Goal: Task Accomplishment & Management: Manage account settings

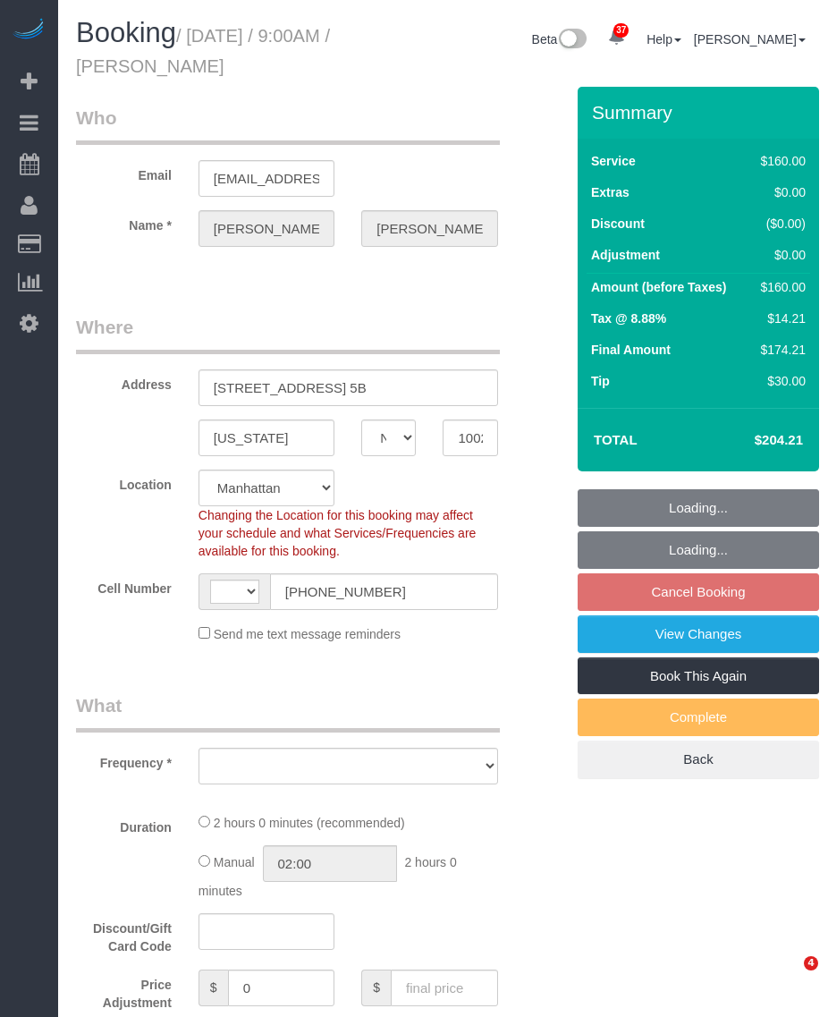
select select "NY"
select select "string:[GEOGRAPHIC_DATA]"
select select "object:802"
select select "string:stripe-pm_1QLVsk4VGloSiKo7RTqfLMX2"
select select "spot2"
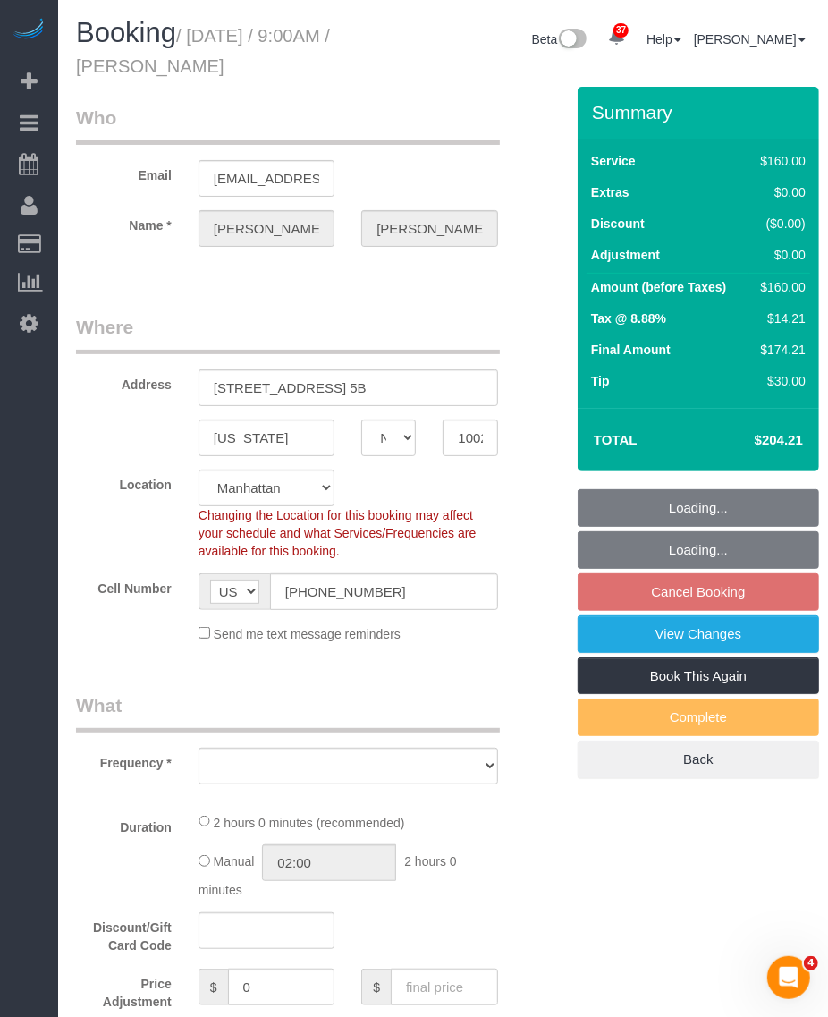
select select "number:56"
select select "number:71"
select select "number:15"
select select "number:5"
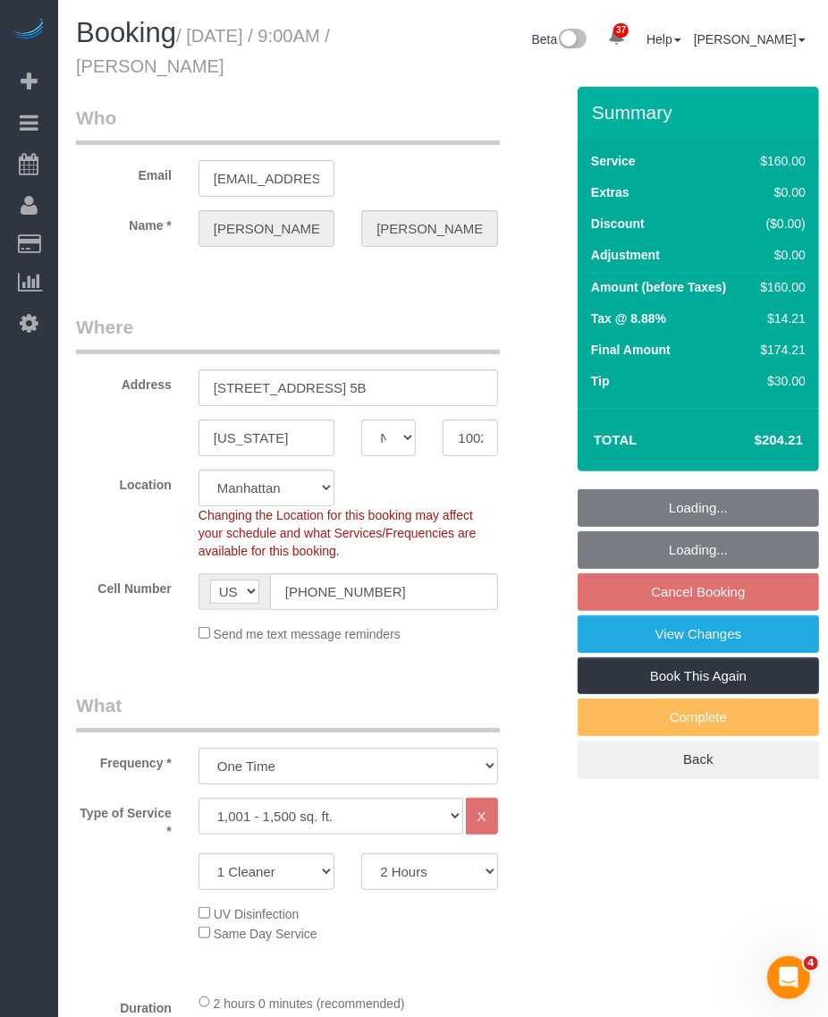
select select "object:1468"
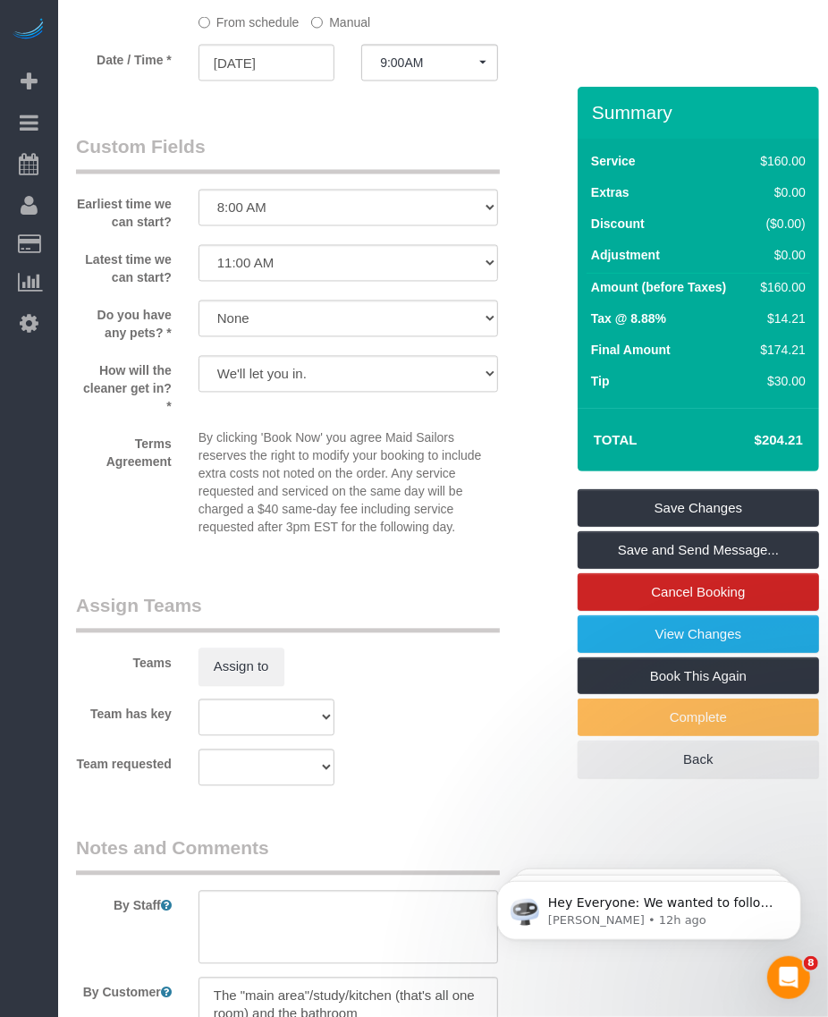
scroll to position [2001, 0]
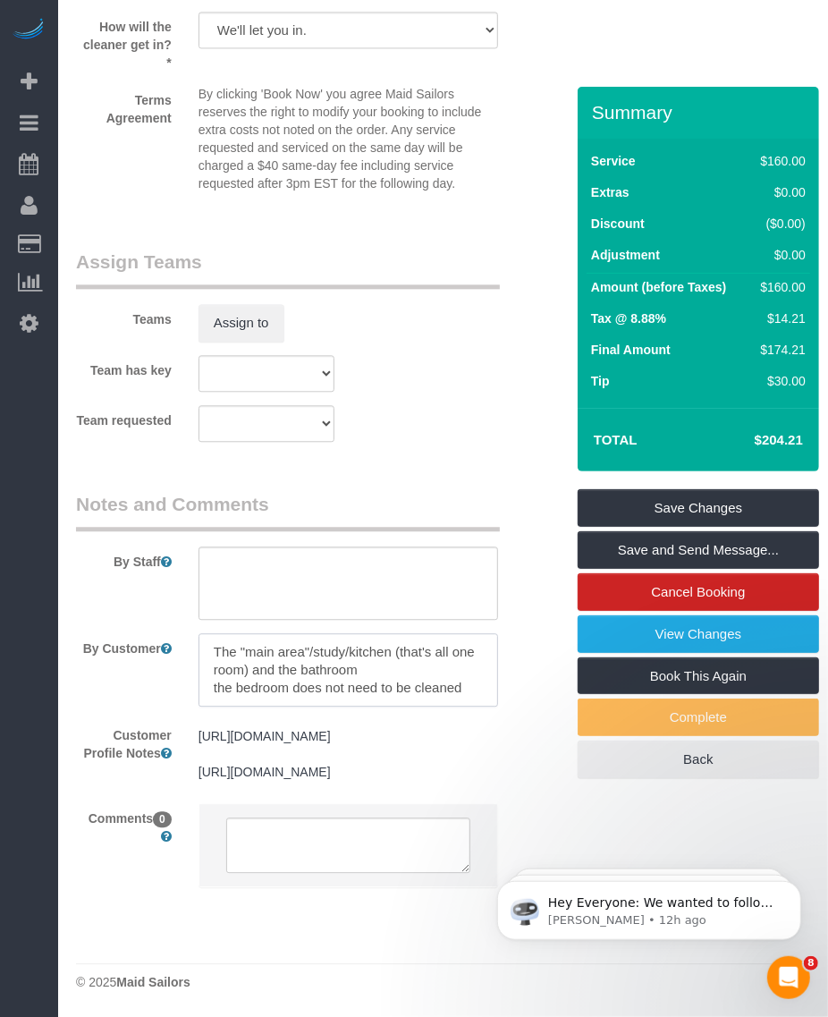
click at [362, 633] on textarea at bounding box center [349, 669] width 300 height 73
click at [327, 633] on textarea at bounding box center [349, 669] width 300 height 73
drag, startPoint x: 280, startPoint y: 578, endPoint x: 347, endPoint y: 578, distance: 67.1
click at [347, 633] on textarea at bounding box center [349, 669] width 300 height 73
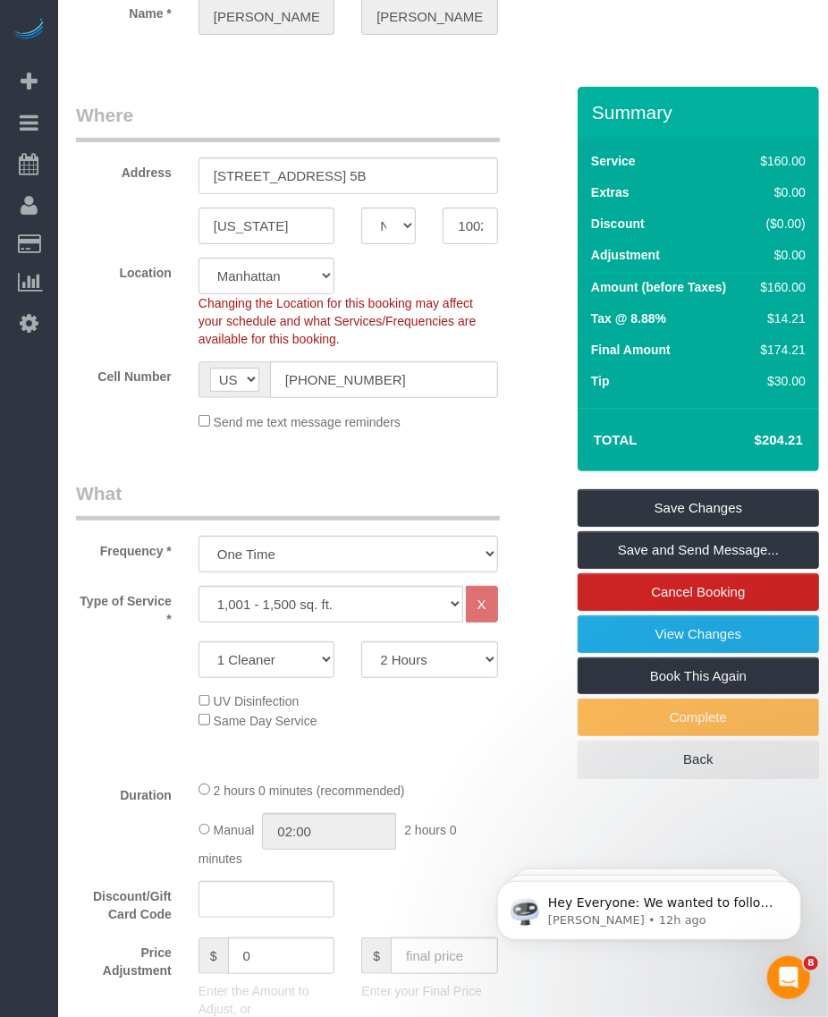
scroll to position [0, 0]
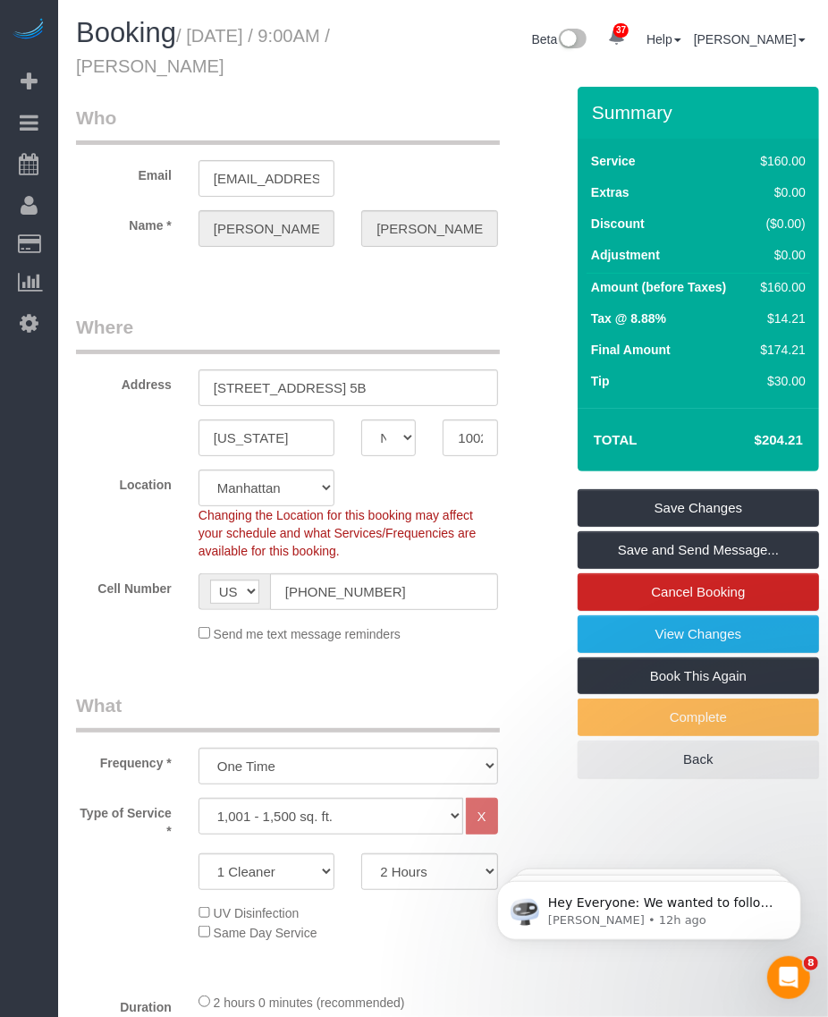
drag, startPoint x: 154, startPoint y: 63, endPoint x: 309, endPoint y: 72, distance: 155.0
click at [309, 72] on h1 "Booking / October 16, 2025 / 9:00AM / Benjamin Strauss" at bounding box center [221, 48] width 291 height 61
copy small "Benjamin Strauss"
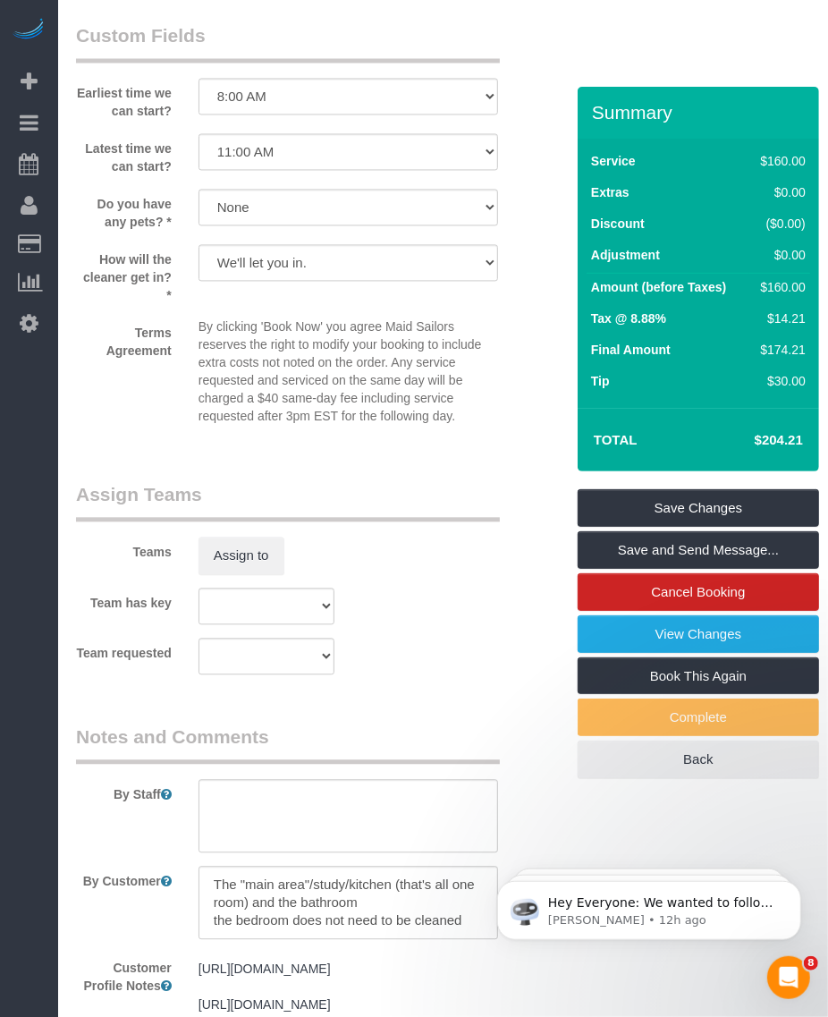
scroll to position [2001, 0]
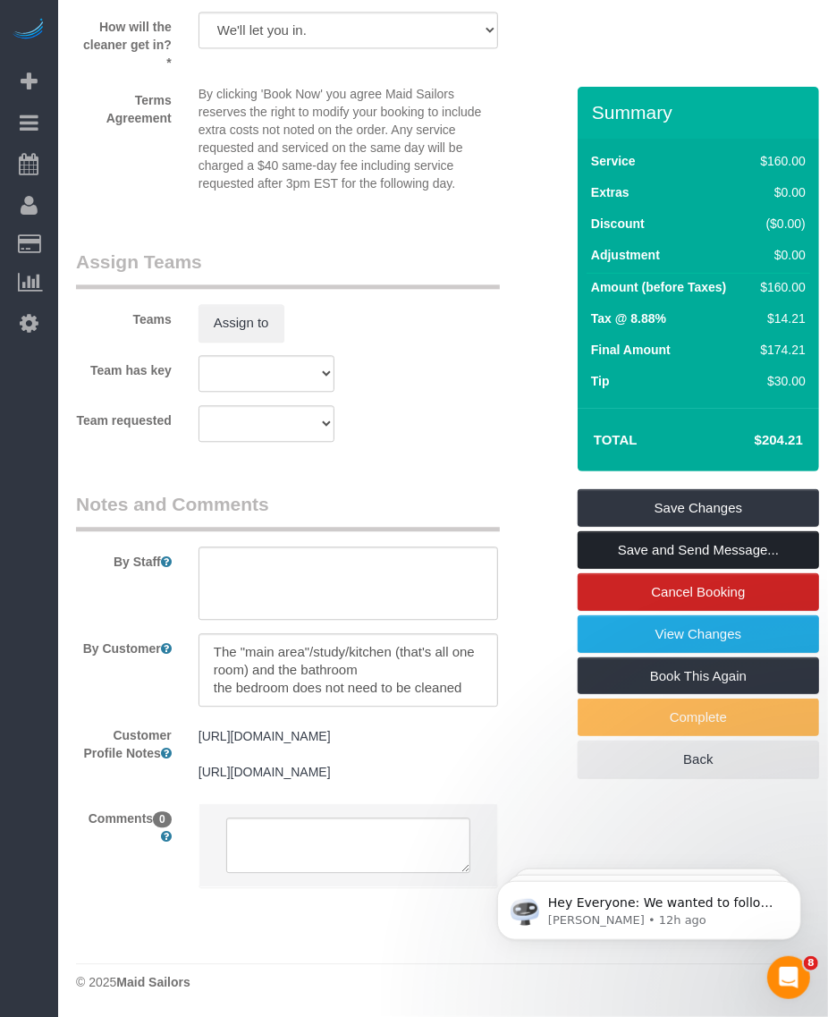
click at [639, 546] on link "Save and Send Message..." at bounding box center [698, 550] width 241 height 38
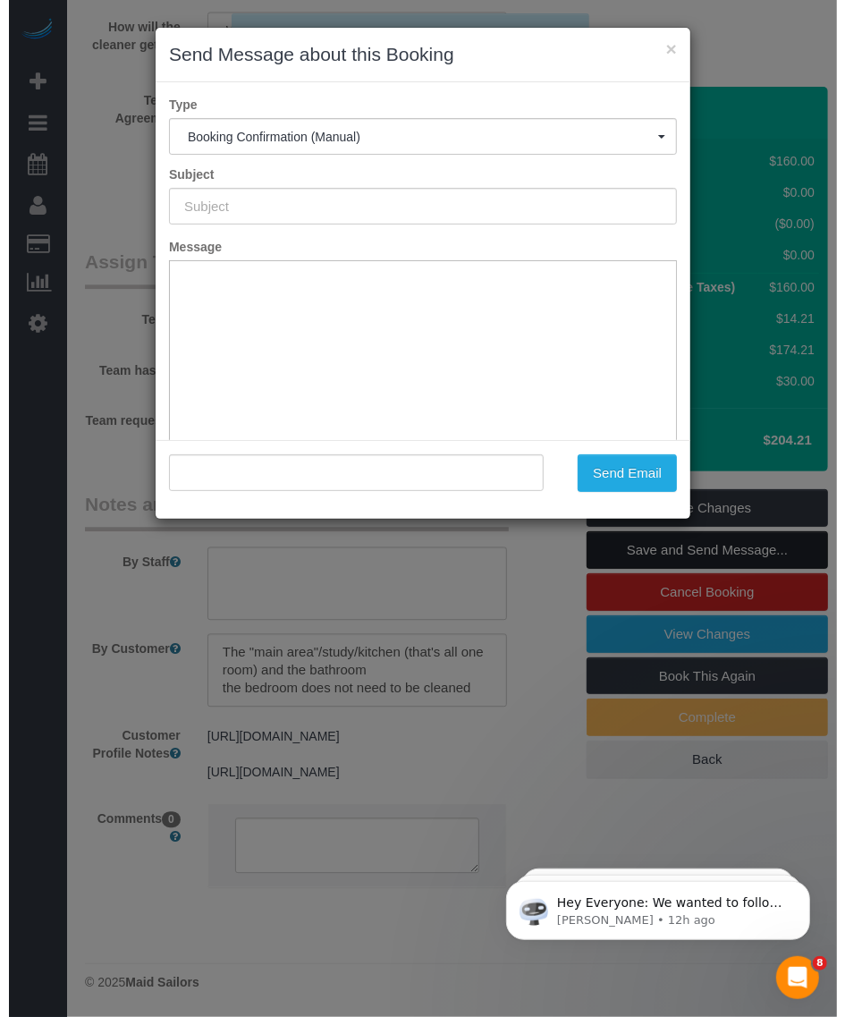
scroll to position [1983, 0]
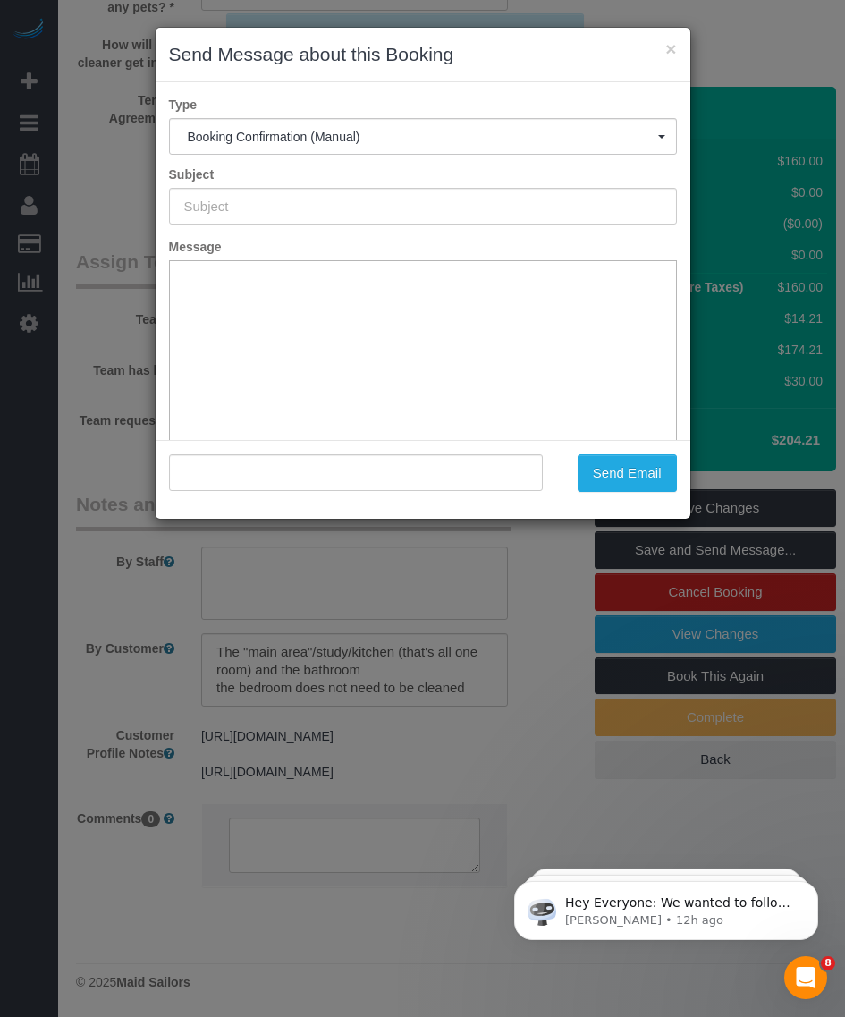
type input "Cleaning Confirmed for 10/16/2025 at 9:00am"
type input ""Benjamin Strauss" <ben14strauss@gmail.com>"
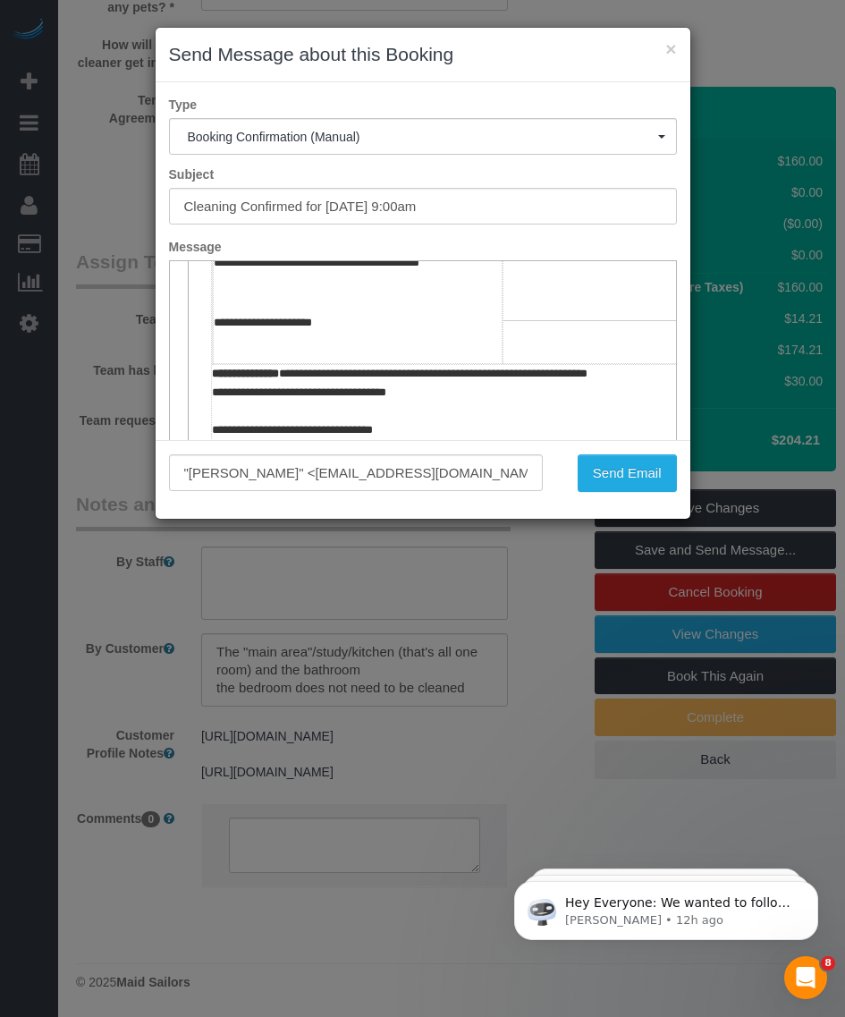
scroll to position [559, 0]
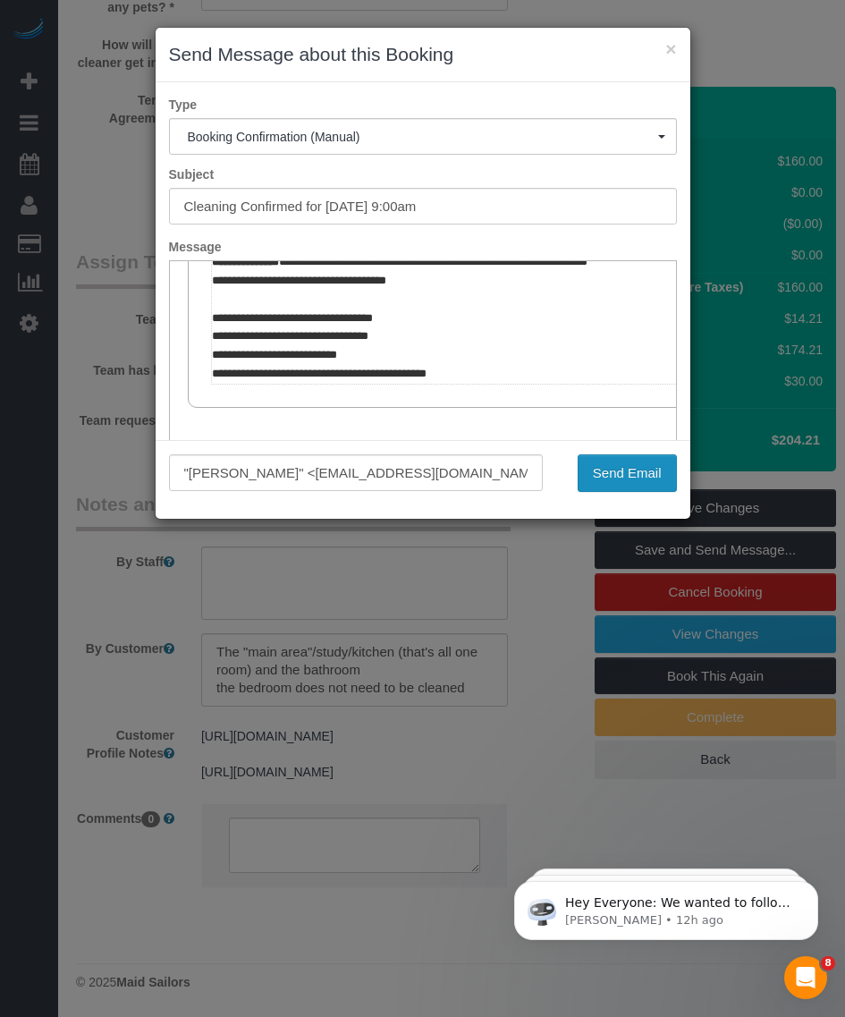
click at [644, 476] on button "Send Email" at bounding box center [627, 473] width 99 height 38
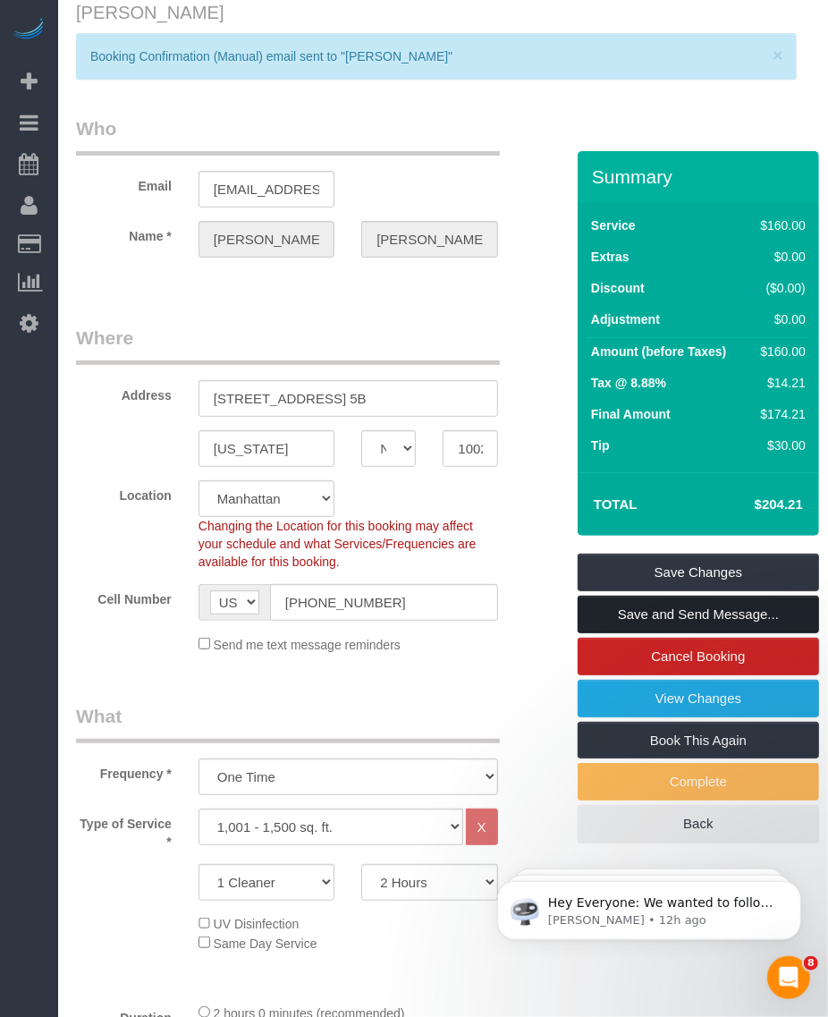
scroll to position [0, 0]
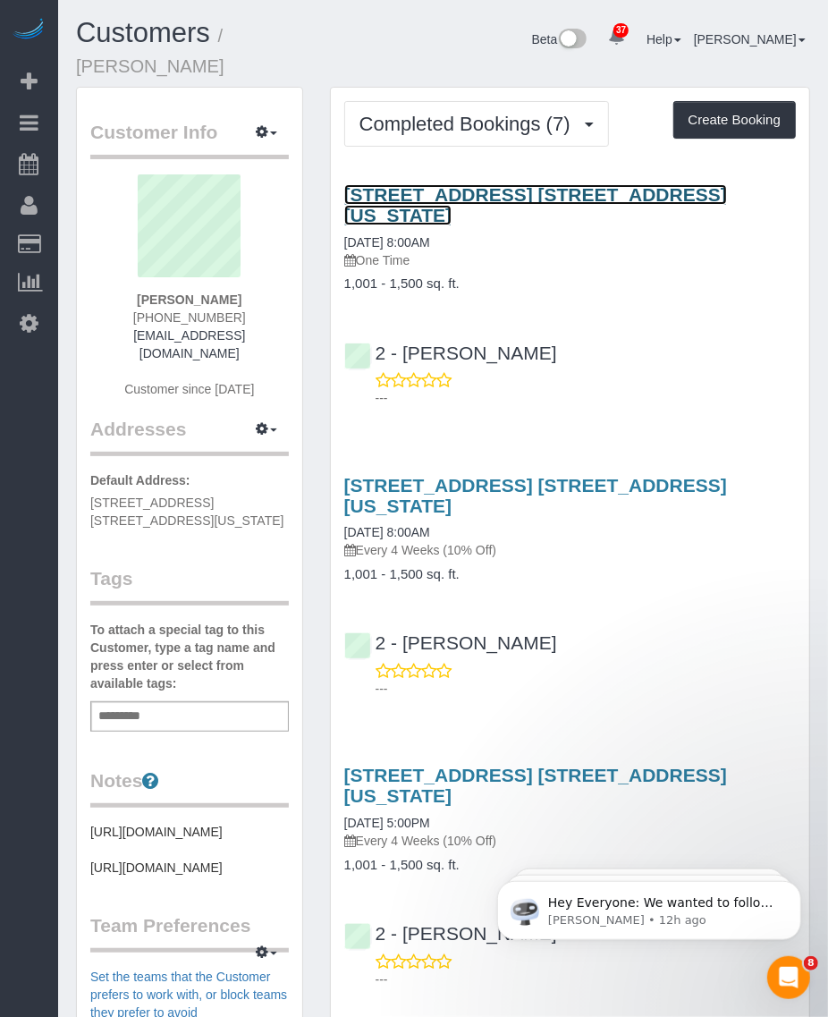
click at [444, 195] on link "255 West 91st Street, Apt. 5b, New York, NY 10024" at bounding box center [535, 204] width 383 height 41
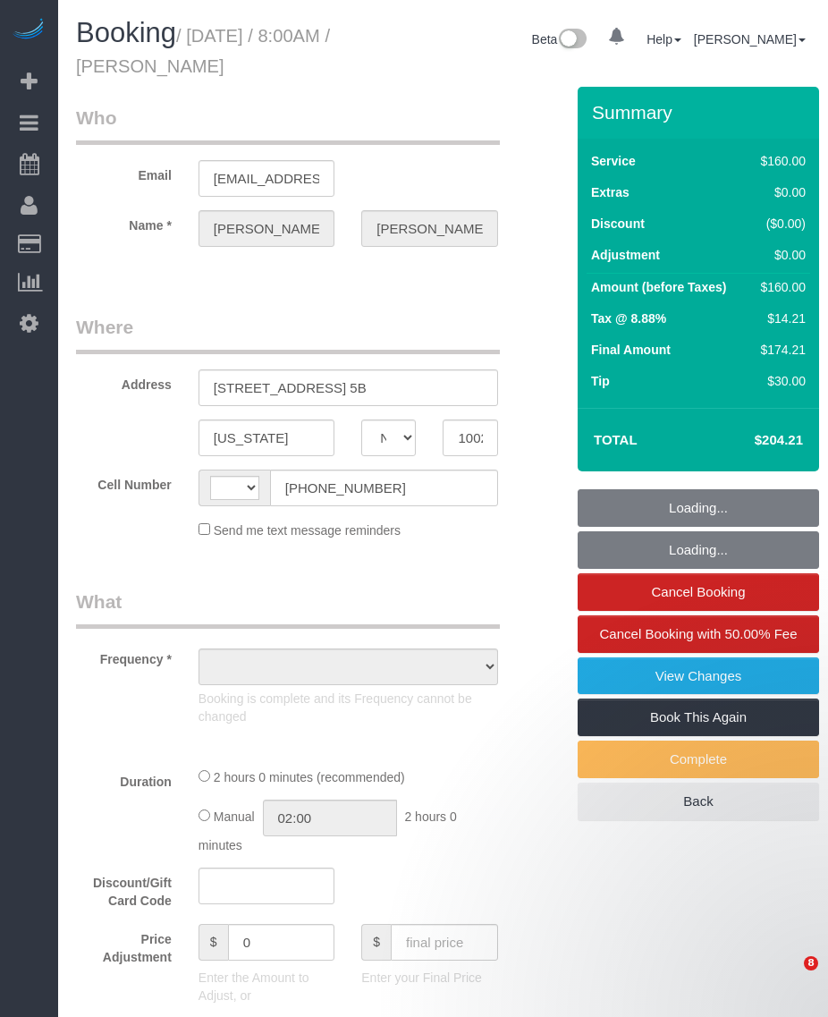
select select "NY"
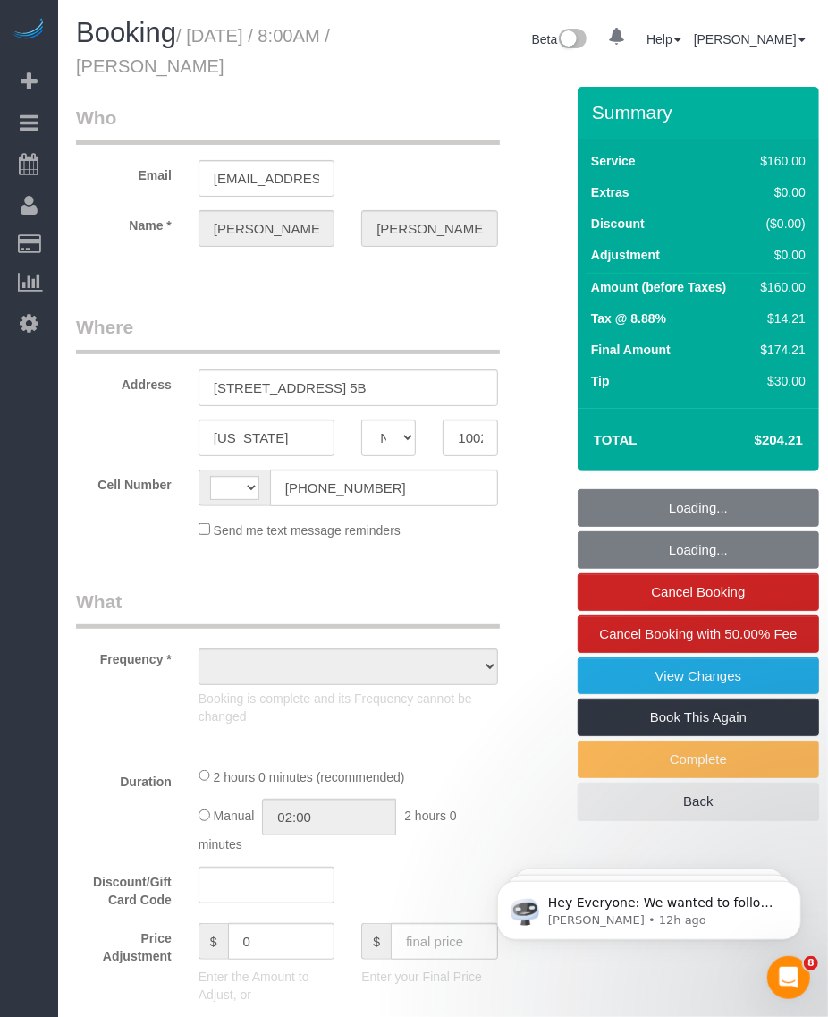
select select "object:568"
select select "string:stripe-pm_1QLVsk4VGloSiKo7RTqfLMX2"
select select "string:[GEOGRAPHIC_DATA]"
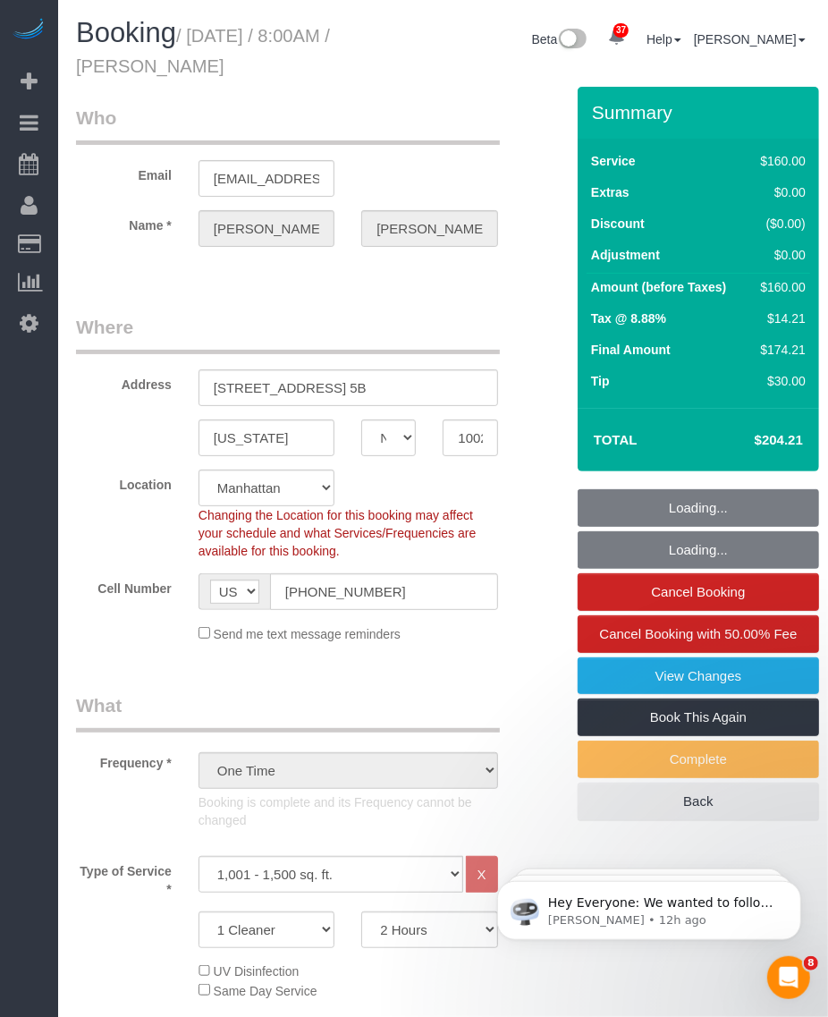
select select "number:56"
select select "number:72"
select select "number:15"
select select "number:5"
select select "object:1487"
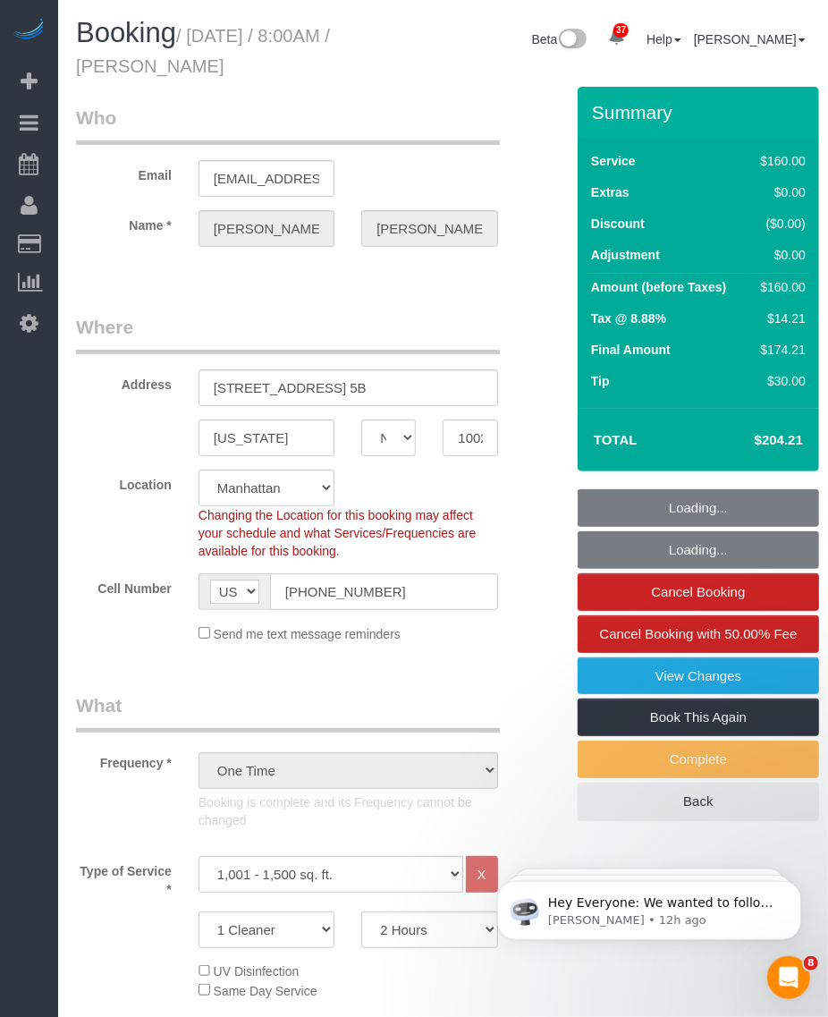
select select "spot1"
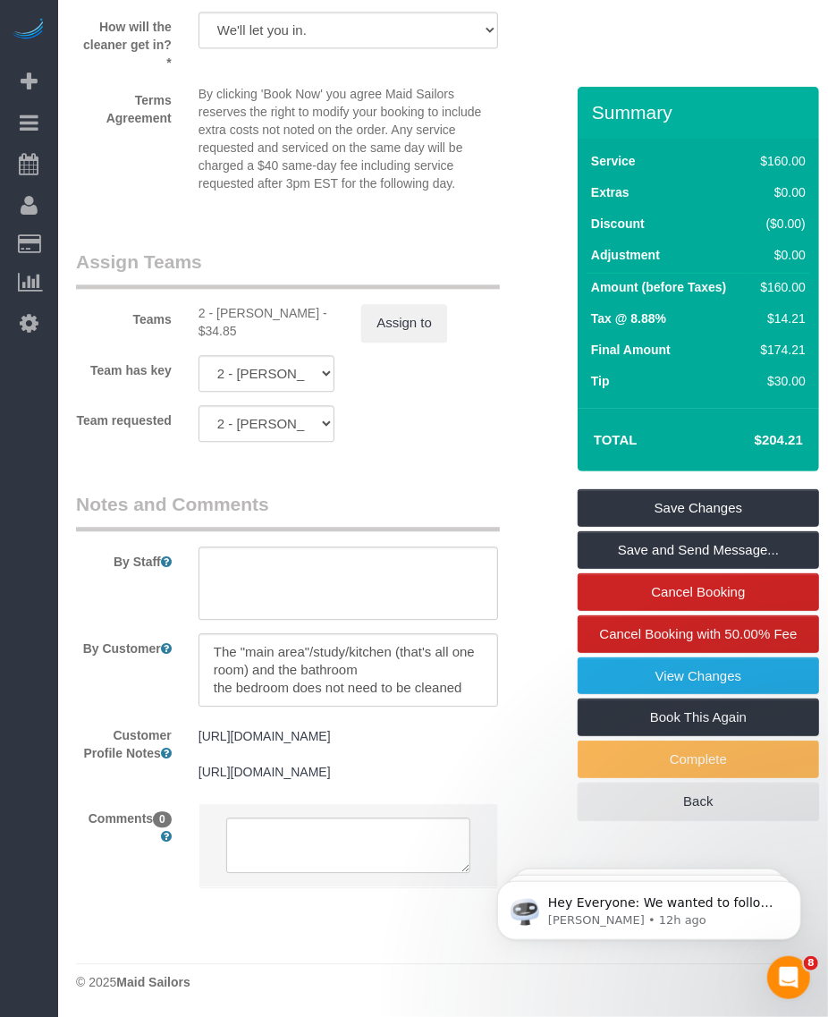
scroll to position [2090, 0]
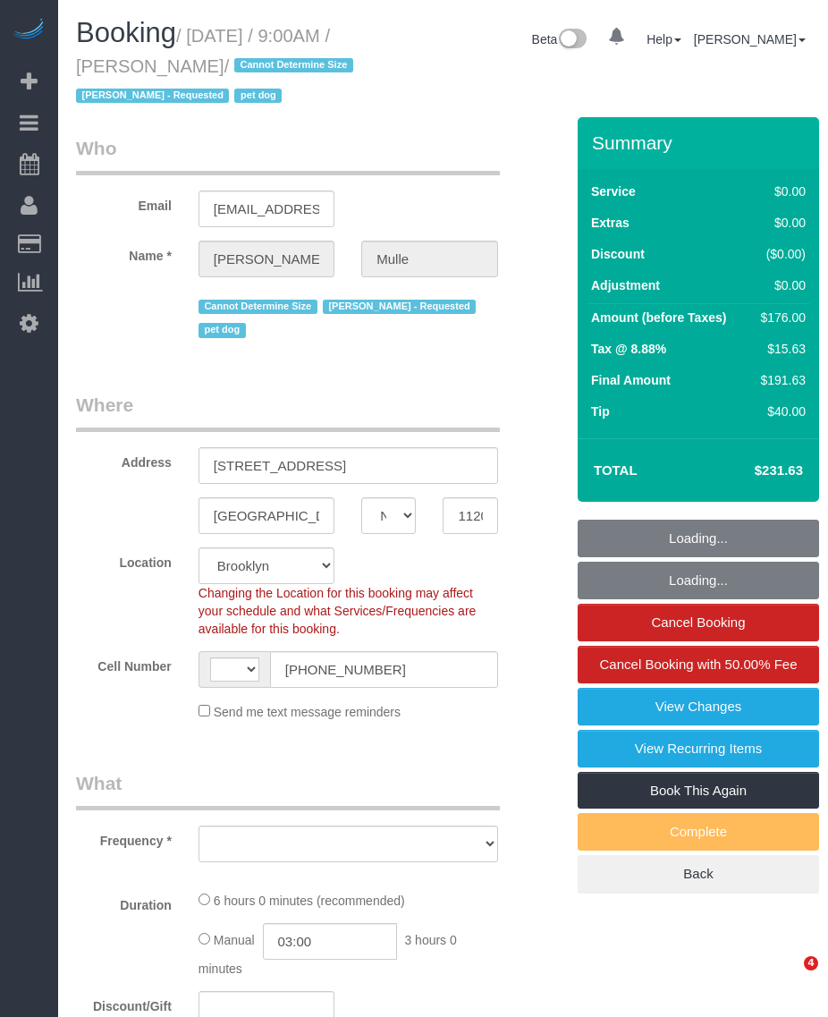
select select "NY"
select select "string:US"
select select "object:839"
select select "spot1"
select select "number:58"
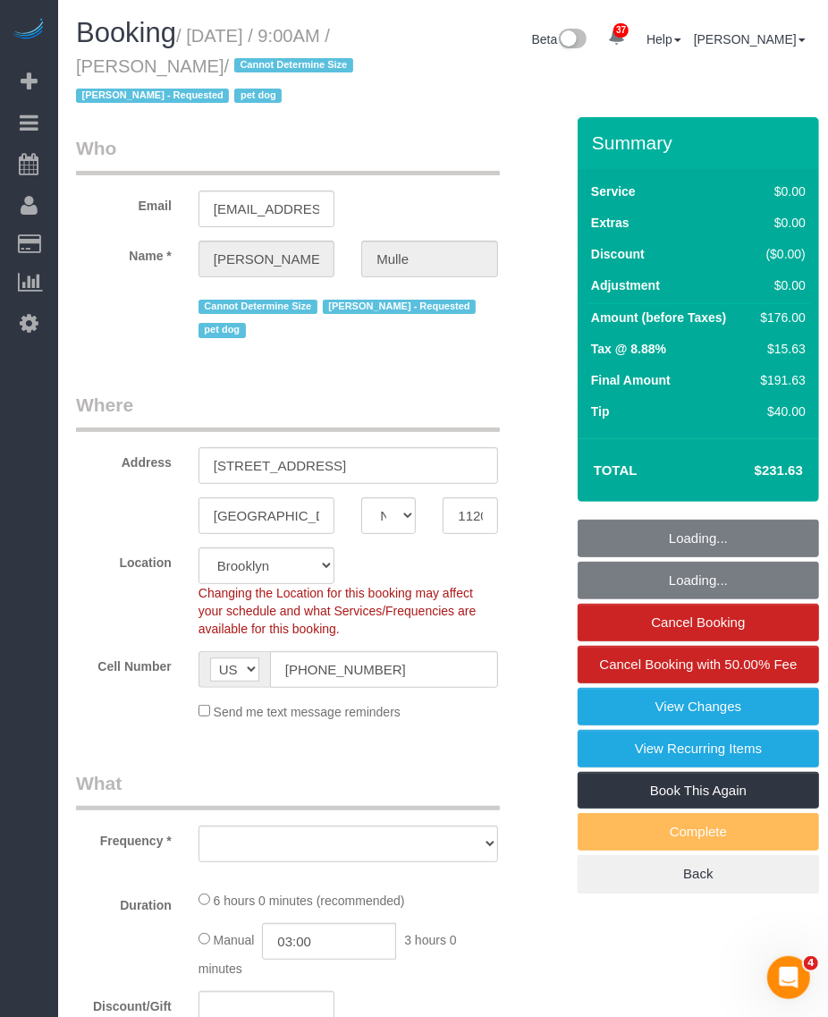
select select "number:76"
select select "number:13"
select select "number:6"
select select "2"
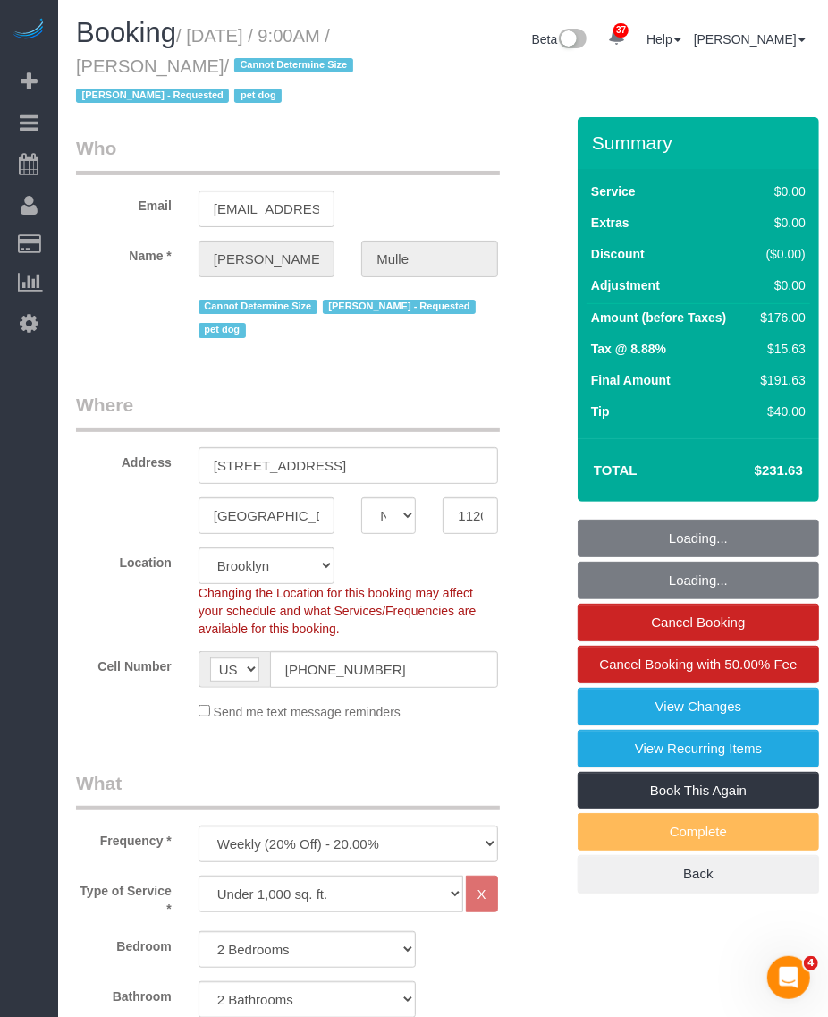
select select "object:1444"
click at [248, 67] on small "/ October 09, 2025 / 9:00AM / David Mulle / Cannot Determine Size Eveling Merca…" at bounding box center [217, 66] width 283 height 80
select select "2"
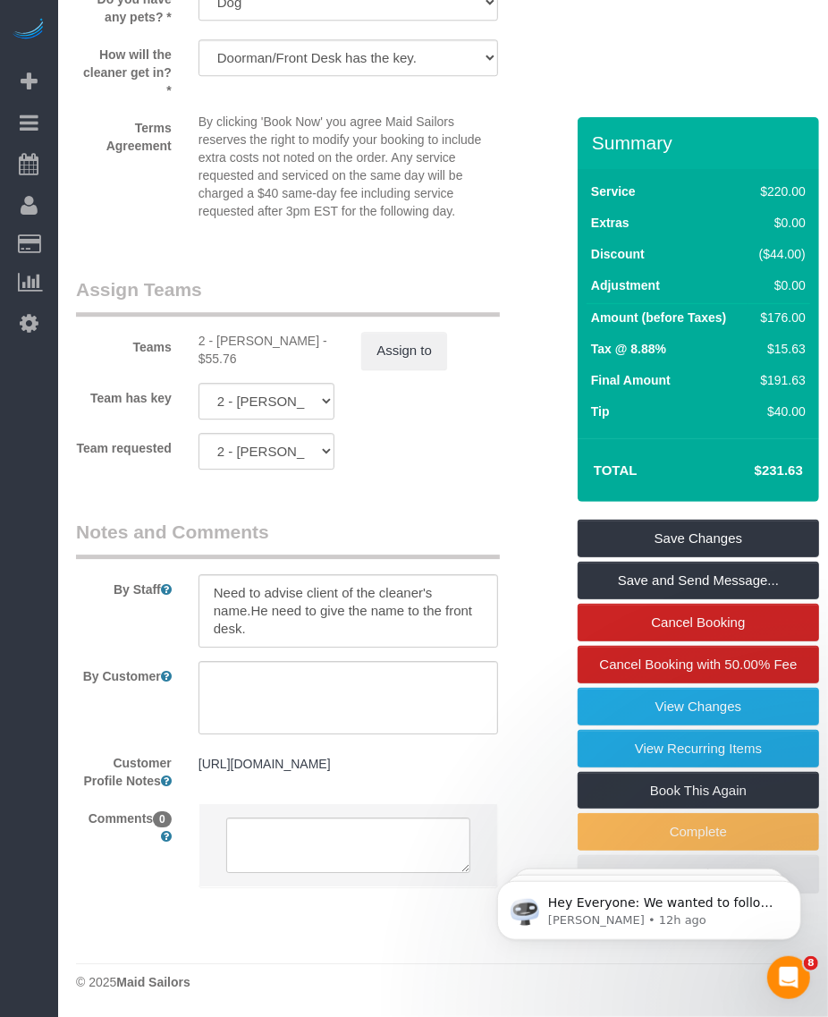
scroll to position [2297, 0]
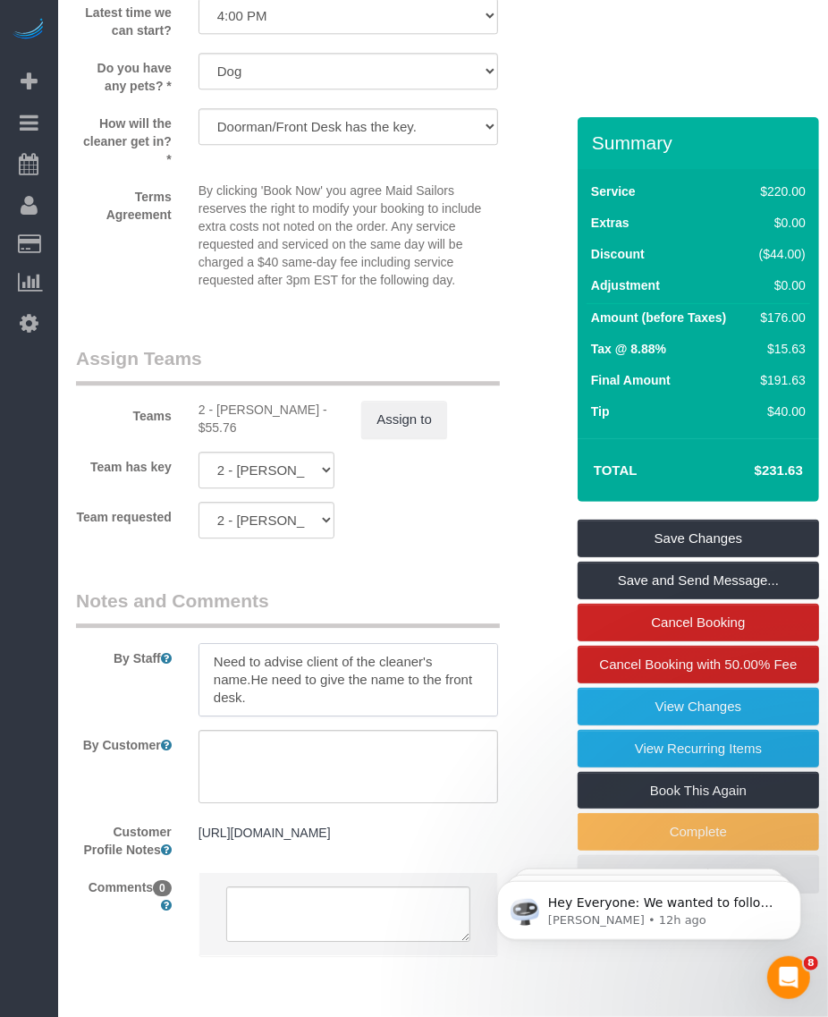
click at [309, 716] on textarea at bounding box center [349, 679] width 300 height 73
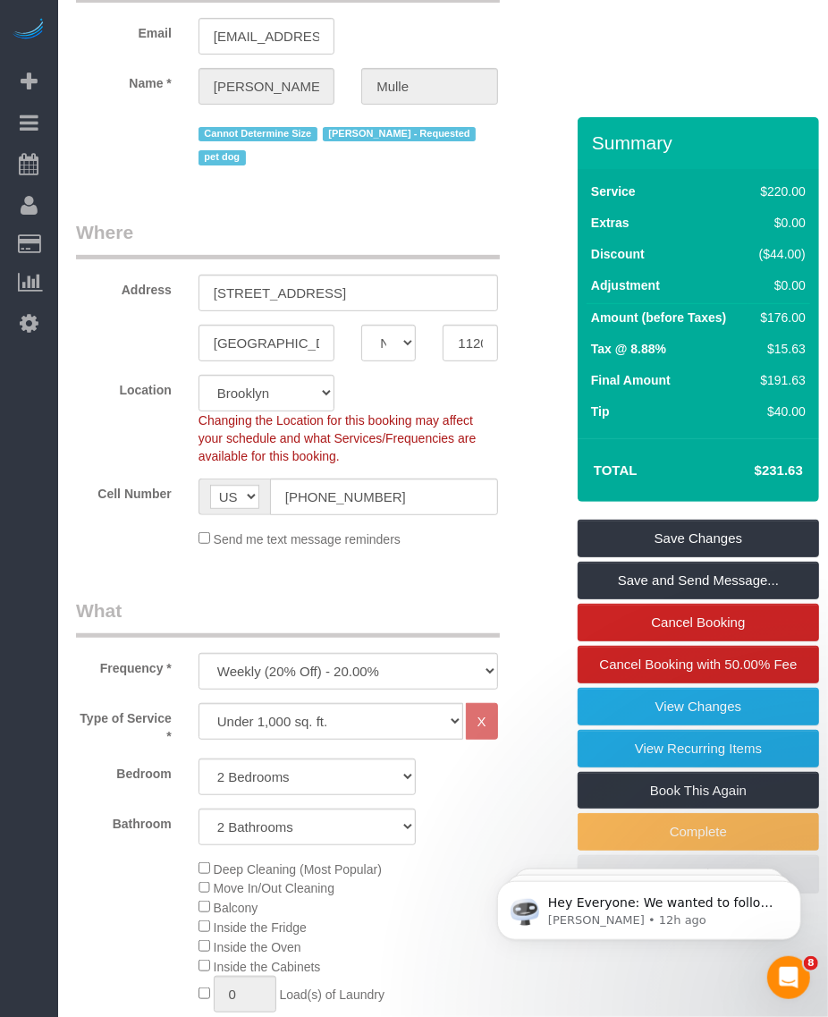
scroll to position [0, 0]
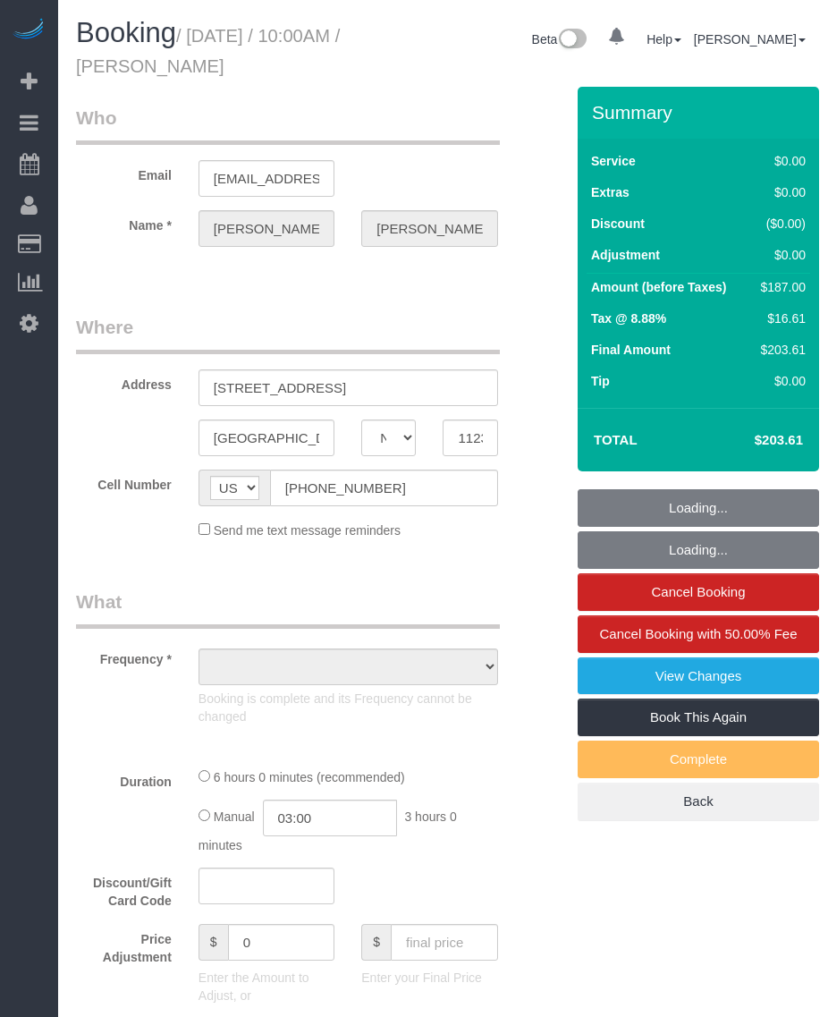
select select "NY"
select select "object:817"
select select "number:89"
select select "number:90"
select select "number:15"
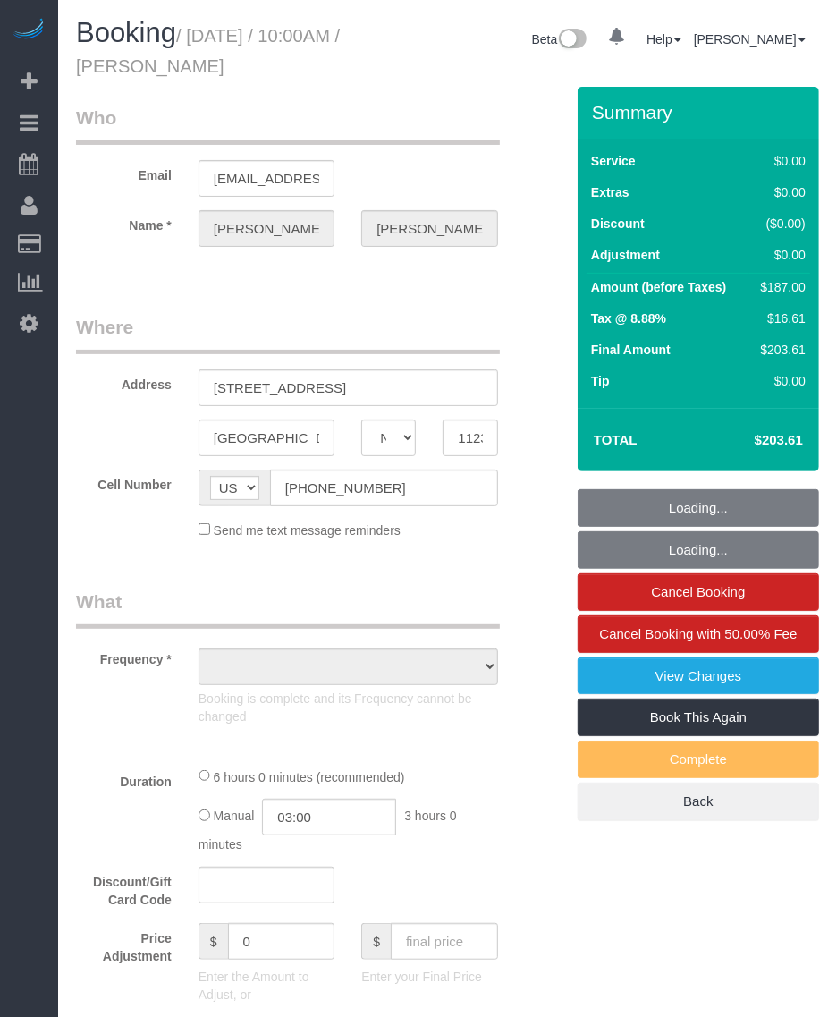
select select "number:5"
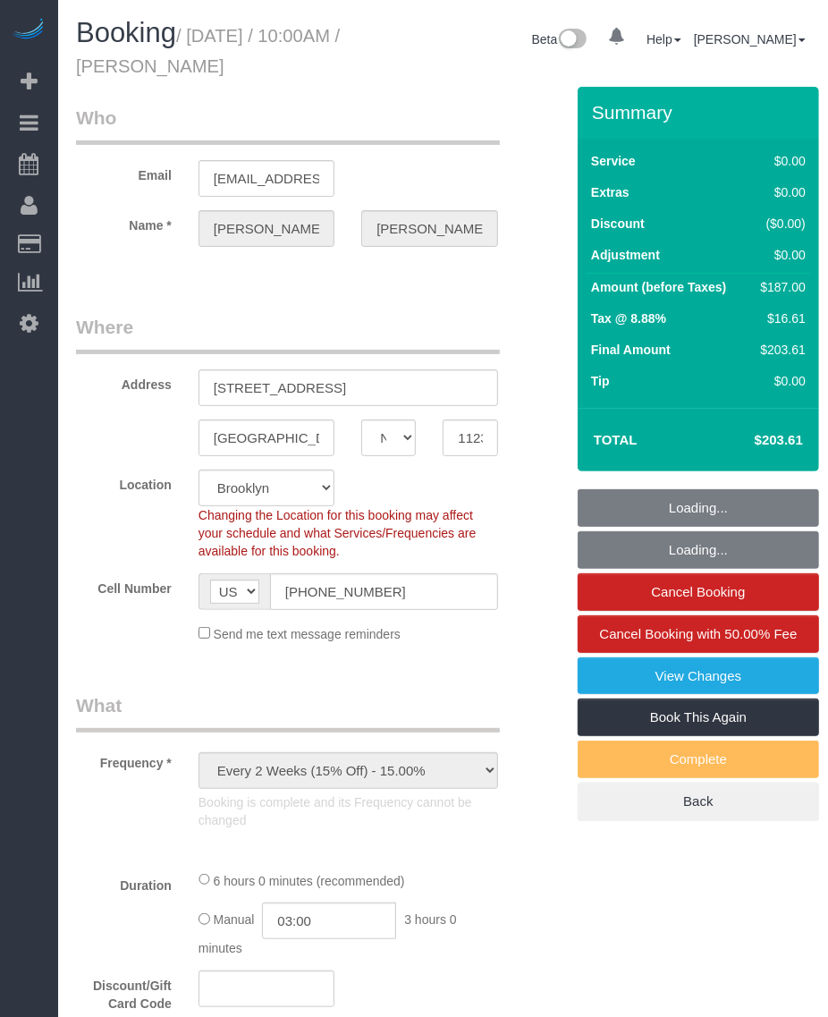
drag, startPoint x: 0, startPoint y: 0, endPoint x: 316, endPoint y: 76, distance: 324.7
click at [316, 76] on h1 "Booking / August 29, 2025 / 10:00AM / Elaine Wang" at bounding box center [221, 48] width 291 height 61
select select "string:stripe-pm_1Ruaac4VGloSiKo7IskaXDYl"
select select "spot1"
select select "object:976"
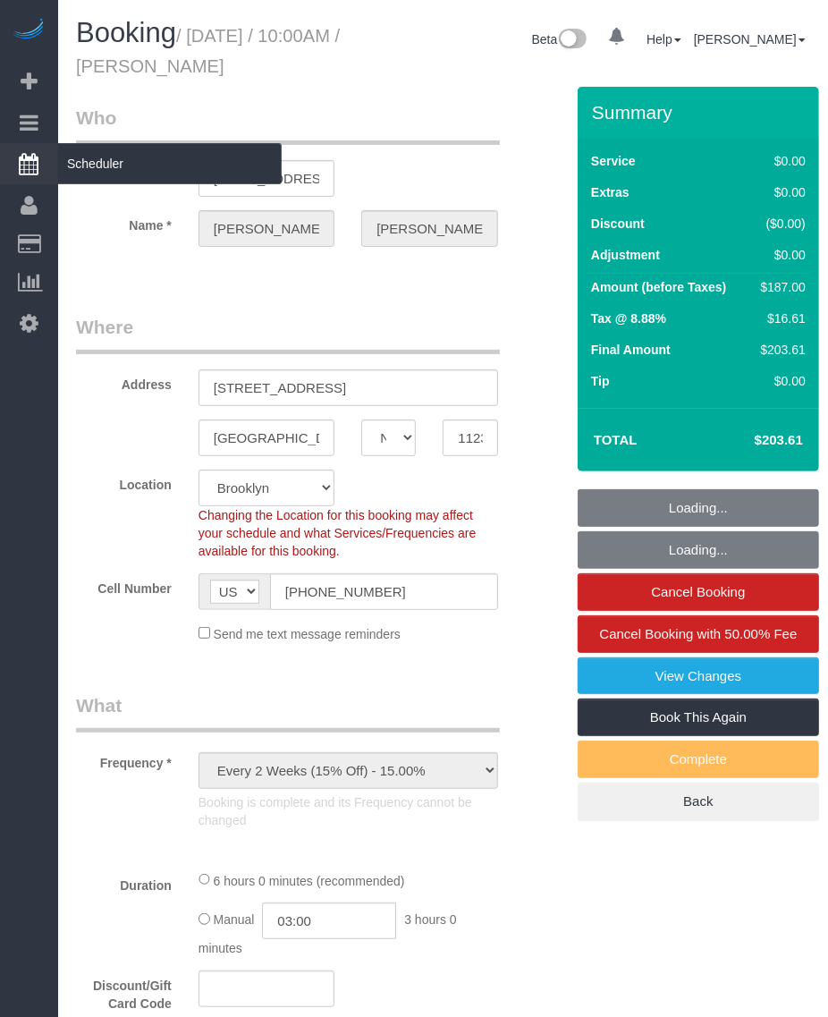
select select "2"
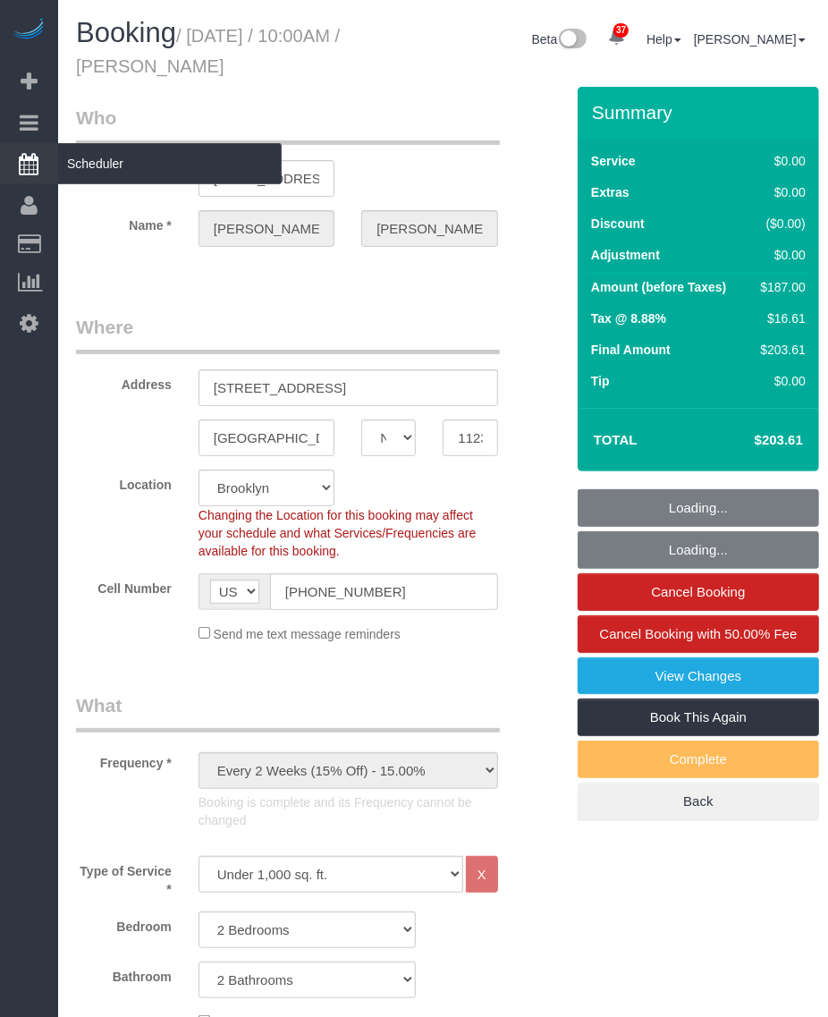
copy small "Elaine Wang"
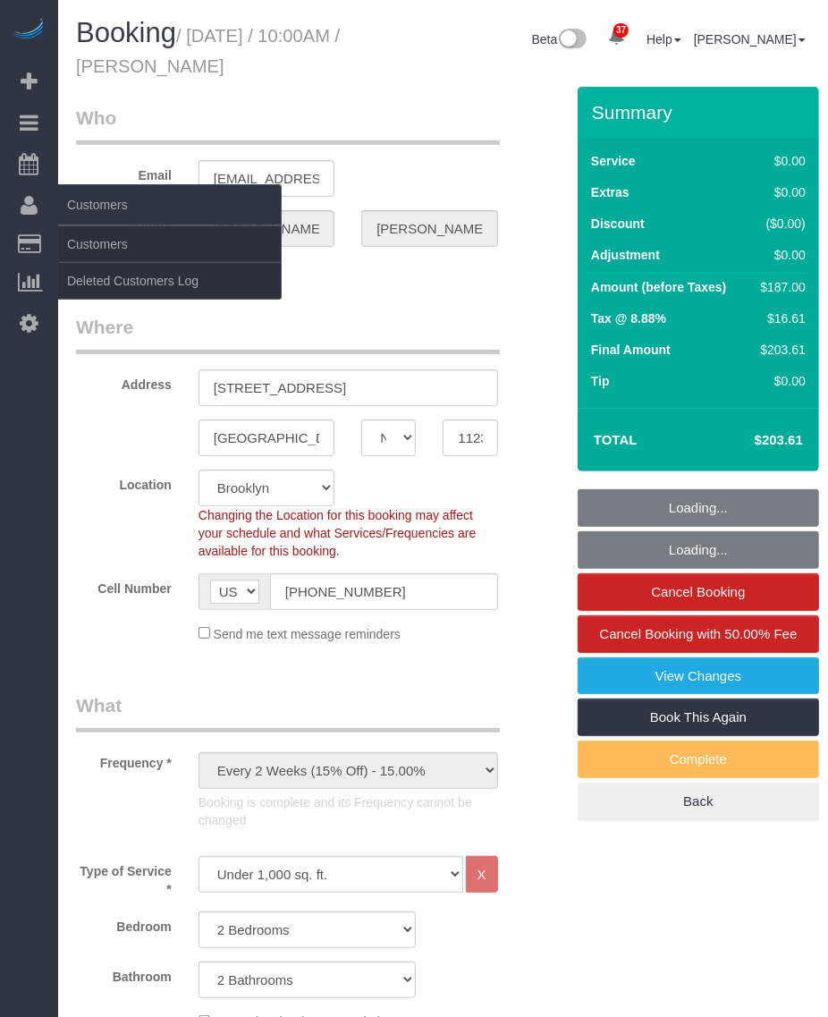
select select "2"
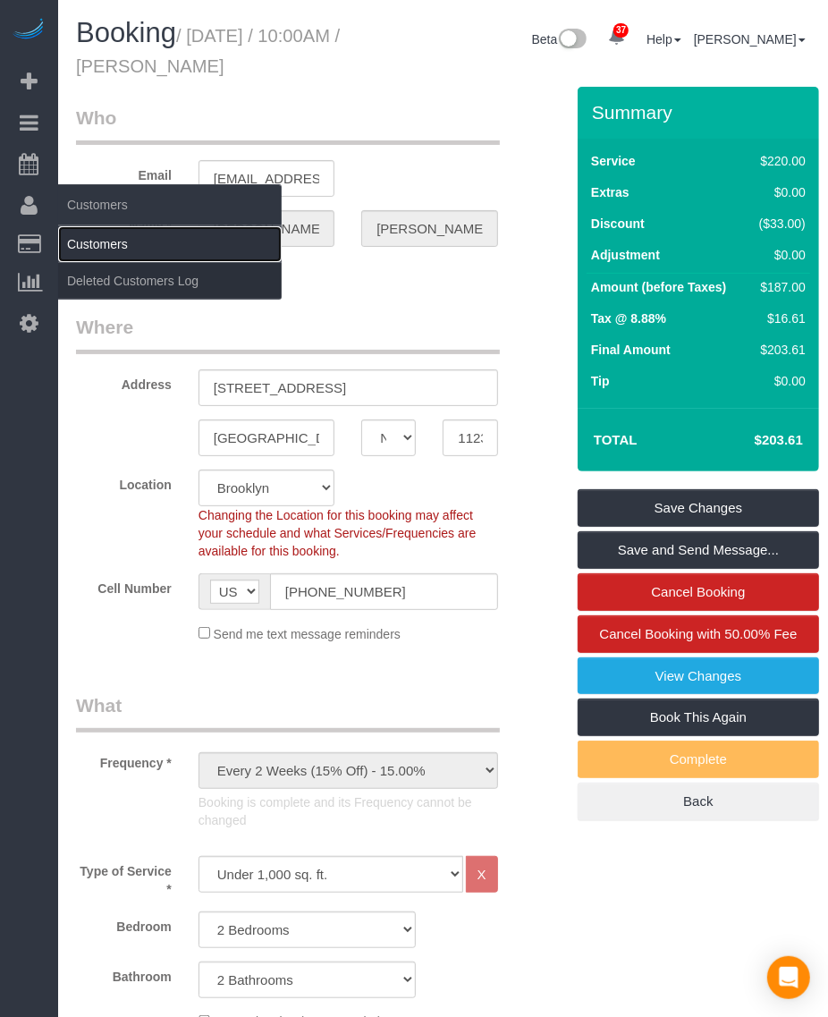
click at [87, 235] on link "Customers" at bounding box center [170, 244] width 224 height 36
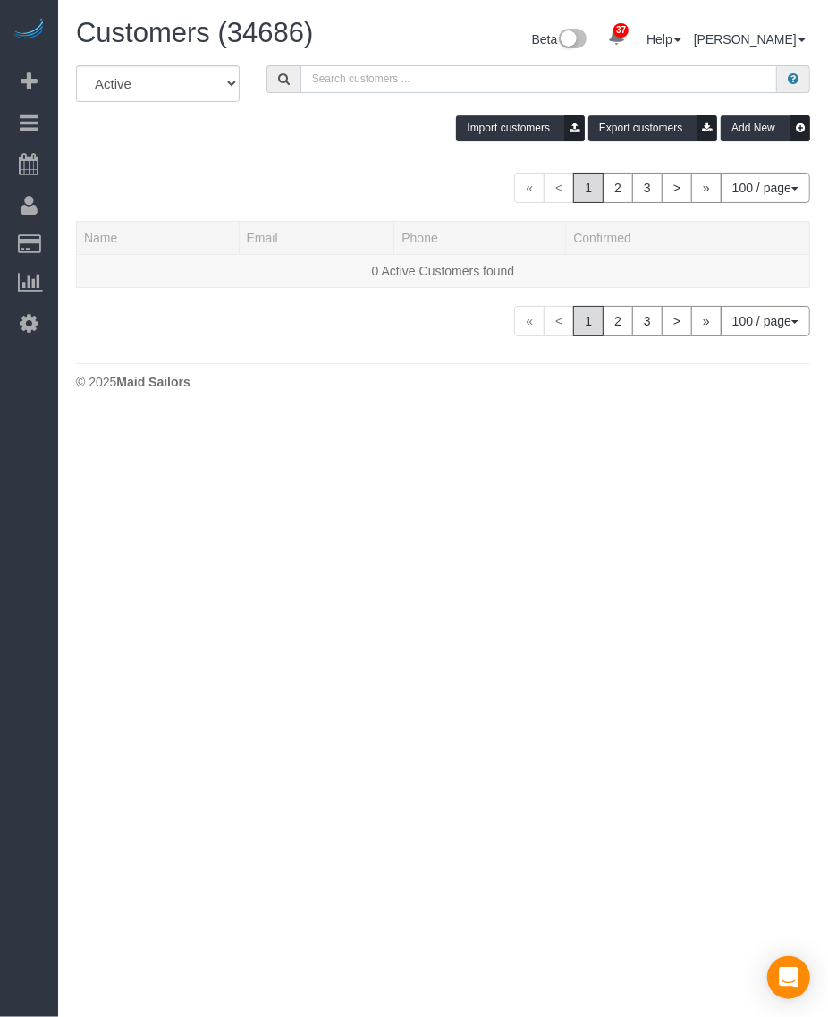
click at [430, 73] on input "text" at bounding box center [538, 79] width 477 height 28
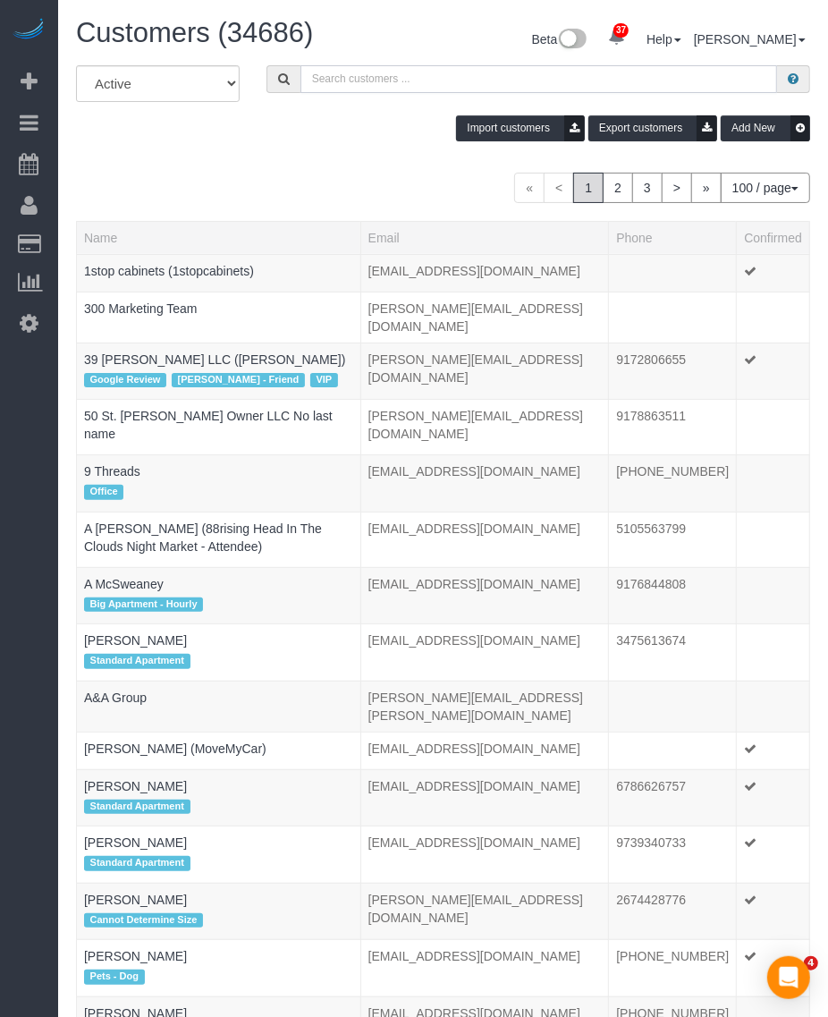
paste input "Elaine Wang"
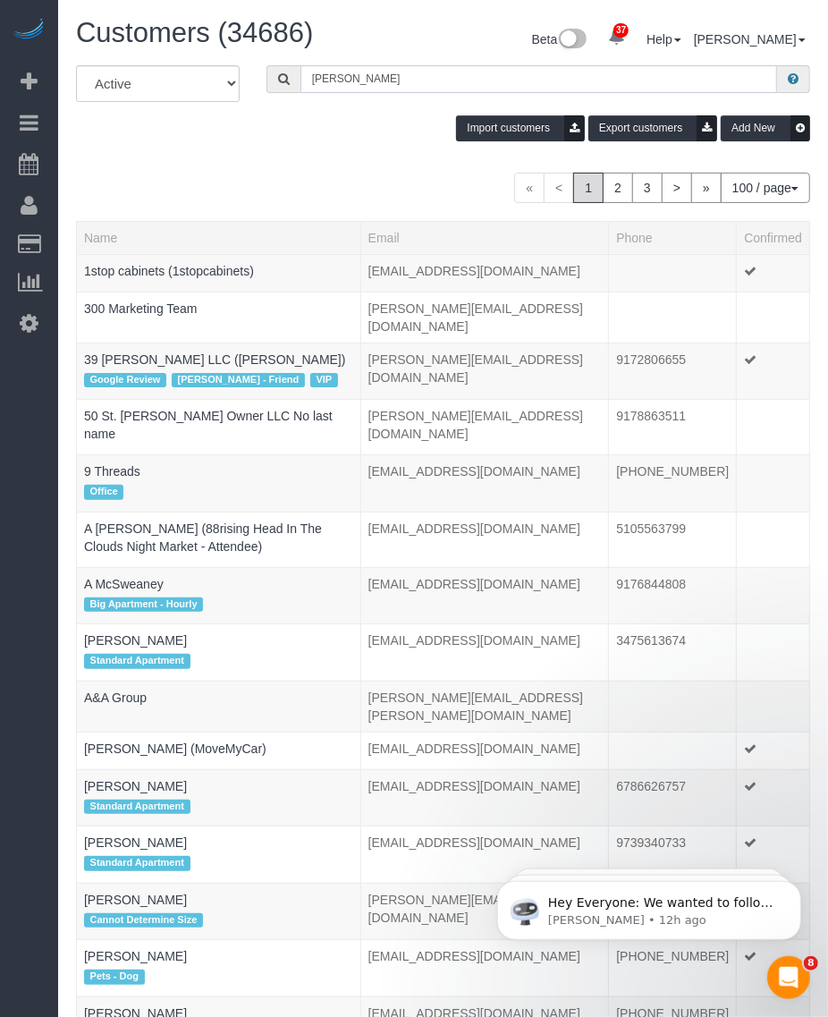
click at [443, 78] on input "Elaine Wang" at bounding box center [538, 79] width 477 height 28
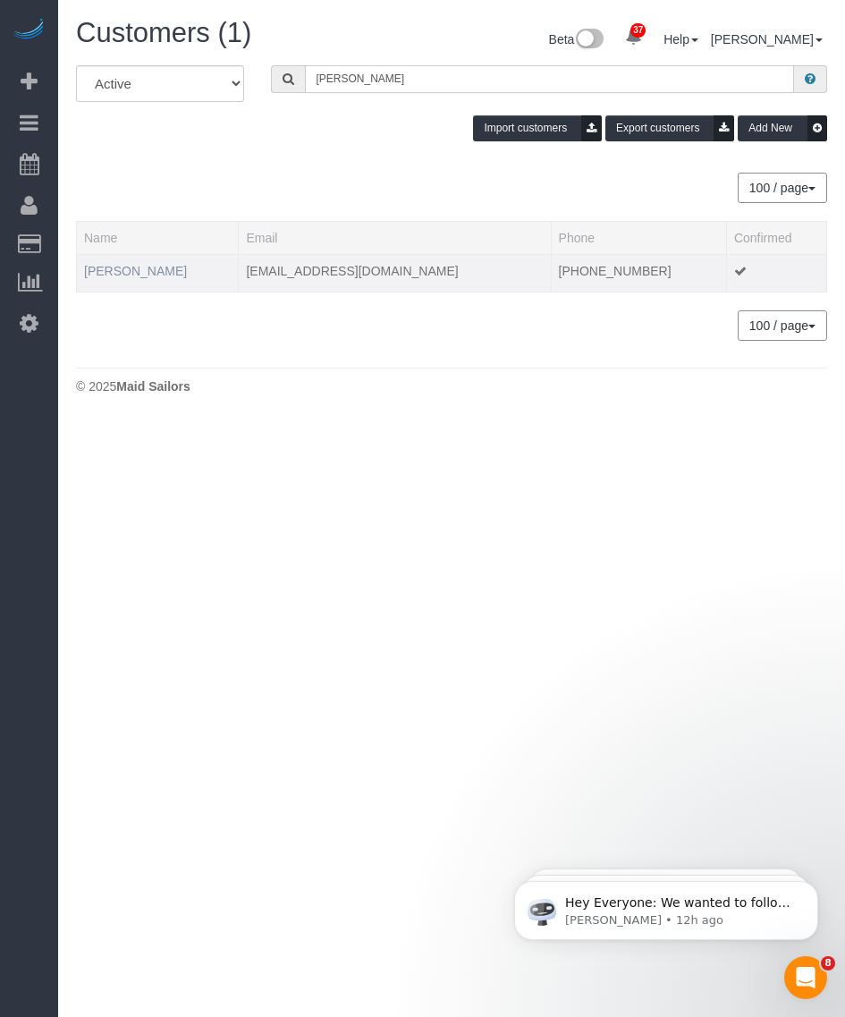
type input "Elaine Wang"
click at [134, 265] on link "Elaine Wang" at bounding box center [135, 271] width 103 height 14
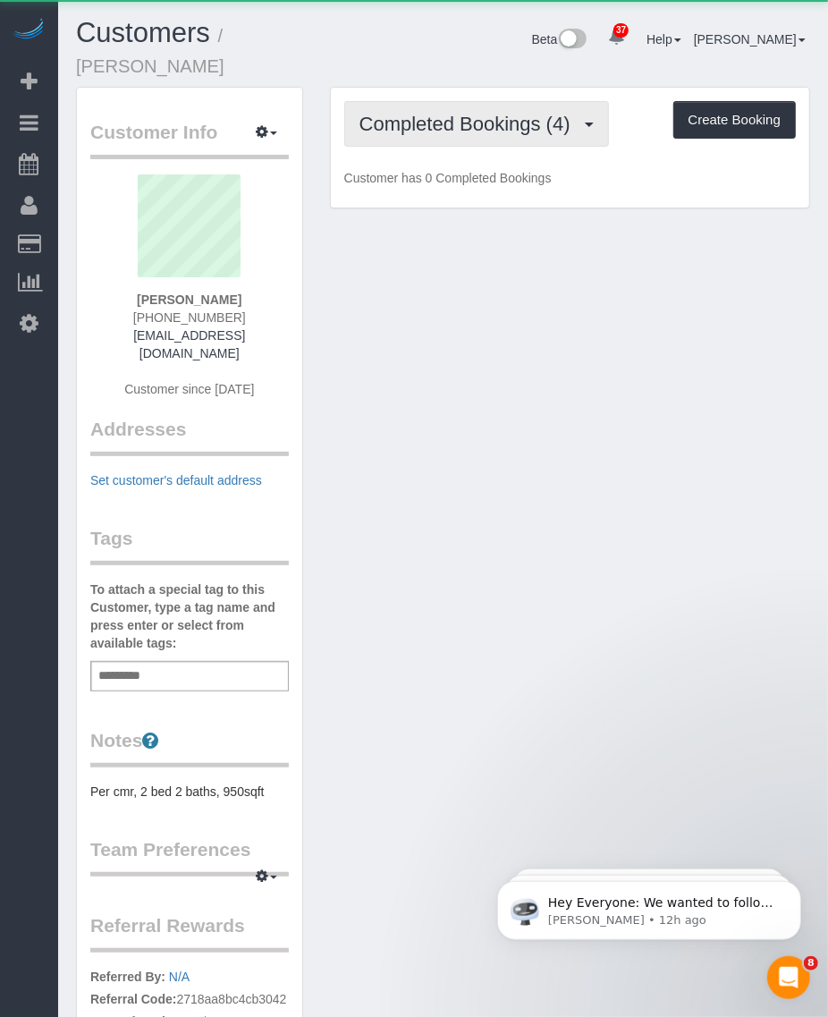
click at [444, 113] on span "Completed Bookings (4)" at bounding box center [470, 124] width 220 height 22
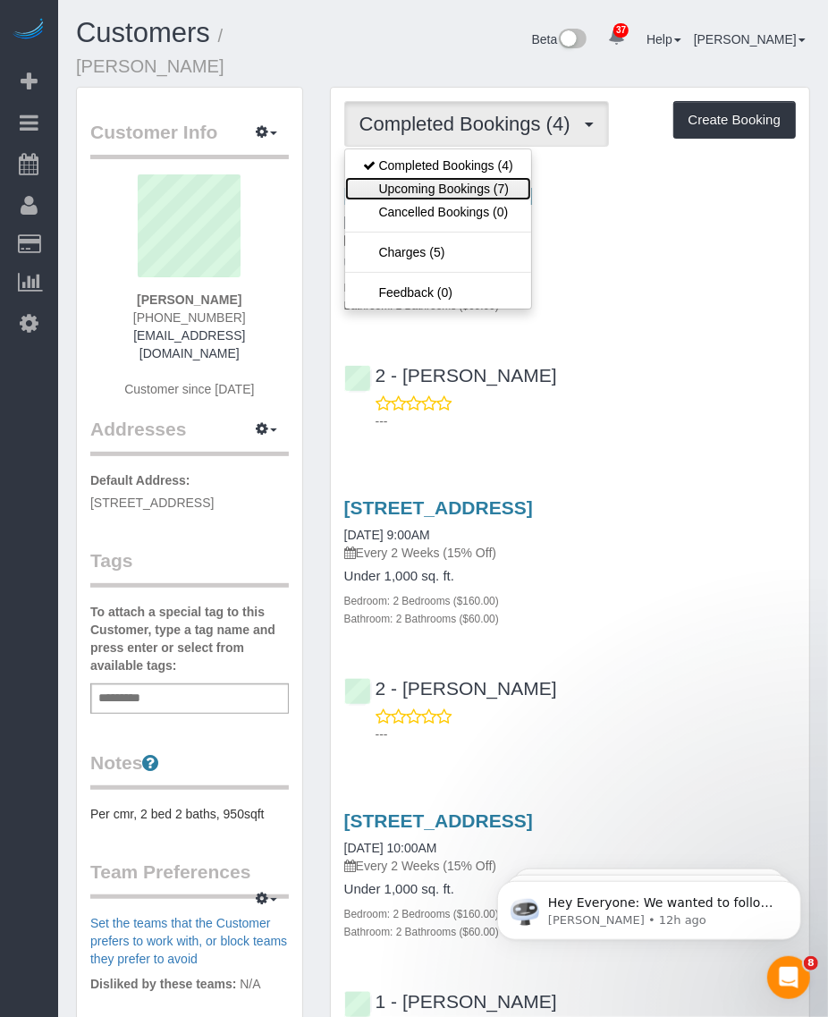
click at [421, 177] on link "Upcoming Bookings (7)" at bounding box center [438, 188] width 186 height 23
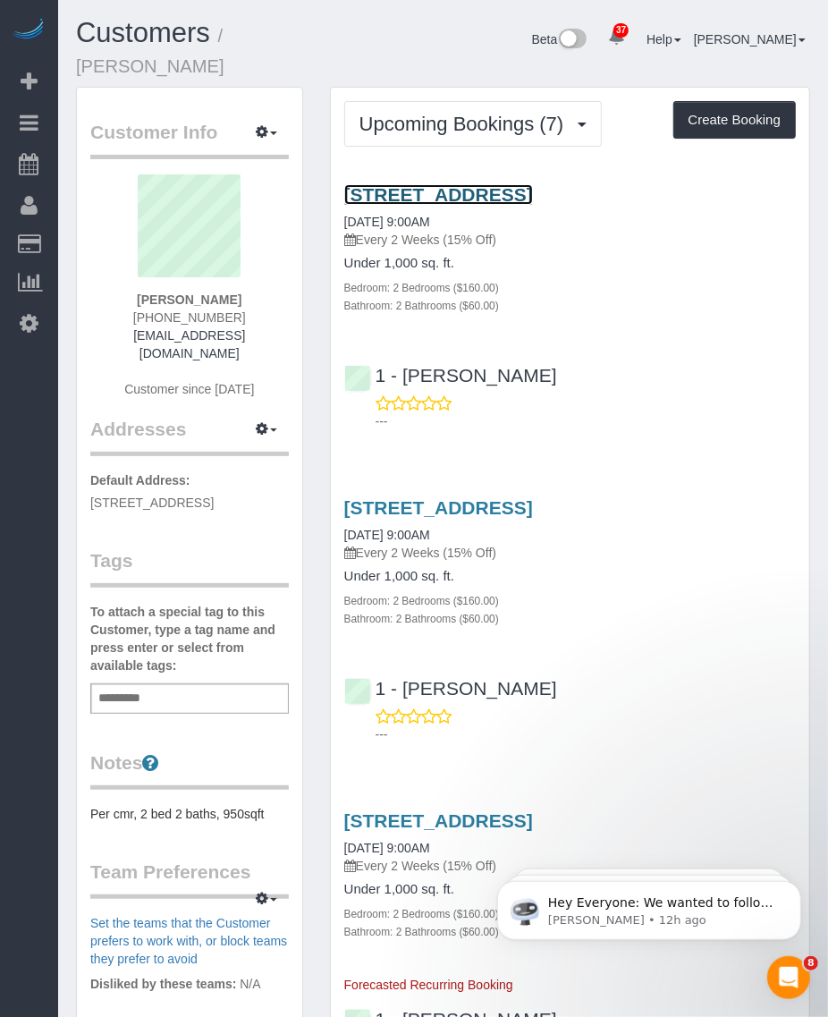
click at [427, 184] on link "445 Grand Avenue, Apt. 401, Brooklyn, NY 11238-7622" at bounding box center [438, 194] width 189 height 21
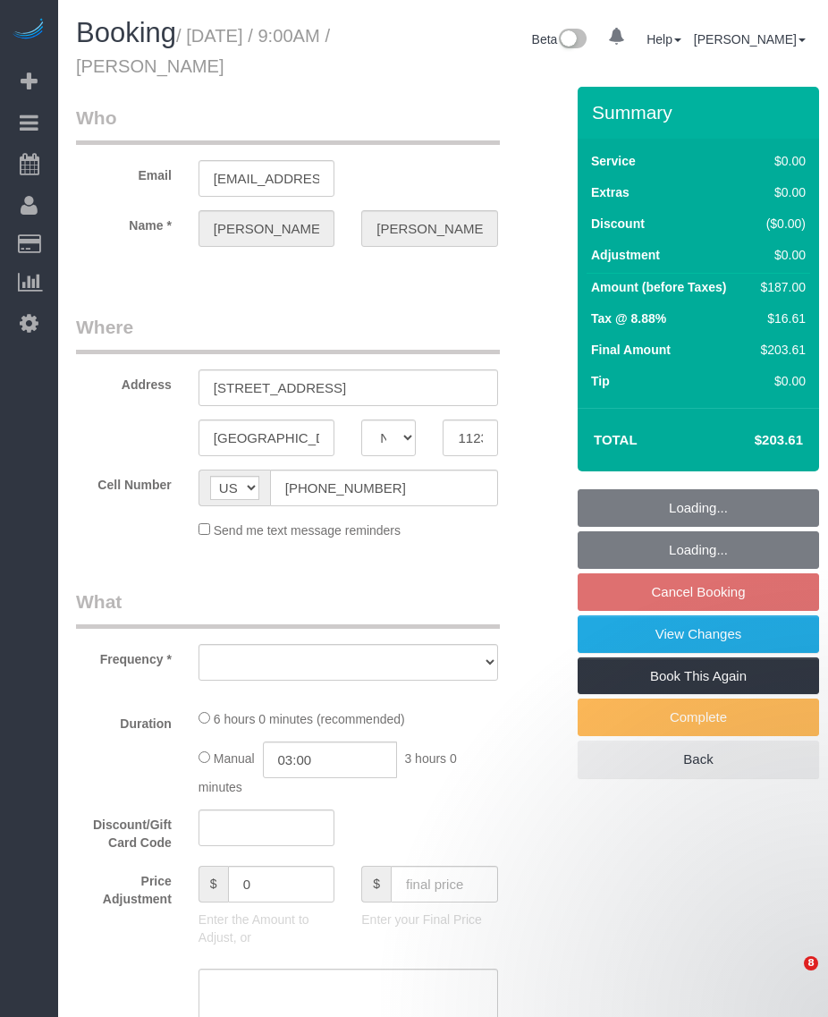
select select "NY"
select select "2"
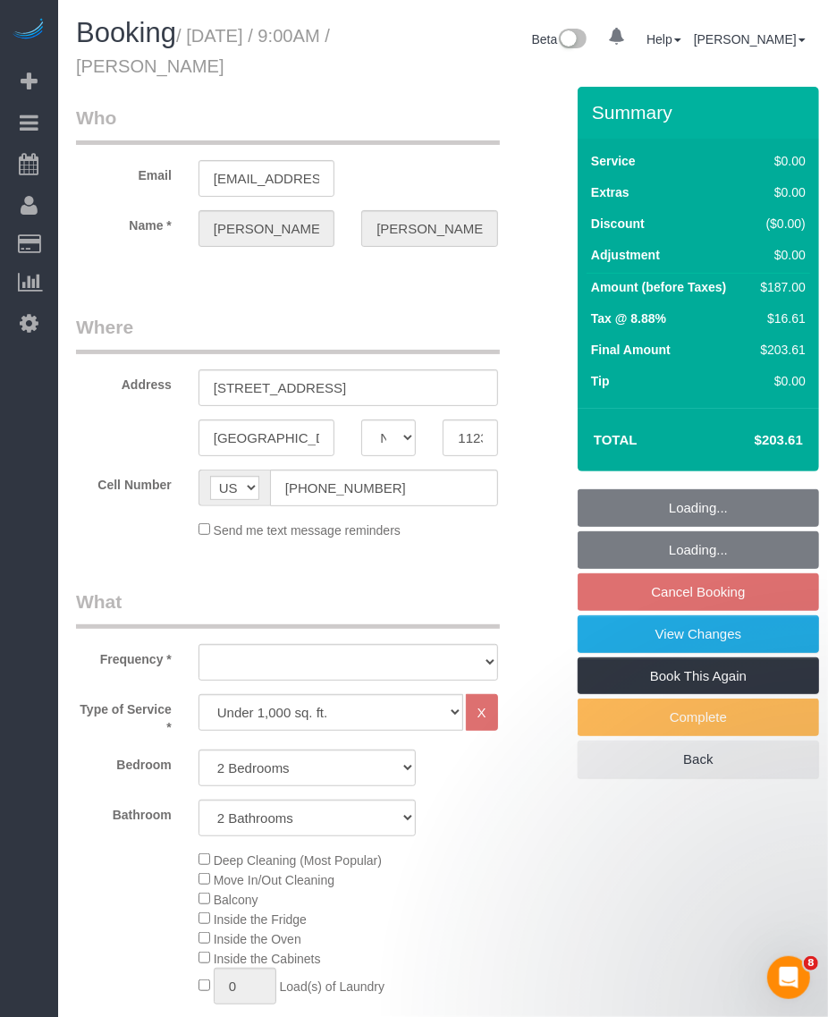
select select "string:stripe-pm_1Ruaac4VGloSiKo7IskaXDYl"
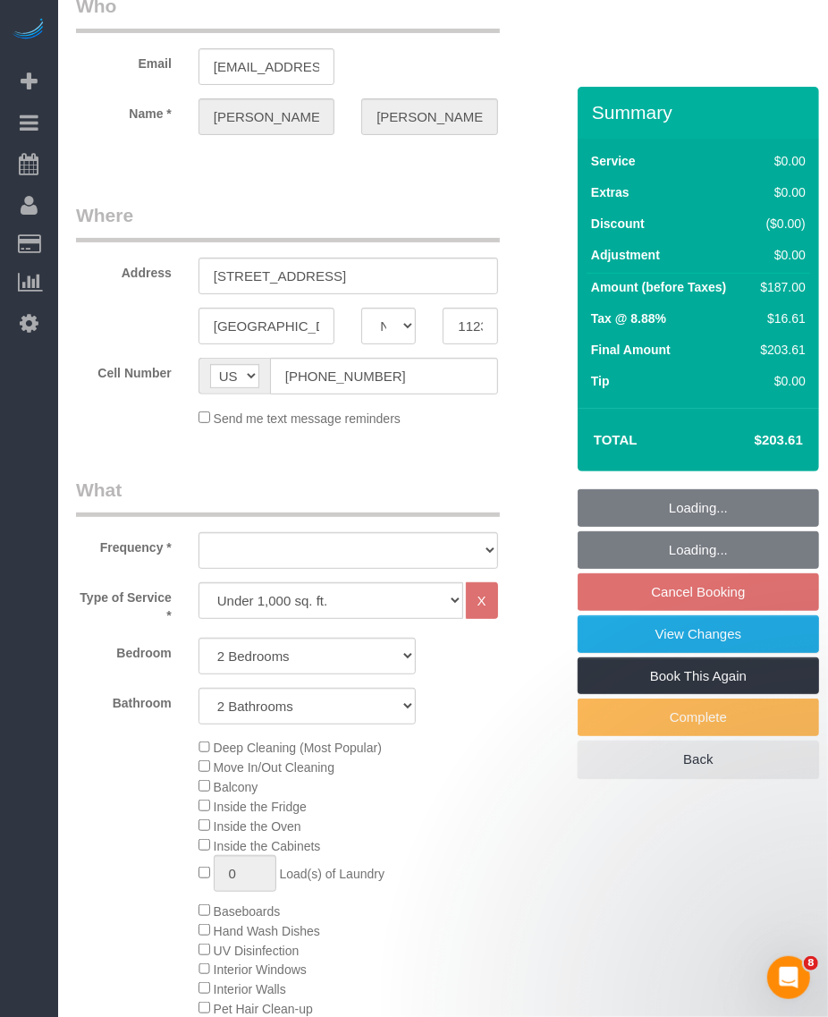
select select "object:915"
select select "spot1"
select select "number:89"
select select "number:90"
select select "number:15"
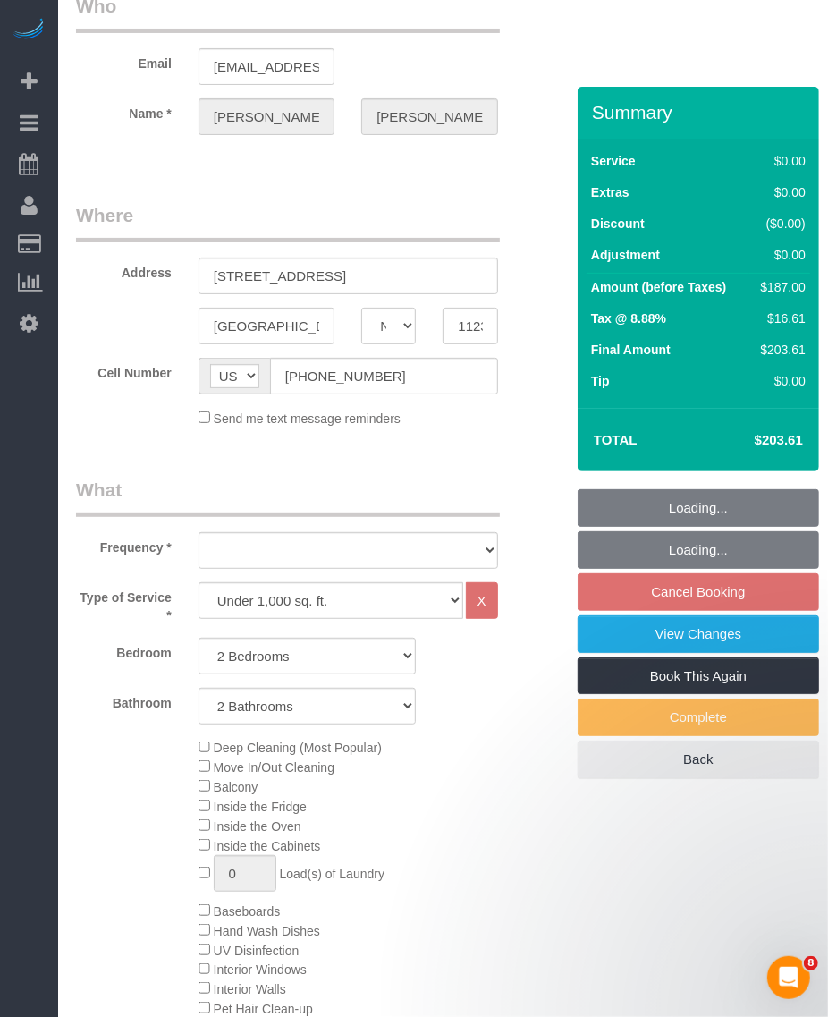
select select "number:5"
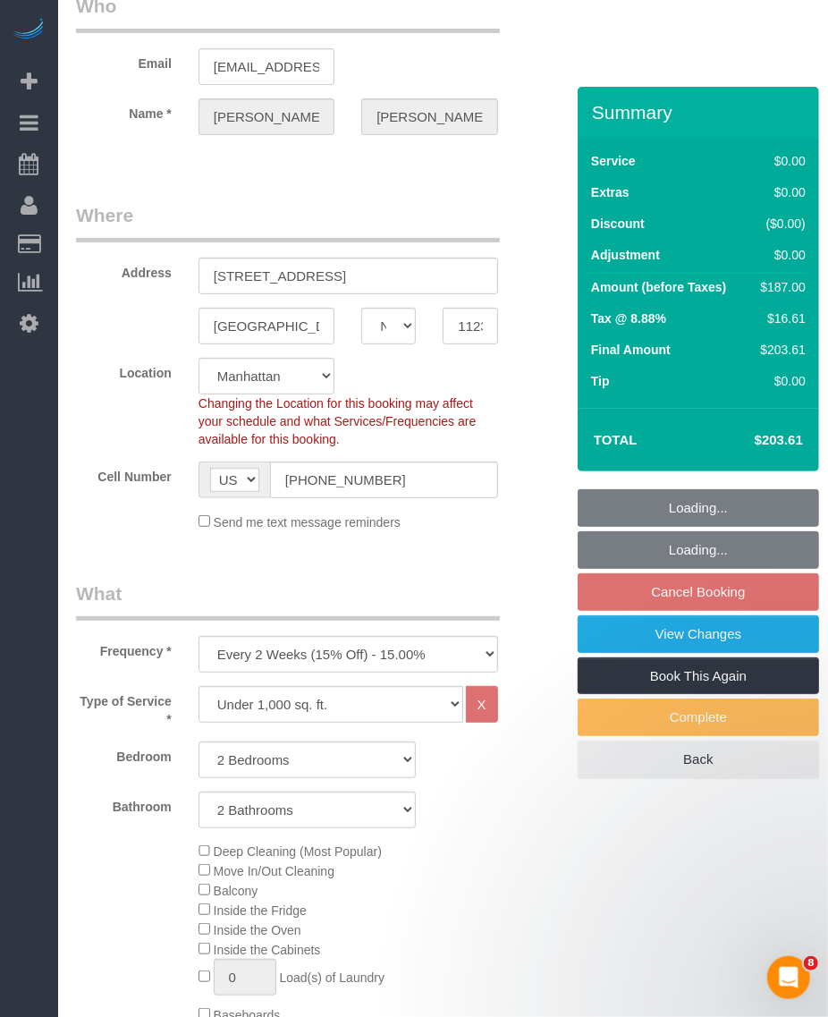
scroll to position [224, 0]
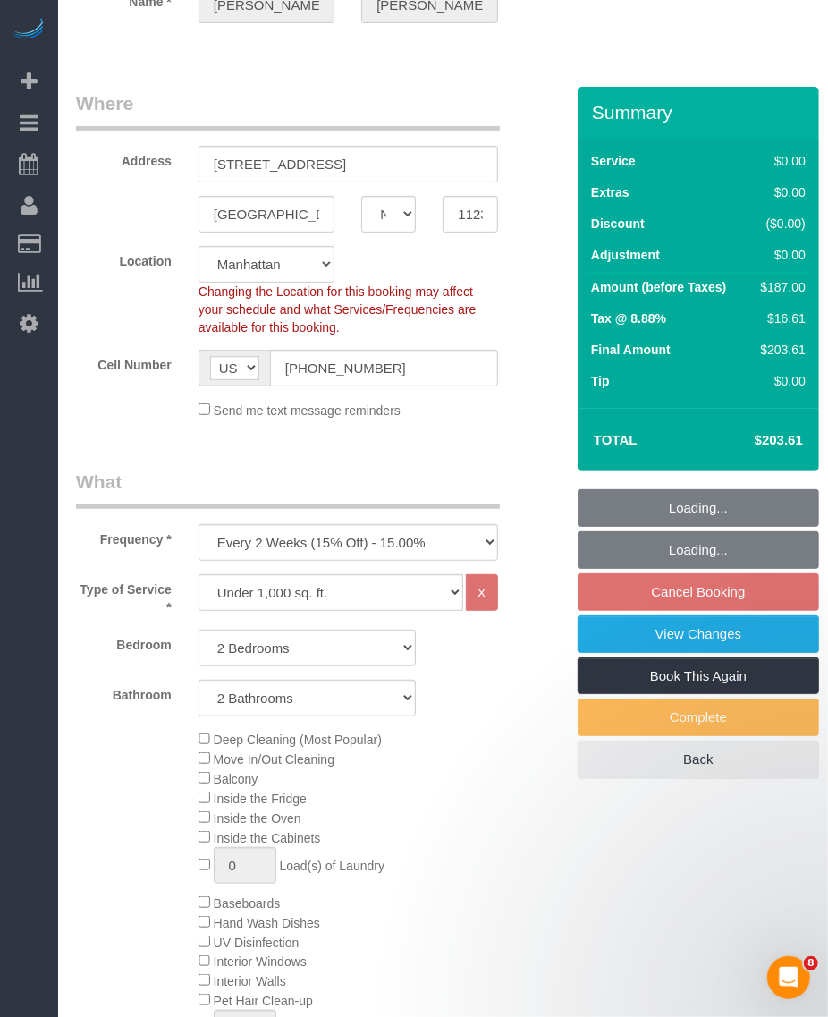
select select "2"
select select "object:1537"
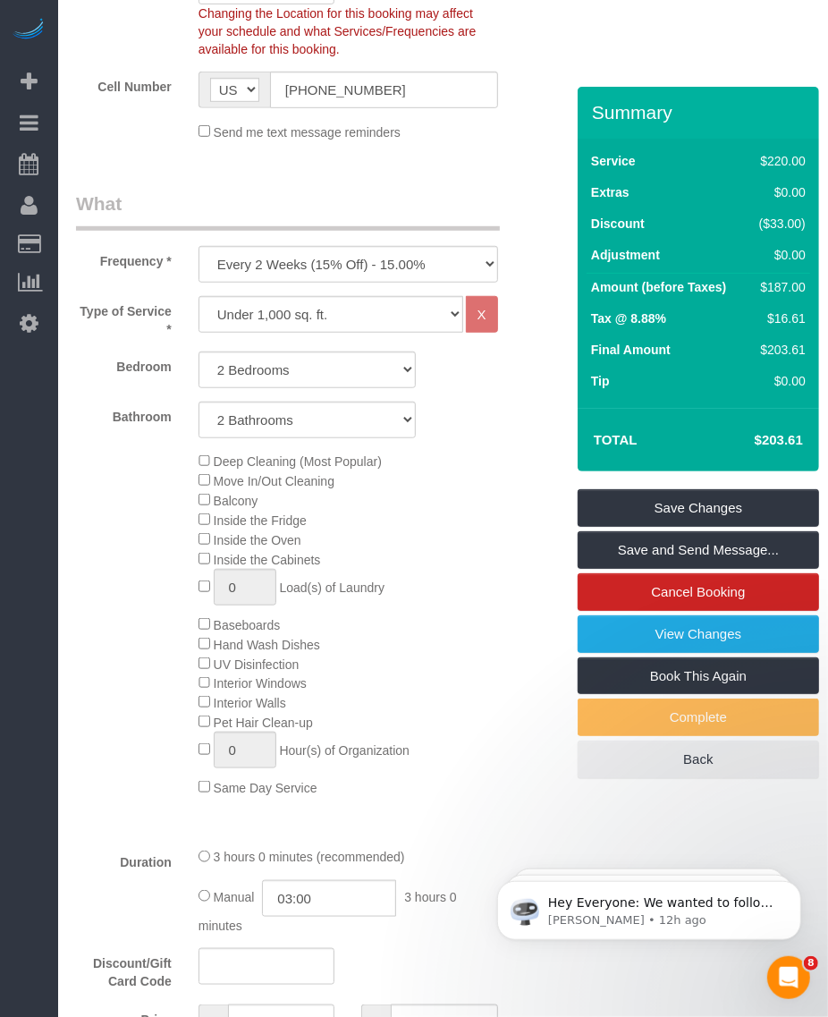
scroll to position [1061, 0]
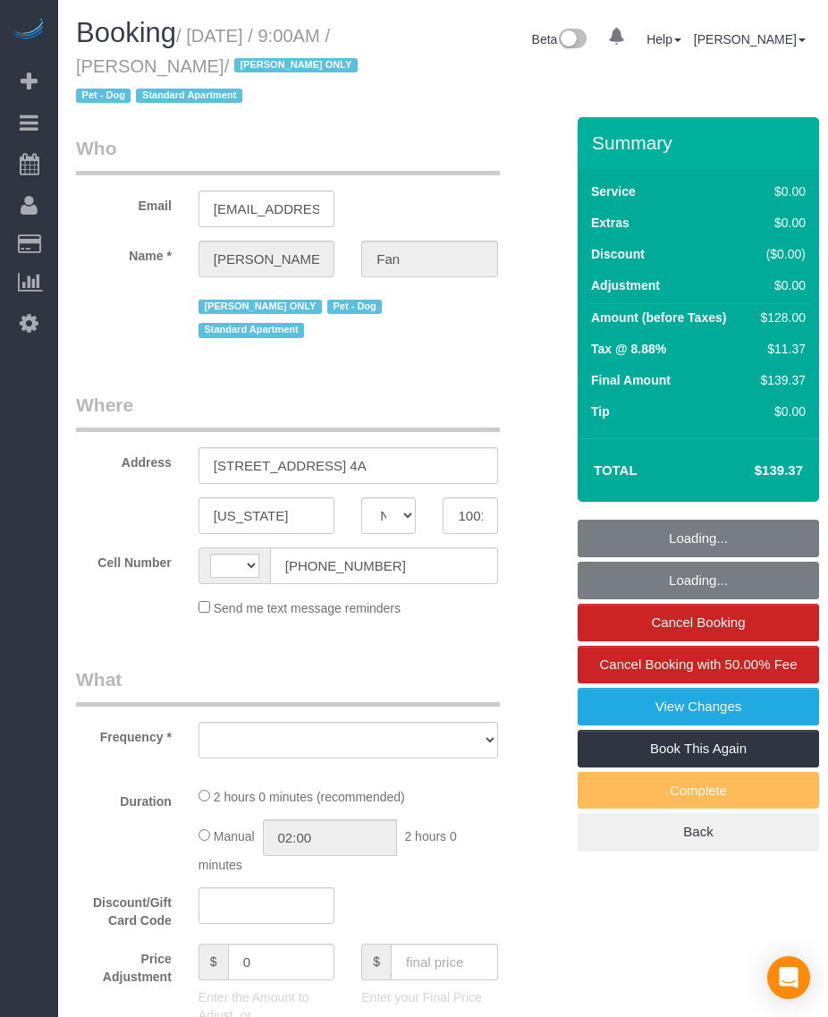
select select "NY"
select select "number:89"
select select "number:90"
select select "number:13"
select select "number:5"
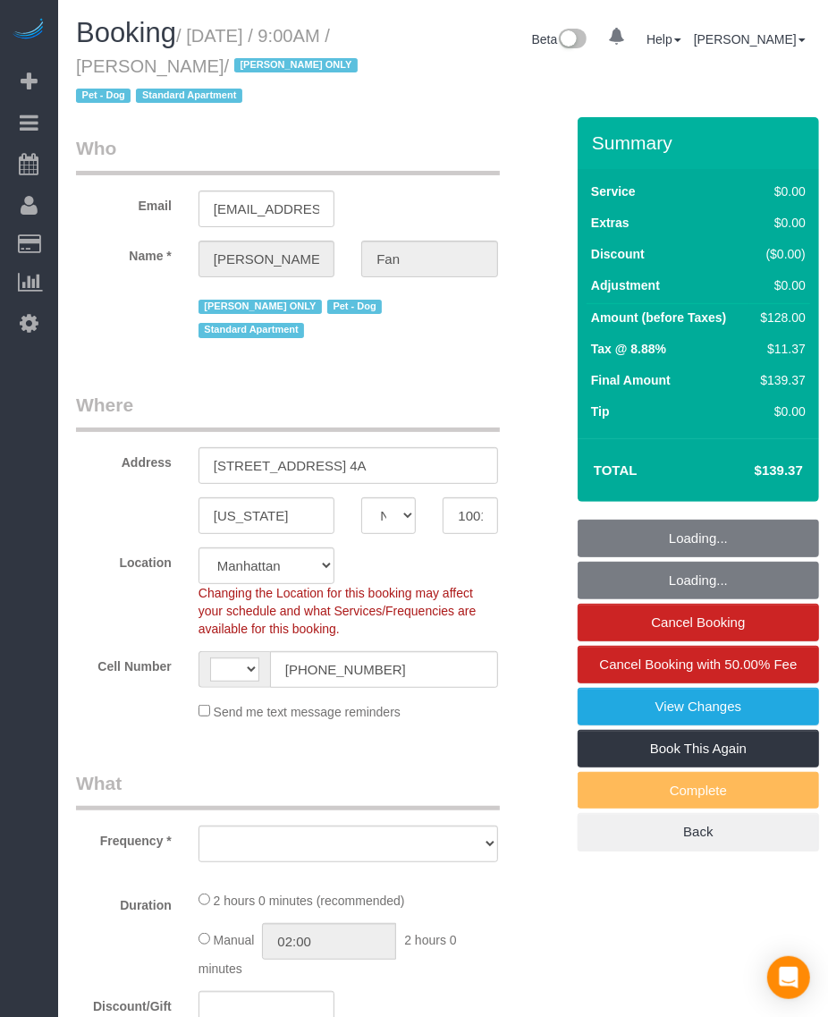
select select "string:stripe-pm_1Reyyz4VGloSiKo7WNN1ghj2"
select select "string:[GEOGRAPHIC_DATA]"
select select "object:974"
select select "spot1"
select select "1"
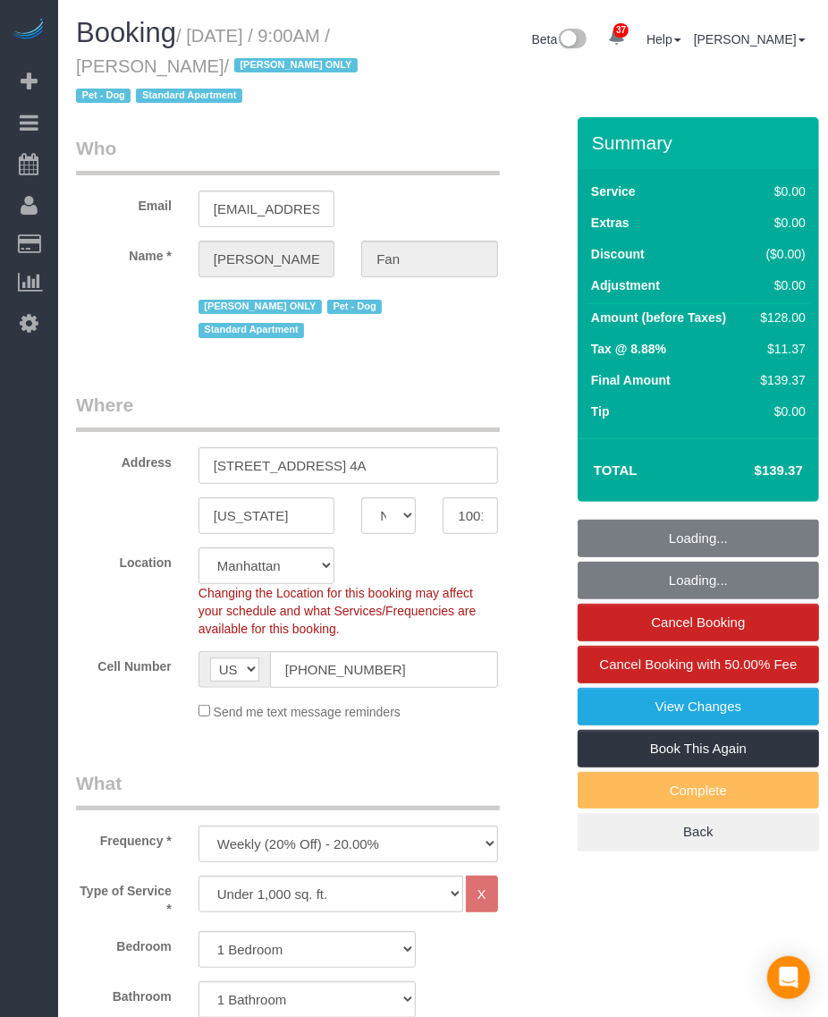
select select "object:1519"
select select "1"
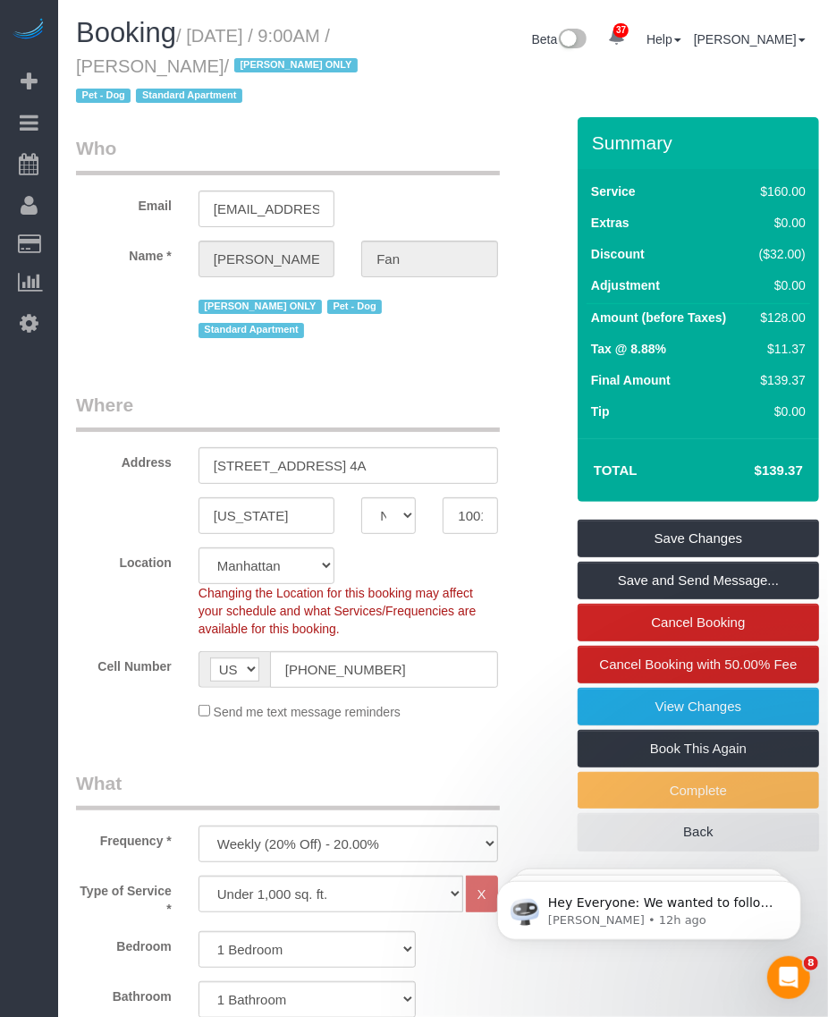
drag, startPoint x: 197, startPoint y: 37, endPoint x: 233, endPoint y: 63, distance: 45.4
click at [233, 63] on small "/ October 09, 2025 / 9:00AM / Elena Fan / Ana Araujo ONLY Pet - Dog Standard Ap…" at bounding box center [219, 66] width 287 height 80
copy small "October 09, 2025 / 9:00AM / Elena Fan"
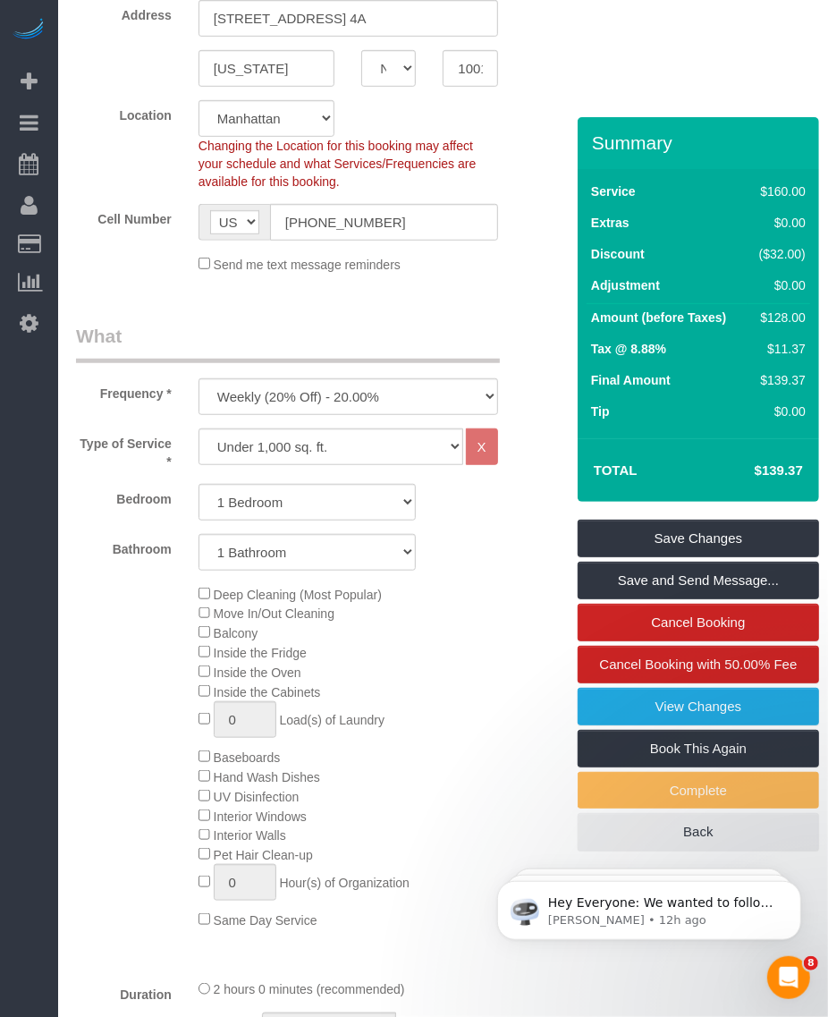
scroll to position [112, 0]
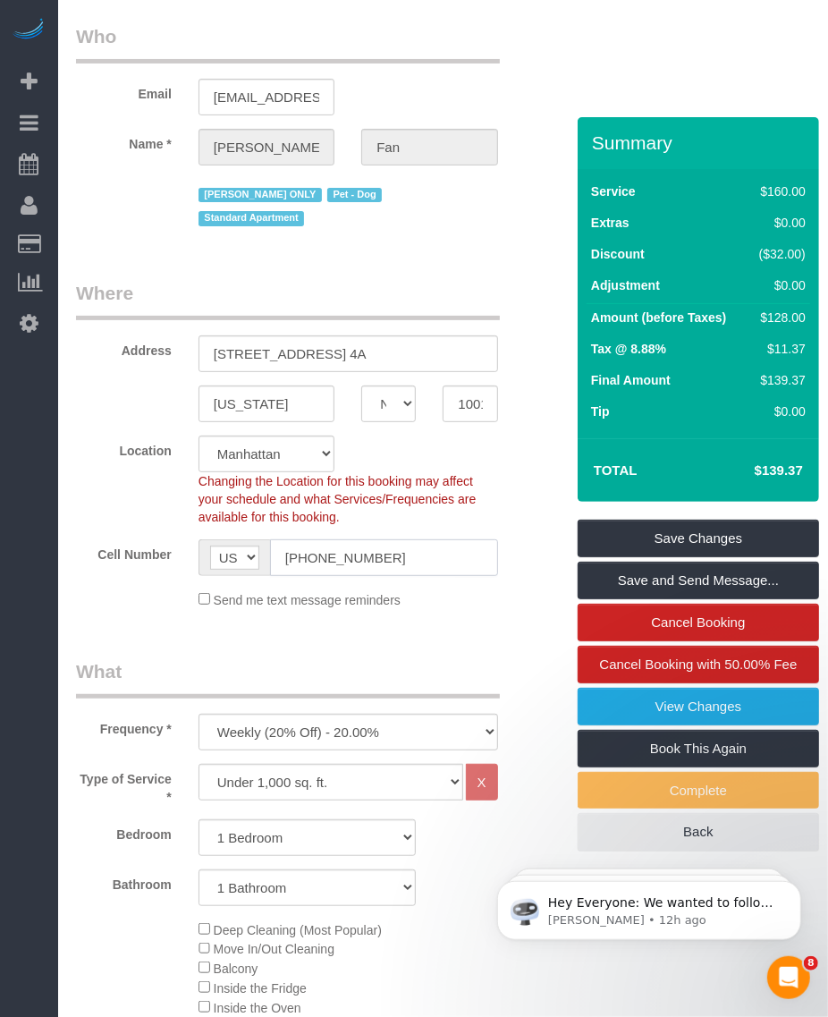
click at [333, 541] on input "[PHONE_NUMBER]" at bounding box center [384, 557] width 228 height 37
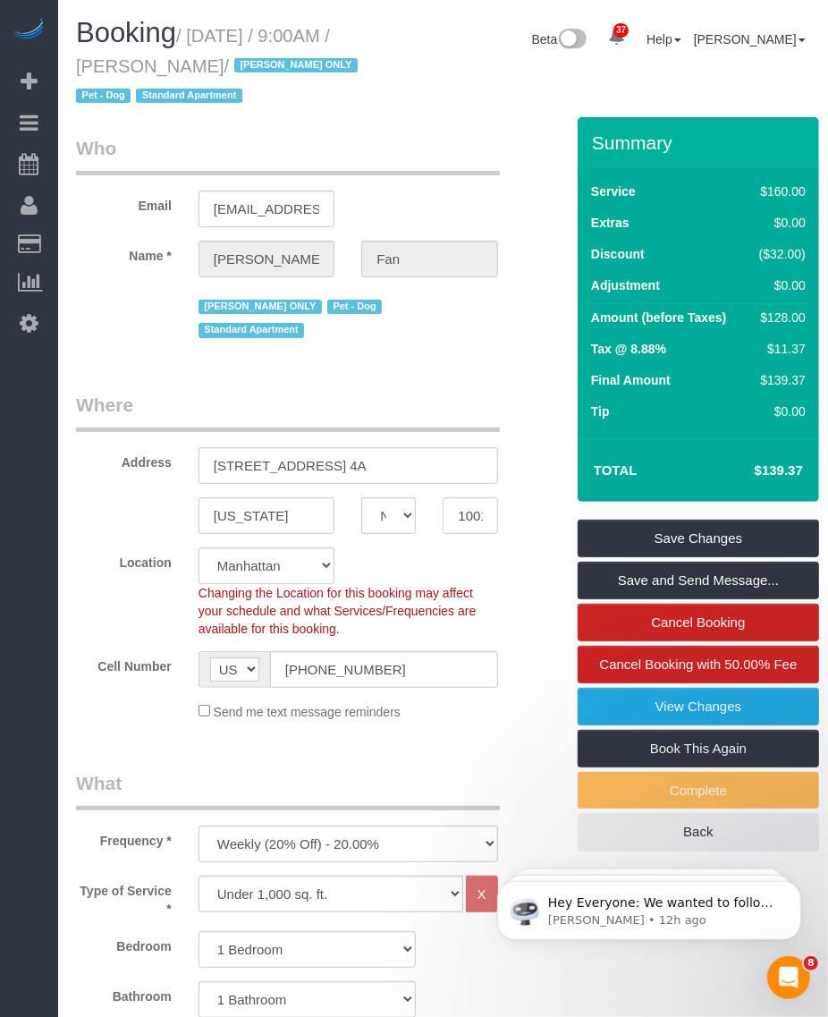
click at [180, 55] on h1 "Booking / October 09, 2025 / 9:00AM / Elena Fan / Ana Araujo ONLY Pet - Dog Sta…" at bounding box center [221, 63] width 291 height 91
drag, startPoint x: 149, startPoint y: 63, endPoint x: 229, endPoint y: 68, distance: 79.8
click at [229, 68] on small "/ October 09, 2025 / 9:00AM / Elena Fan / Ana Araujo ONLY Pet - Dog Standard Ap…" at bounding box center [219, 66] width 287 height 80
drag, startPoint x: 228, startPoint y: 68, endPoint x: 140, endPoint y: 63, distance: 88.7
click at [140, 63] on small "/ October 09, 2025 / 9:00AM / Elena Fan / Ana Araujo ONLY Pet - Dog Standard Ap…" at bounding box center [219, 66] width 287 height 80
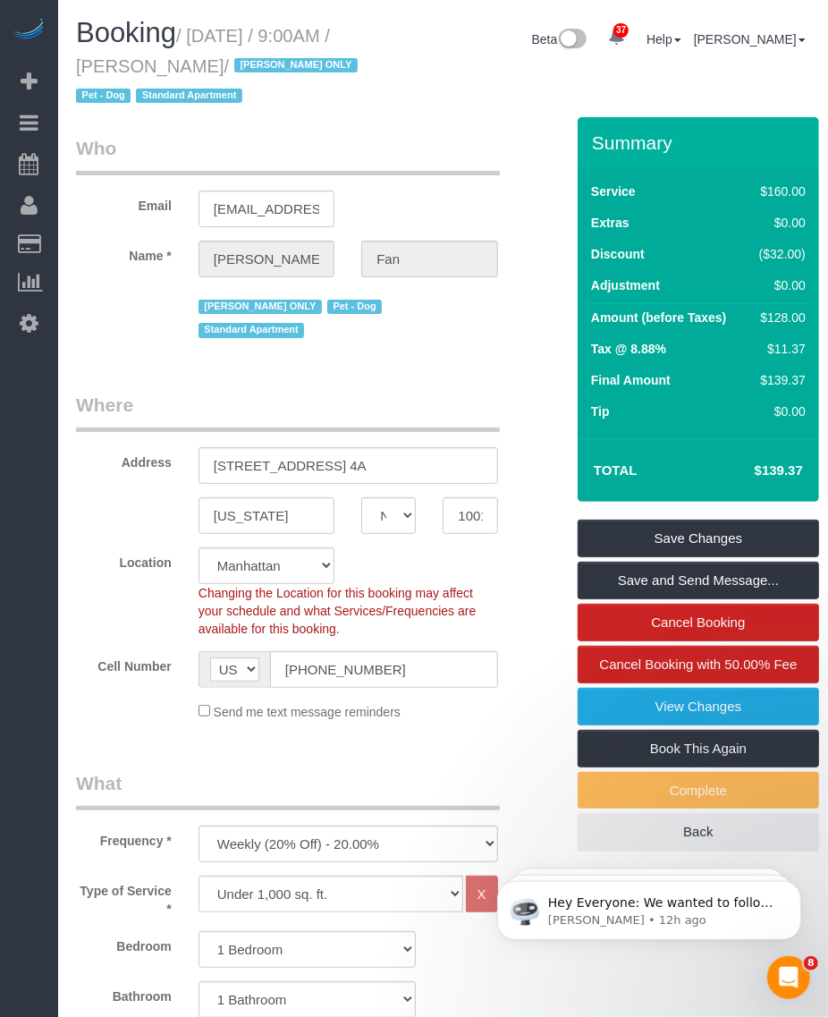
drag, startPoint x: 199, startPoint y: 72, endPoint x: 233, endPoint y: 76, distance: 34.2
click at [233, 76] on small "/ October 09, 2025 / 9:00AM / Elena Fan / Ana Araujo ONLY Pet - Dog Standard Ap…" at bounding box center [219, 66] width 287 height 80
copy small "[PERSON_NAME]"
click at [233, 37] on small "/ October 09, 2025 / 9:00AM / Elena Fan / Ana Araujo ONLY Pet - Dog Standard Ap…" at bounding box center [219, 66] width 287 height 80
drag, startPoint x: 195, startPoint y: 37, endPoint x: 233, endPoint y: 58, distance: 44.0
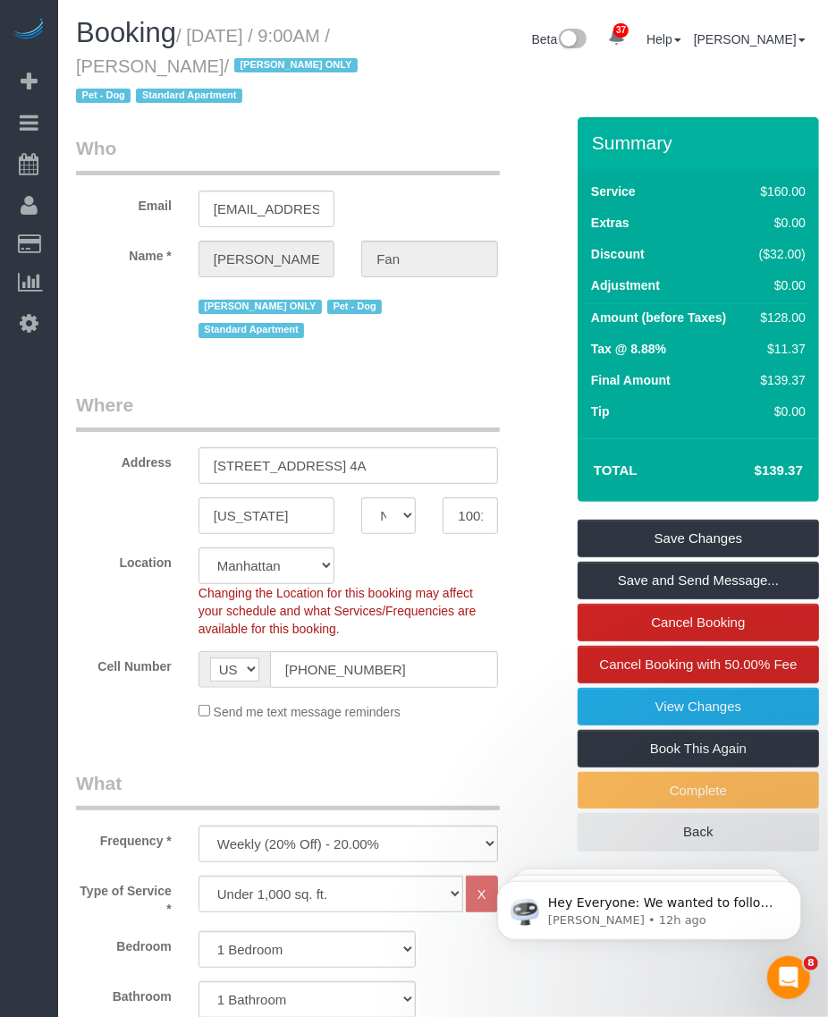
click at [233, 58] on small "/ October 09, 2025 / 9:00AM / Elena Fan / Ana Araujo ONLY Pet - Dog Standard Ap…" at bounding box center [219, 66] width 287 height 80
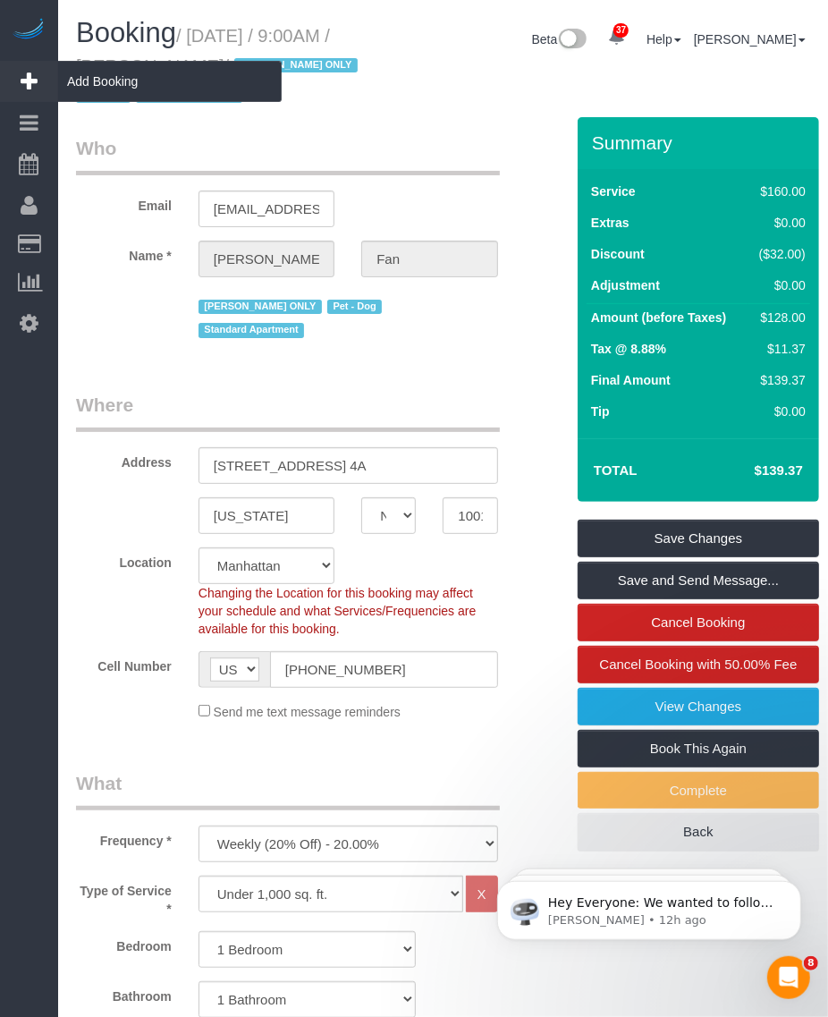
copy small "October 09, 2025 / 9:00AM / Elena Fan"
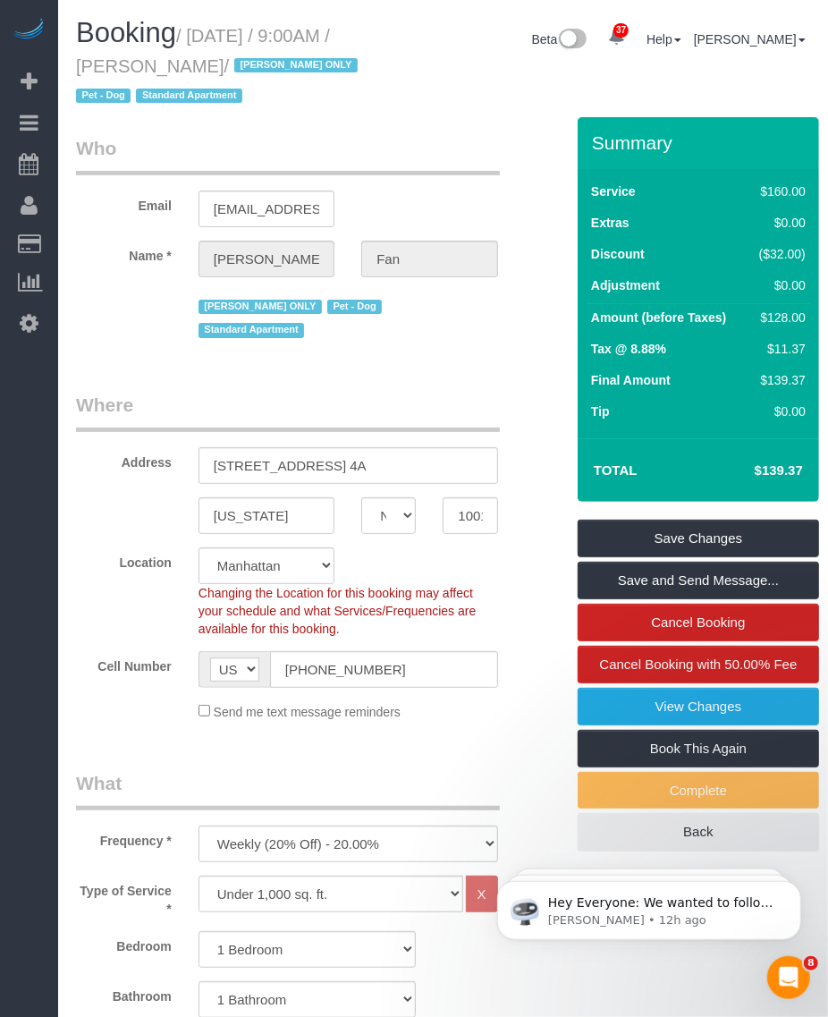
click at [183, 33] on small "/ October 09, 2025 / 9:00AM / Elena Fan / Ana Araujo ONLY Pet - Dog Standard Ap…" at bounding box center [219, 66] width 287 height 80
drag, startPoint x: 153, startPoint y: 61, endPoint x: 231, endPoint y: 69, distance: 78.2
click at [233, 69] on small "/ October 09, 2025 / 9:00AM / Elena Fan / Ana Araujo ONLY Pet - Dog Standard Ap…" at bounding box center [219, 66] width 287 height 80
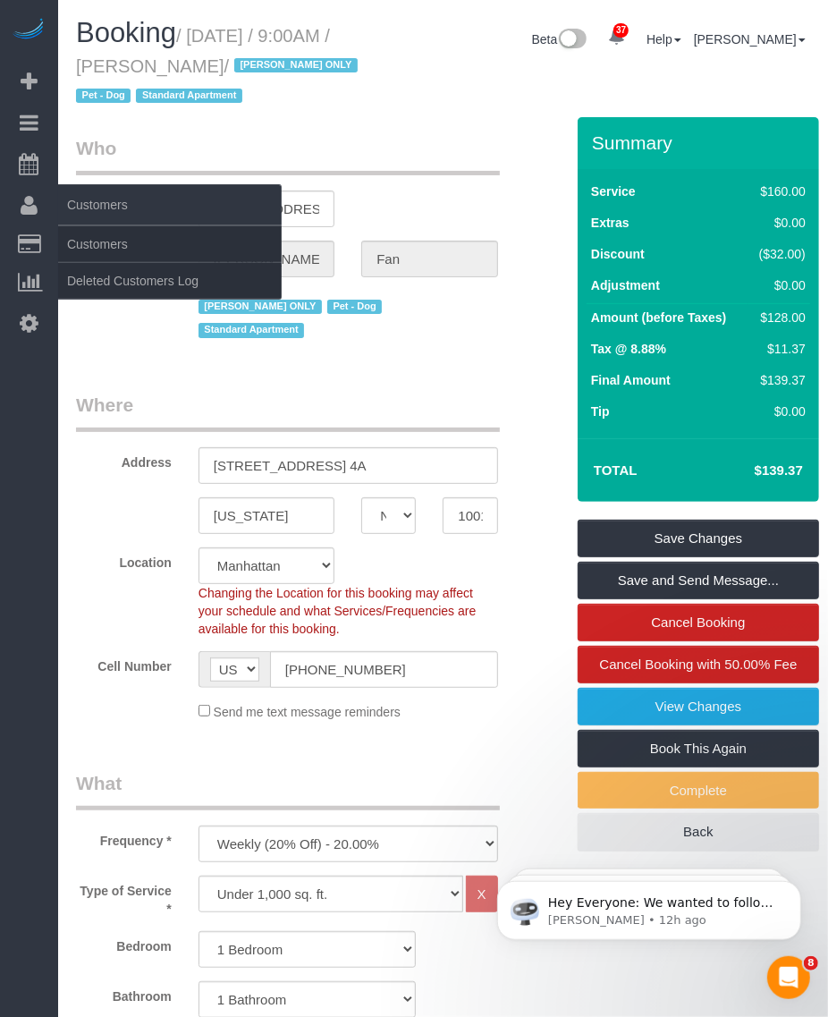
copy small "[PERSON_NAME]"
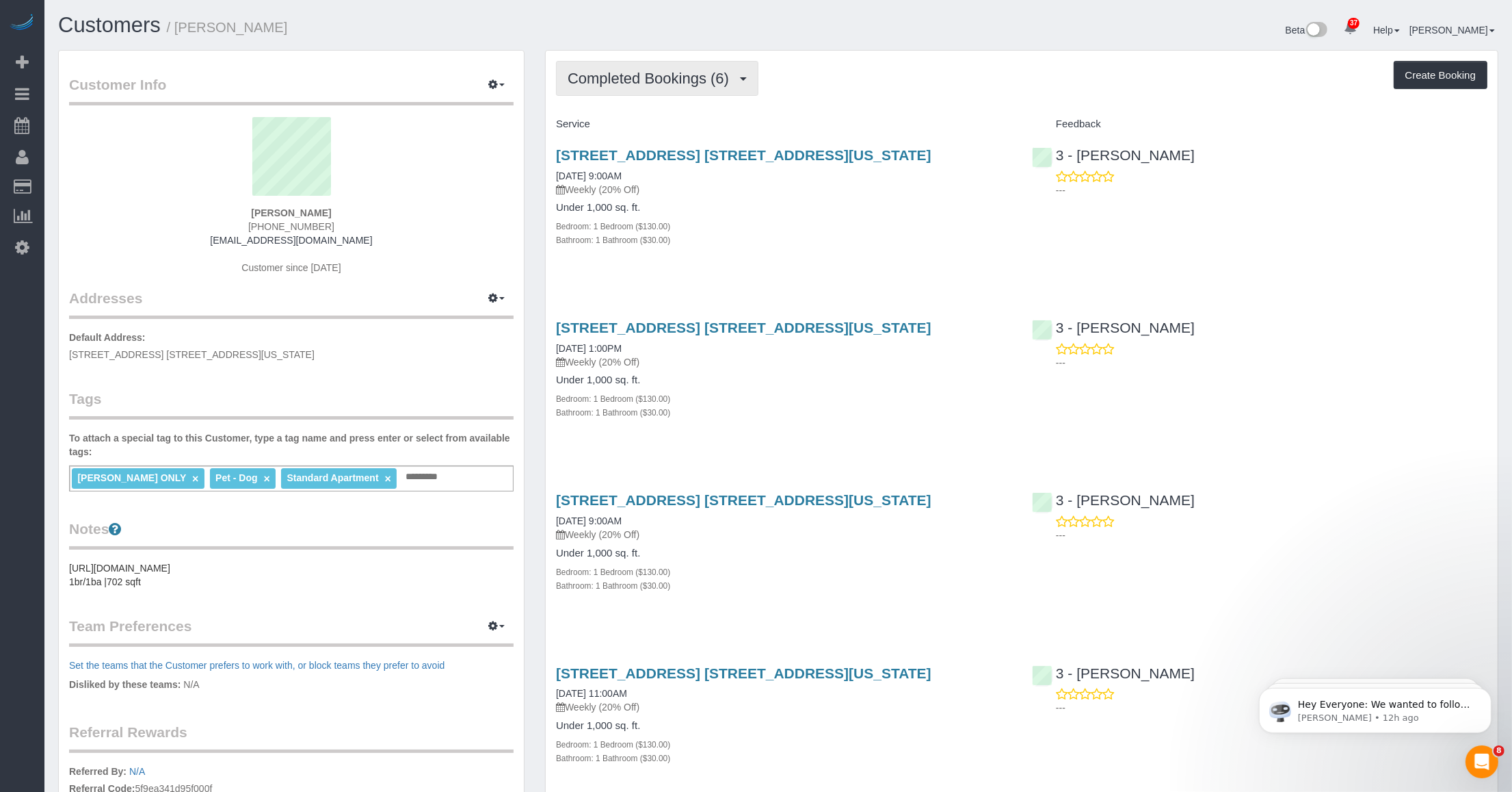
click at [679, 83] on span "Completed Bookings (6)" at bounding box center [652, 78] width 168 height 17
click at [655, 126] on link "Upcoming Bookings (6)" at bounding box center [628, 128] width 142 height 18
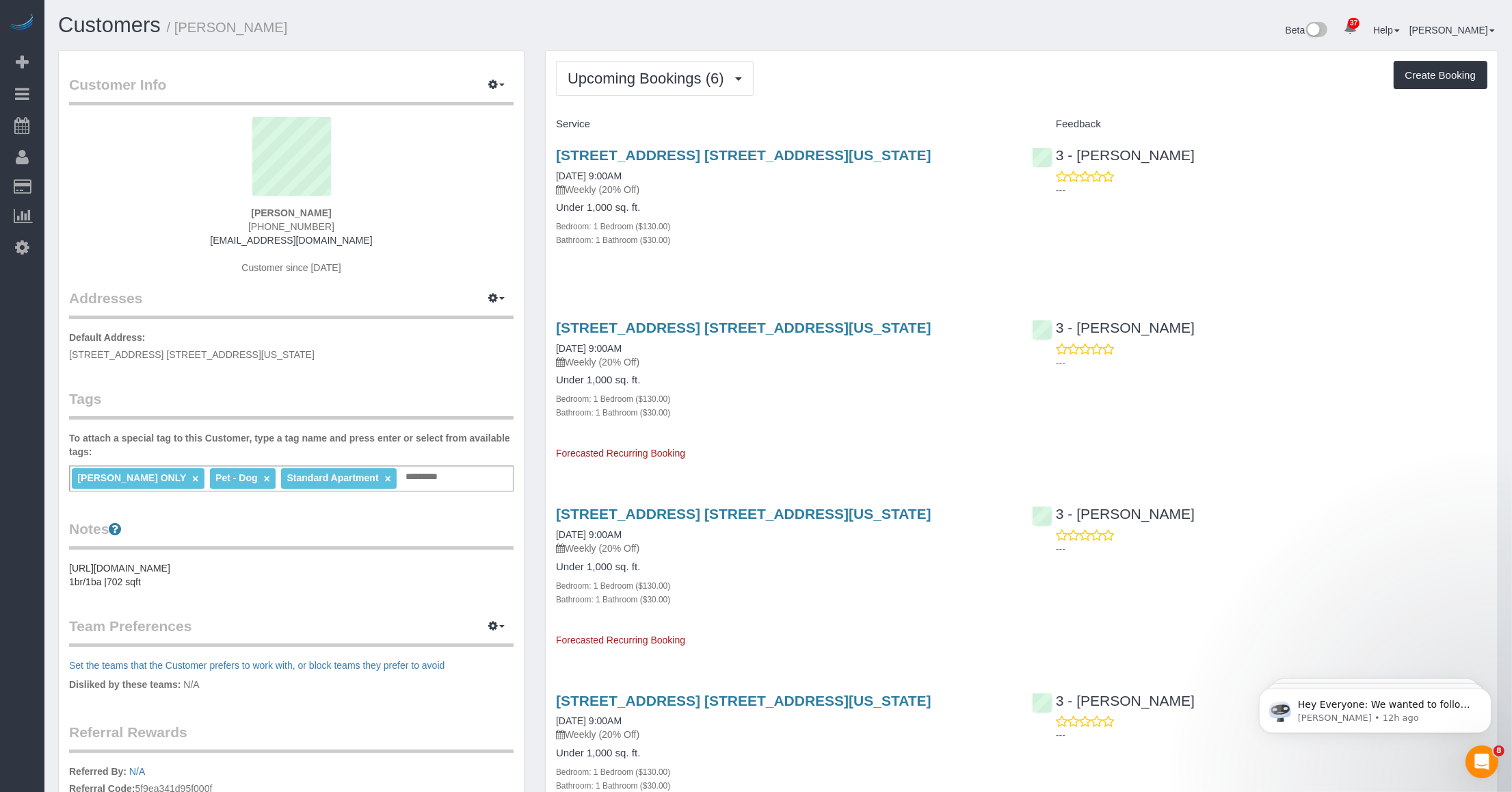
click at [880, 64] on div "Upcoming Bookings (6) Completed Bookings (6) Upcoming Bookings (6) Cancelled Bo…" at bounding box center [1022, 79] width 932 height 35
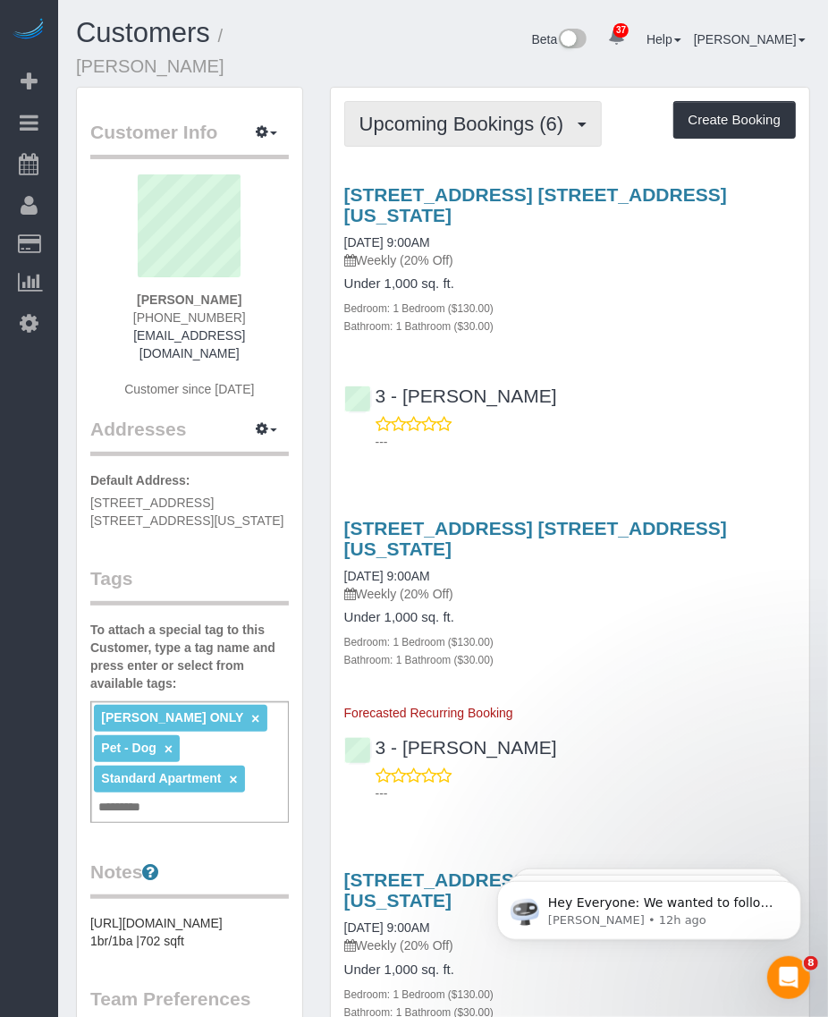
click at [417, 113] on span "Upcoming Bookings (6)" at bounding box center [467, 124] width 214 height 22
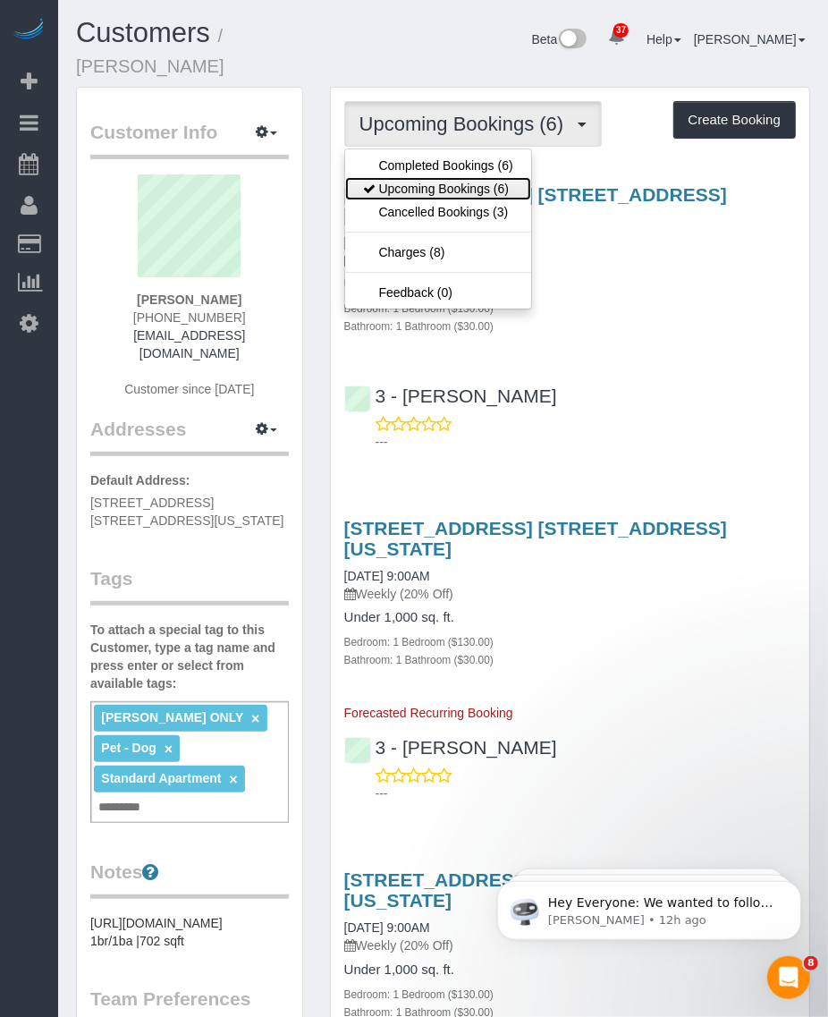
click at [416, 177] on link "Upcoming Bookings (6)" at bounding box center [438, 188] width 186 height 23
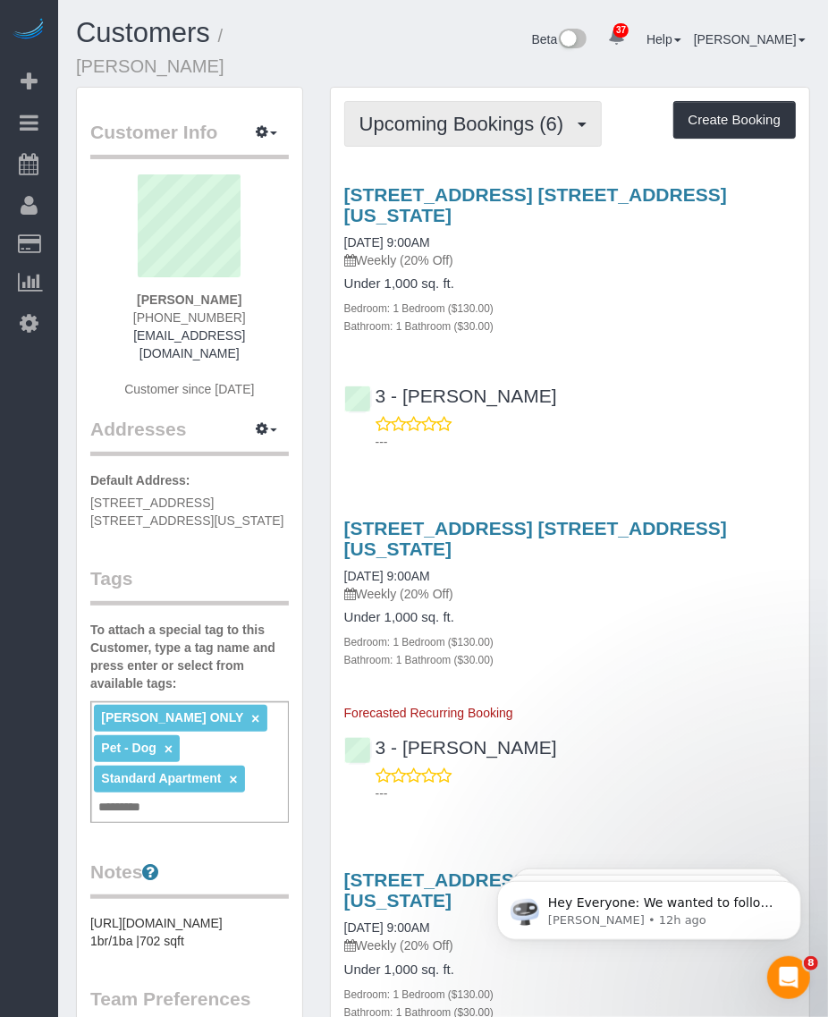
click at [459, 116] on button "Upcoming Bookings (6)" at bounding box center [473, 124] width 258 height 46
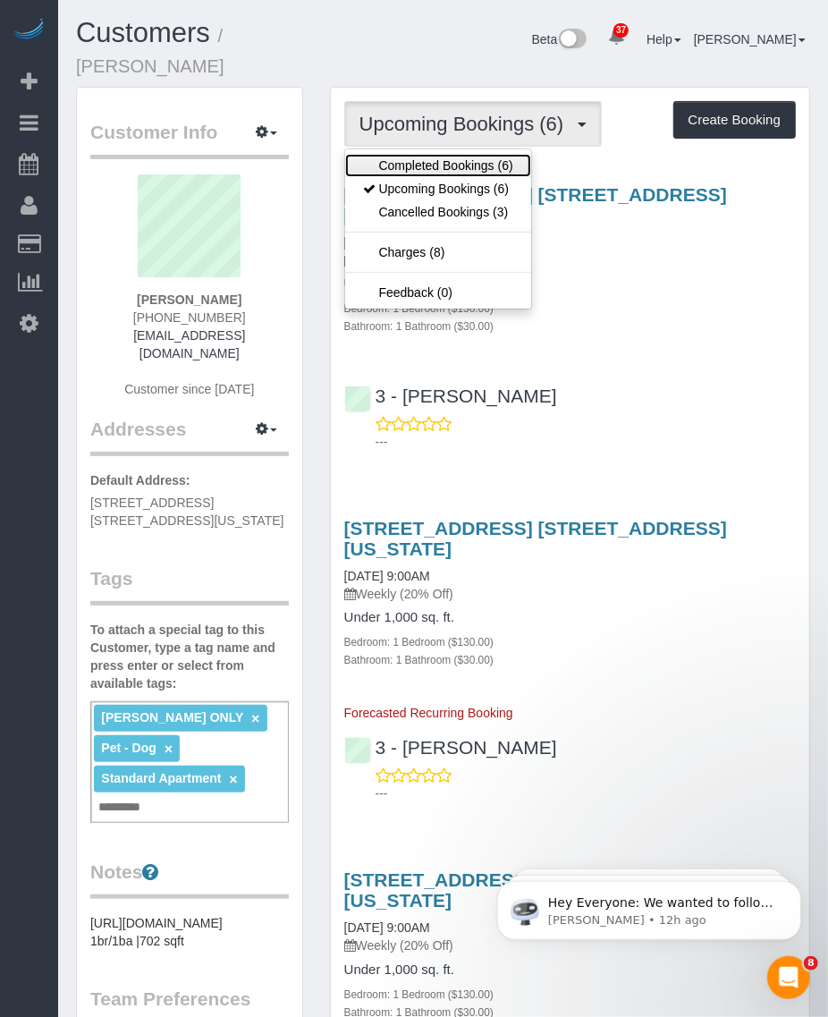
click at [439, 154] on link "Completed Bookings (6)" at bounding box center [438, 165] width 186 height 23
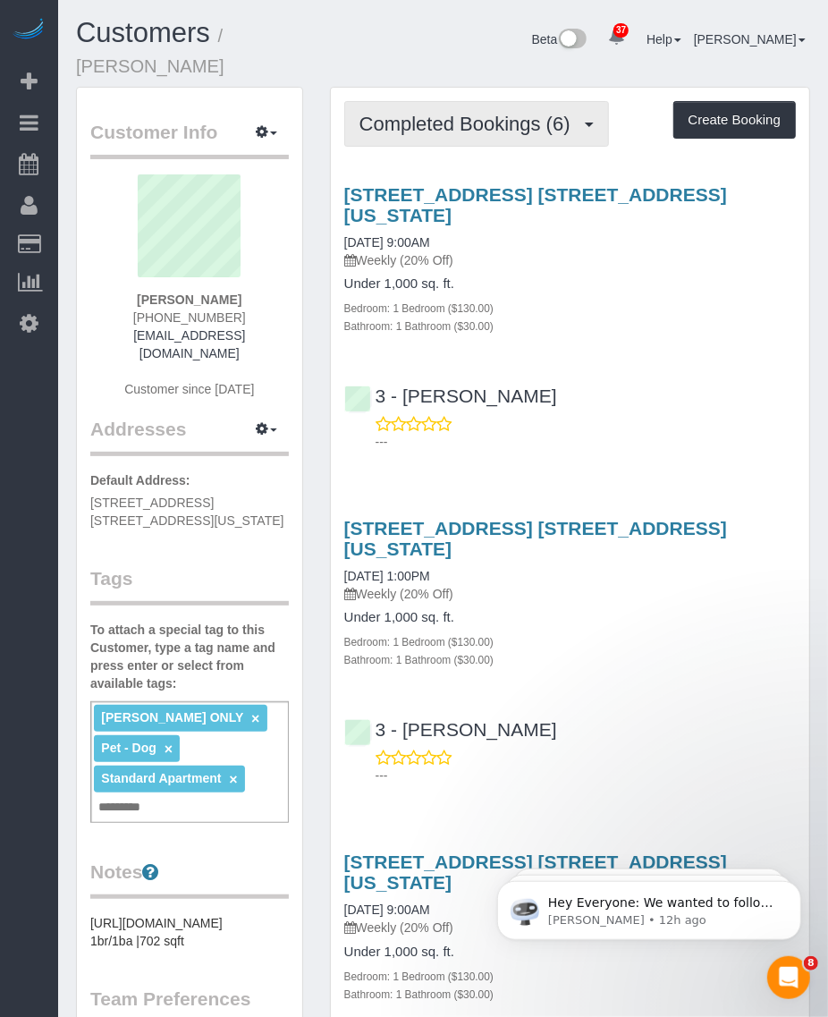
click at [419, 113] on span "Completed Bookings (6)" at bounding box center [470, 124] width 220 height 22
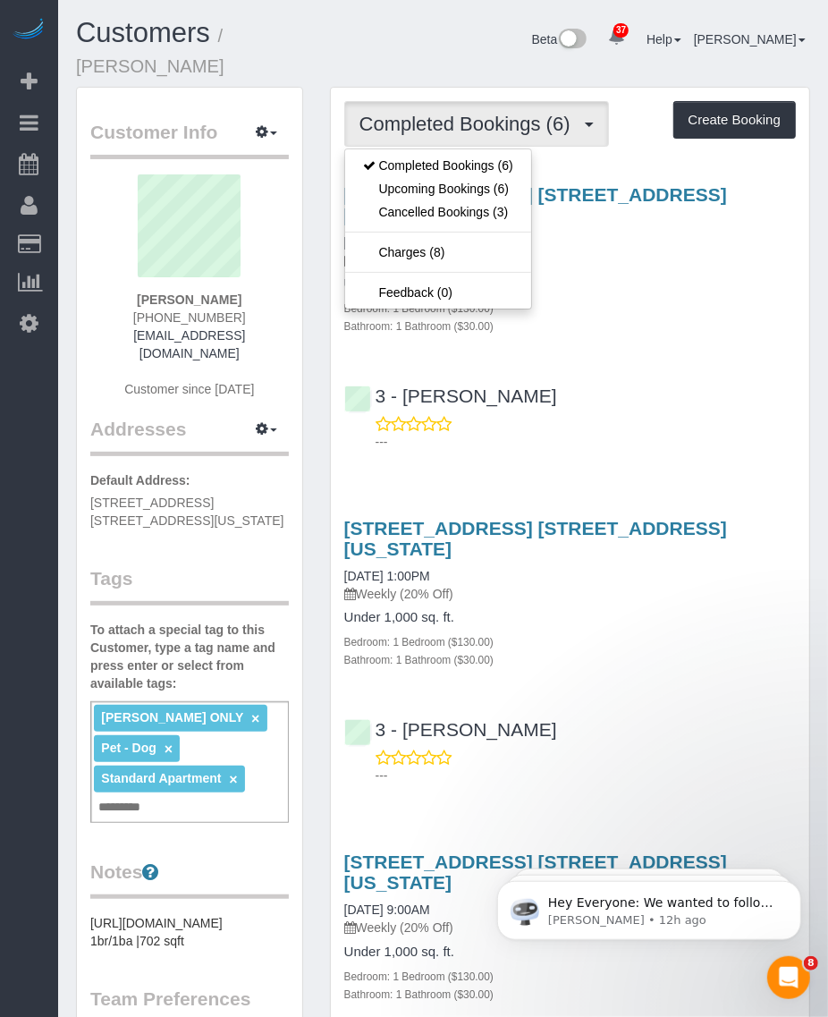
click at [631, 370] on div "3 - Ana Araujo ---" at bounding box center [570, 410] width 478 height 80
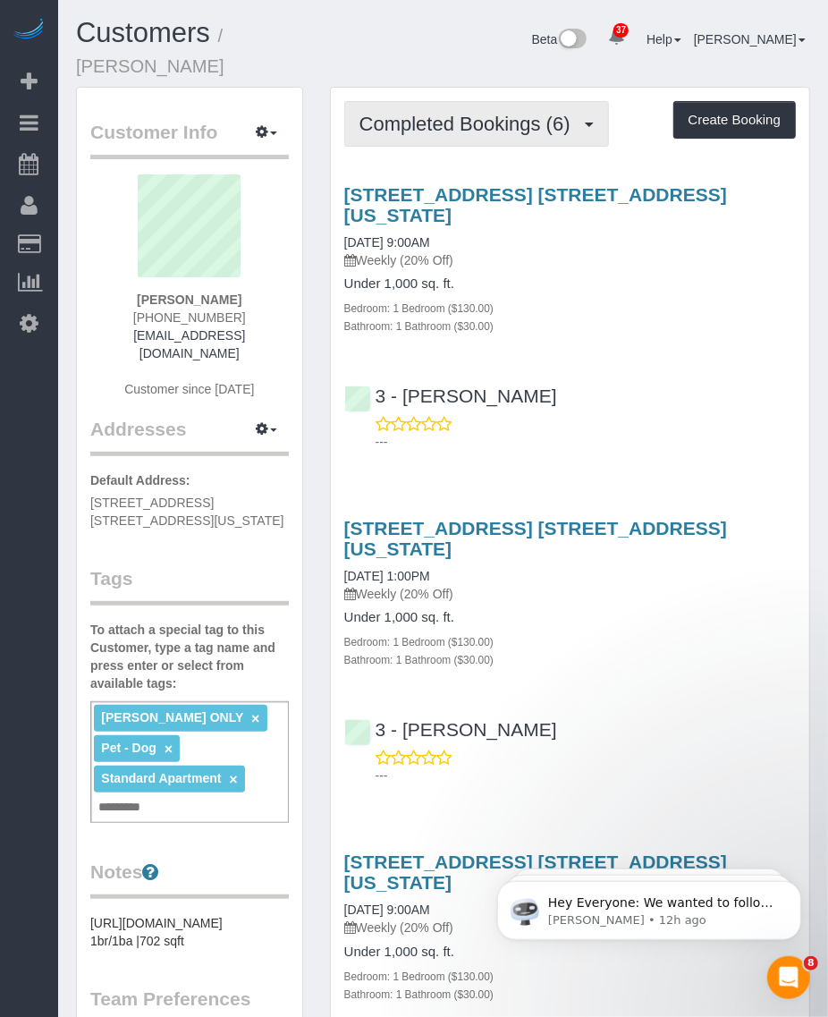
click at [461, 113] on span "Completed Bookings (6)" at bounding box center [470, 124] width 220 height 22
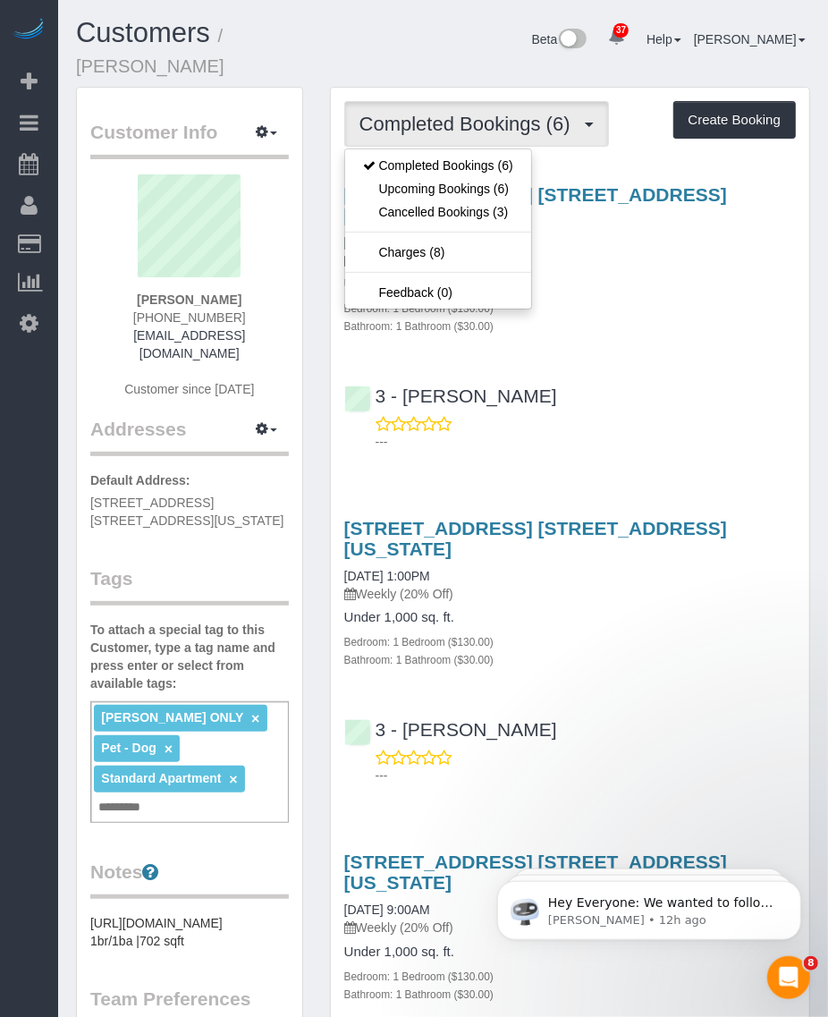
click at [392, 32] on div "Beta 37 Your Notifications You have 0 alerts × You have 1 to charge for 10/08/2…" at bounding box center [602, 41] width 444 height 47
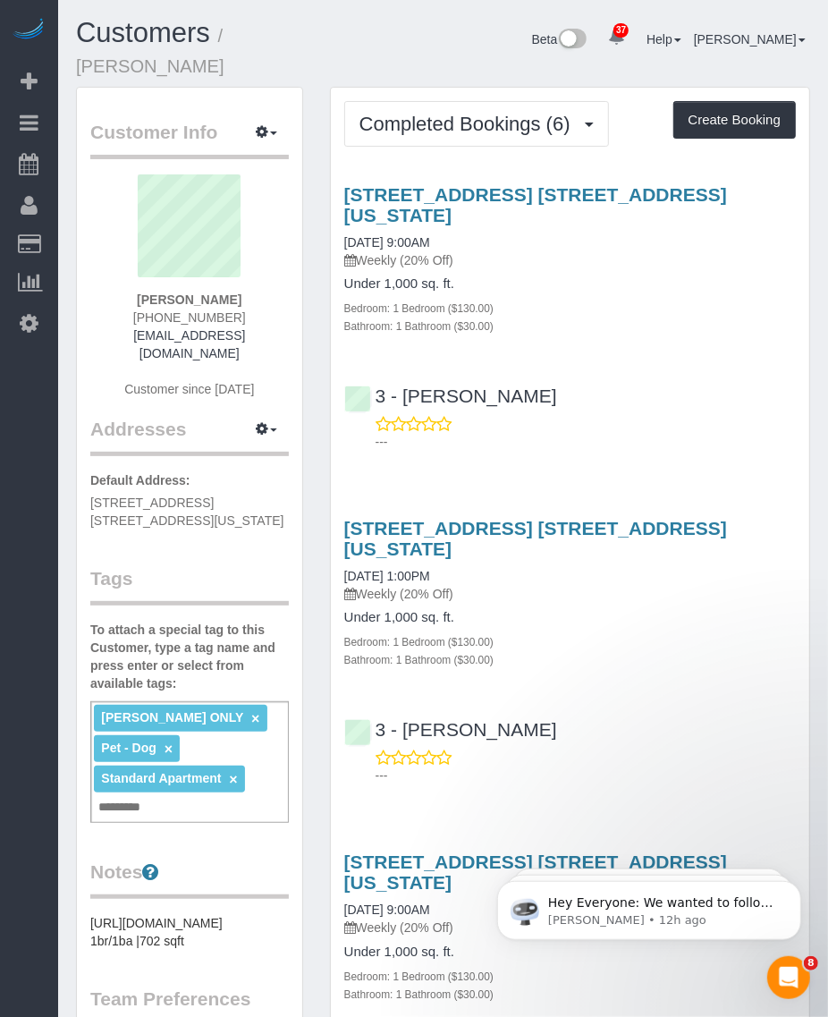
click at [431, 46] on div "Beta 37 Your Notifications You have 0 alerts × You have 1 to charge for 10/08/2…" at bounding box center [602, 41] width 444 height 47
click at [479, 113] on span "Completed Bookings (6)" at bounding box center [470, 124] width 220 height 22
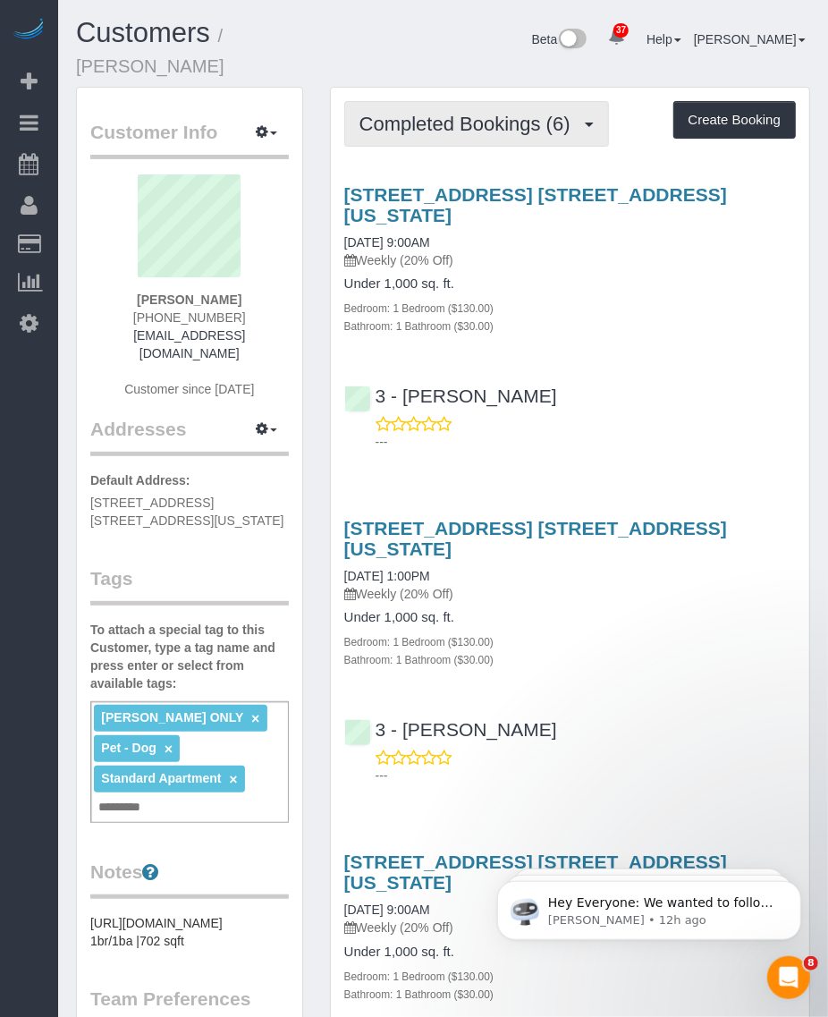
click at [490, 113] on span "Completed Bookings (6)" at bounding box center [470, 124] width 220 height 22
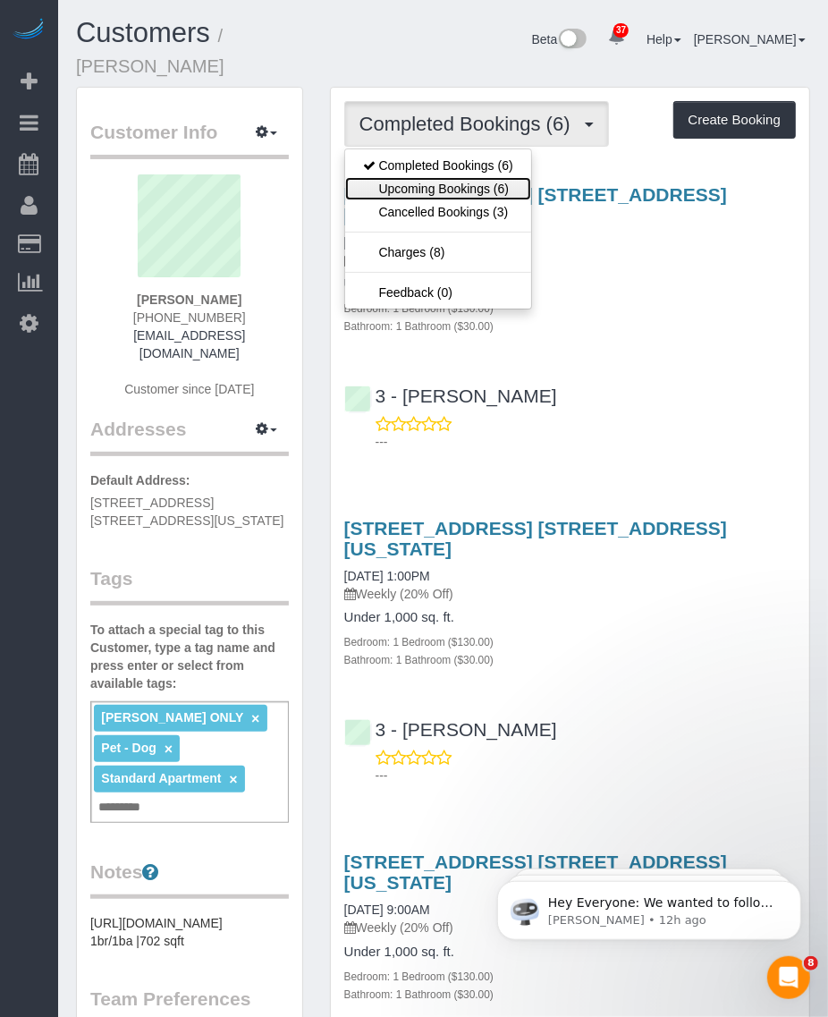
click at [459, 177] on link "Upcoming Bookings (6)" at bounding box center [438, 188] width 186 height 23
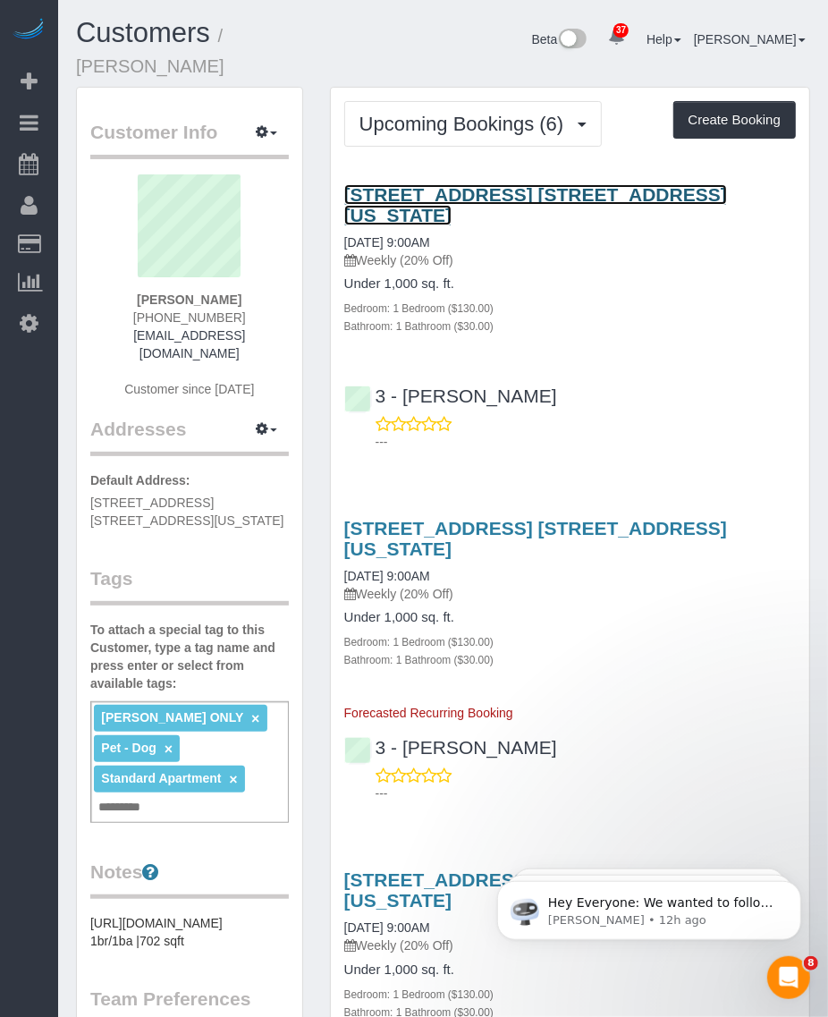
click at [458, 184] on link "165 Lexington Avenue, Apt. 4a, New York, NY 10016" at bounding box center [535, 204] width 383 height 41
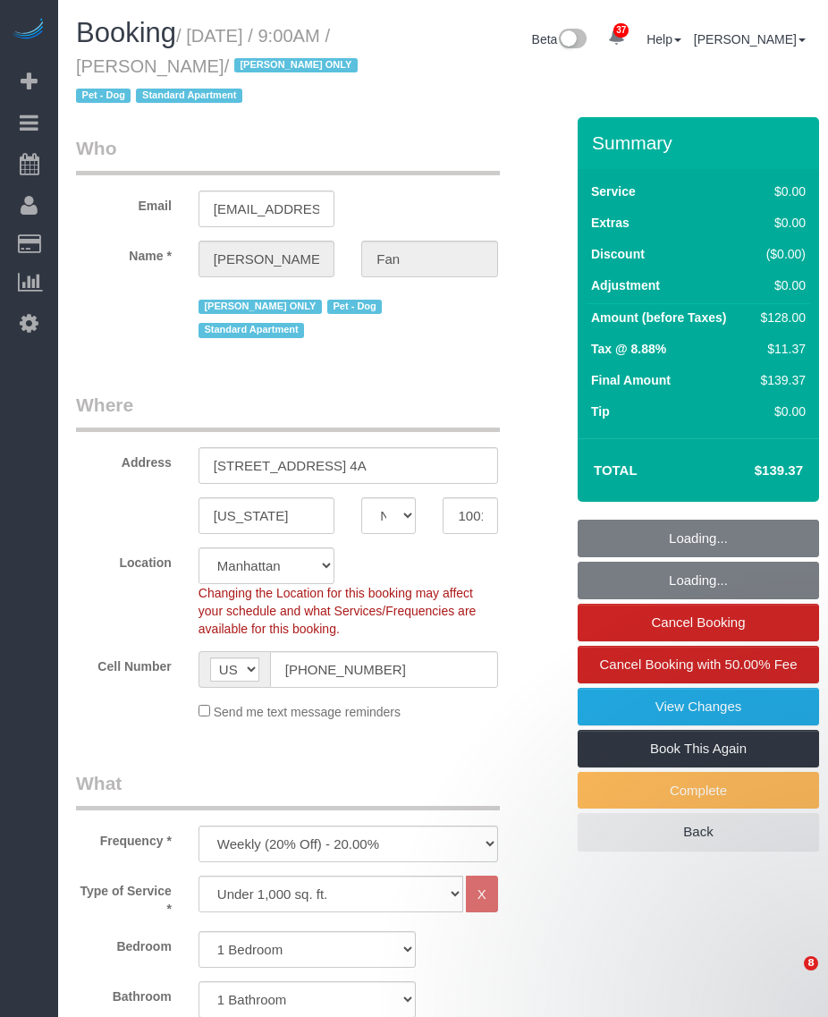
select select "NY"
select select "spot1"
select select "number:89"
select select "number:90"
select select "number:13"
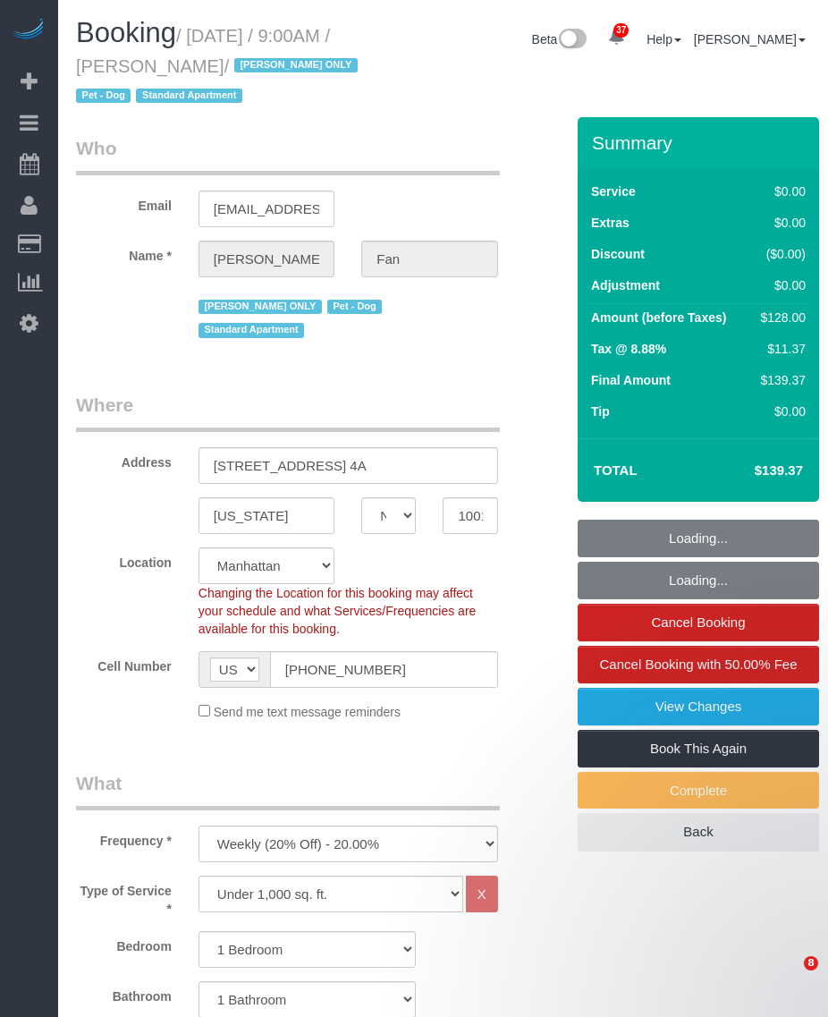
select select "number:5"
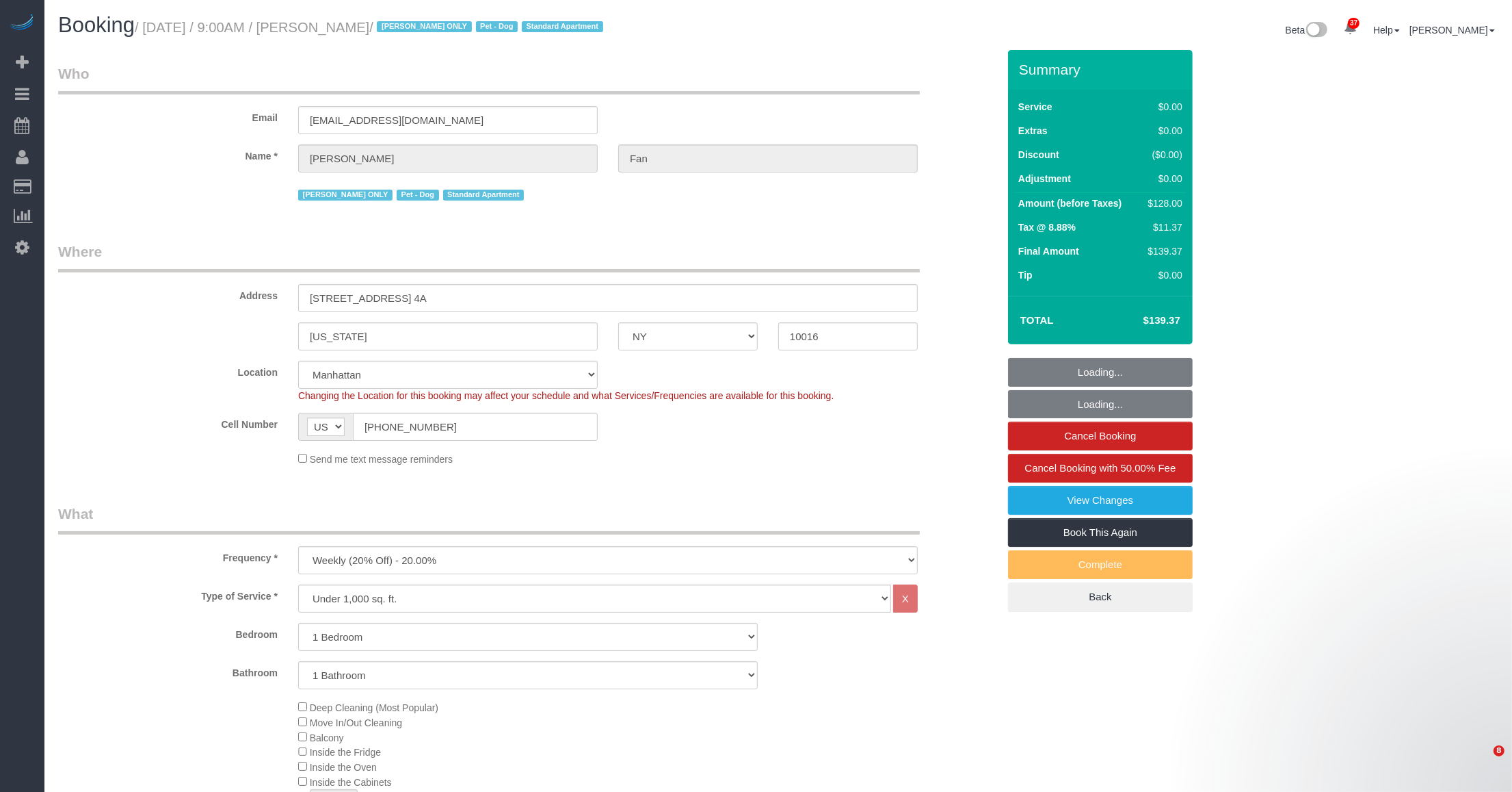
select select "1"
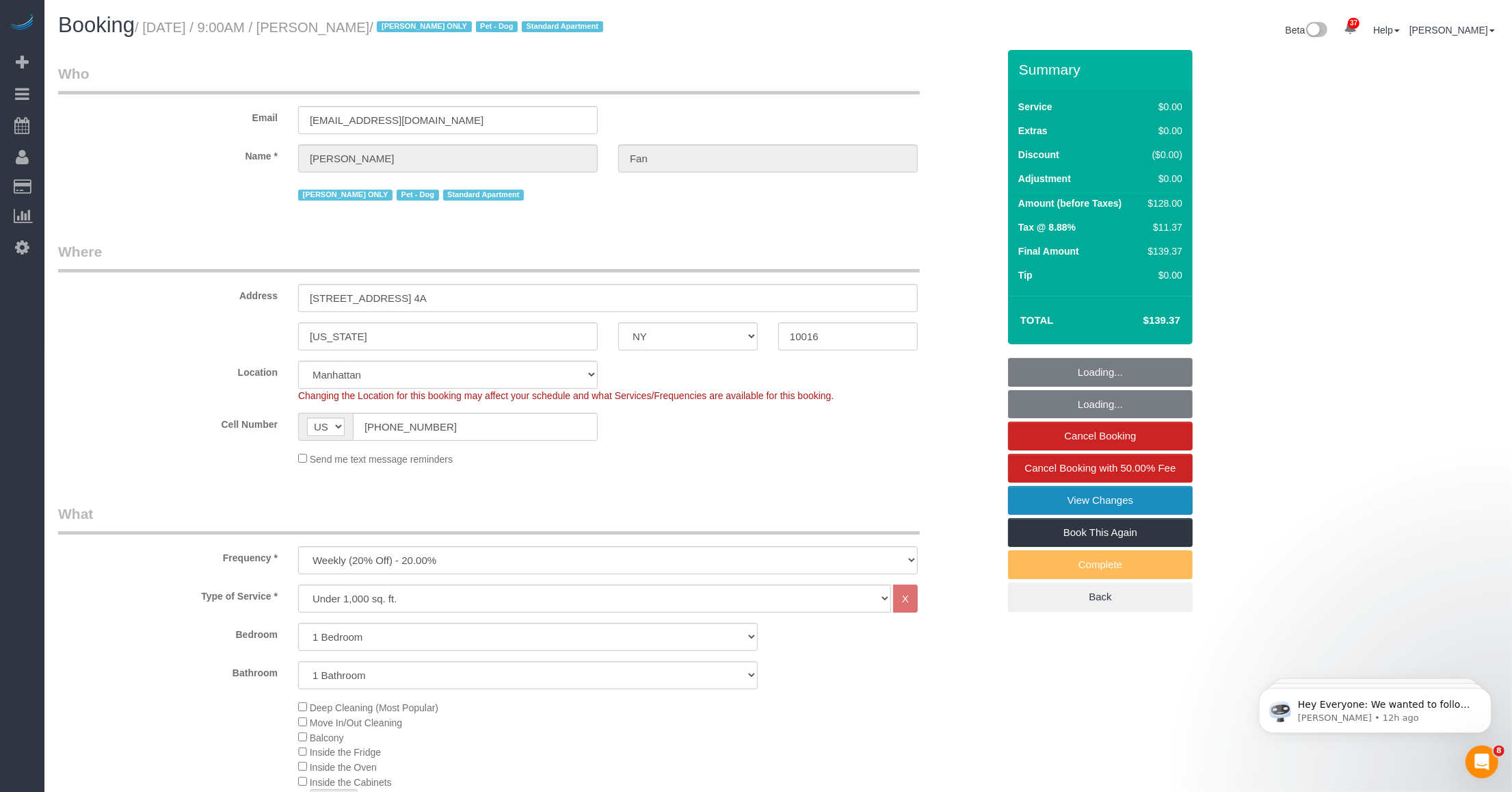
click at [632, 507] on link "View Changes" at bounding box center [1100, 500] width 184 height 29
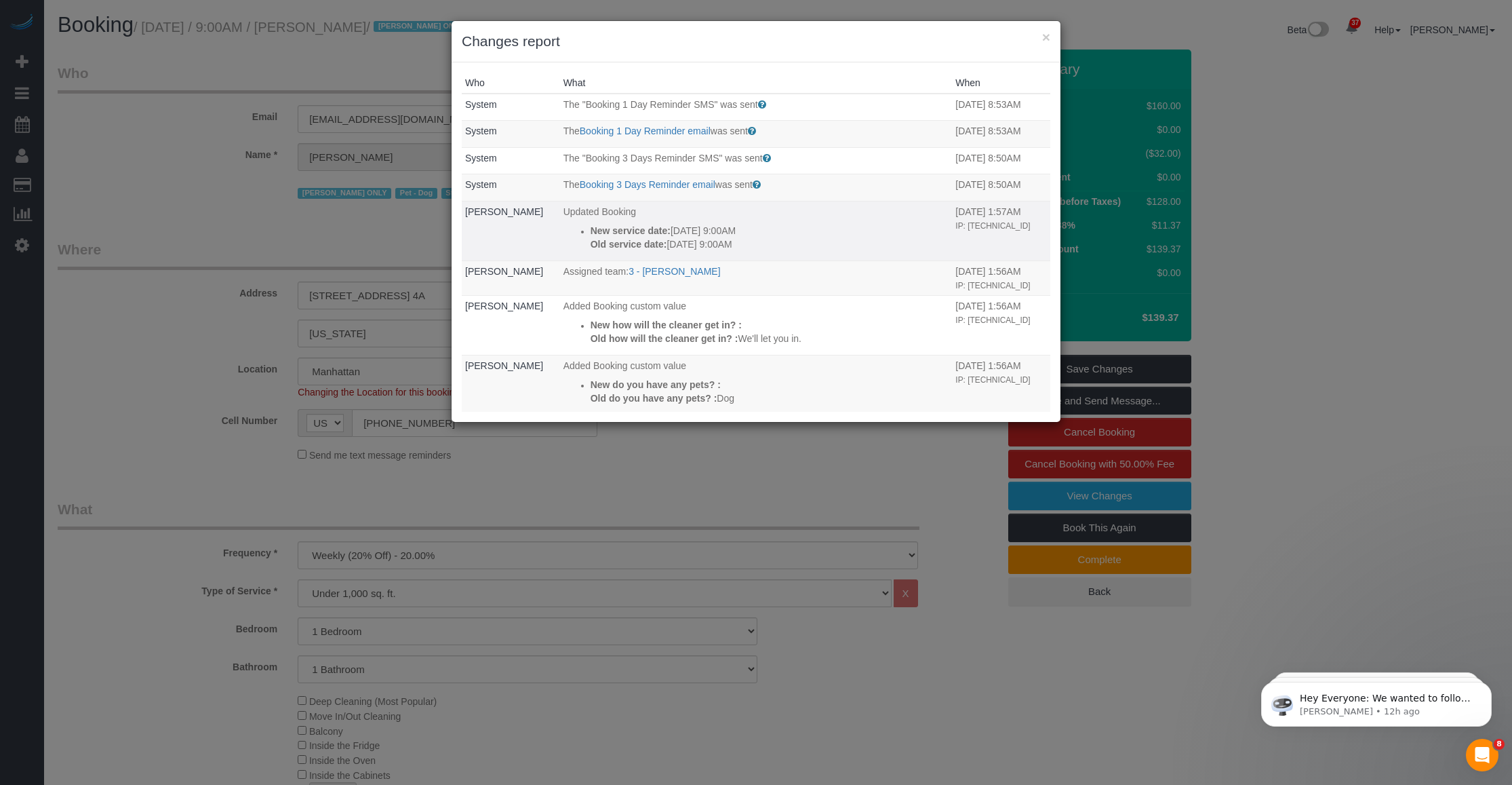
click at [627, 232] on strong "New service date:" at bounding box center [631, 231] width 80 height 11
drag, startPoint x: 632, startPoint y: 234, endPoint x: 771, endPoint y: 236, distance: 139.0
click at [627, 236] on p "New service date: 10/09/2025 9:00AM" at bounding box center [770, 231] width 359 height 14
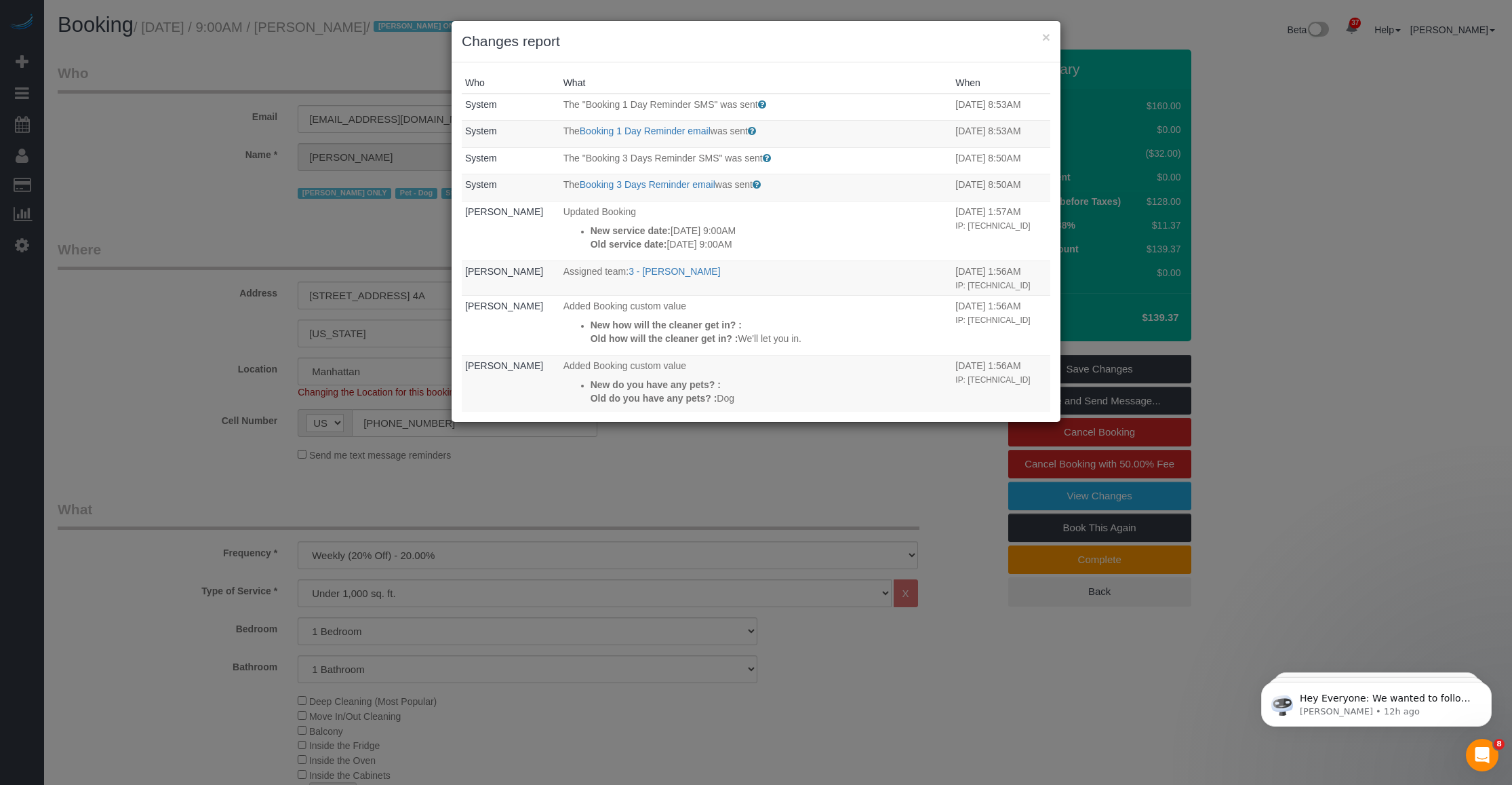
drag, startPoint x: 771, startPoint y: 236, endPoint x: 697, endPoint y: 246, distance: 74.7
click at [627, 11] on img at bounding box center [1512, 5] width 0 height 11
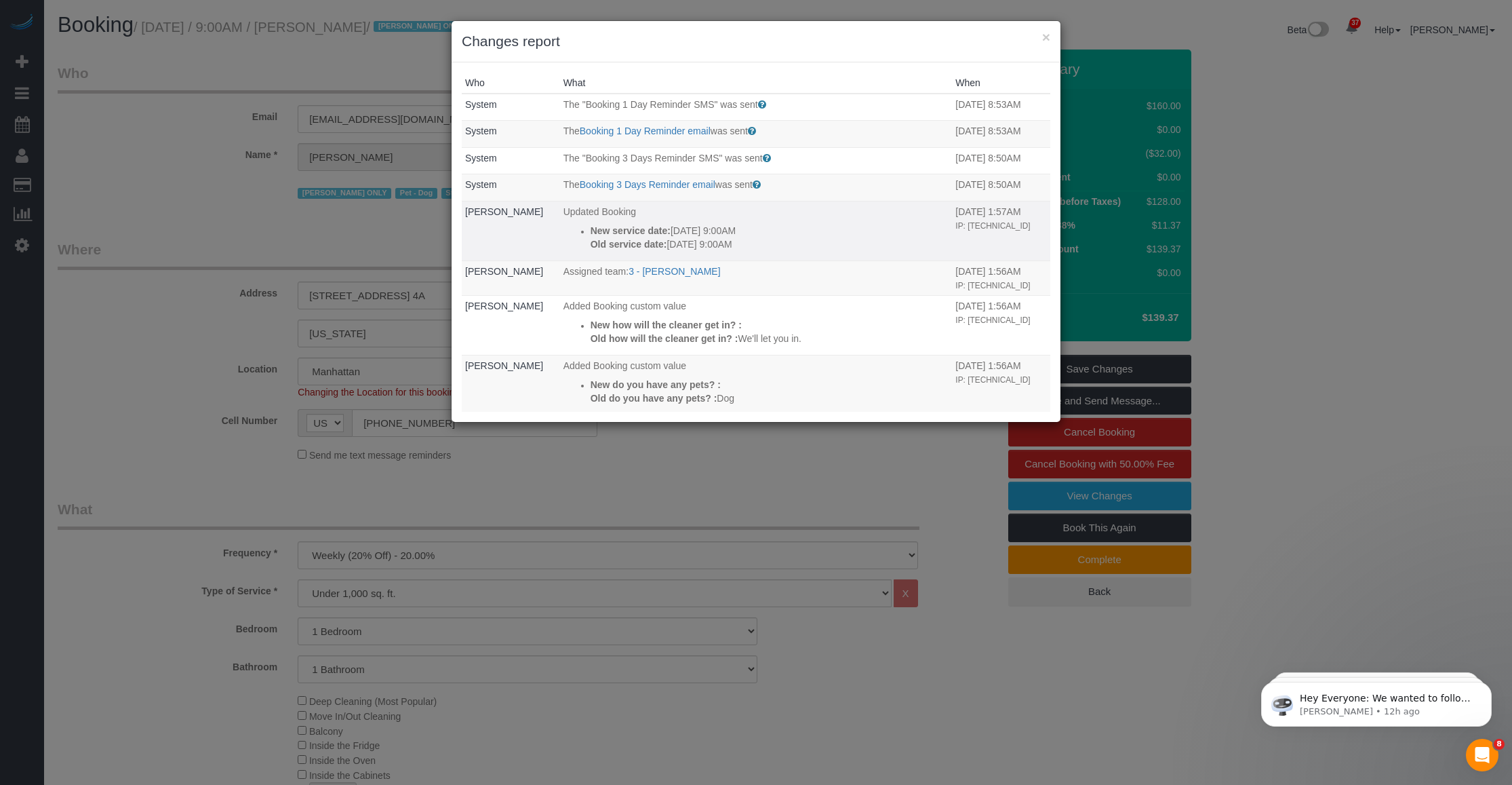
click at [626, 246] on strong "Old service date:" at bounding box center [629, 244] width 77 height 11
drag, startPoint x: 619, startPoint y: 242, endPoint x: 641, endPoint y: 240, distance: 22.1
click at [627, 240] on strong "Old service date:" at bounding box center [629, 244] width 77 height 11
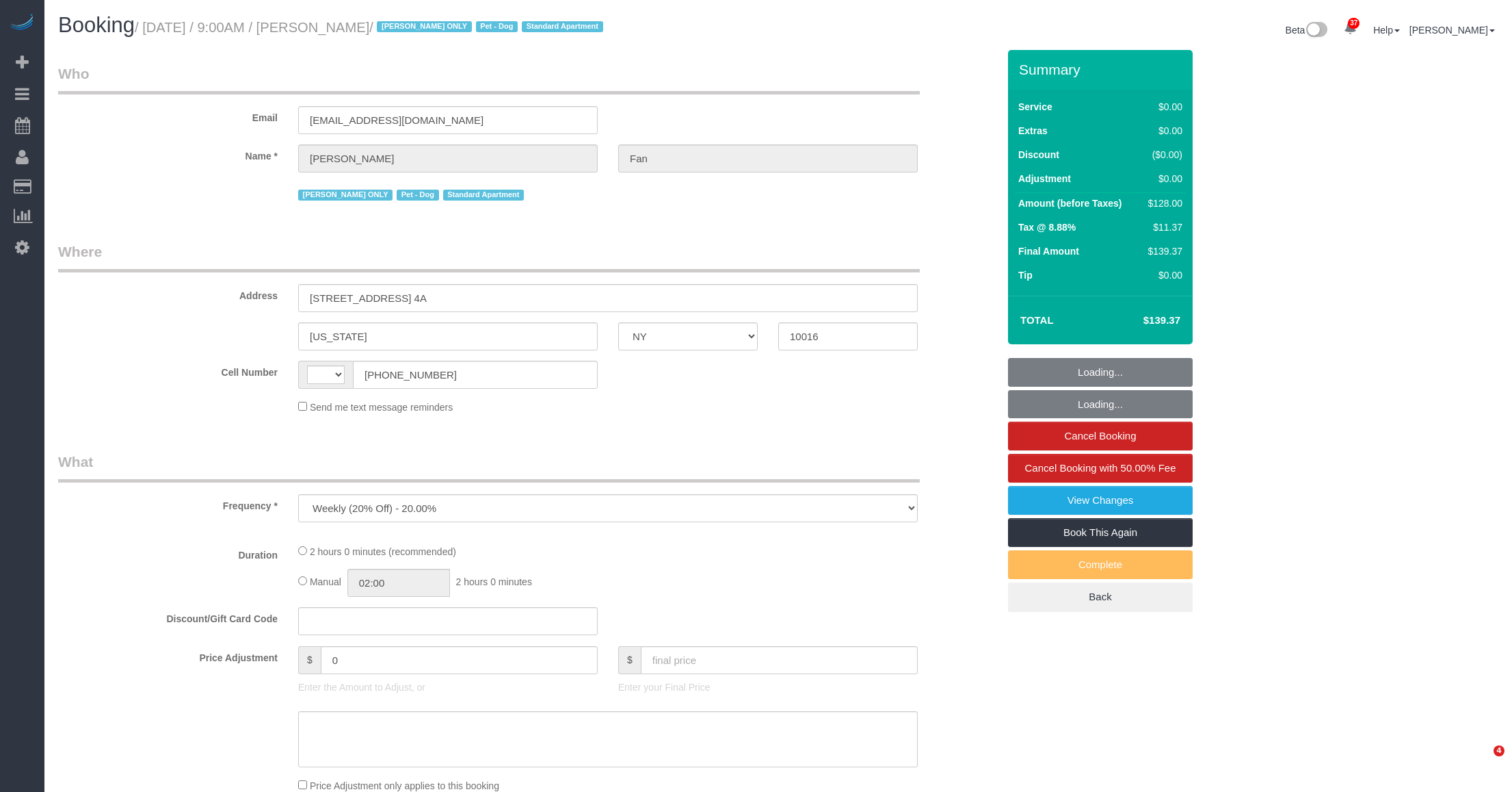
select select "NY"
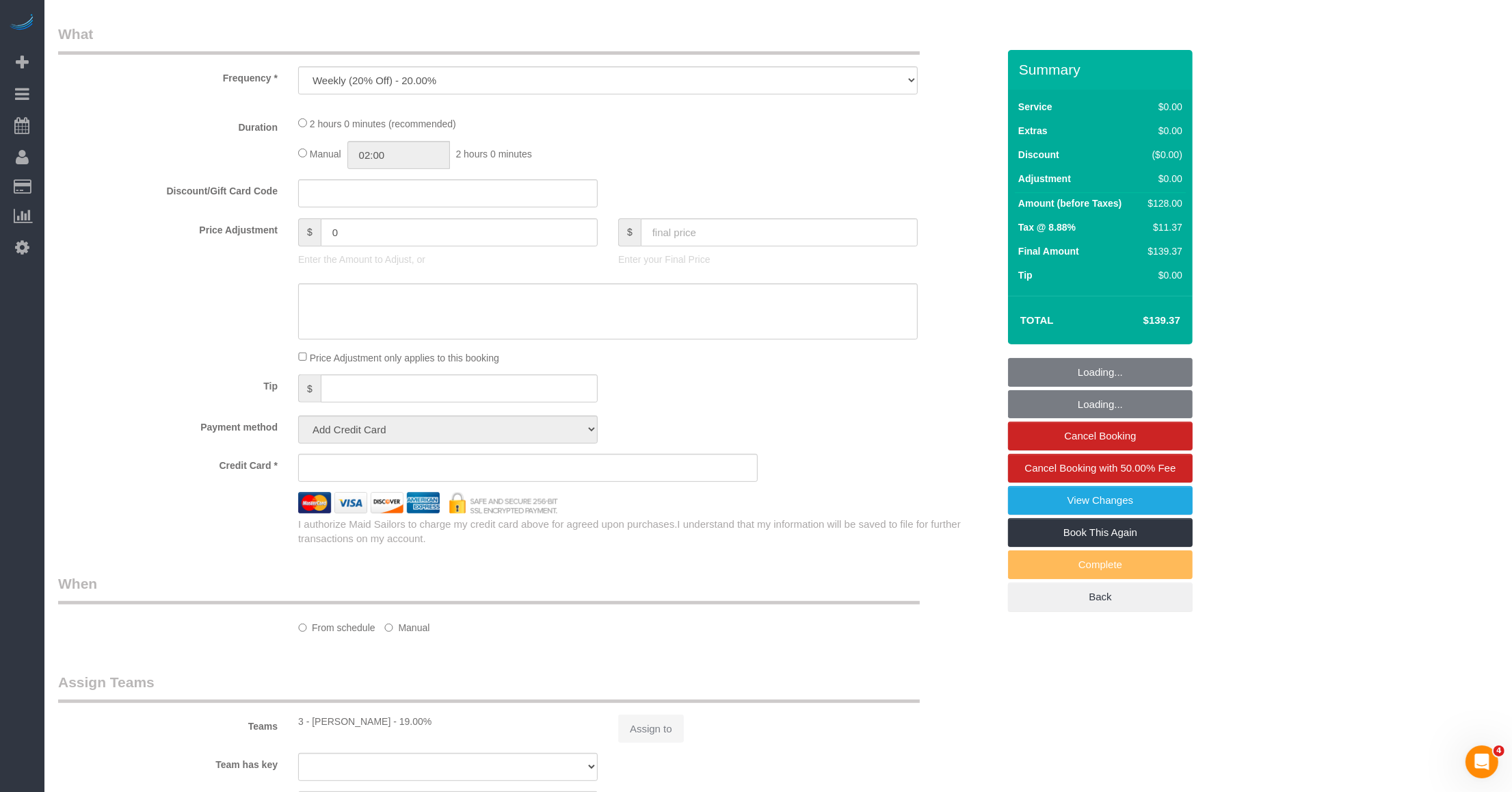
select select "string:[GEOGRAPHIC_DATA]"
select select "string:stripe-pm_1Reyyz4VGloSiKo7WNN1ghj2"
select select "1"
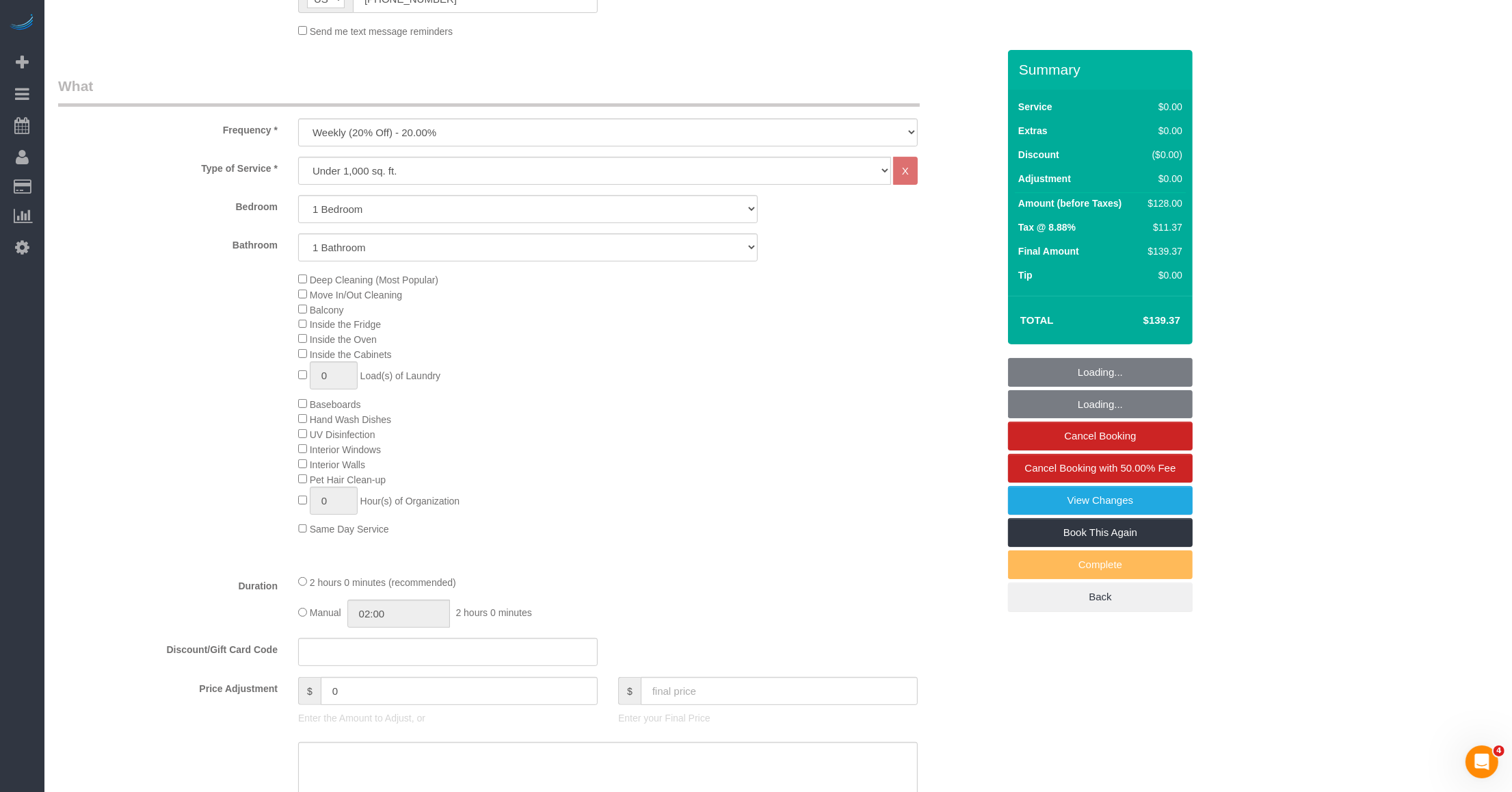
select select "object:936"
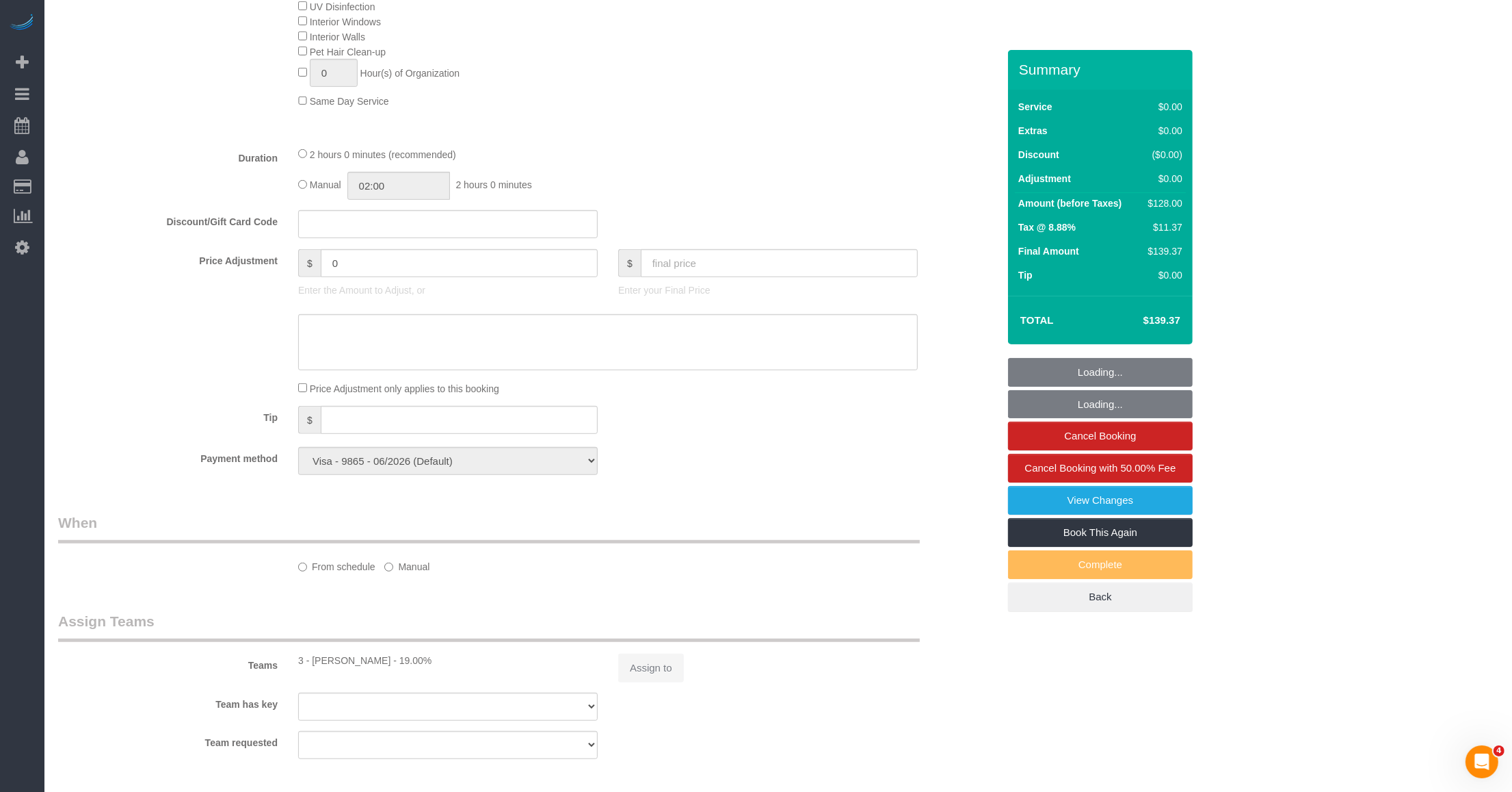
select select "spot1"
select select "number:89"
select select "number:90"
select select "number:13"
select select "number:5"
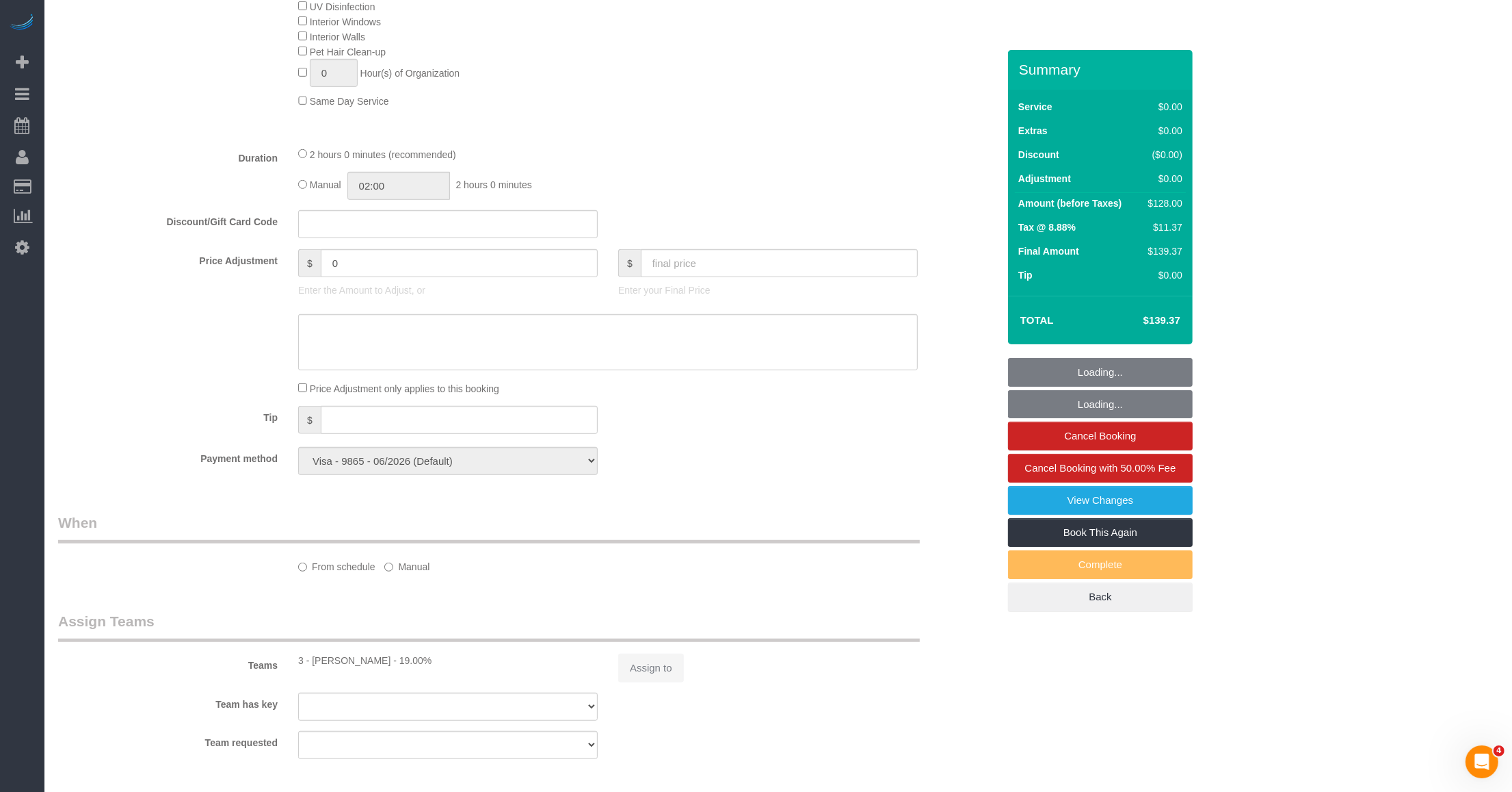
select select "1"
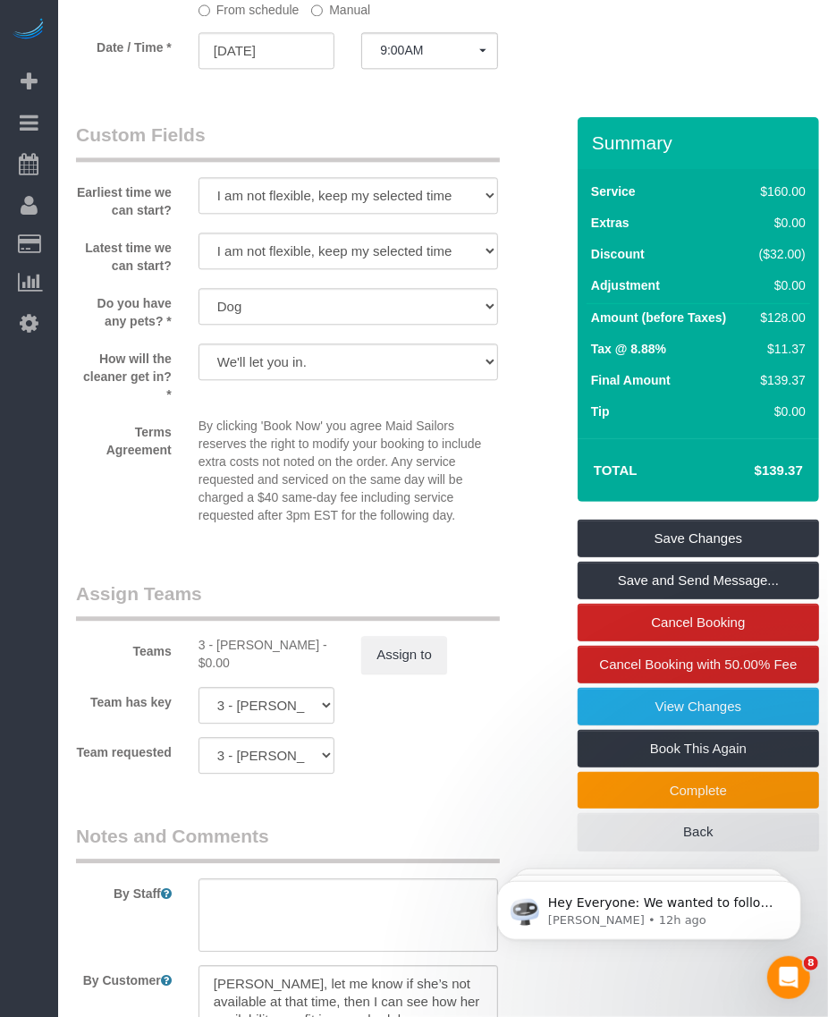
scroll to position [2348, 0]
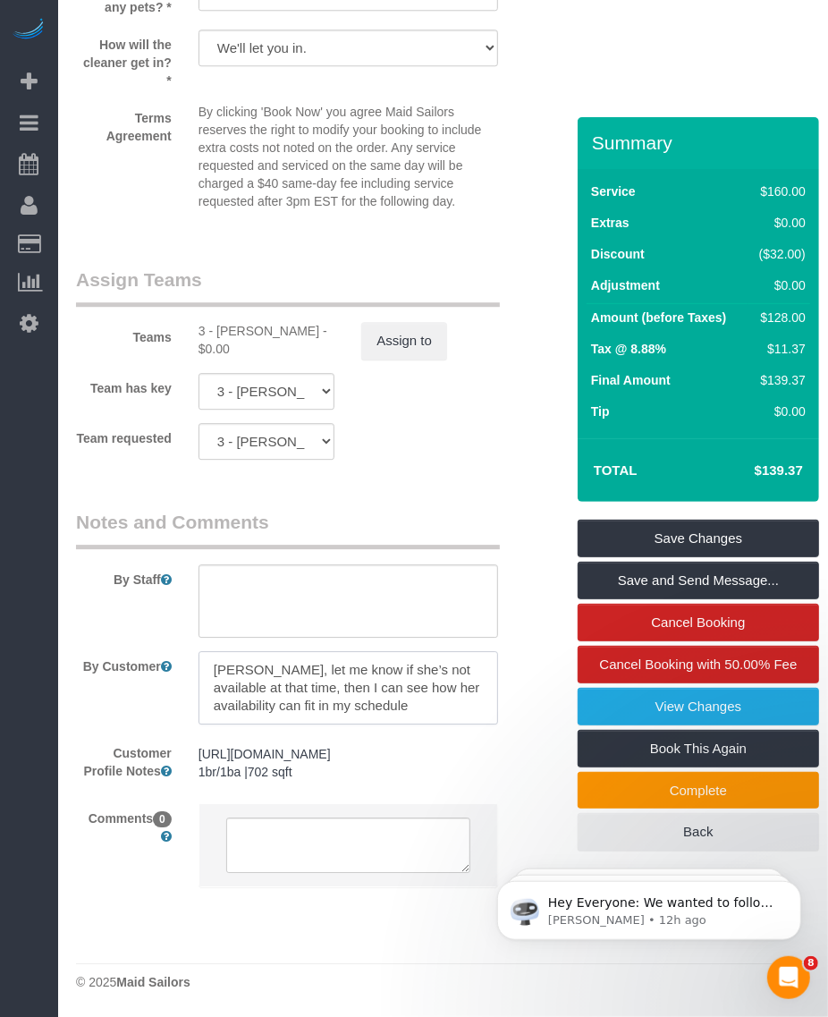
click at [340, 651] on textarea at bounding box center [349, 687] width 300 height 73
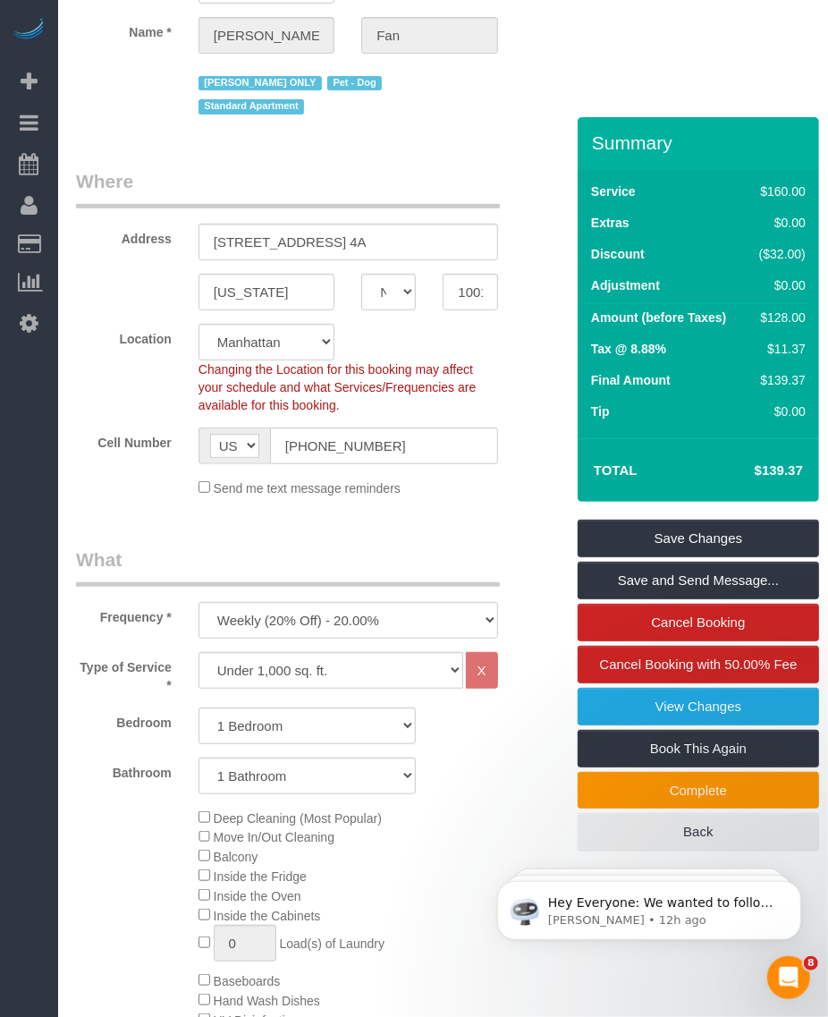
scroll to position [0, 0]
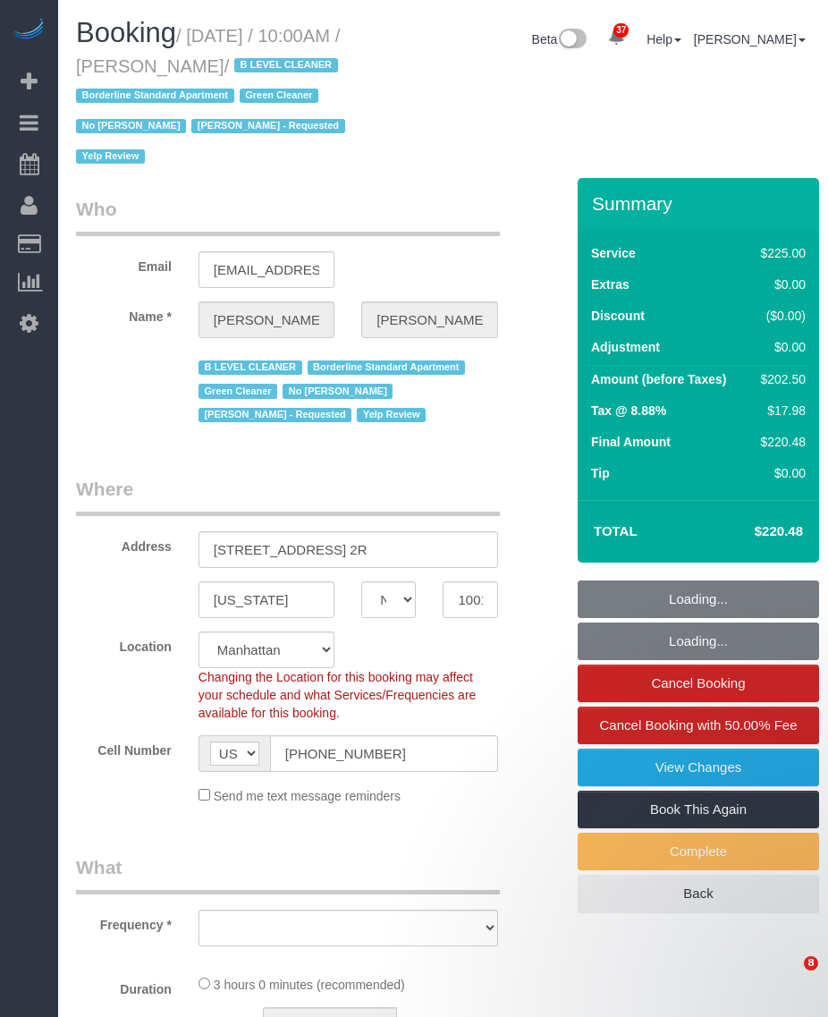
select select "NY"
select select "number:58"
select select "number:72"
select select "number:15"
select select "number:5"
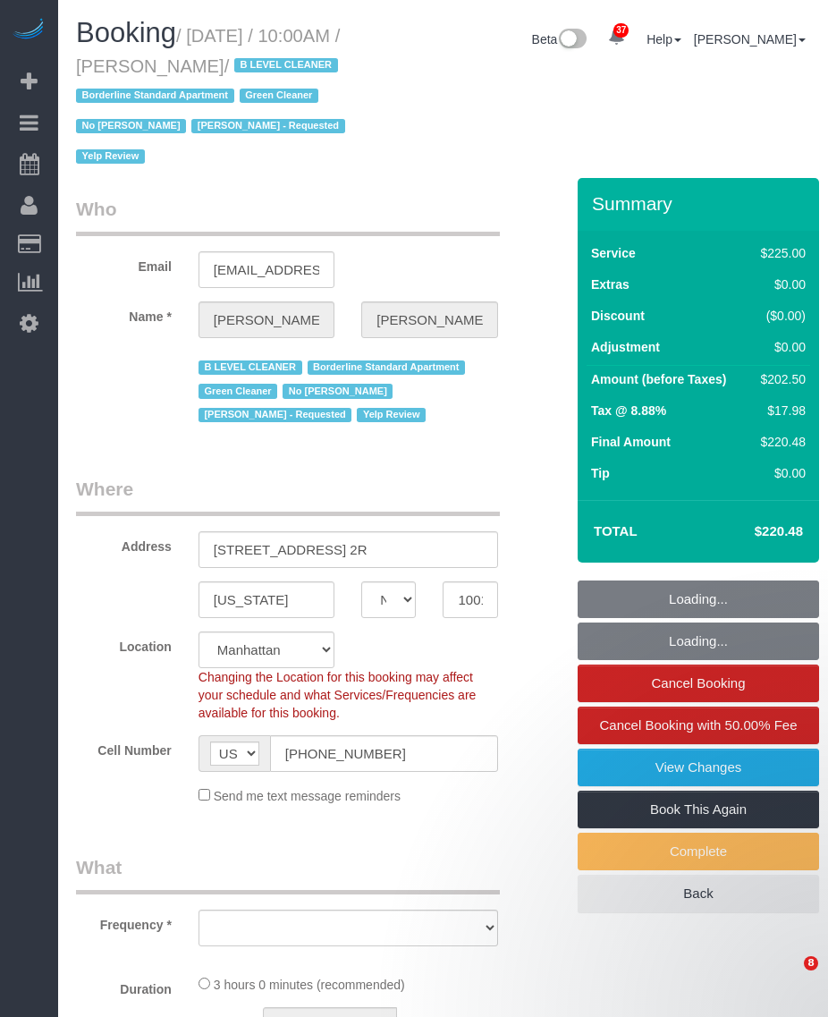
select select "number:21"
select select "object:1525"
select select "180"
select select "spot1"
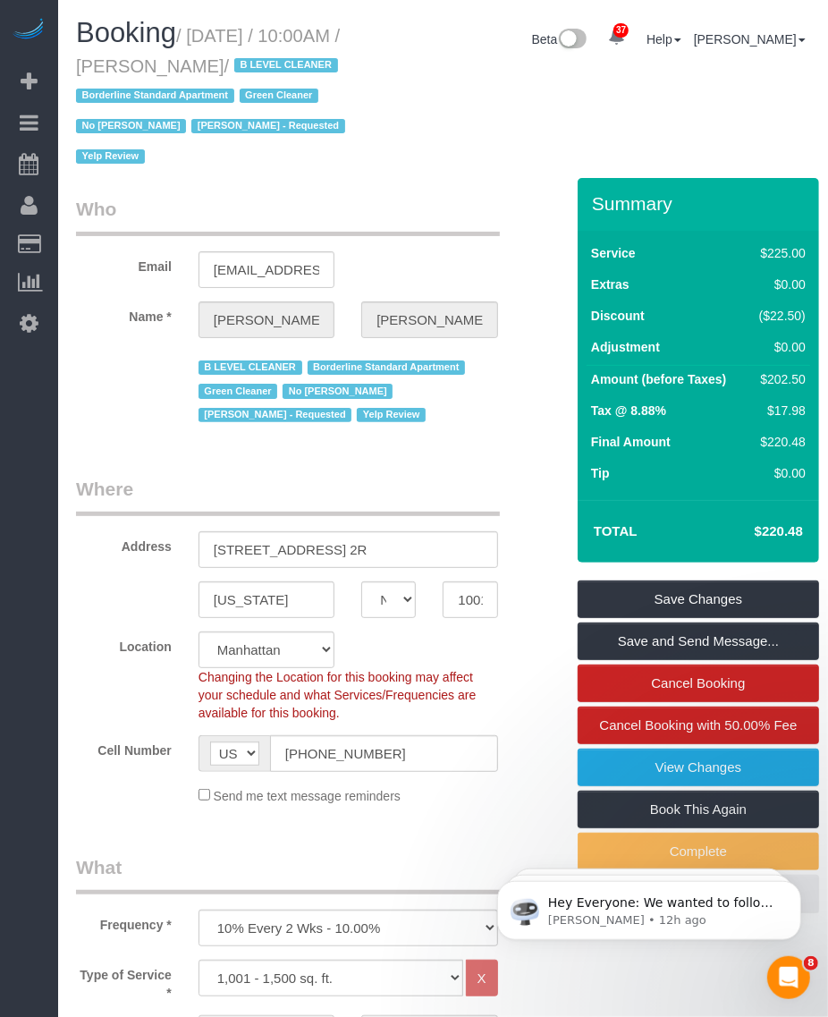
drag, startPoint x: 195, startPoint y: 36, endPoint x: 270, endPoint y: 58, distance: 78.4
click at [270, 58] on small "/ [DATE] / 10:00AM / [PERSON_NAME] / B LEVEL CLEANER Borderline Standard Apartm…" at bounding box center [213, 96] width 275 height 141
copy small "[DATE] / 10:00AM / [PERSON_NAME]"
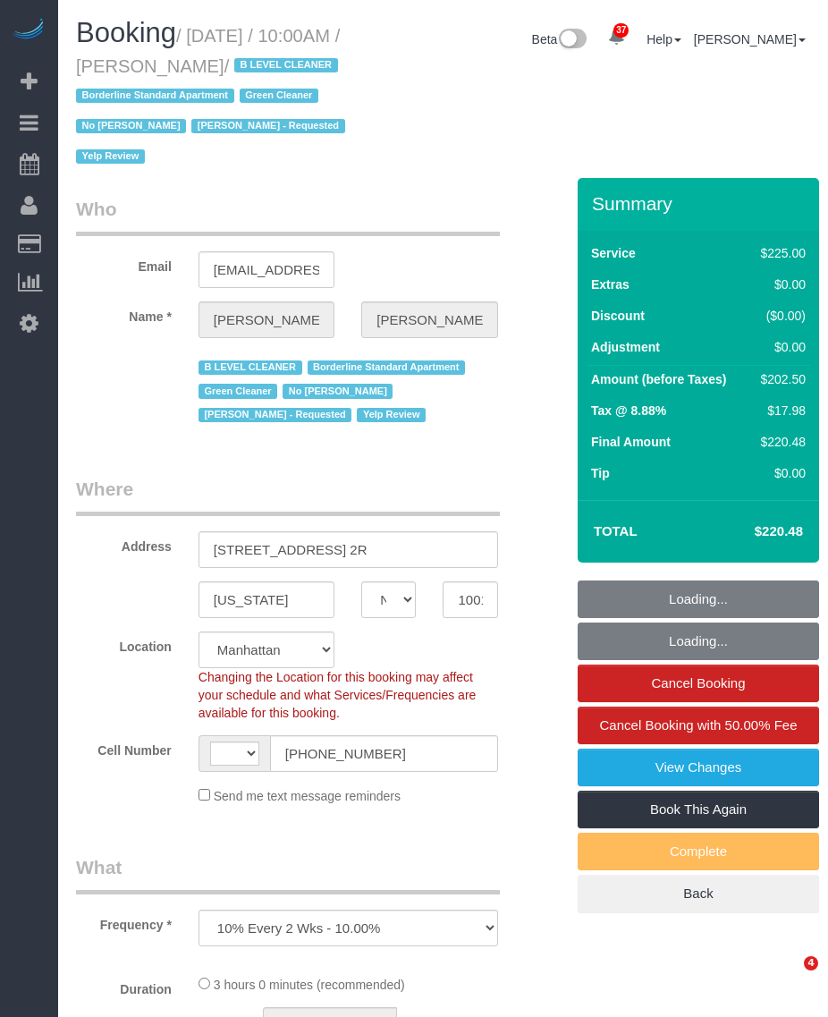
select select "NY"
select select "object:599"
select select "string:[GEOGRAPHIC_DATA]"
select select "string:stripe-pm_1JZ5044VGloSiKo7i4QiPjXD"
select select "spot1"
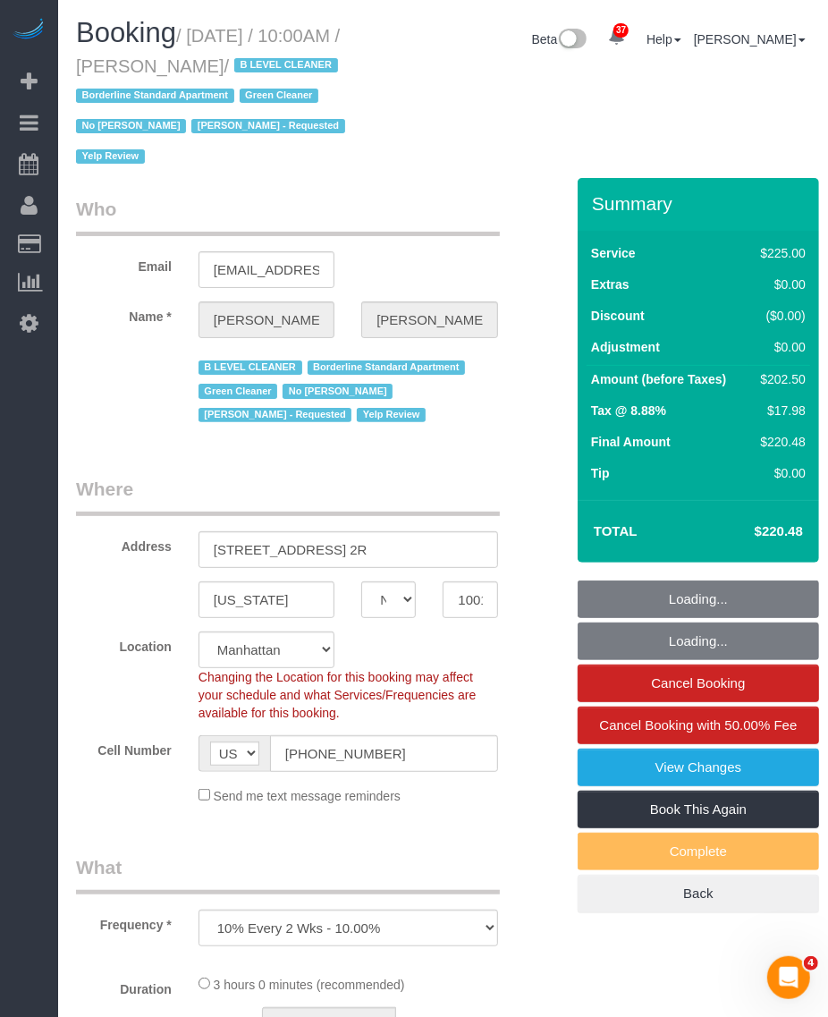
select select "180"
select select "number:58"
select select "number:72"
select select "number:15"
select select "number:5"
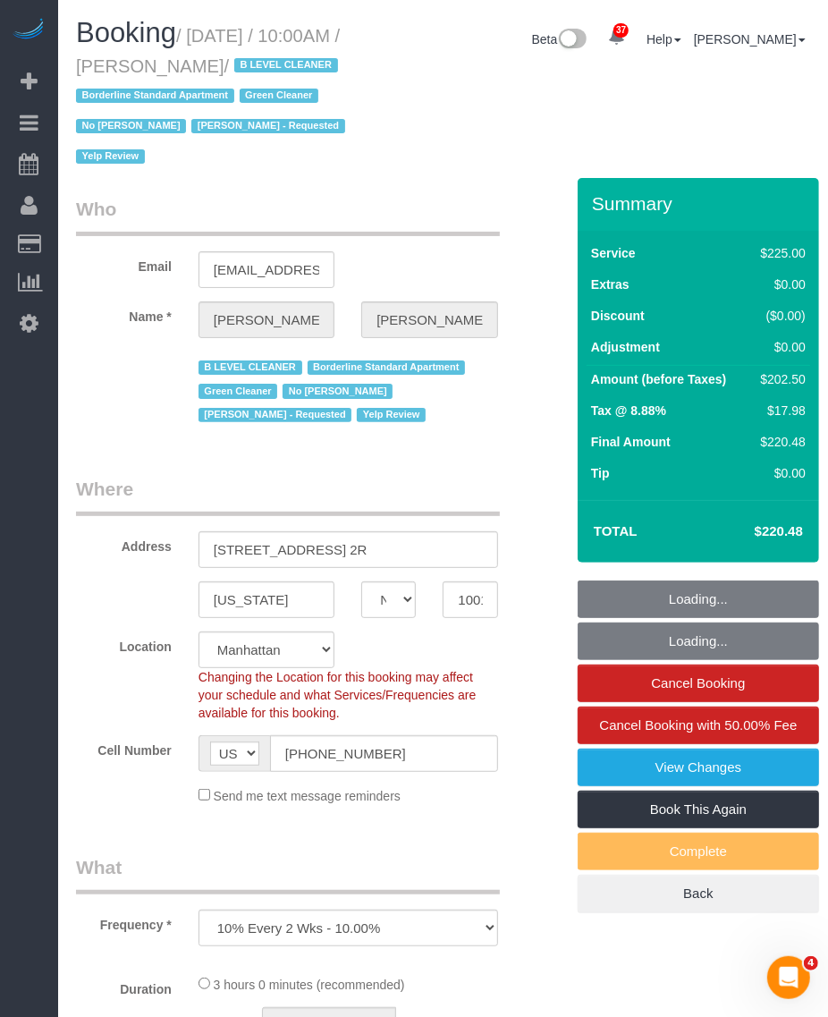
select select "number:21"
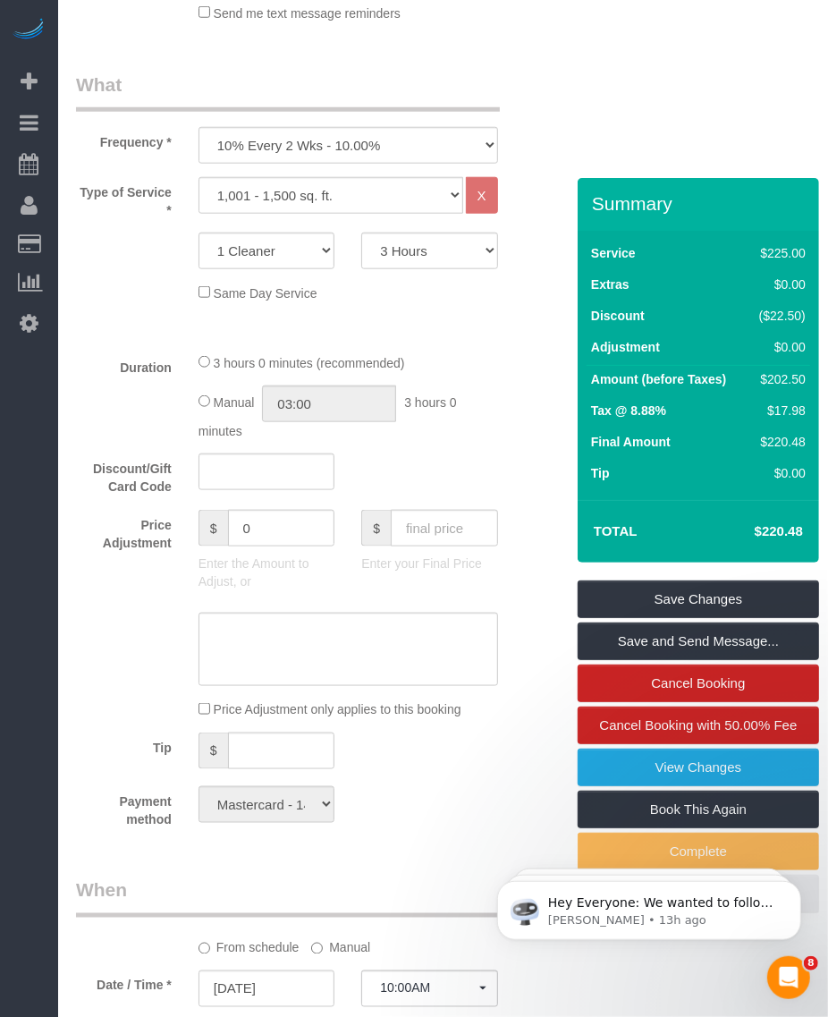
scroll to position [224, 0]
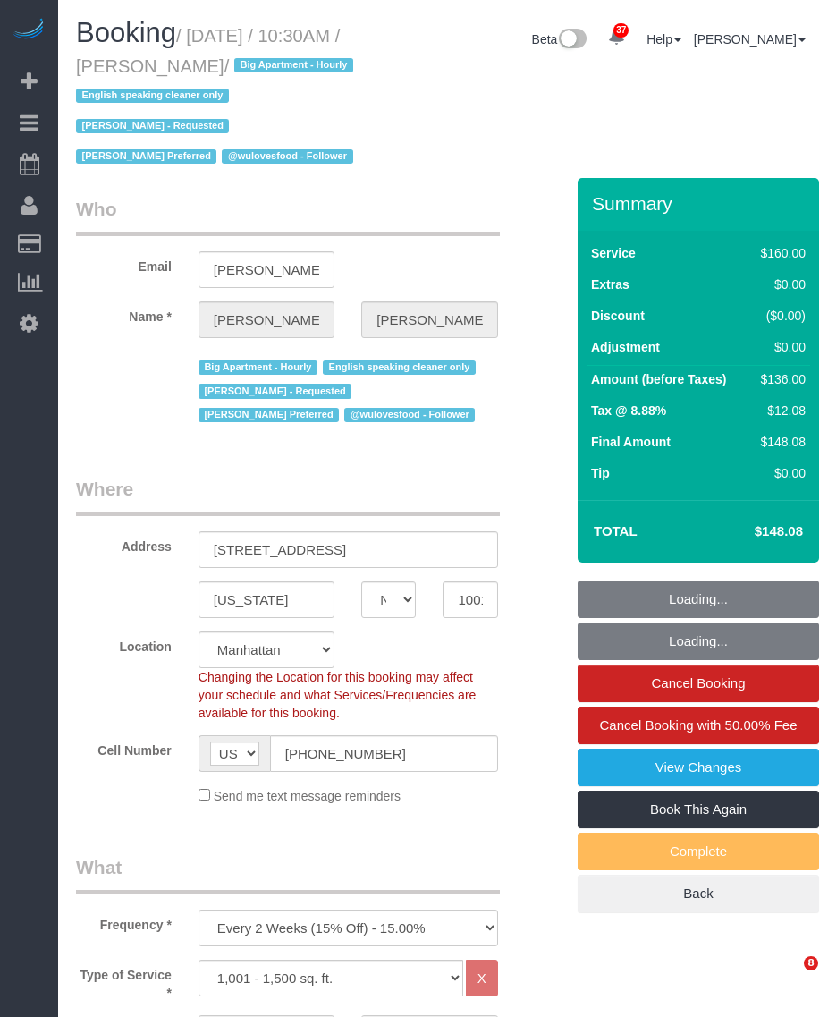
select select "NY"
select select "number:89"
select select "number:90"
select select "number:15"
select select "number:5"
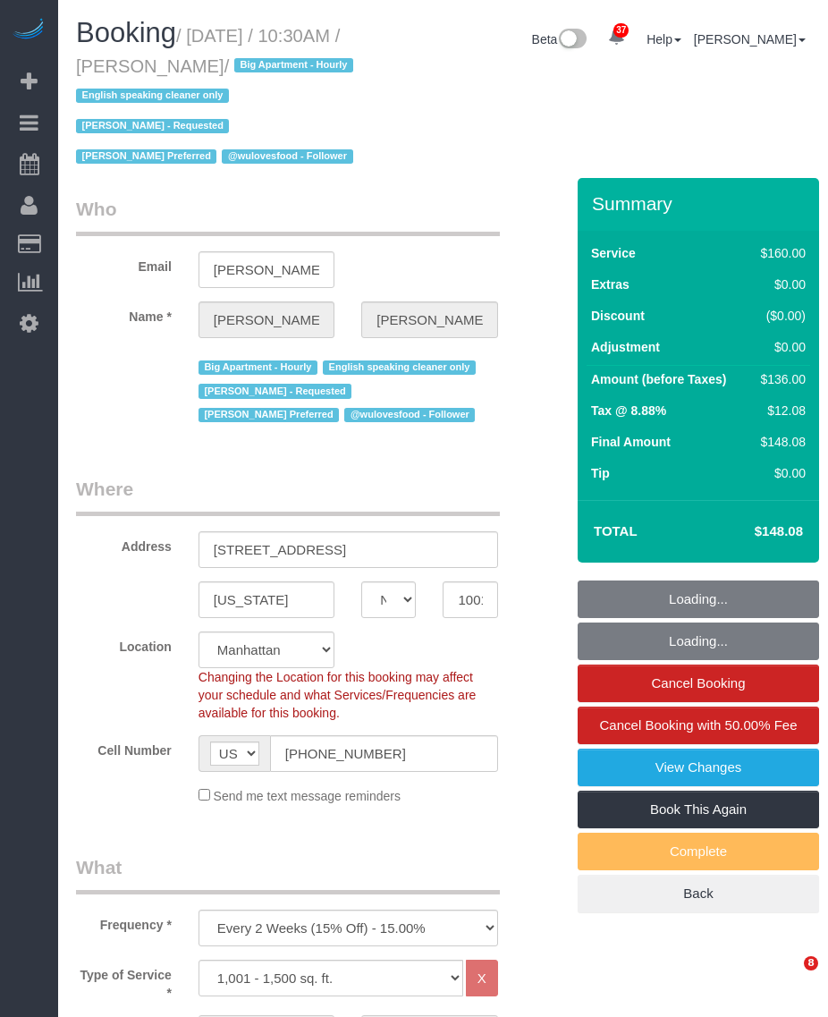
select select "object:1517"
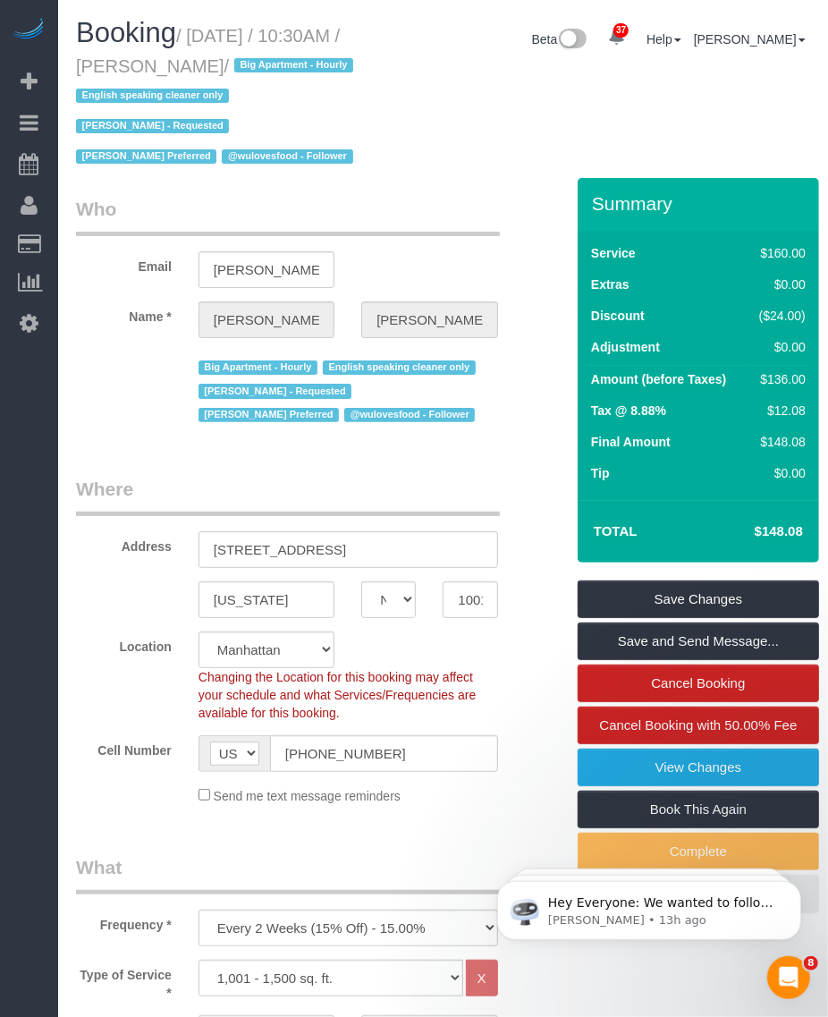
drag, startPoint x: 193, startPoint y: 30, endPoint x: 273, endPoint y: 59, distance: 84.9
click at [273, 59] on h1 "Booking / October 09, 2025 / 10:30AM / Kruti Sheth / Big Apartment - Hourly Eng…" at bounding box center [221, 94] width 291 height 152
copy small "October 09, 2025 / 10:30AM / Kruti Sheth /"
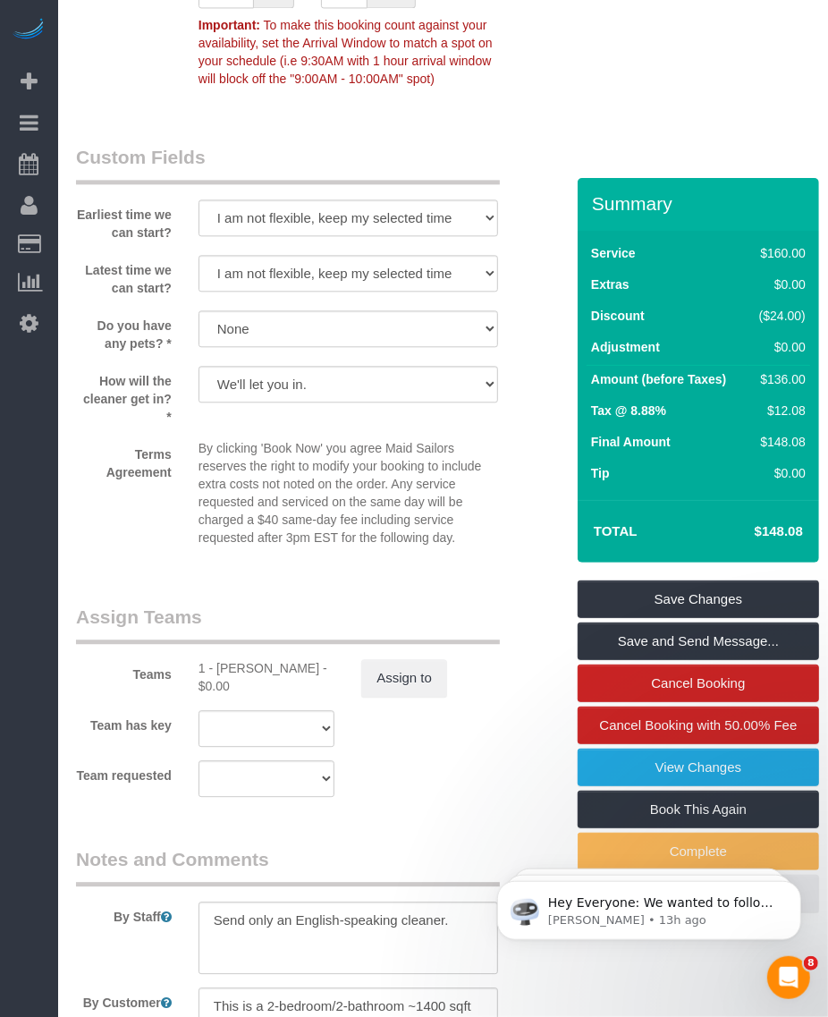
scroll to position [2124, 0]
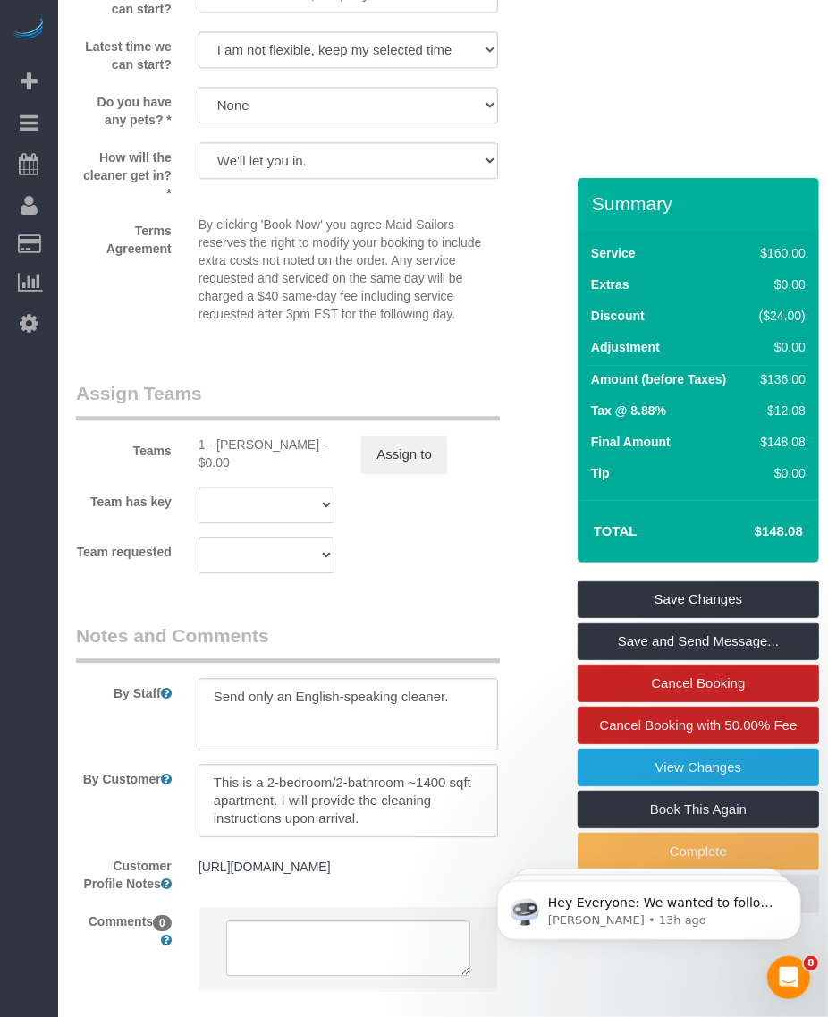
click at [235, 436] on div "1 - [PERSON_NAME] - $0.00" at bounding box center [267, 454] width 136 height 36
copy div "Paula"
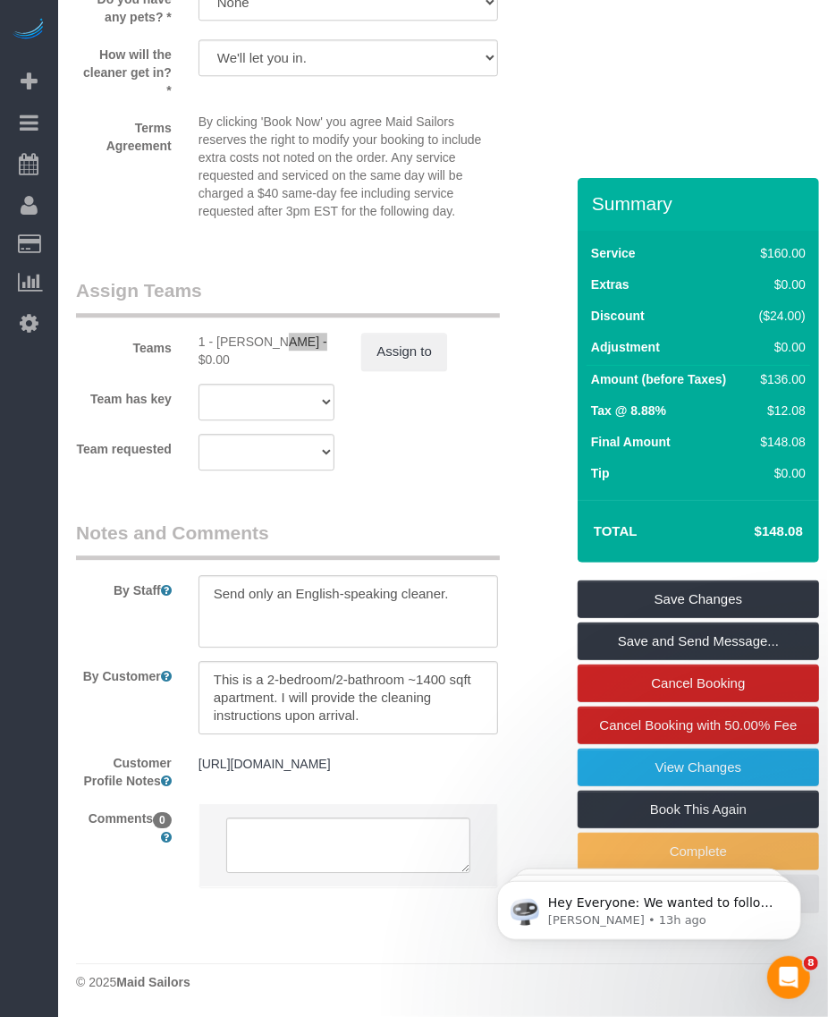
scroll to position [2239, 0]
click at [221, 293] on legend "Assign Teams" at bounding box center [288, 297] width 424 height 40
drag, startPoint x: 215, startPoint y: 323, endPoint x: 279, endPoint y: 338, distance: 66.2
click at [279, 338] on div "1 - [PERSON_NAME] - $0.00" at bounding box center [267, 351] width 136 height 36
copy div "Paula Avila"
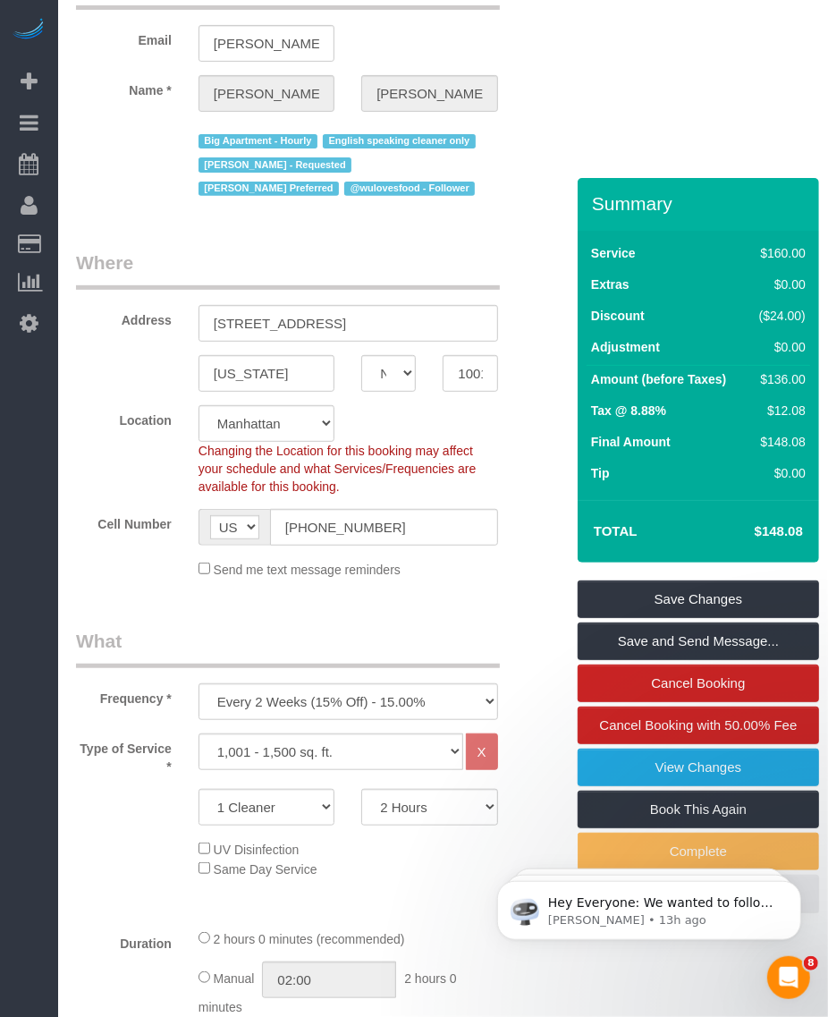
scroll to position [0, 0]
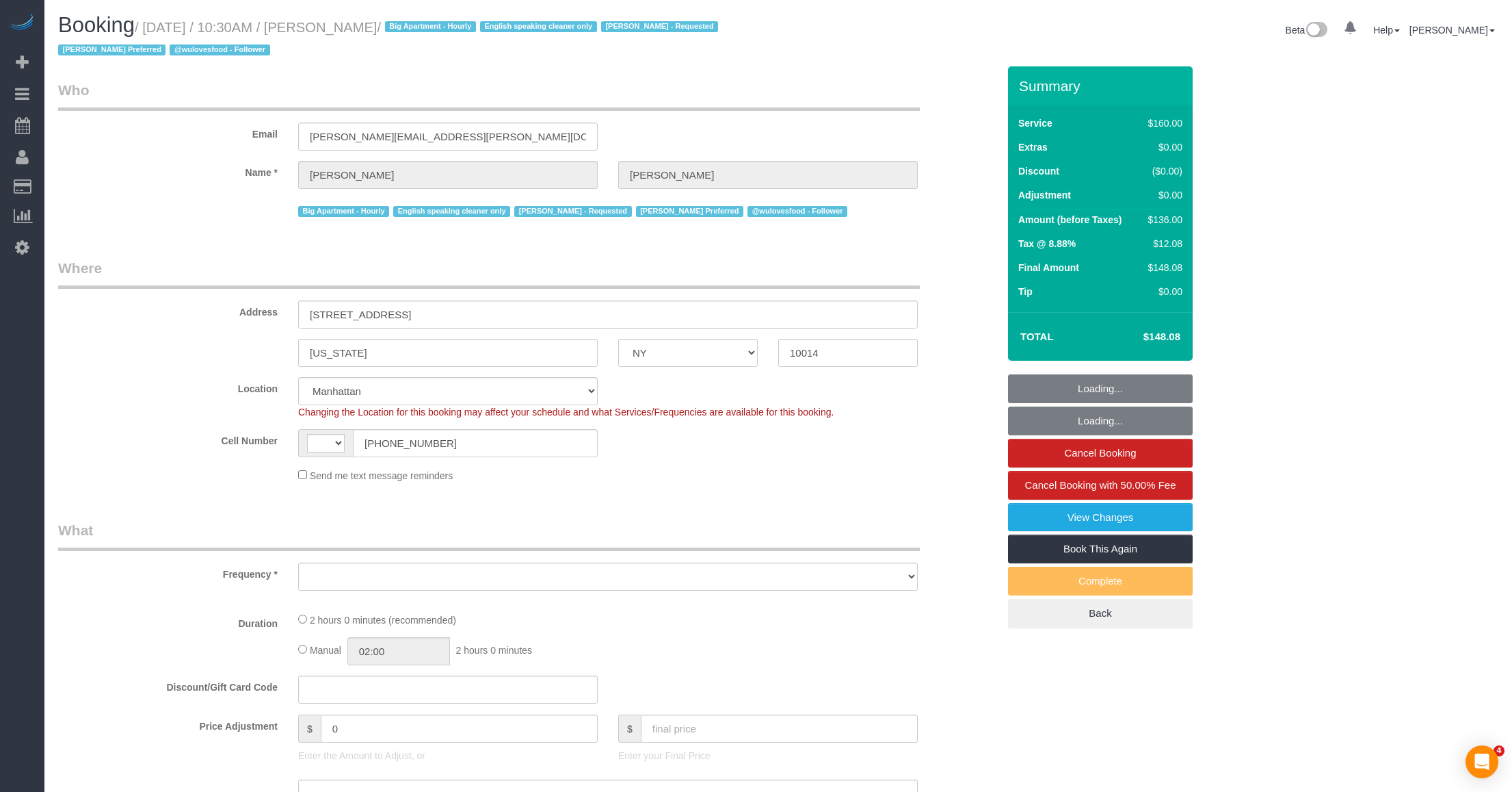
select select "NY"
select select "string:[GEOGRAPHIC_DATA]"
select select "object:1071"
select select "string:stripe-pm_1PMbKH4VGloSiKo7I2gXikHa"
select select "number:89"
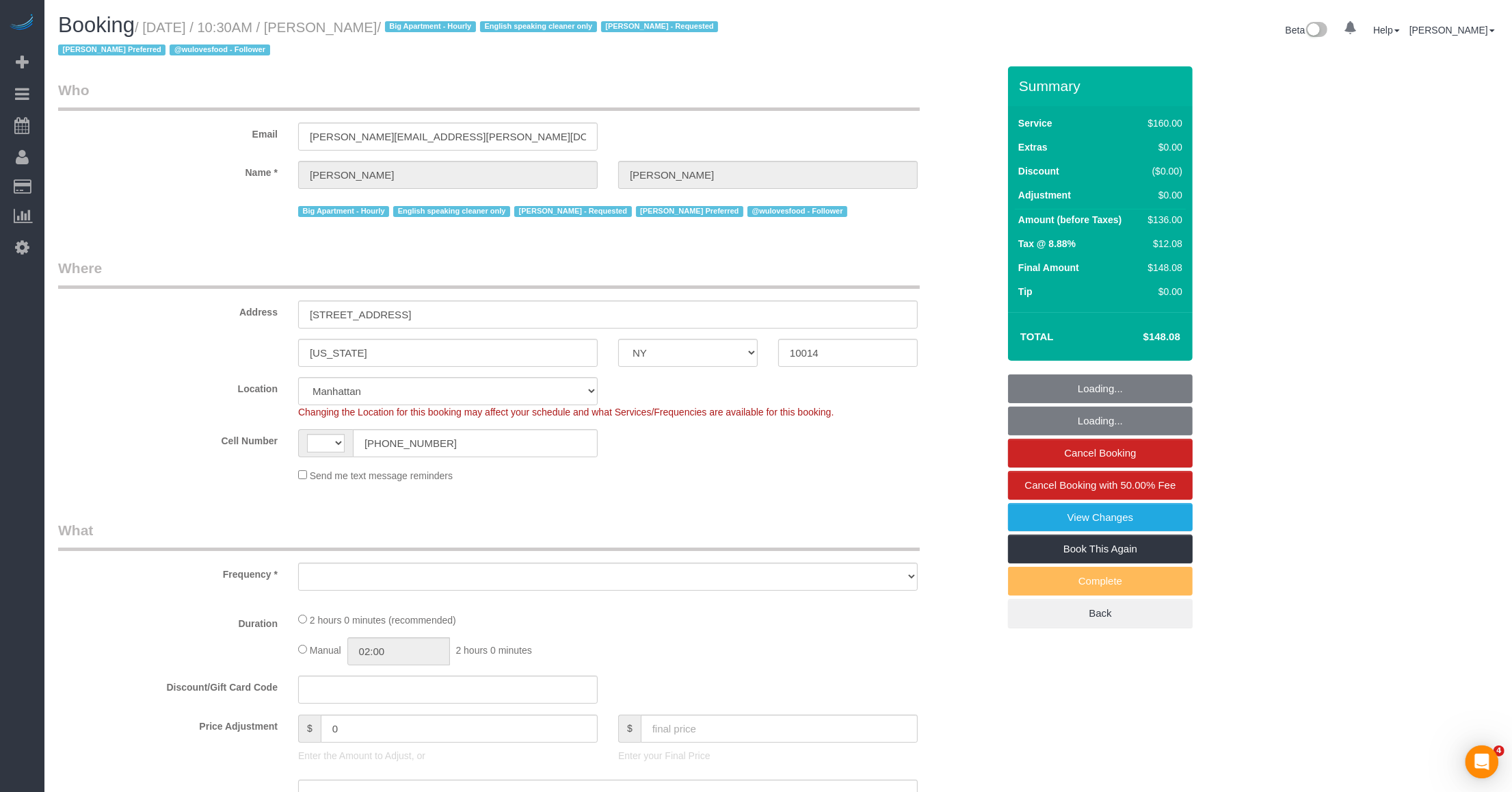
select select "number:90"
select select "number:15"
select select "number:5"
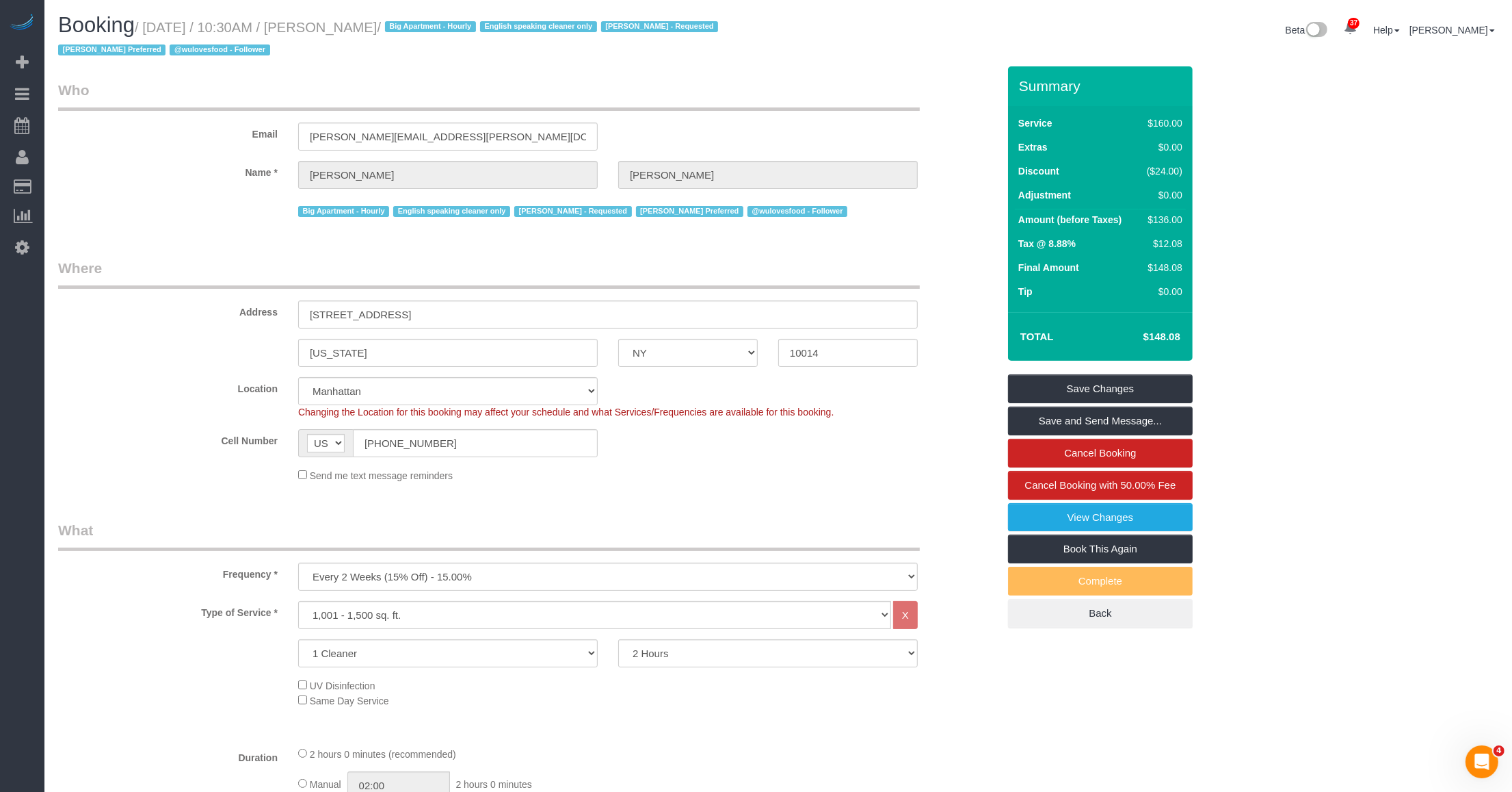
drag, startPoint x: 330, startPoint y: 29, endPoint x: 353, endPoint y: 29, distance: 23.0
click at [353, 29] on small "/ [DATE] / 10:30AM / [PERSON_NAME] / Big Apartment - Hourly English speaking cl…" at bounding box center [390, 39] width 664 height 38
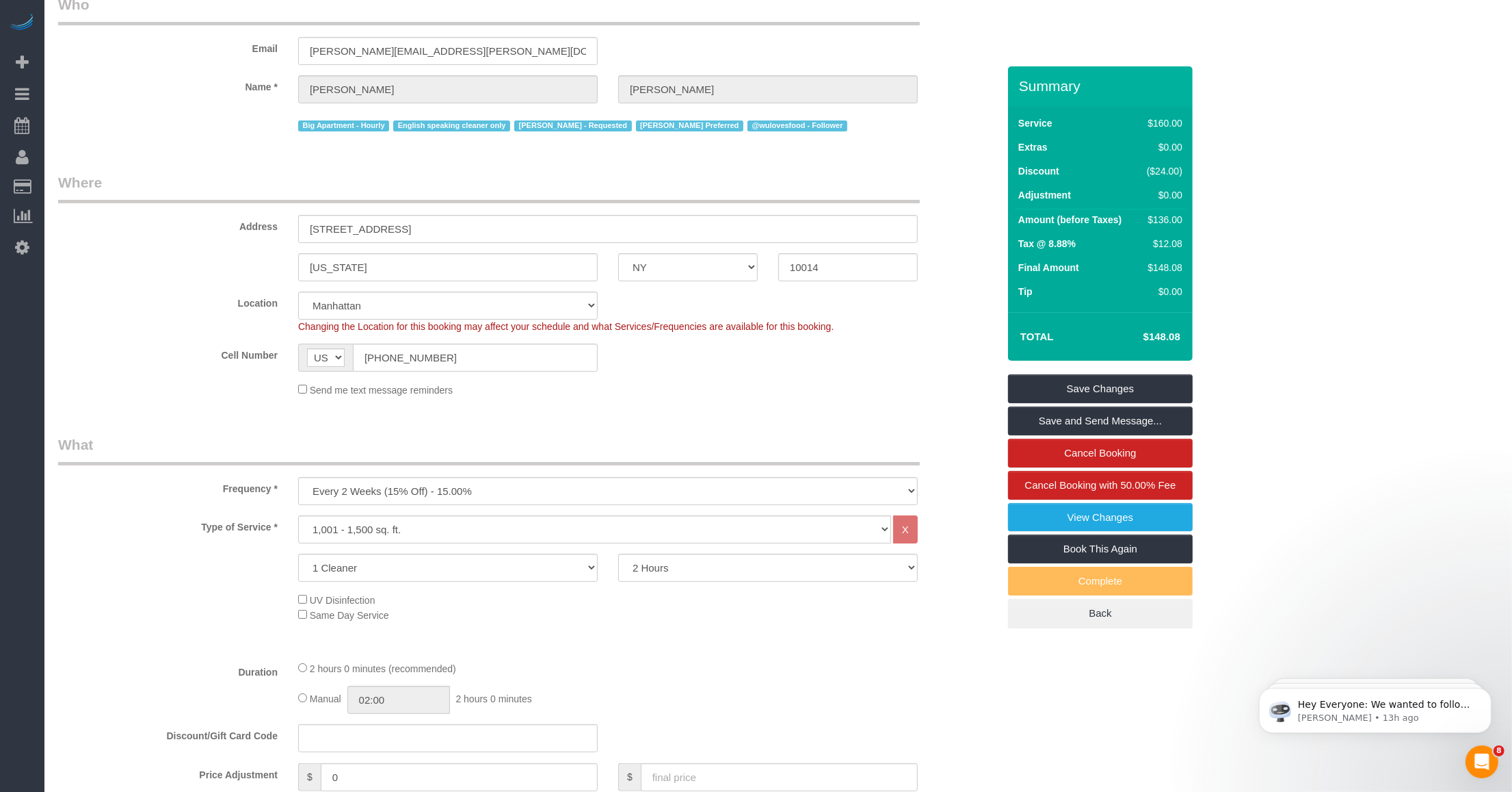
scroll to position [171, 0]
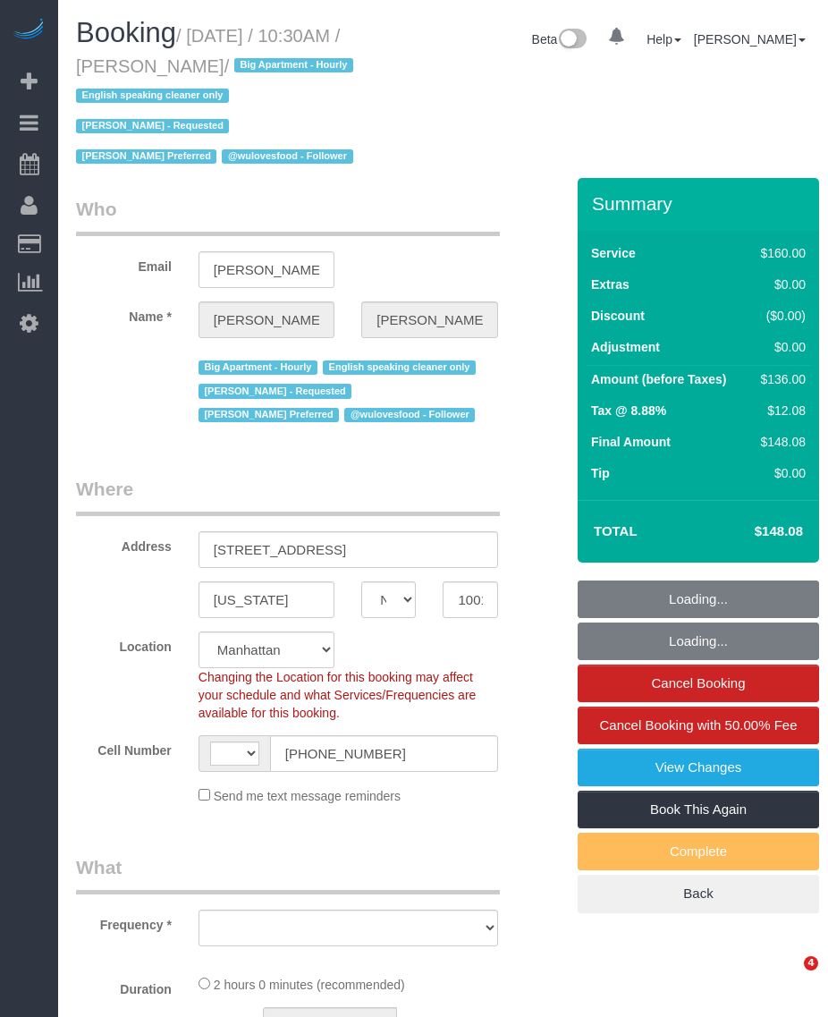
select select "NY"
select select "number:89"
select select "number:90"
select select "number:15"
select select "number:5"
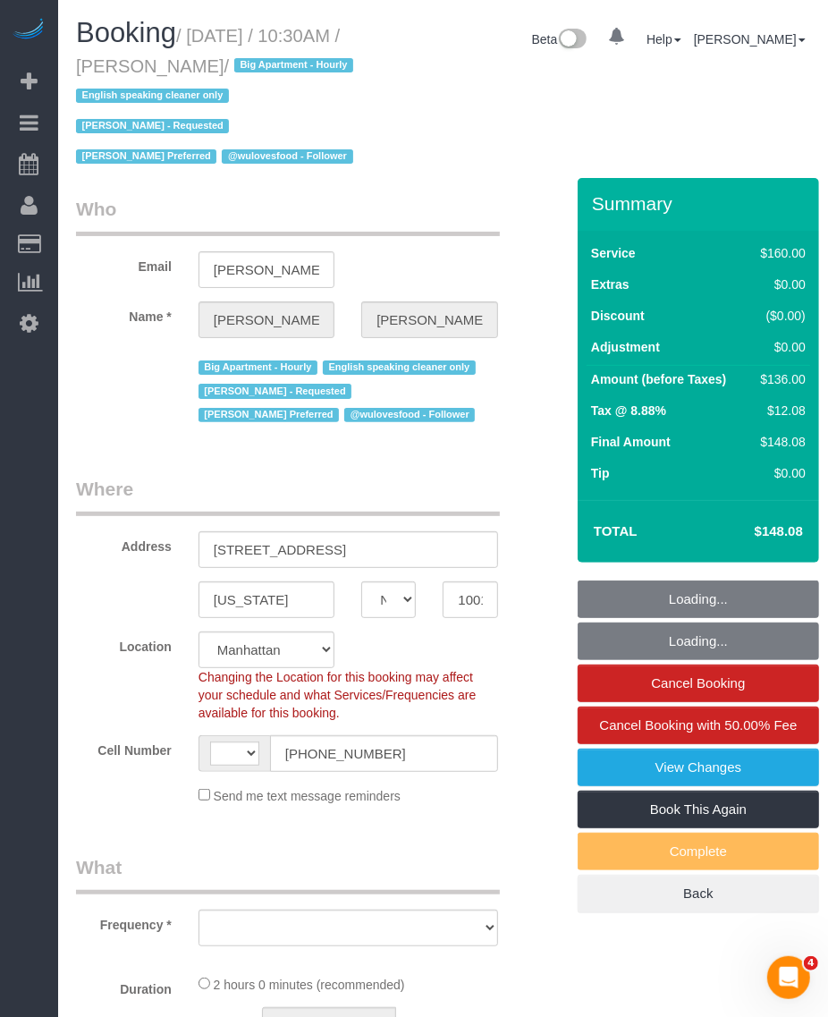
select select "string:[GEOGRAPHIC_DATA]"
select select "object:735"
select select "string:stripe-pm_1PMbKH4VGloSiKo7I2gXikHa"
select select "object:990"
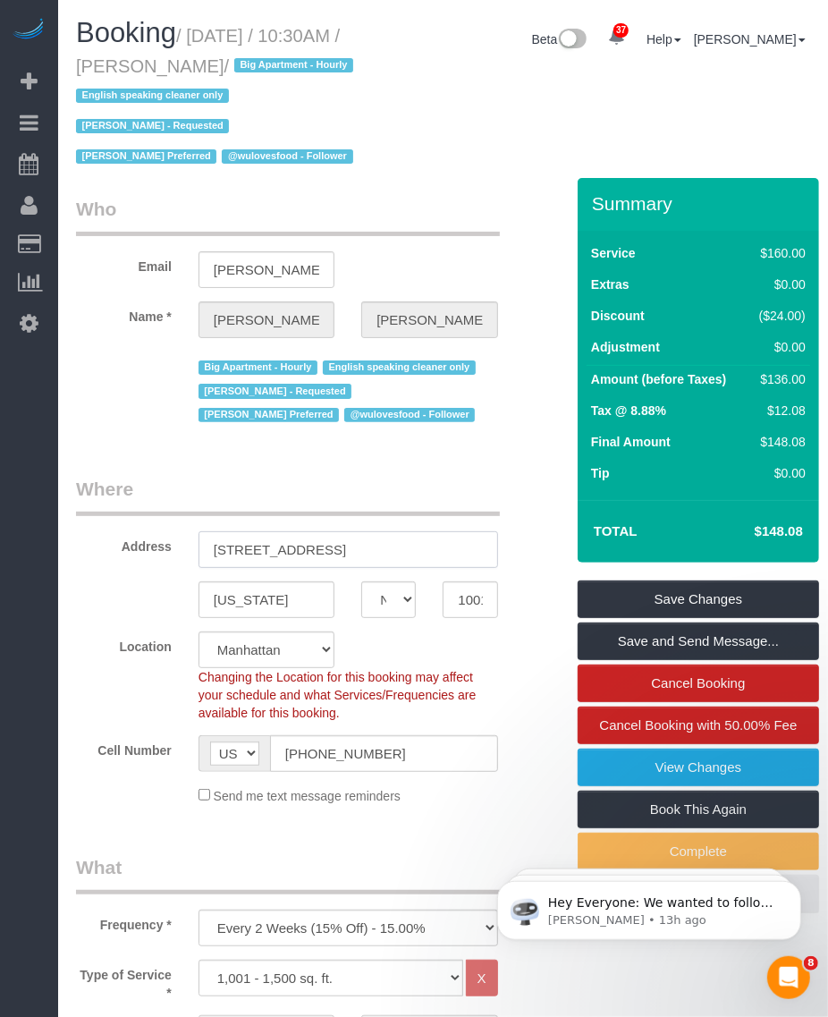
drag, startPoint x: 270, startPoint y: 543, endPoint x: 195, endPoint y: 535, distance: 75.6
click at [195, 535] on div "[STREET_ADDRESS]" at bounding box center [348, 549] width 326 height 37
drag, startPoint x: 286, startPoint y: 599, endPoint x: 185, endPoint y: 588, distance: 101.6
click at [185, 588] on div "[US_STATE]" at bounding box center [266, 599] width 163 height 37
click at [472, 597] on input "10014" at bounding box center [470, 599] width 55 height 37
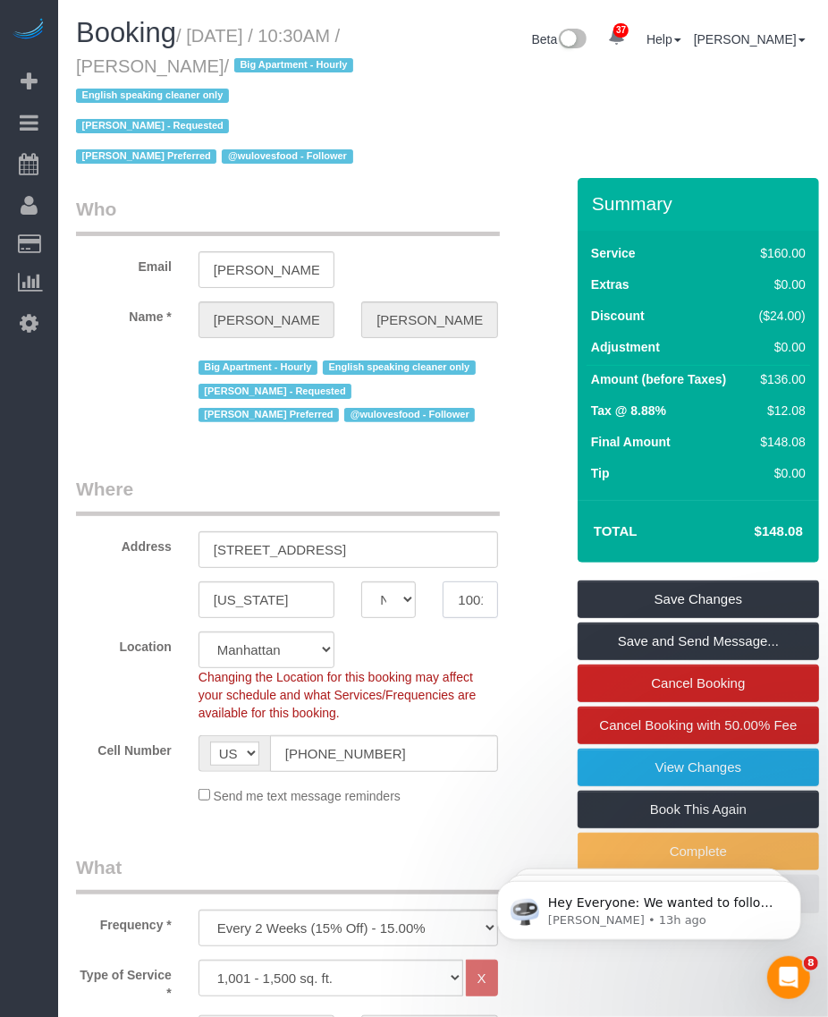
click at [472, 597] on input "10014" at bounding box center [470, 599] width 55 height 37
click at [212, 34] on small "/ [DATE] / 10:30AM / [PERSON_NAME] / Big Apartment - Hourly English speaking cl…" at bounding box center [217, 96] width 283 height 141
click at [222, 41] on small "/ [DATE] / 10:30AM / [PERSON_NAME] / Big Apartment - Hourly English speaking cl…" at bounding box center [217, 96] width 283 height 141
drag, startPoint x: 190, startPoint y: 38, endPoint x: 252, endPoint y: 63, distance: 66.6
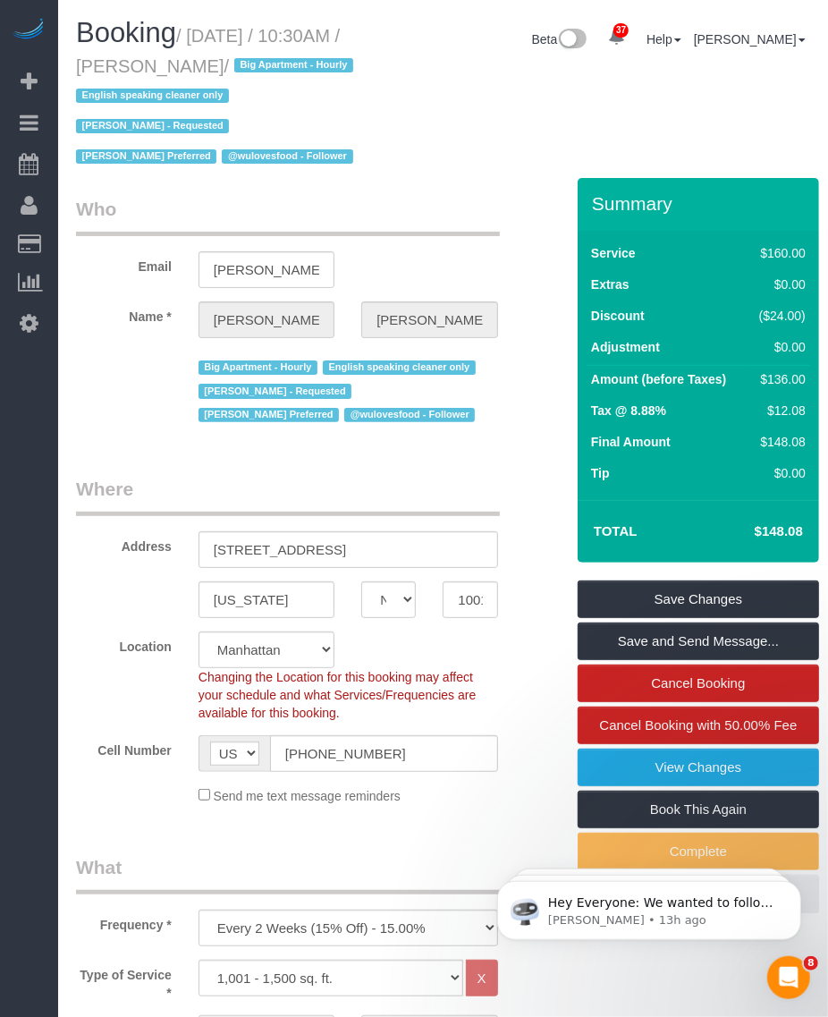
click at [252, 63] on small "/ [DATE] / 10:30AM / [PERSON_NAME] / Big Apartment - Hourly English speaking cl…" at bounding box center [217, 96] width 283 height 141
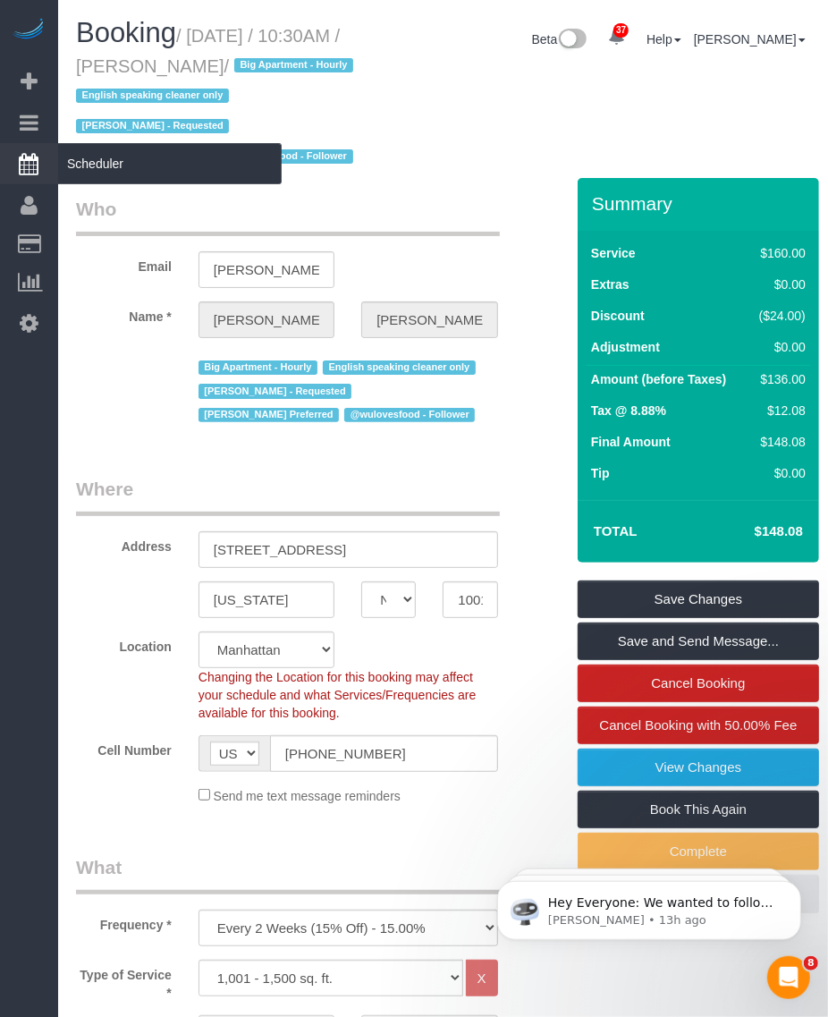
copy small "[DATE] / 10:30AM / [PERSON_NAME]"
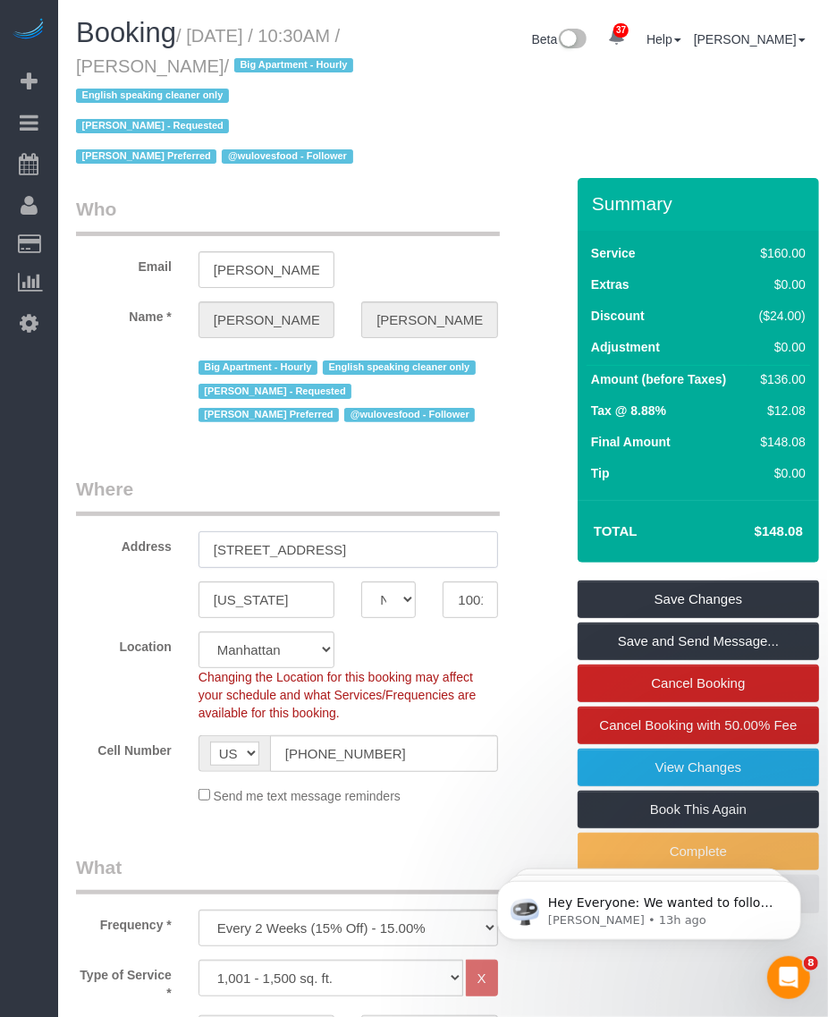
click at [253, 556] on input "[STREET_ADDRESS]" at bounding box center [349, 549] width 300 height 37
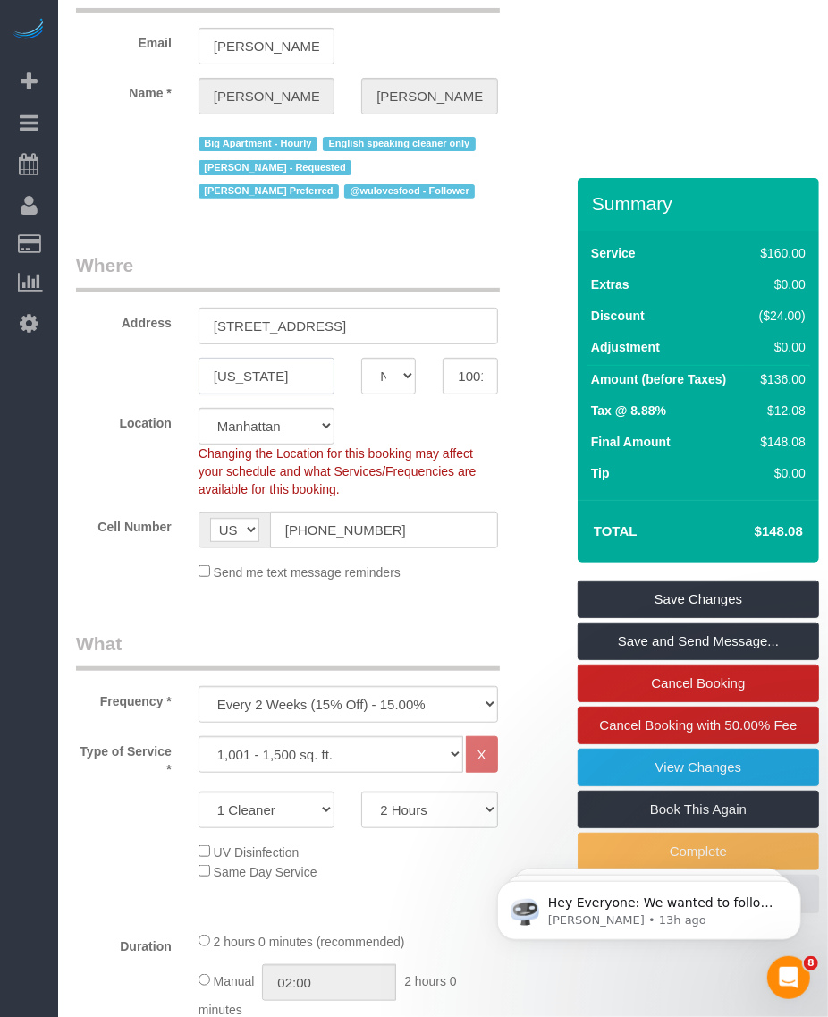
click at [253, 386] on input "[US_STATE]" at bounding box center [267, 376] width 136 height 37
click at [225, 376] on input "[US_STATE]" at bounding box center [267, 376] width 136 height 37
click at [472, 368] on input "10014" at bounding box center [470, 376] width 55 height 37
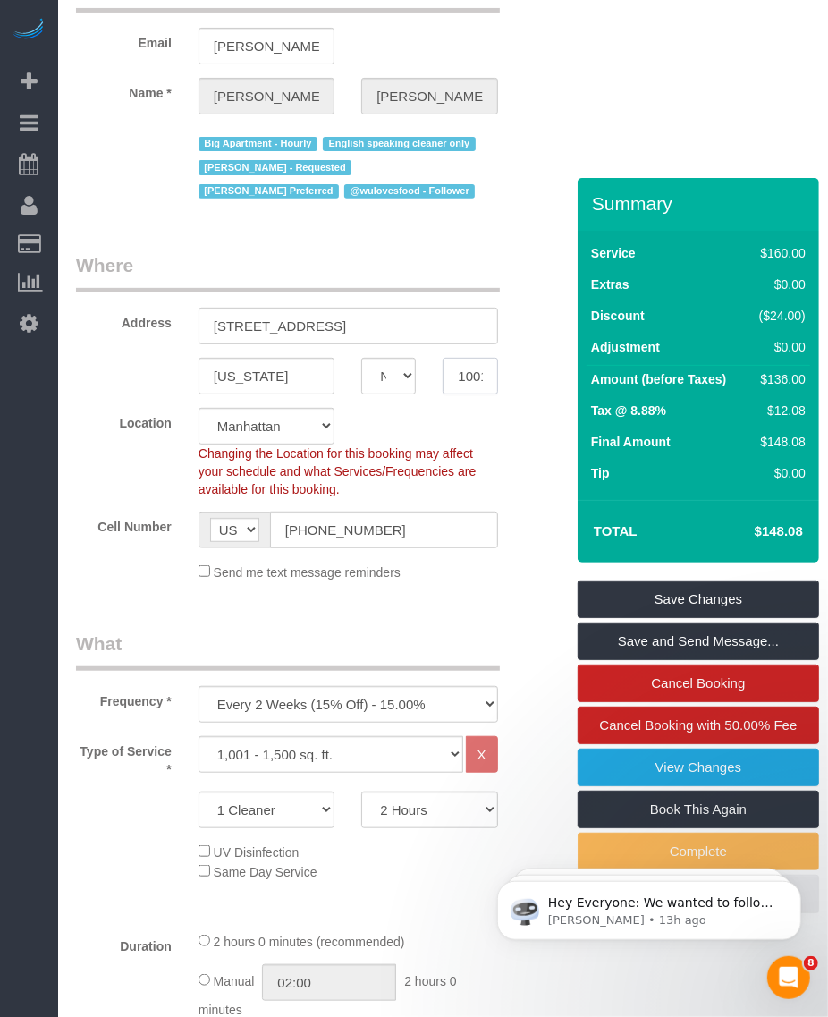
click at [472, 368] on input "10014" at bounding box center [470, 376] width 55 height 37
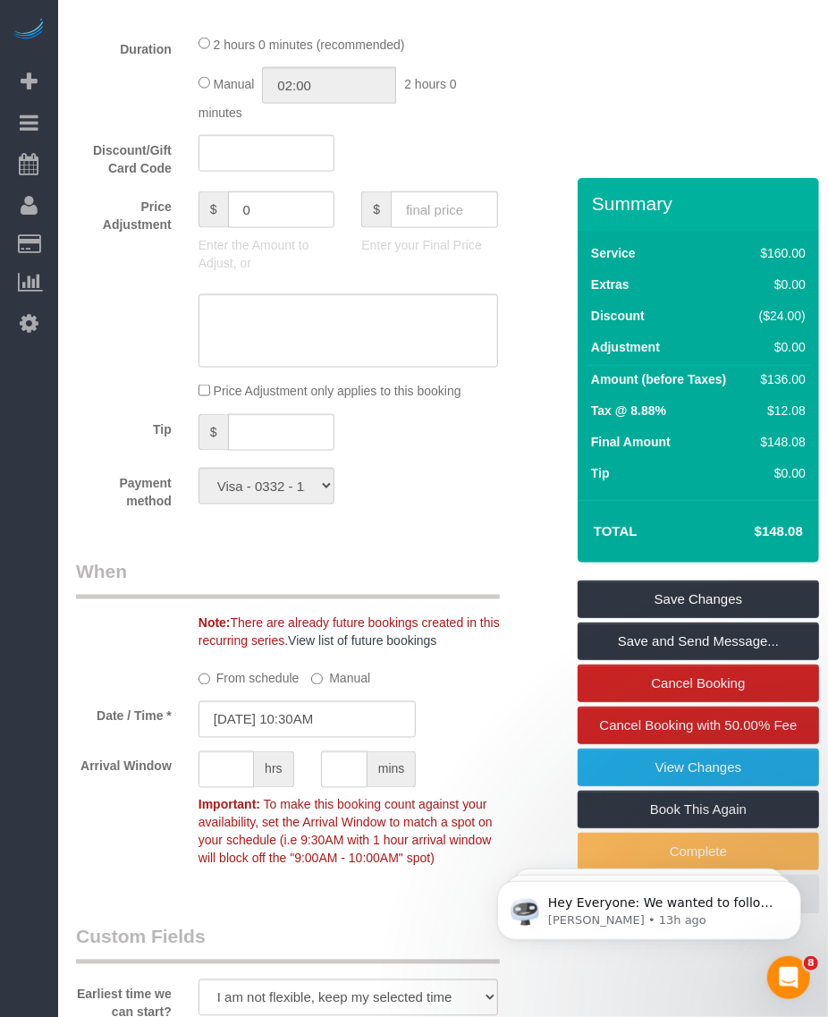
scroll to position [562, 0]
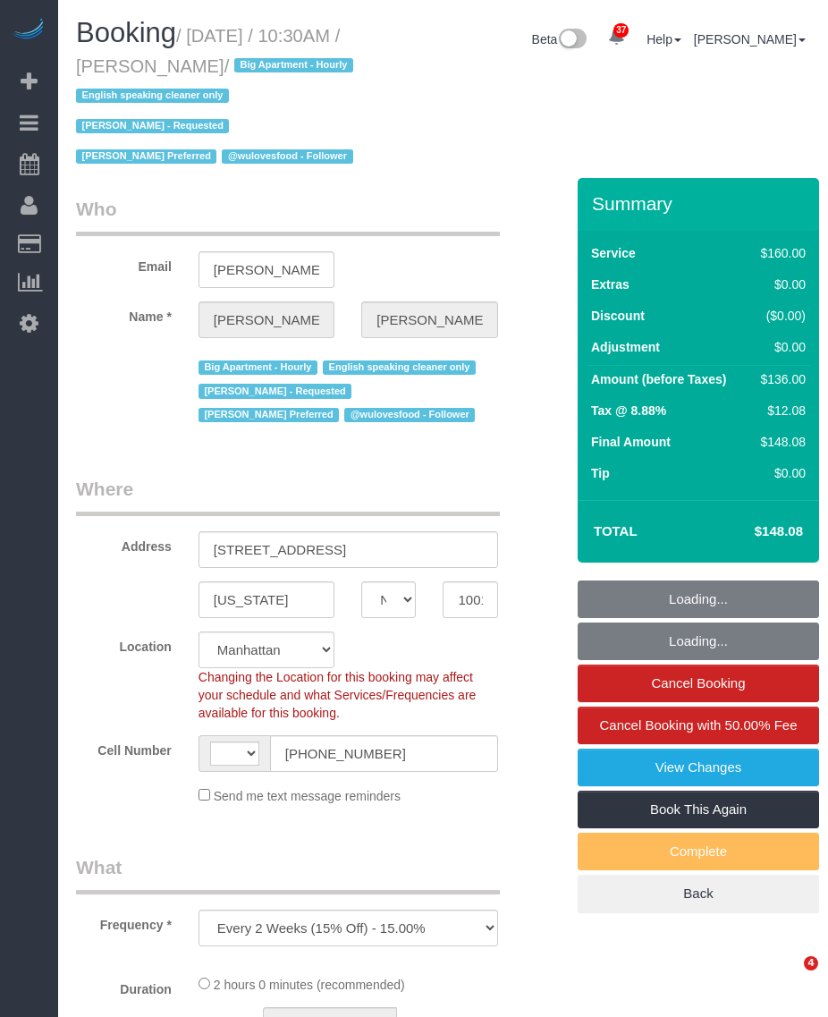
select select "NY"
select select "string:[GEOGRAPHIC_DATA]"
select select "string:stripe-pm_1PMbKH4VGloSiKo7I2gXikHa"
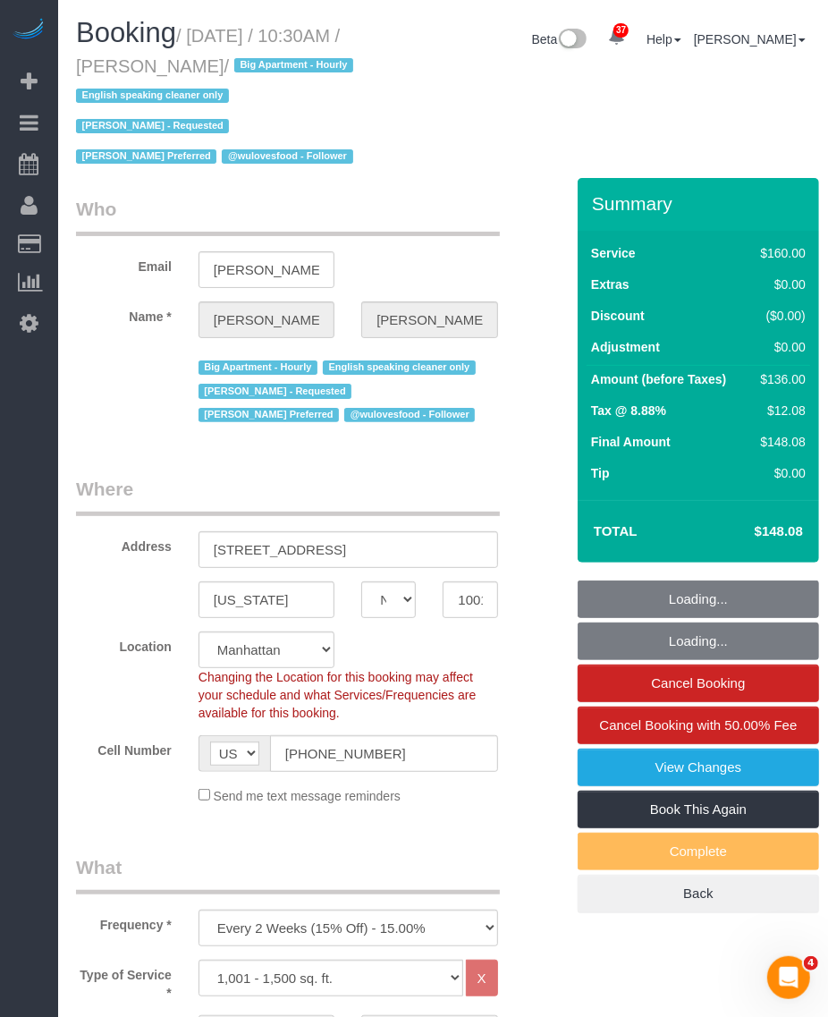
select select "object:926"
select select "number:89"
select select "number:90"
select select "number:15"
select select "number:5"
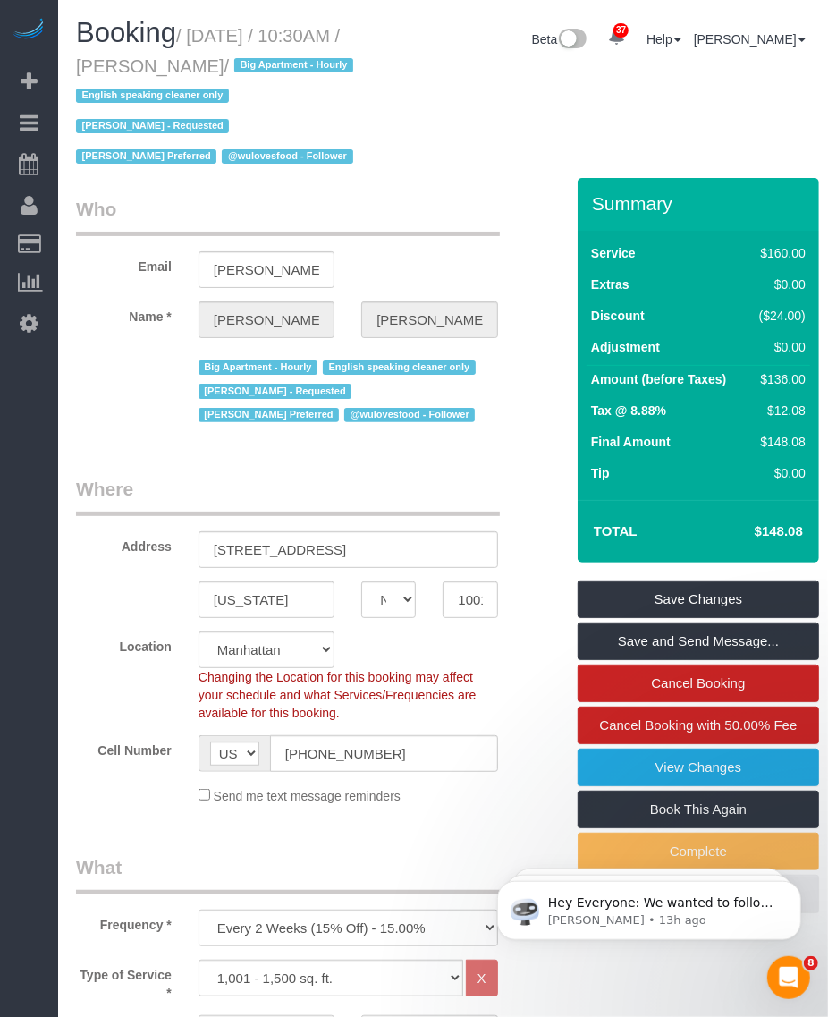
drag, startPoint x: 162, startPoint y: 64, endPoint x: 255, endPoint y: 65, distance: 93.0
click at [255, 65] on small "/ [DATE] / 10:30AM / [PERSON_NAME] / Big Apartment - Hourly English speaking cl…" at bounding box center [217, 96] width 283 height 141
copy small "[PERSON_NAME]"
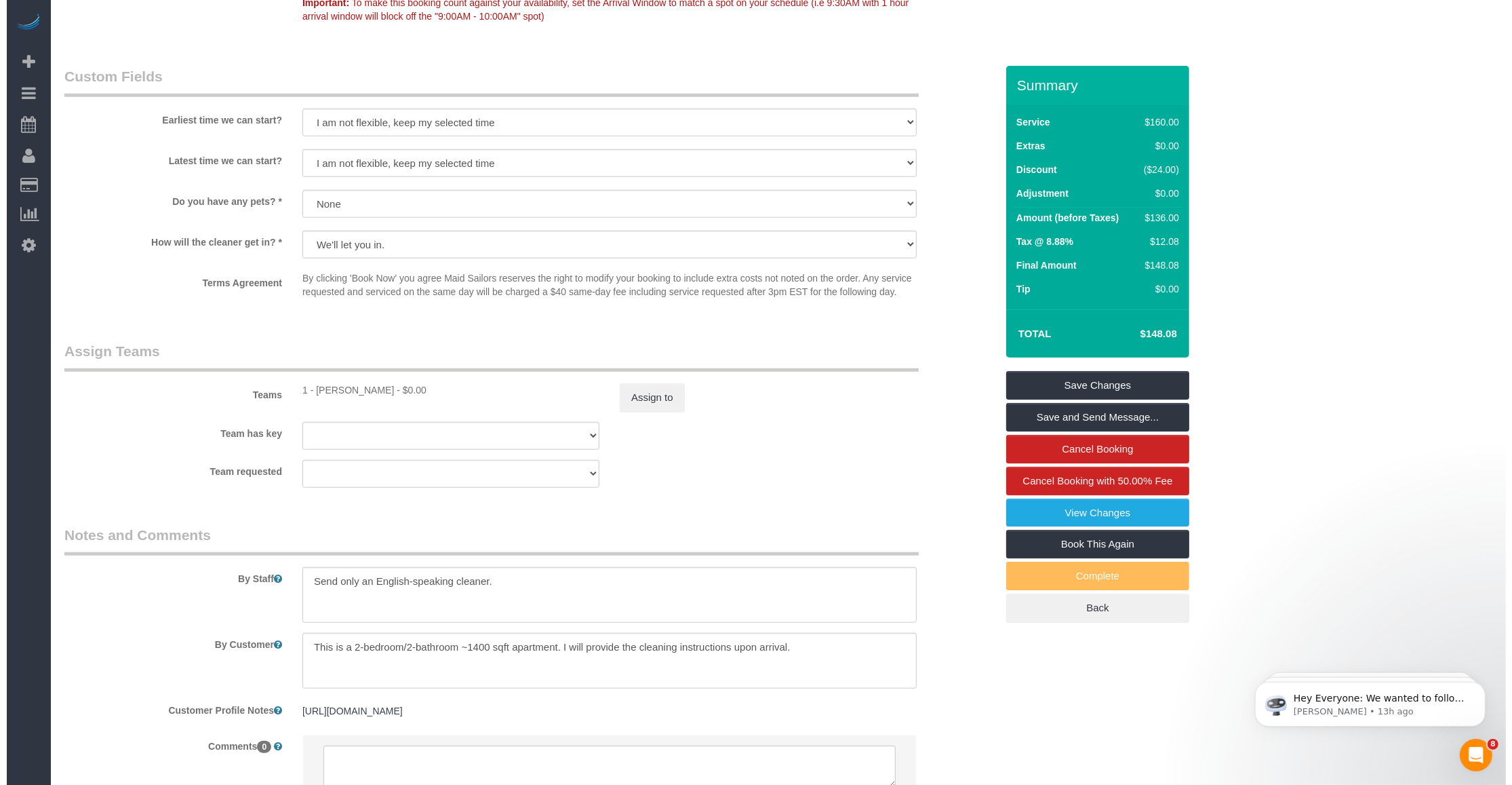
scroll to position [1357, 0]
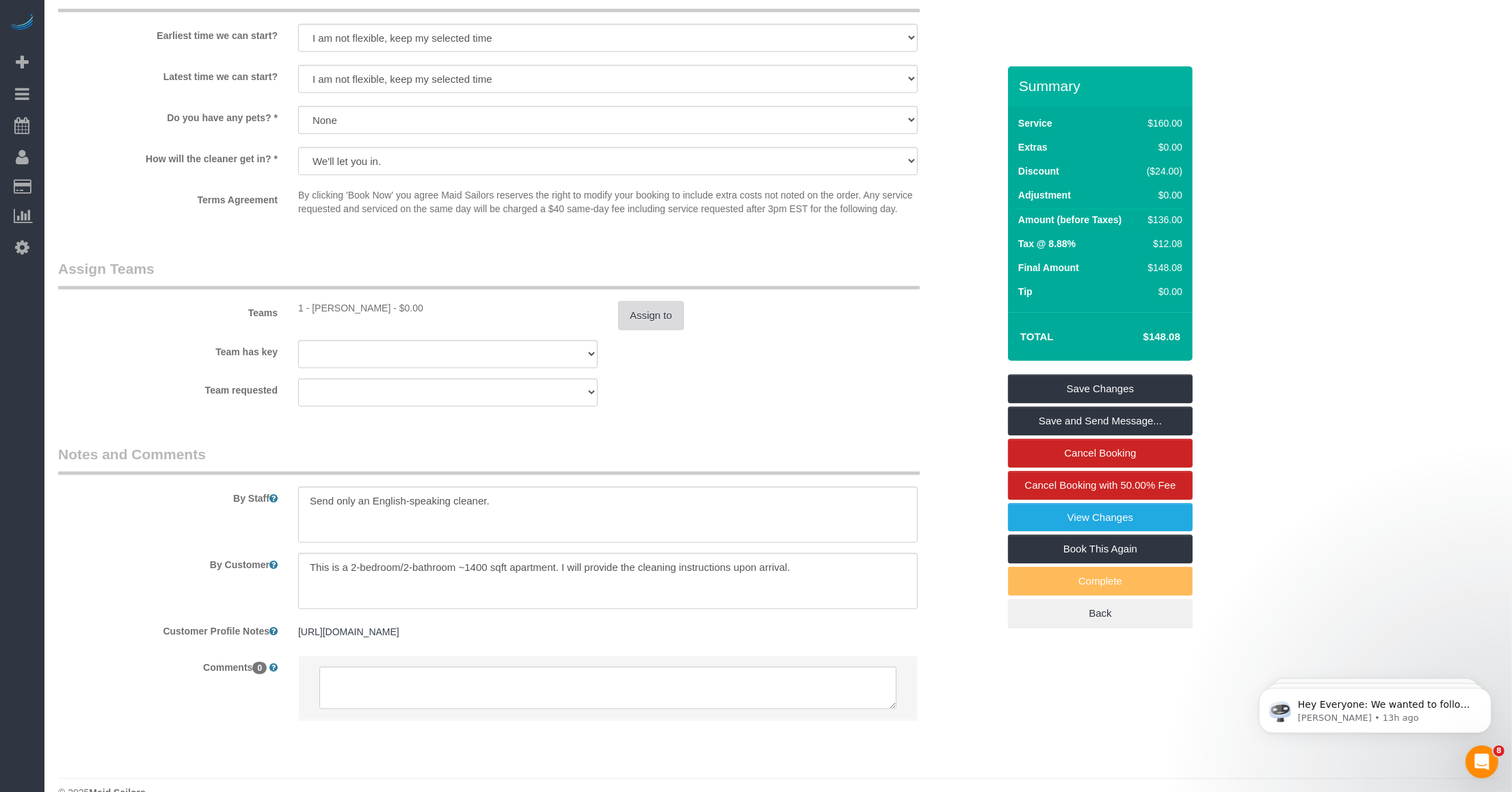
click at [632, 319] on button "Assign to" at bounding box center [651, 316] width 66 height 29
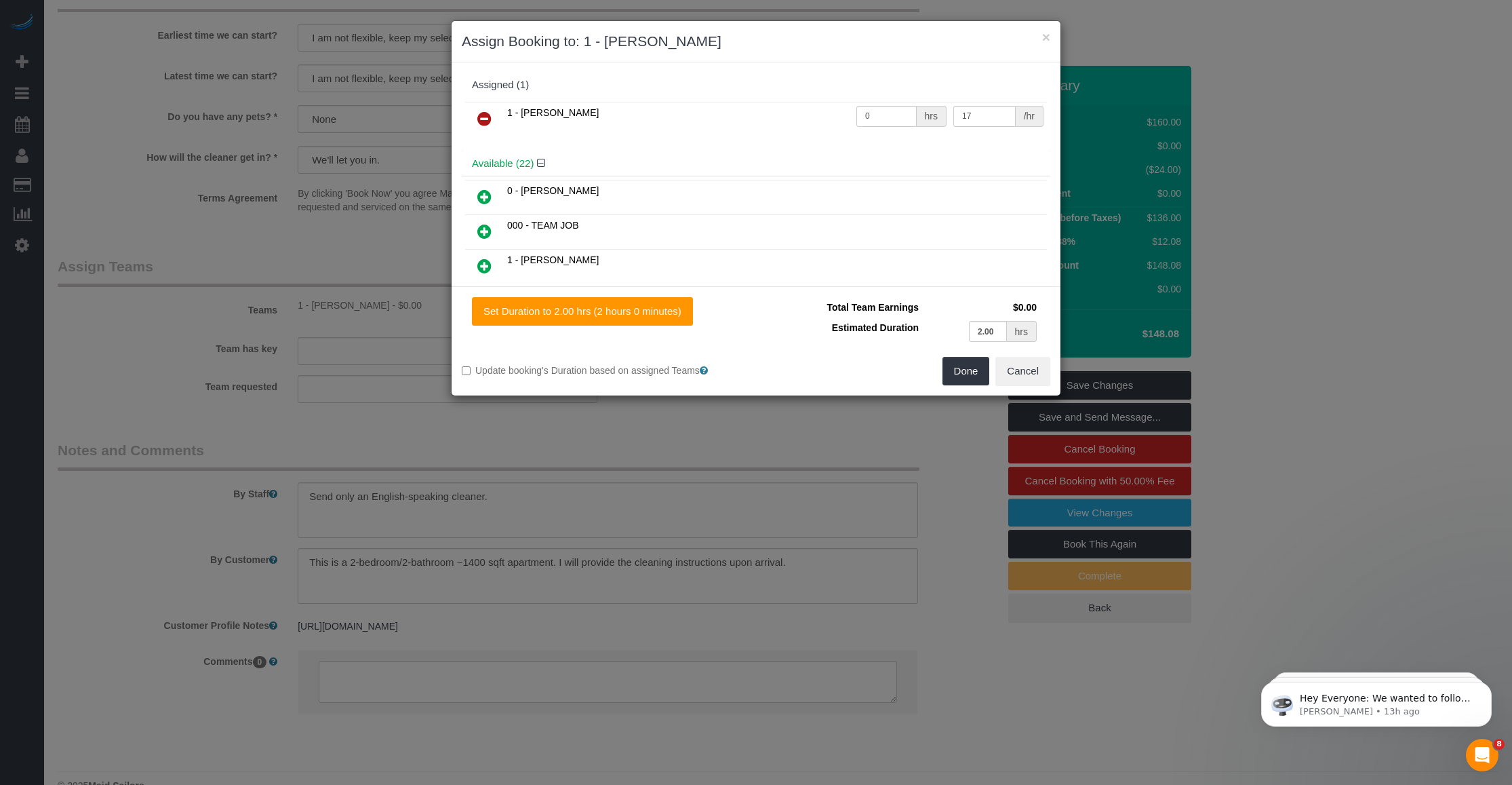
click at [488, 119] on icon at bounding box center [485, 118] width 14 height 16
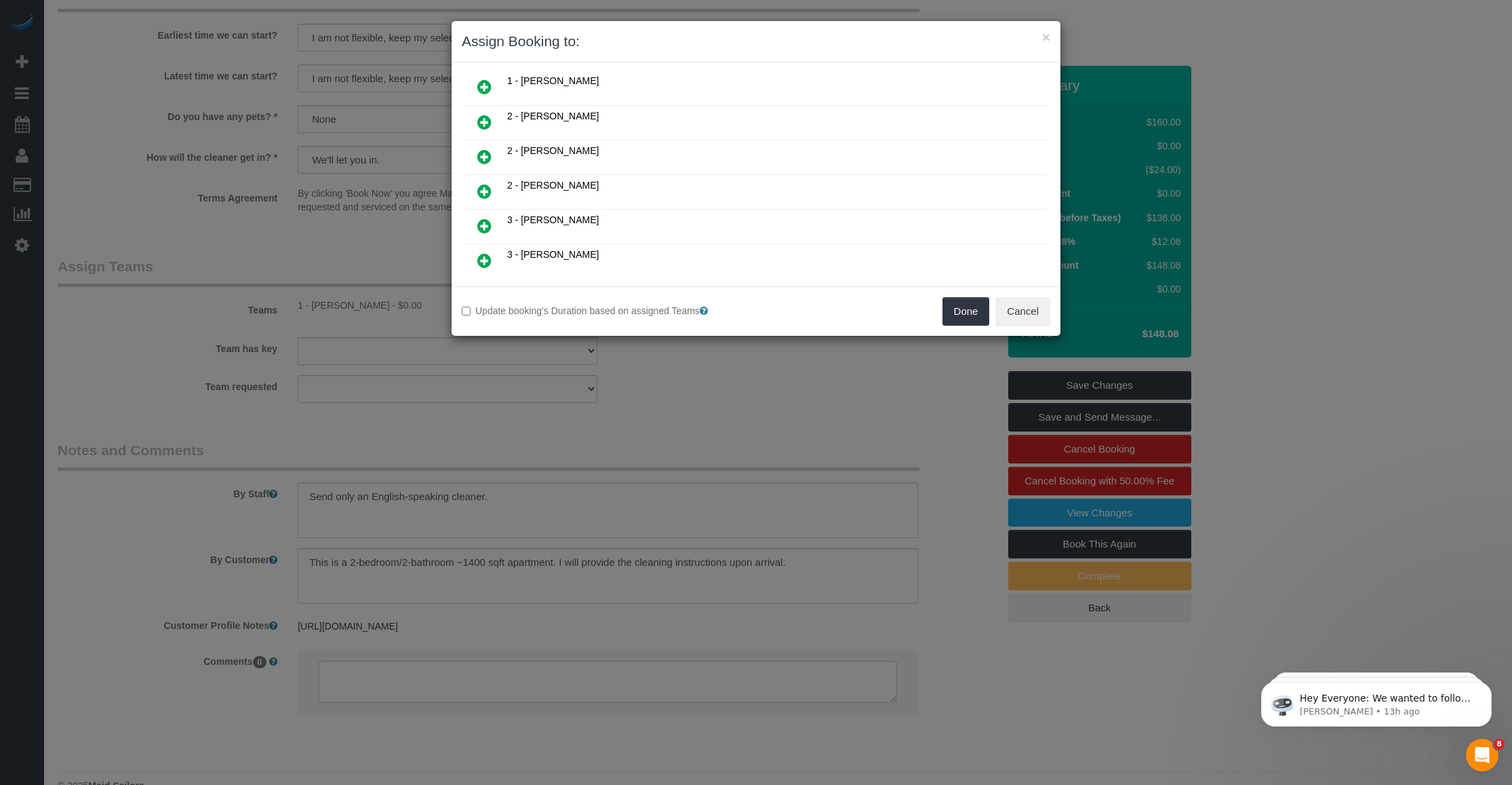
scroll to position [2430, 0]
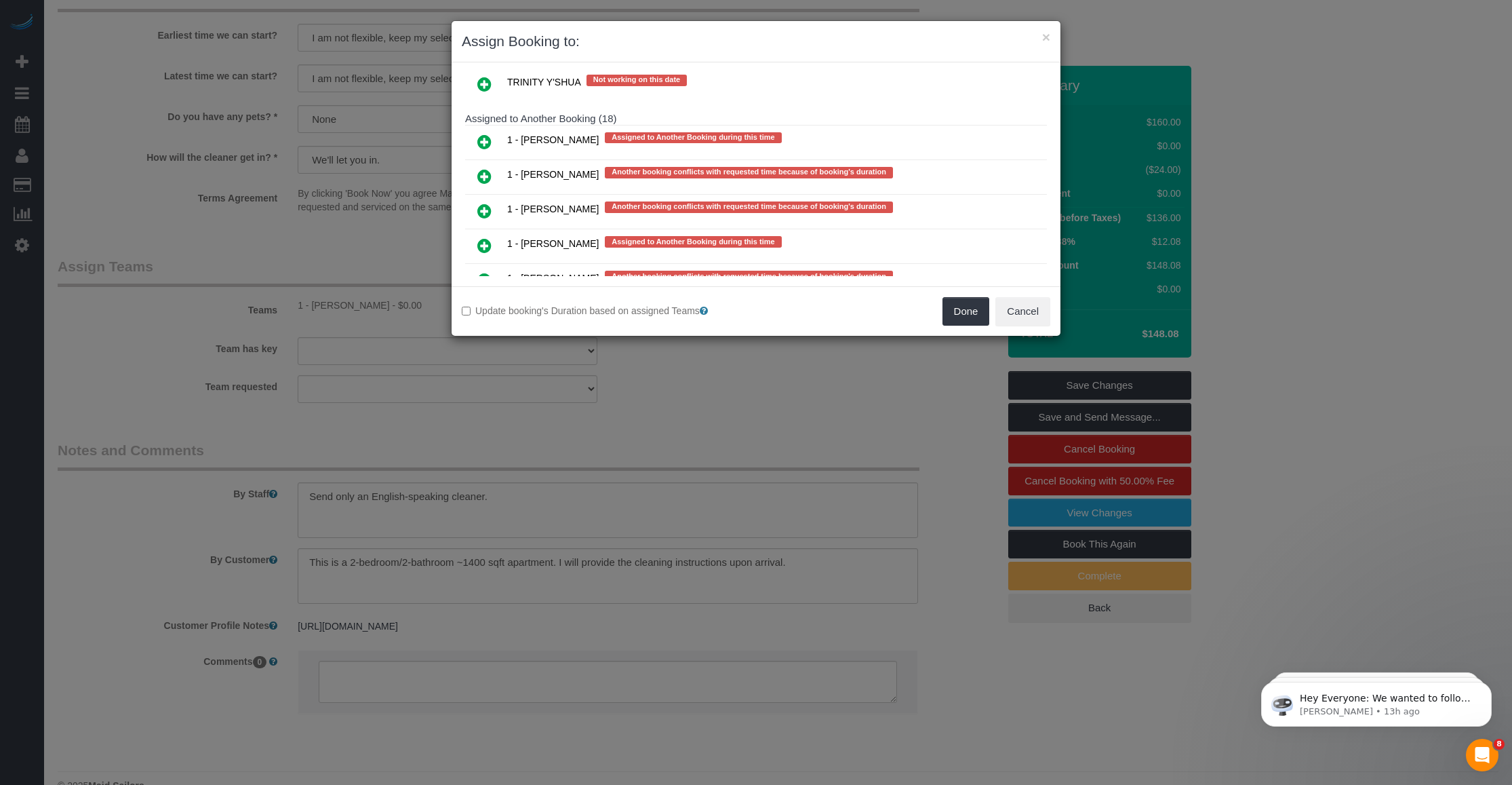
click at [485, 203] on icon at bounding box center [485, 210] width 14 height 16
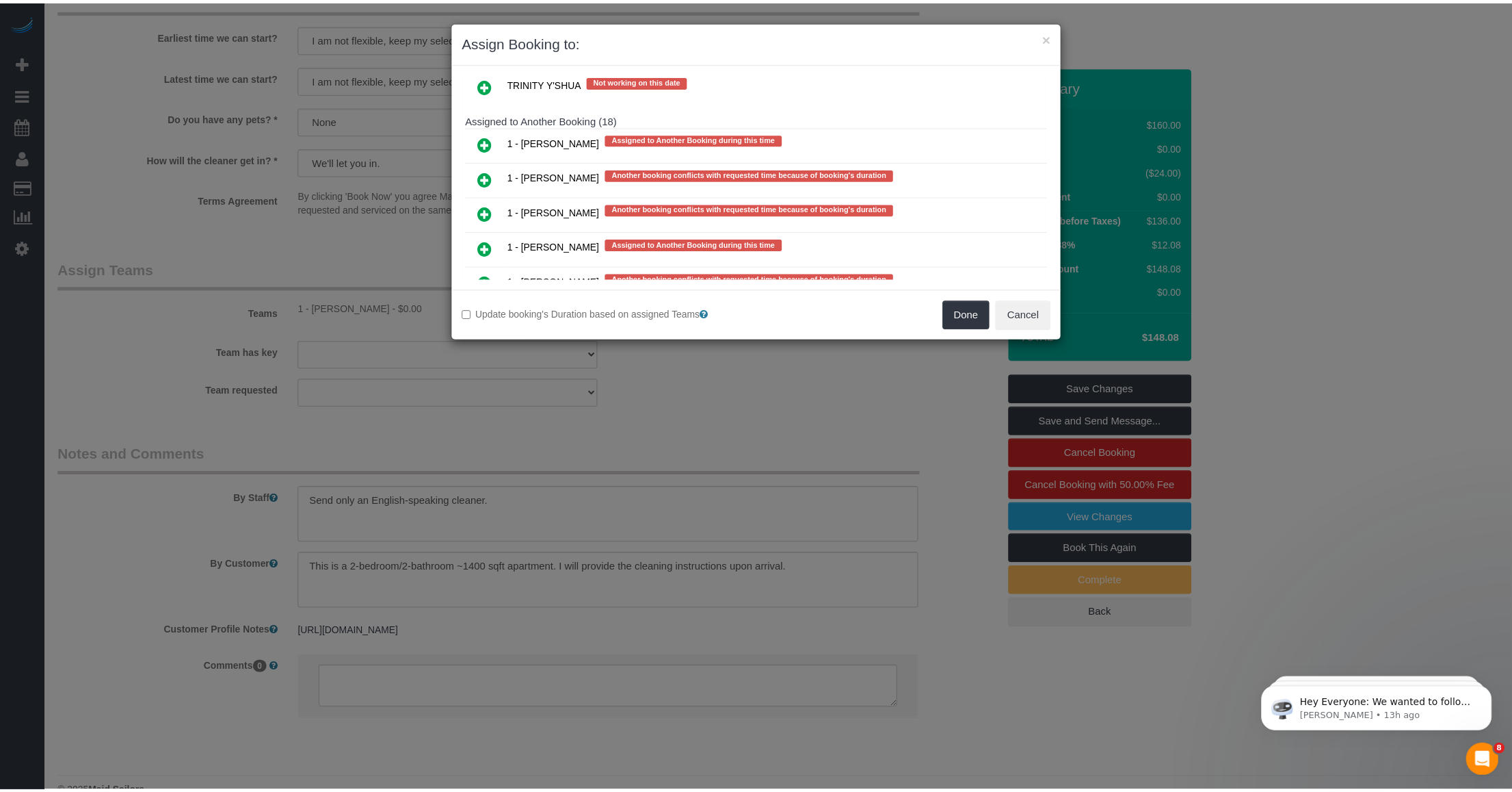
scroll to position [2488, 0]
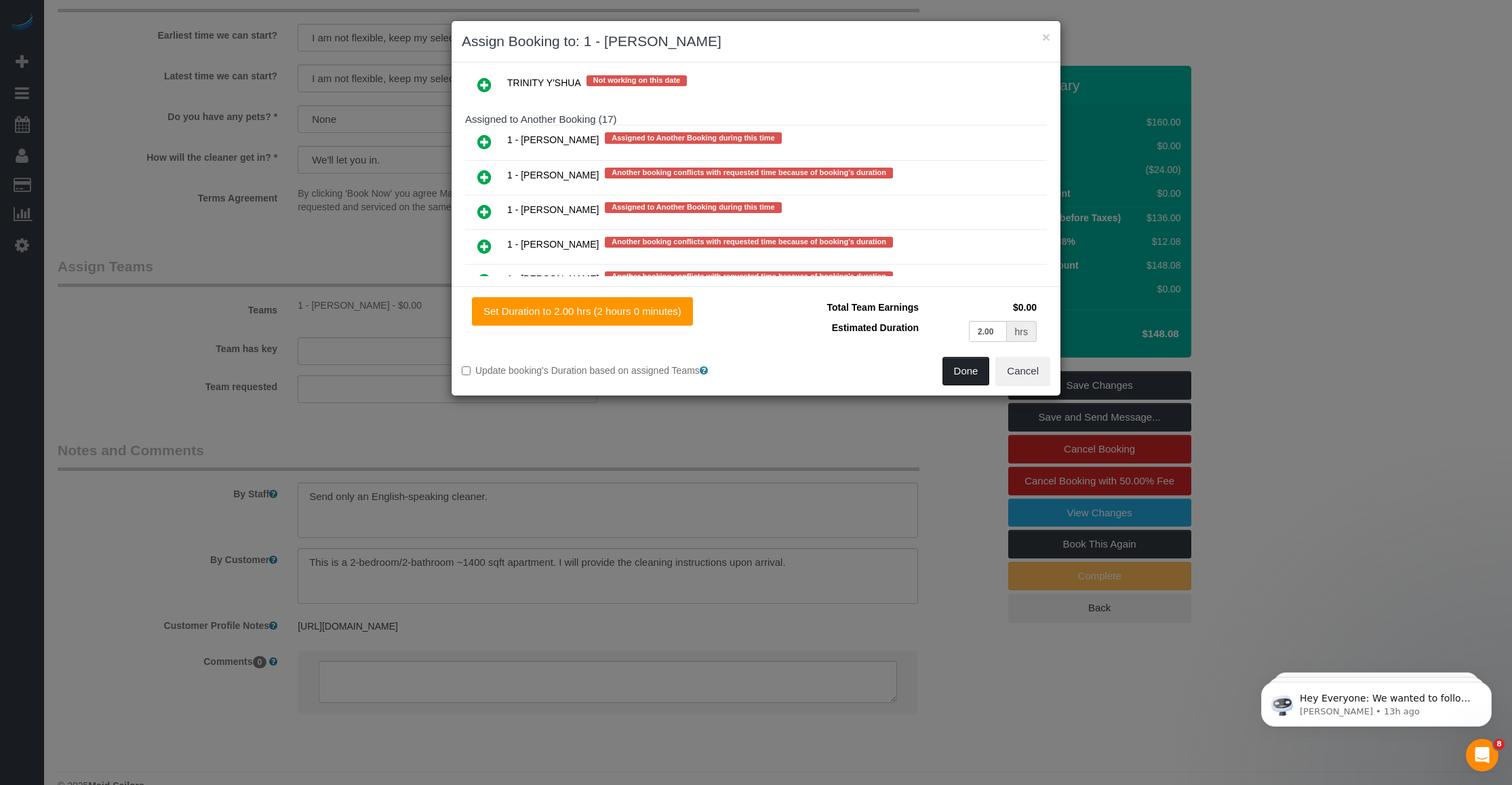
click at [627, 371] on button "Done" at bounding box center [966, 371] width 48 height 29
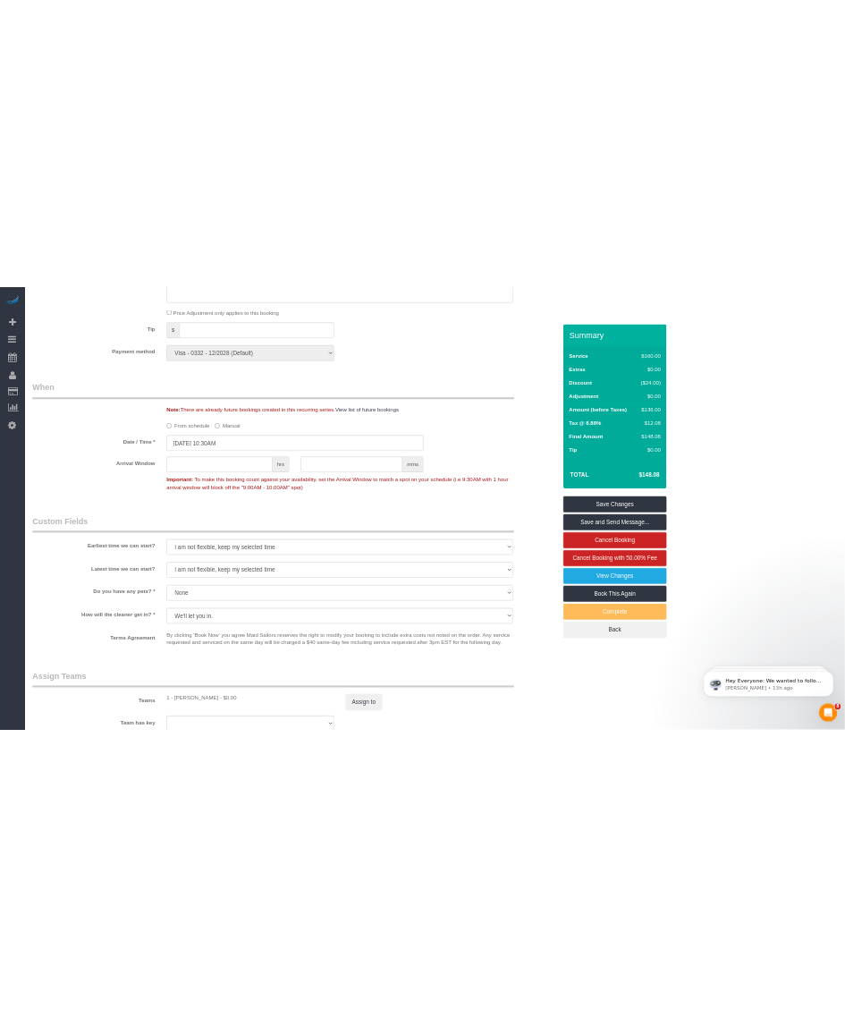
scroll to position [1118, 0]
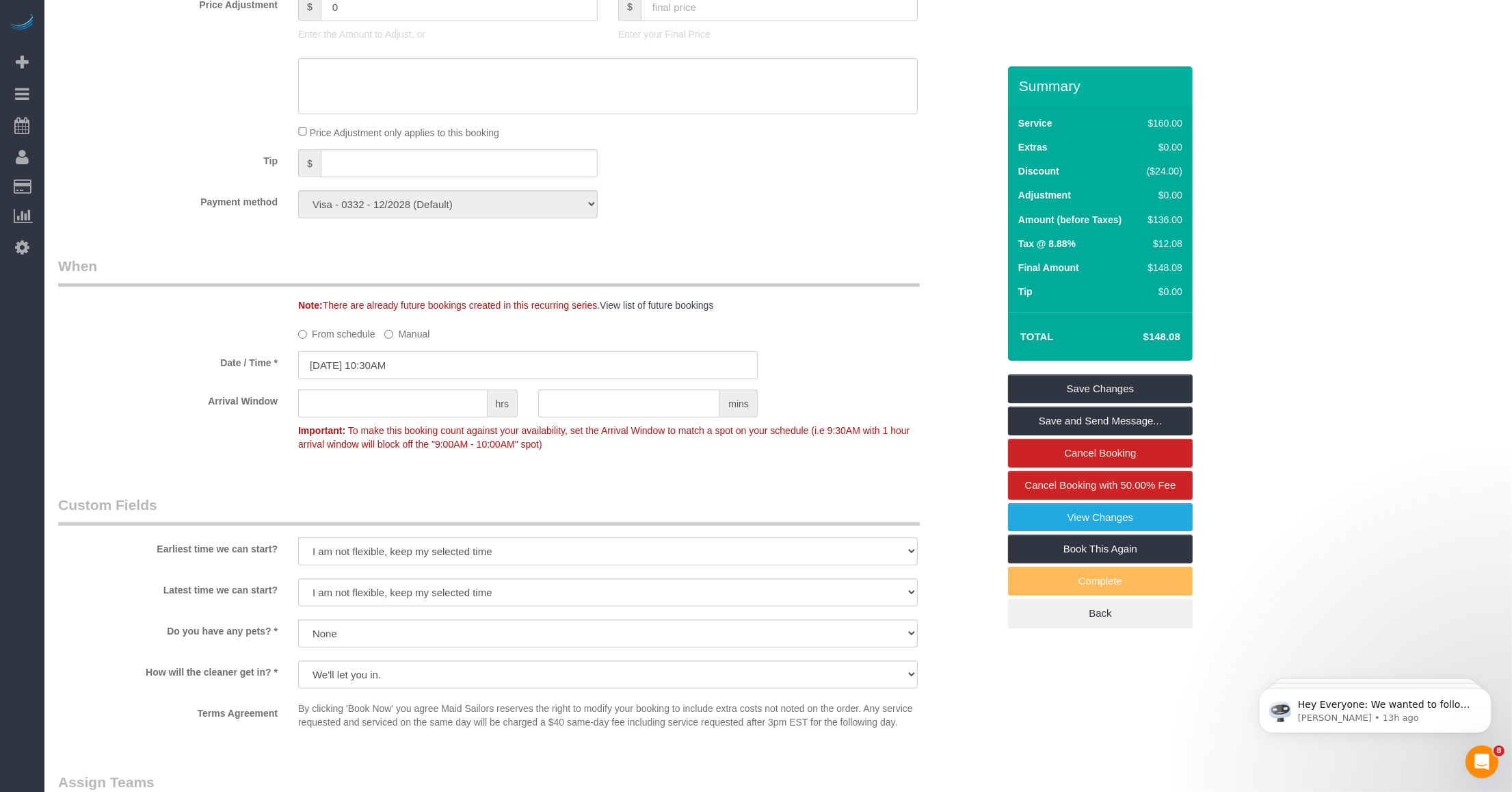
click at [474, 364] on input "[DATE] 10:30AM" at bounding box center [528, 365] width 460 height 28
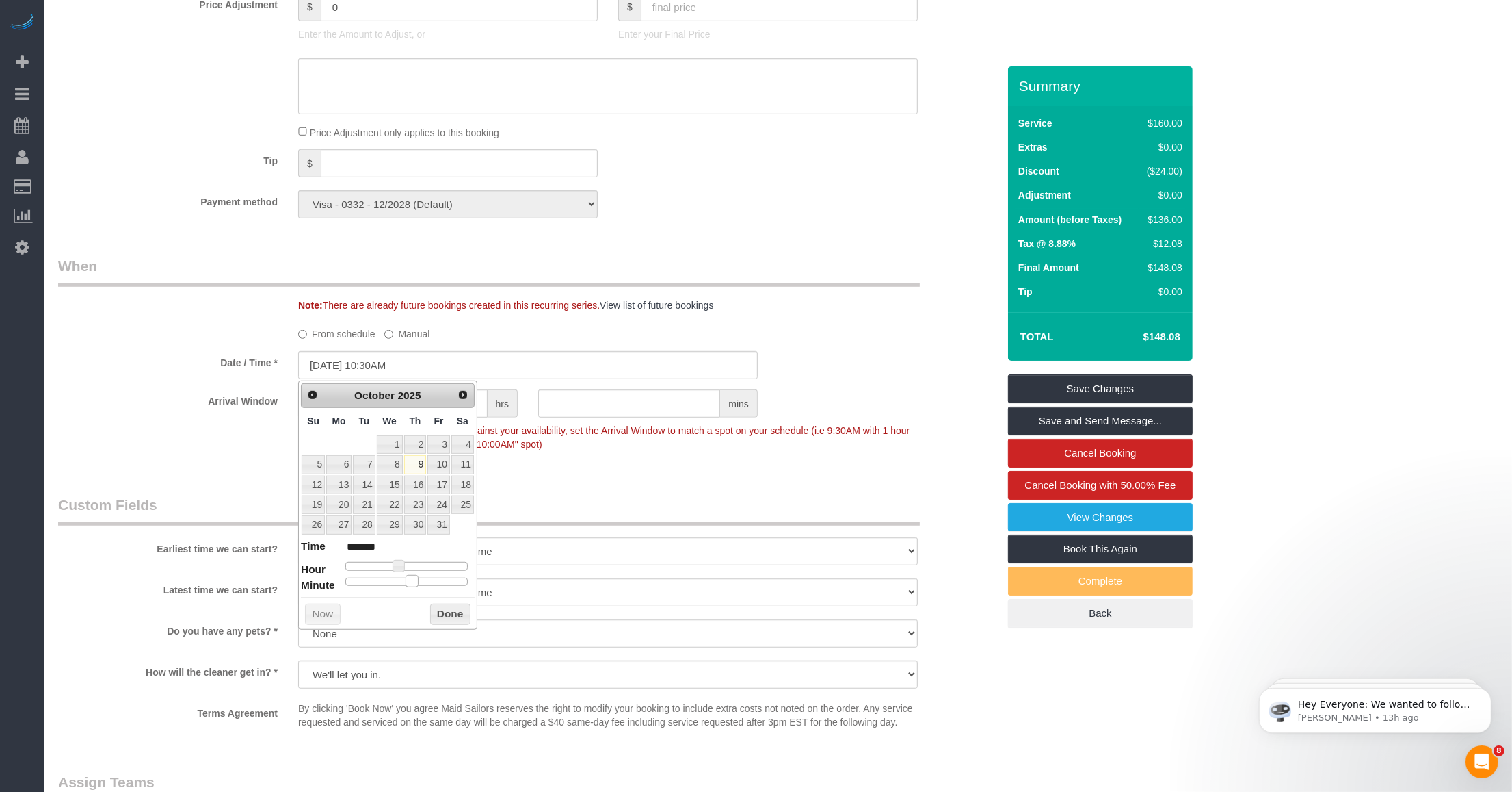
type input "[DATE] 10:25AM"
type input "*******"
type input "[DATE] 10:20AM"
type input "*******"
type input "[DATE] 10:15AM"
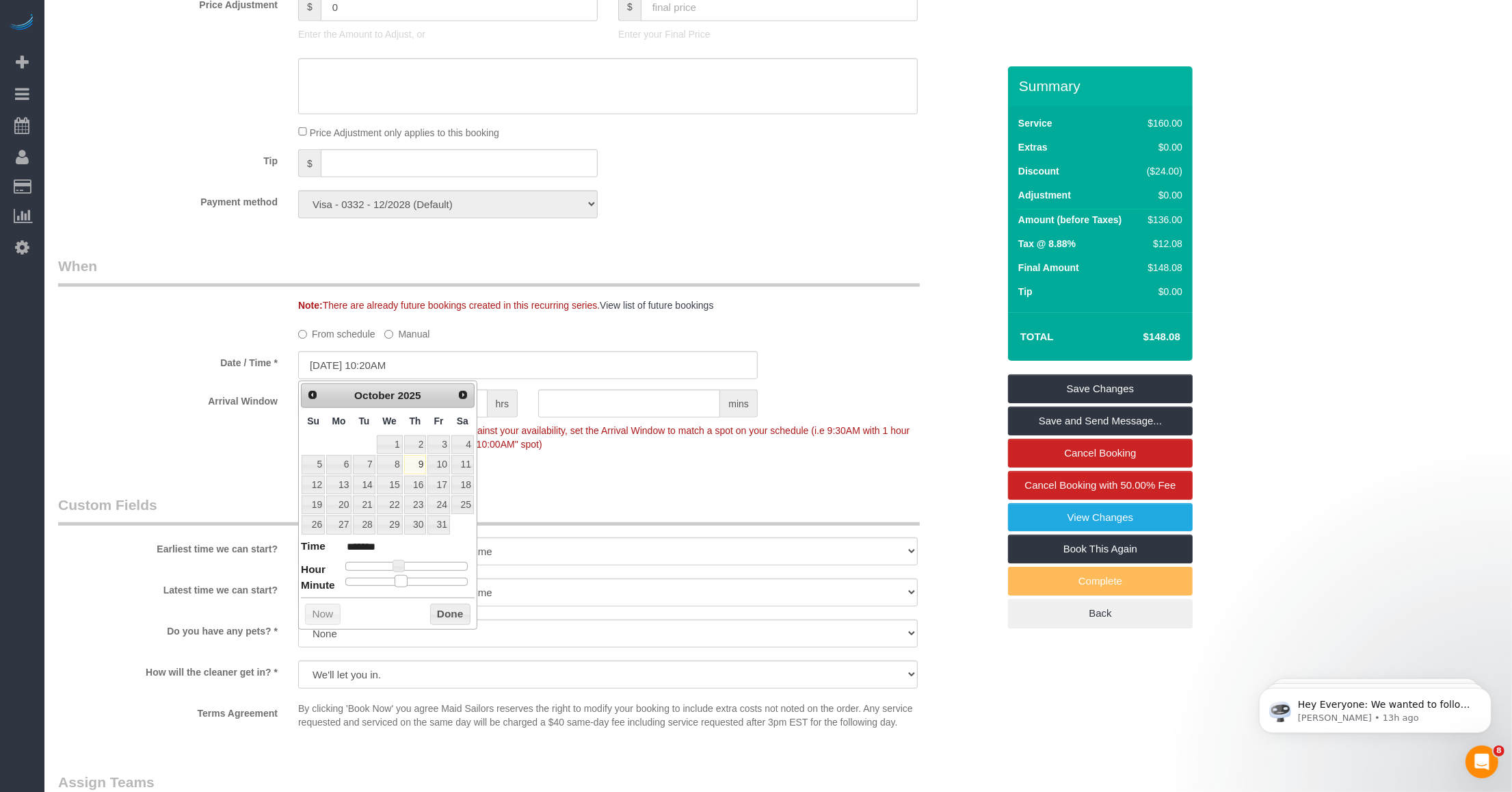
type input "*******"
type input "[DATE] 10:10AM"
type input "*******"
type input "[DATE] 10:05AM"
type input "*******"
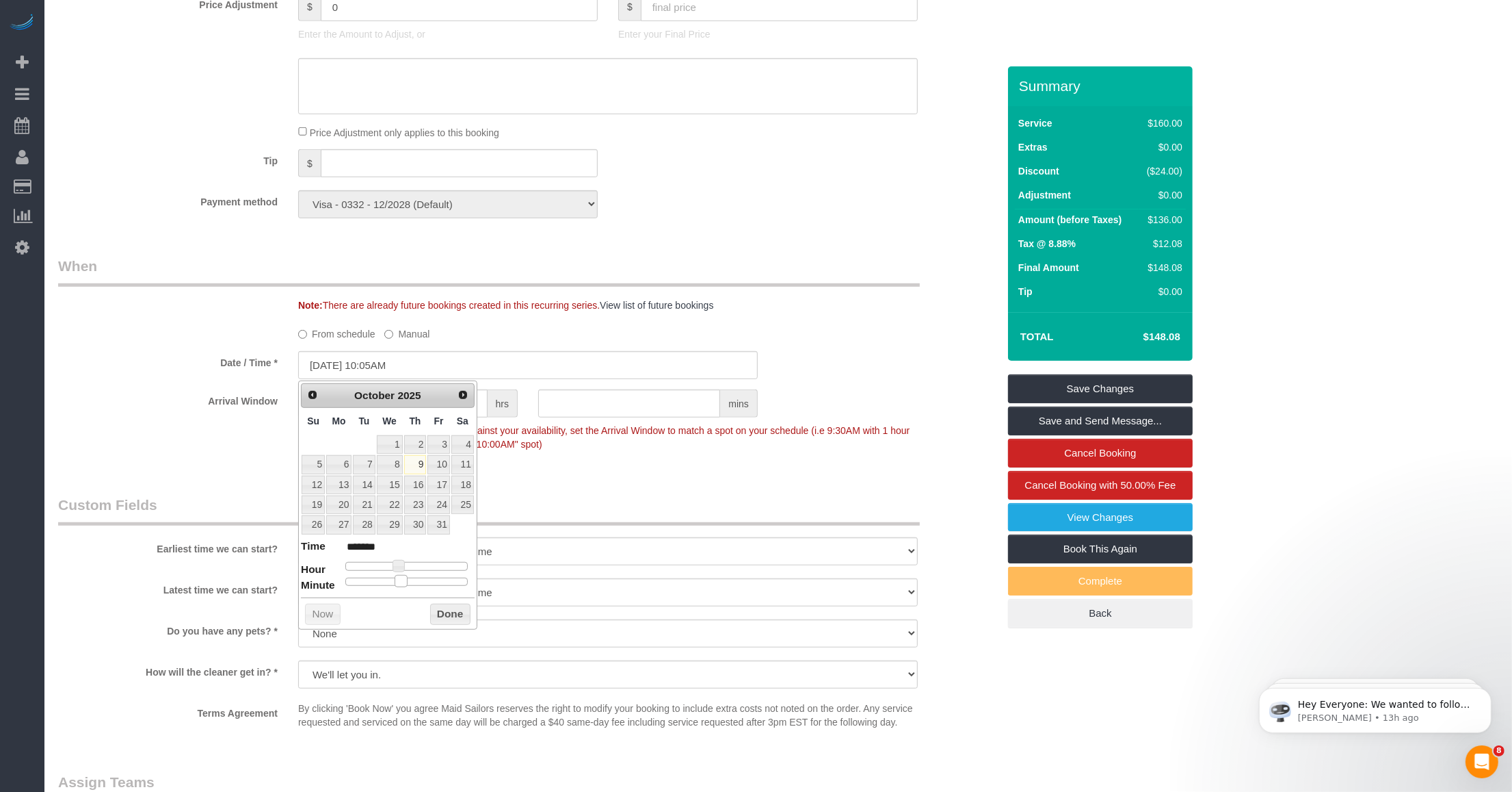
type input "[DATE] 10:00AM"
type input "*******"
drag, startPoint x: 408, startPoint y: 580, endPoint x: 330, endPoint y: 586, distance: 78.2
click at [330, 586] on dl "Time ******* Hour Minute Second Millisecond Microsecond Time Zone ***** ***** *…" at bounding box center [388, 562] width 174 height 47
type input "[DATE] 9:00AM"
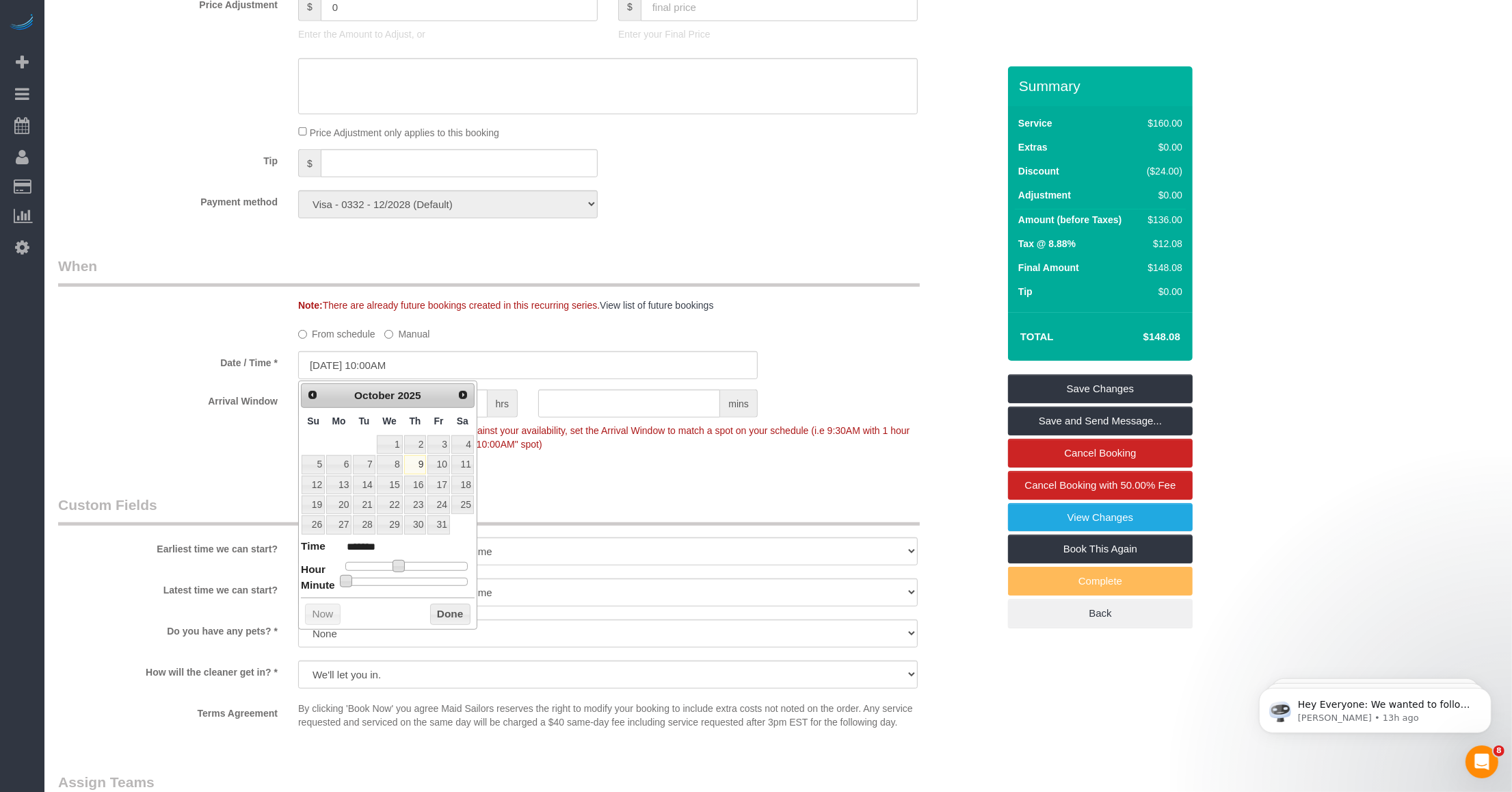
type input "******"
type input "[DATE] 8:00AM"
type input "******"
type input "[DATE] 7:00AM"
type input "******"
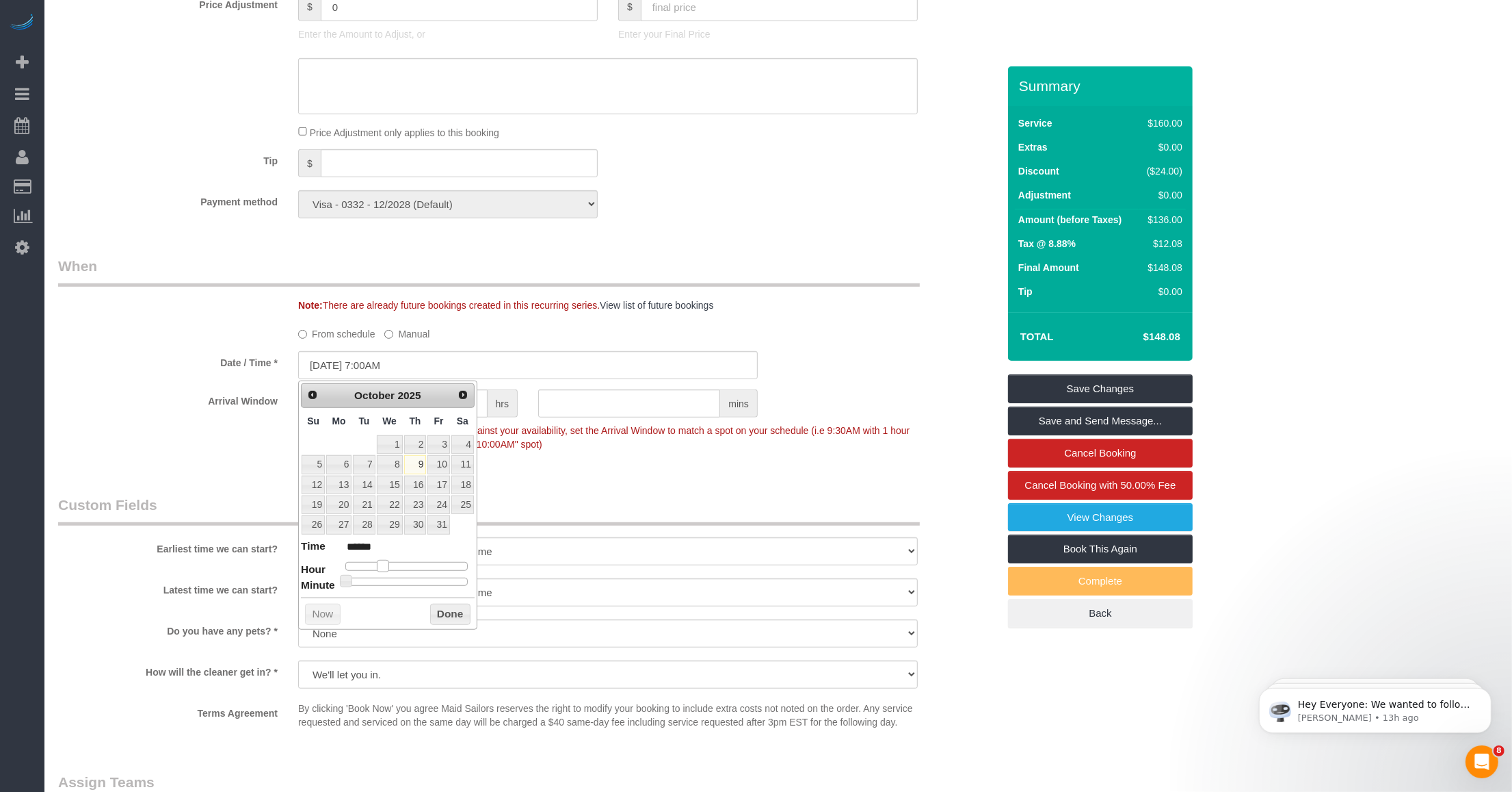
type input "[DATE] 6:00AM"
type input "******"
type input "[DATE] 5:00AM"
type input "******"
type input "[DATE] 4:00AM"
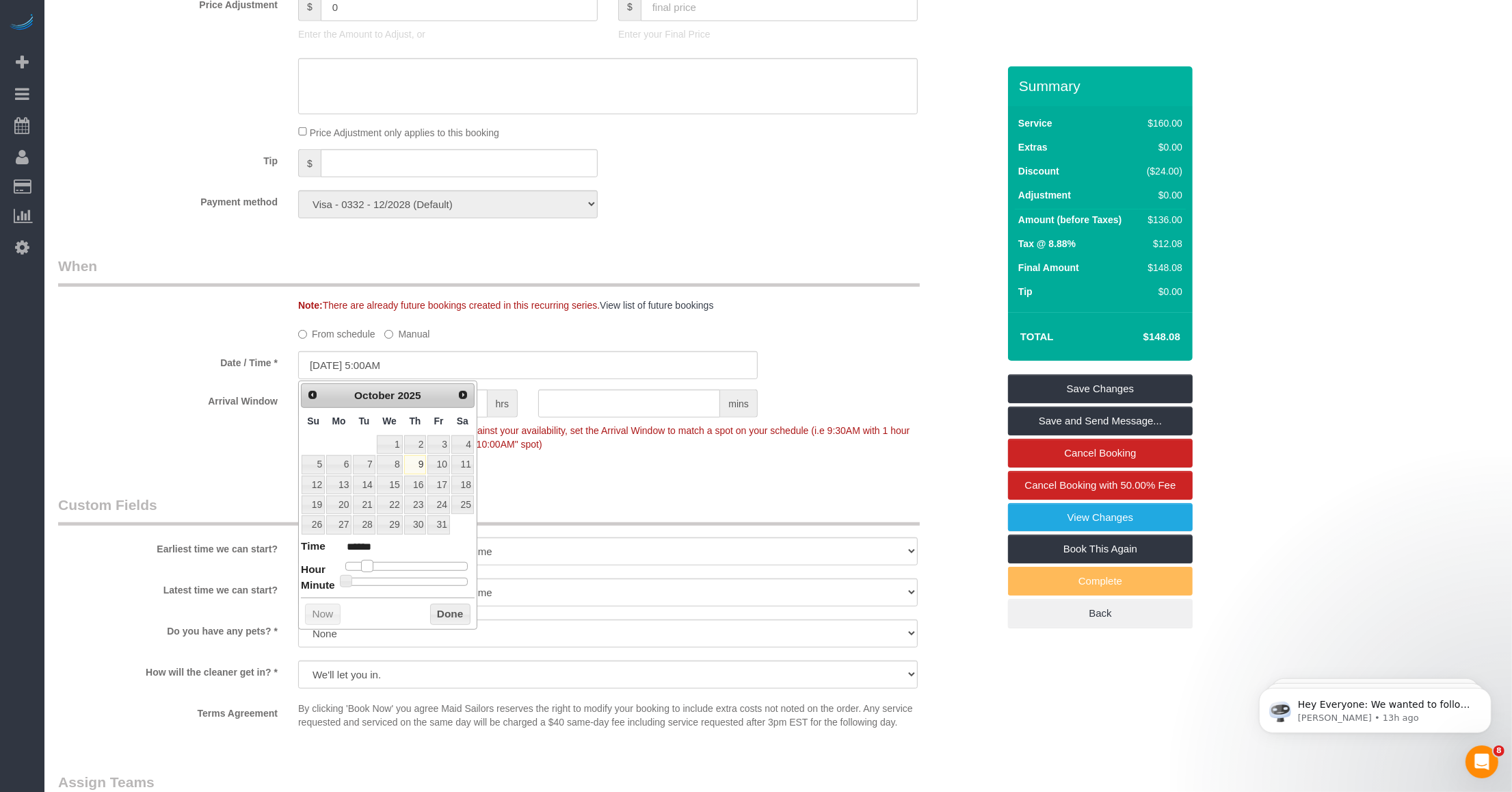
type input "******"
type input "[DATE] 5:00AM"
type input "******"
type input "[DATE] 7:00AM"
type input "******"
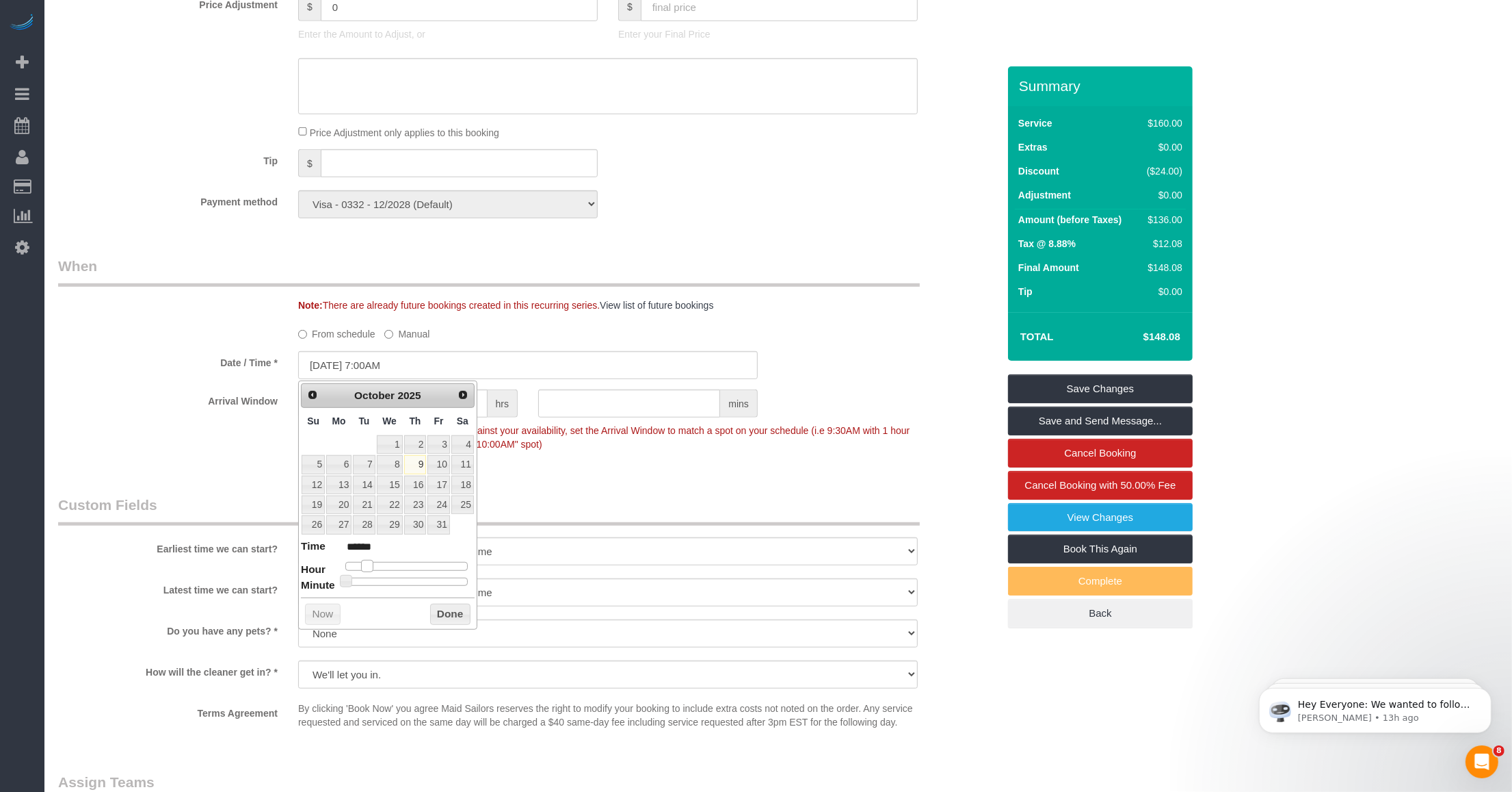
type input "[DATE] 10:00AM"
type input "*******"
type input "[DATE] 11:00AM"
type input "*******"
type input "[DATE] 12:00PM"
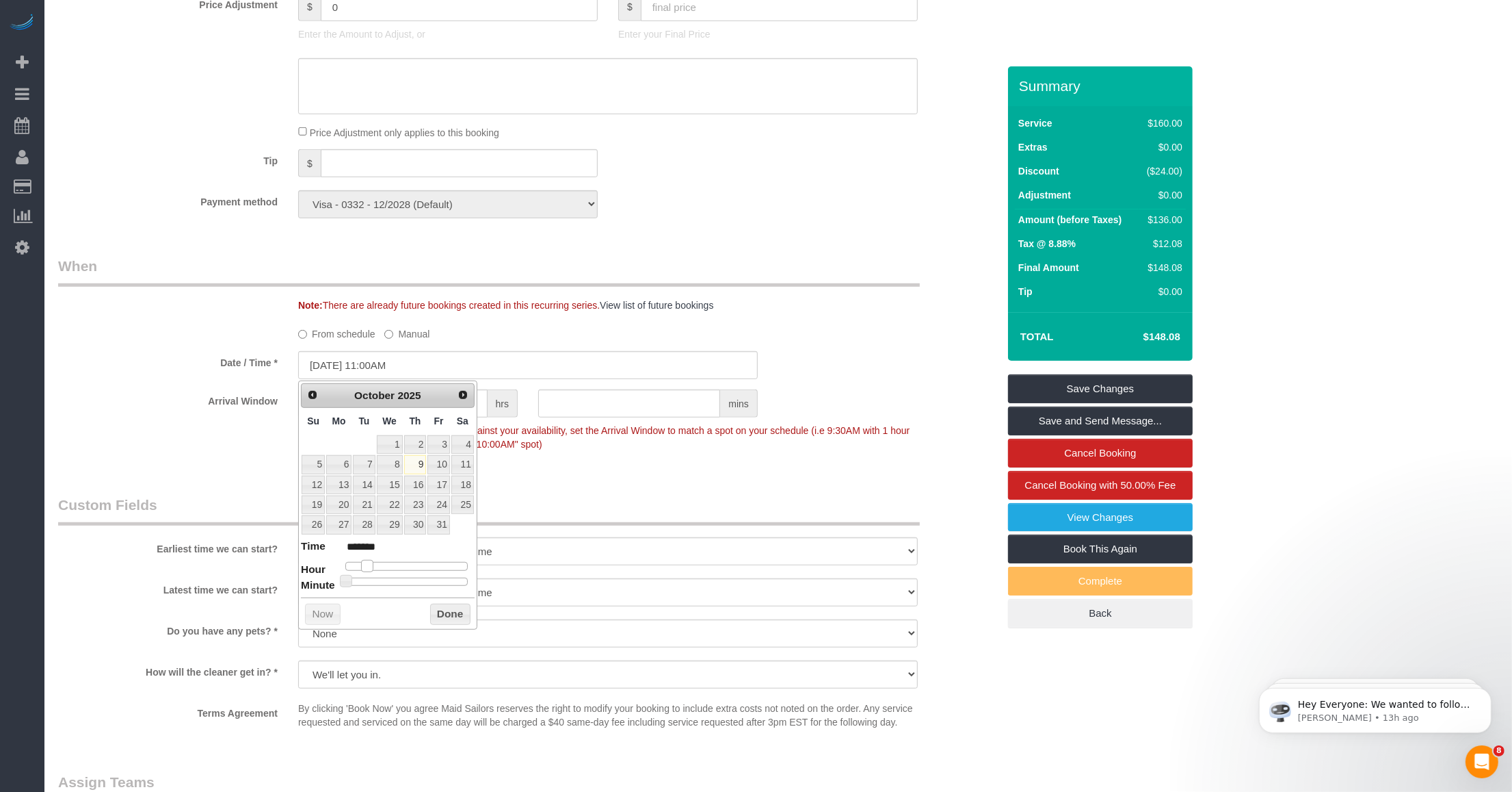
type input "*******"
type input "[DATE] 1:00PM"
type input "******"
type input "[DATE] 2:00PM"
type input "******"
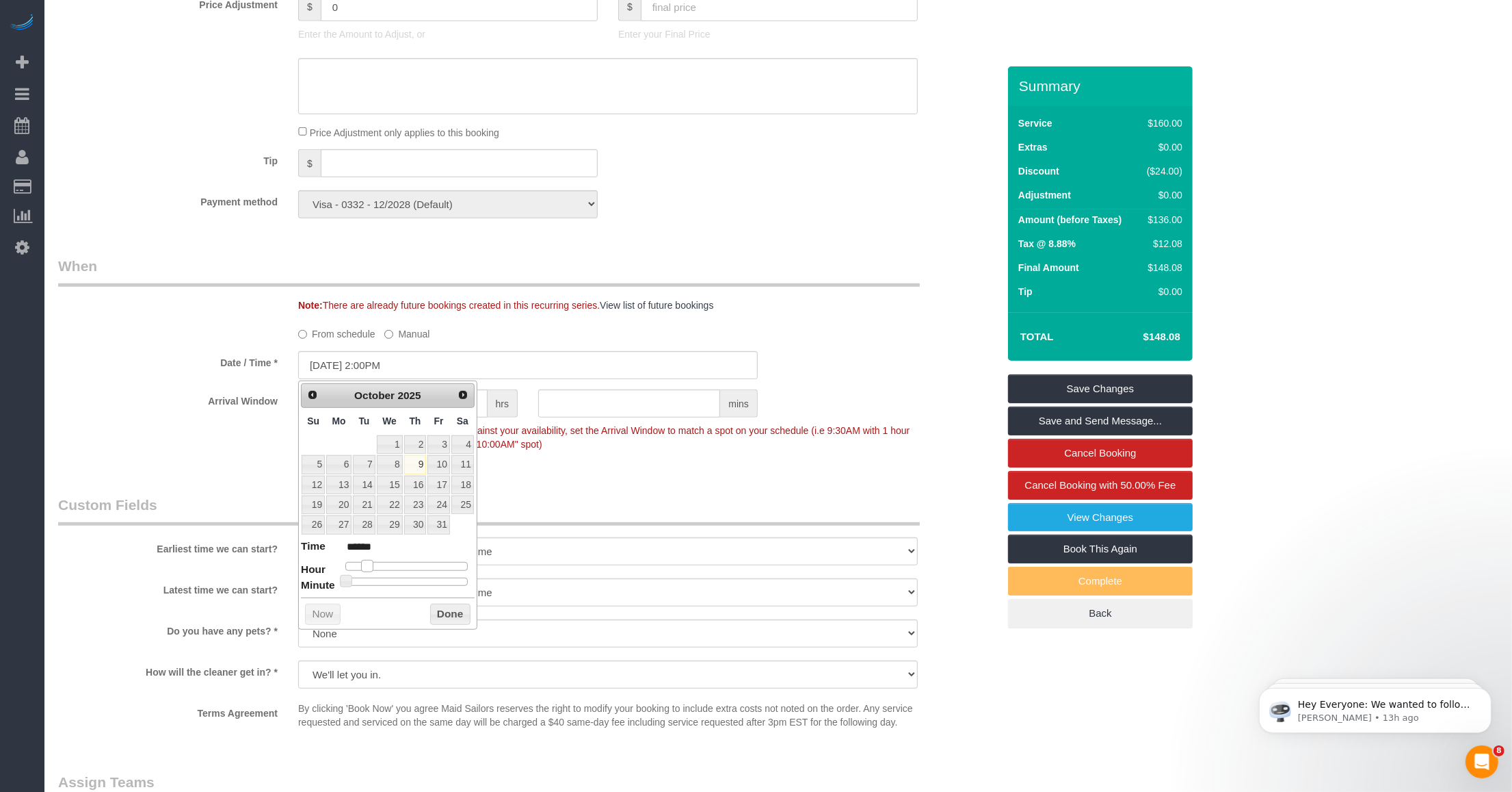
type input "[DATE] 3:00PM"
type input "******"
type input "[DATE] 4:00PM"
type input "******"
drag, startPoint x: 397, startPoint y: 569, endPoint x: 428, endPoint y: 569, distance: 31.0
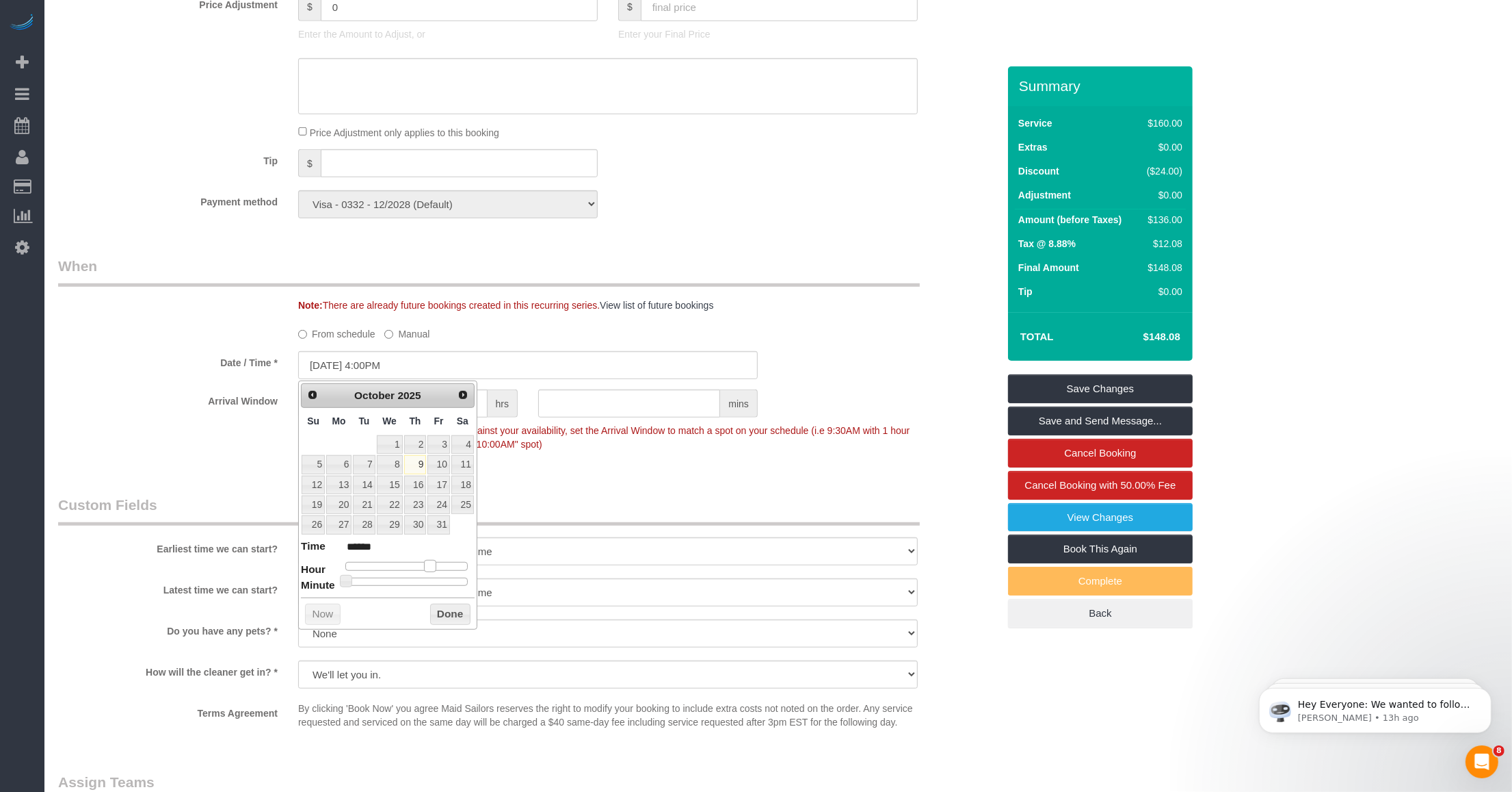
click at [428, 569] on span at bounding box center [430, 566] width 12 height 12
click at [447, 613] on button "Done" at bounding box center [450, 614] width 41 height 22
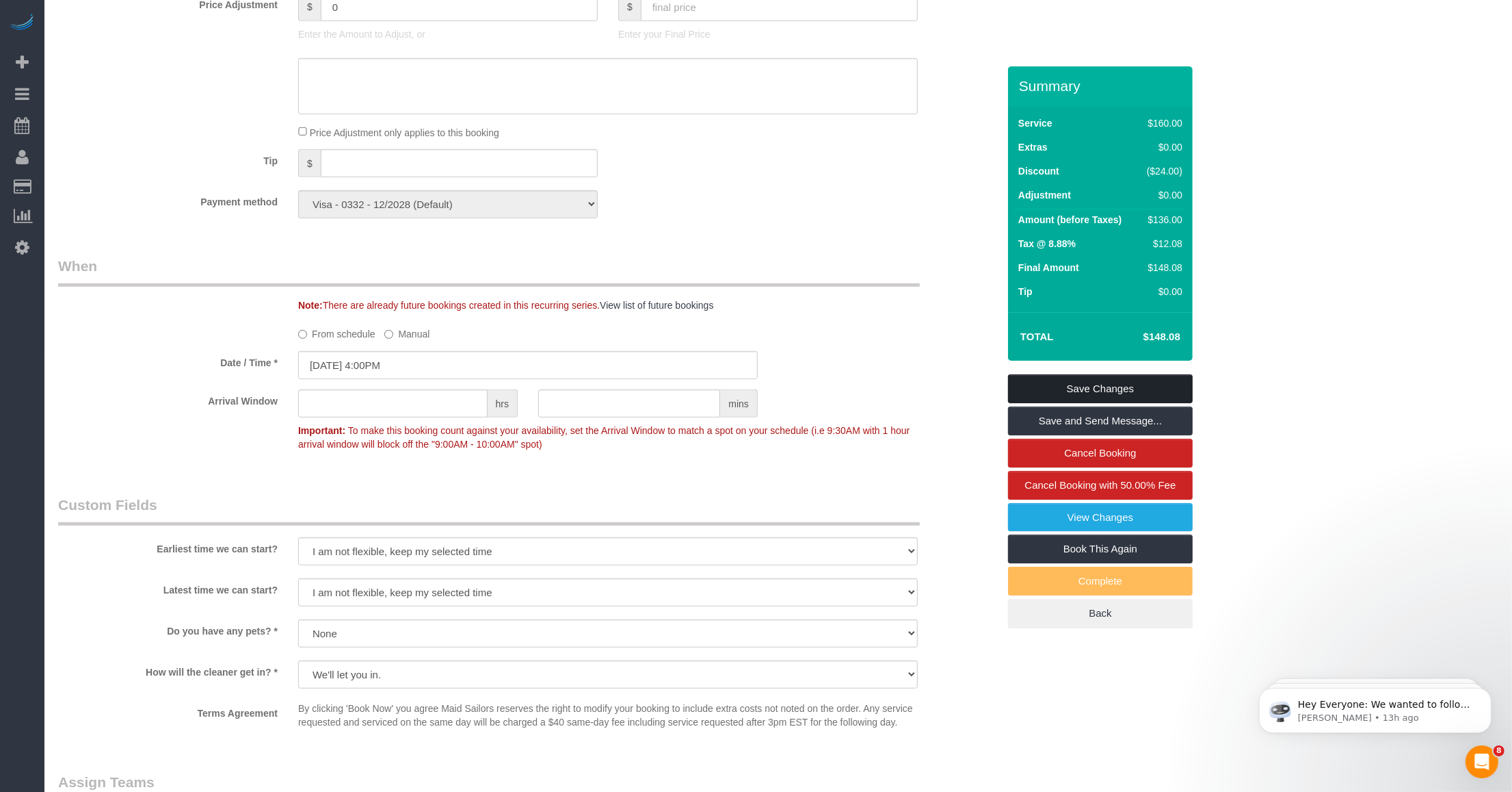
click at [632, 393] on link "Save Changes" at bounding box center [1100, 389] width 184 height 29
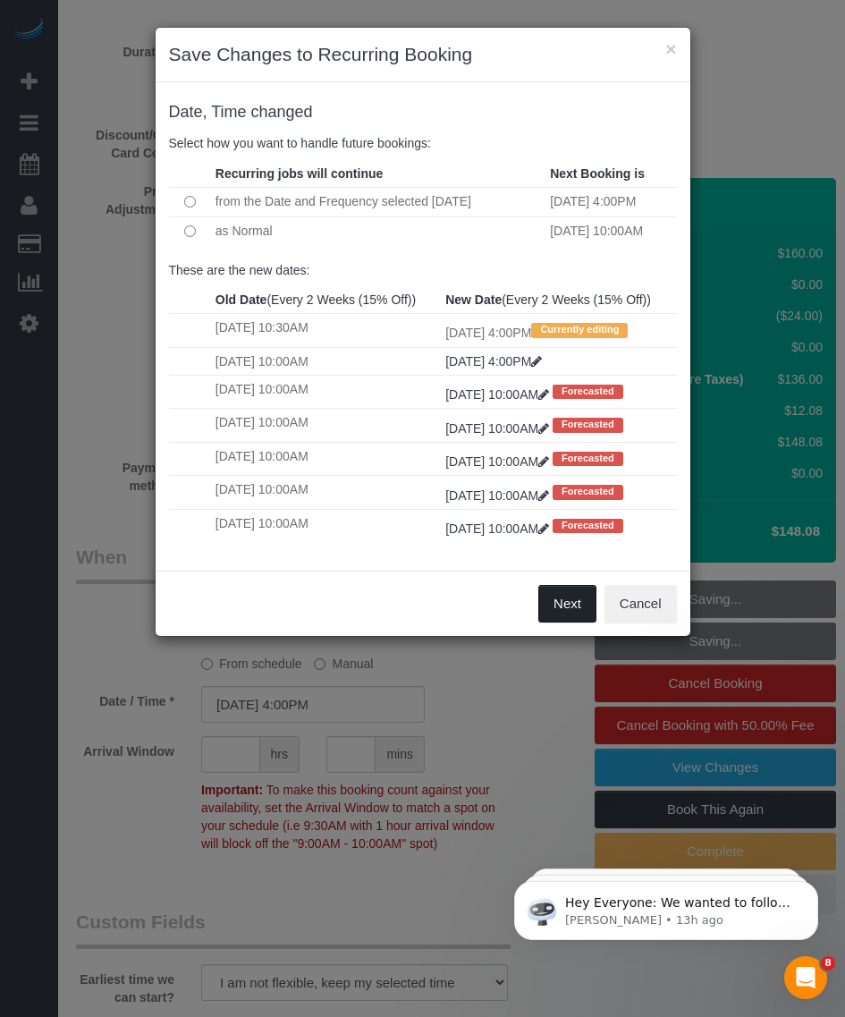
click at [565, 622] on button "Next" at bounding box center [567, 604] width 58 height 38
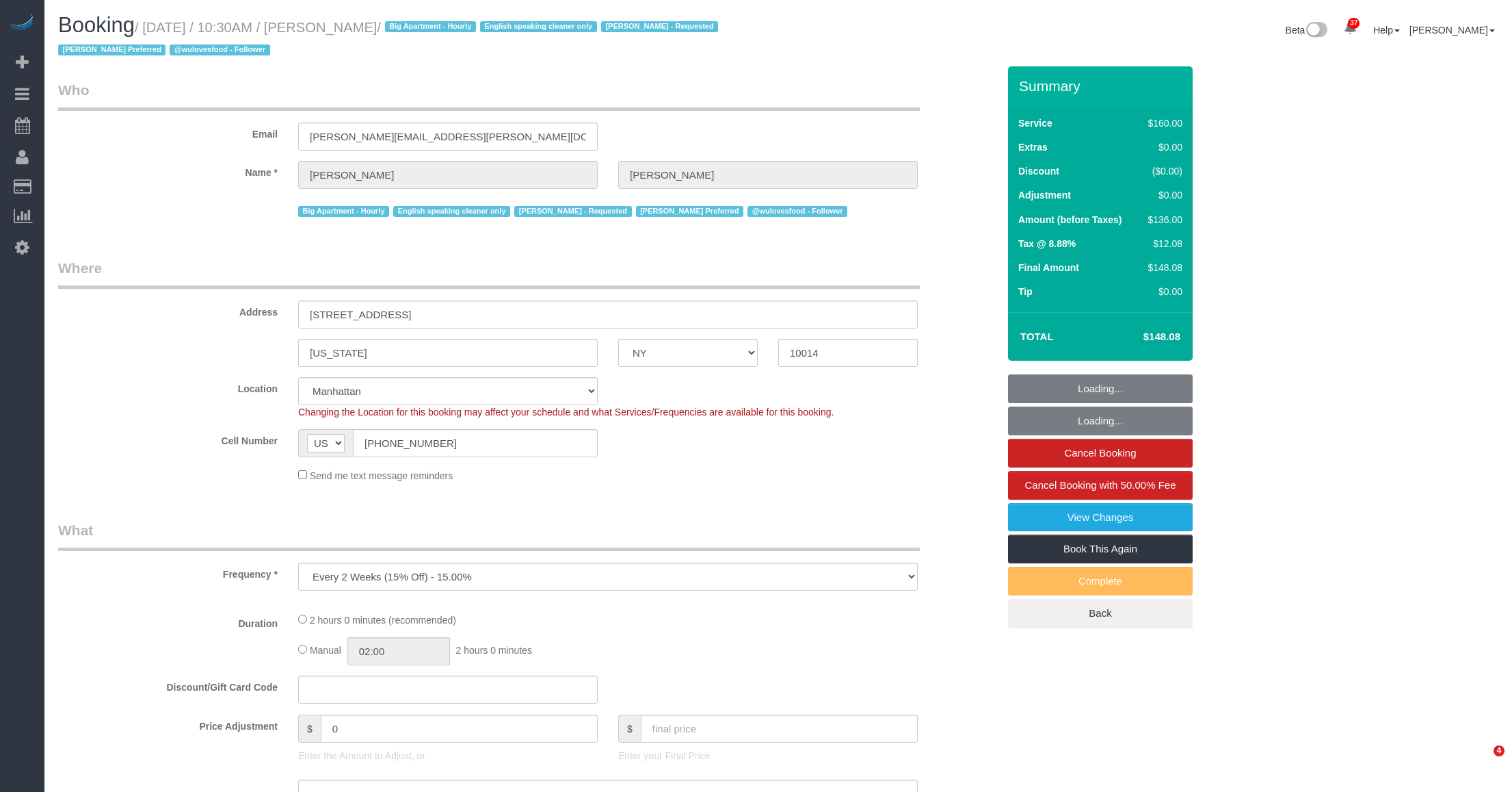
select select "NY"
select select "object:986"
select select "string:stripe-pm_1PMbKH4VGloSiKo7I2gXikHa"
select select "number:89"
select select "number:90"
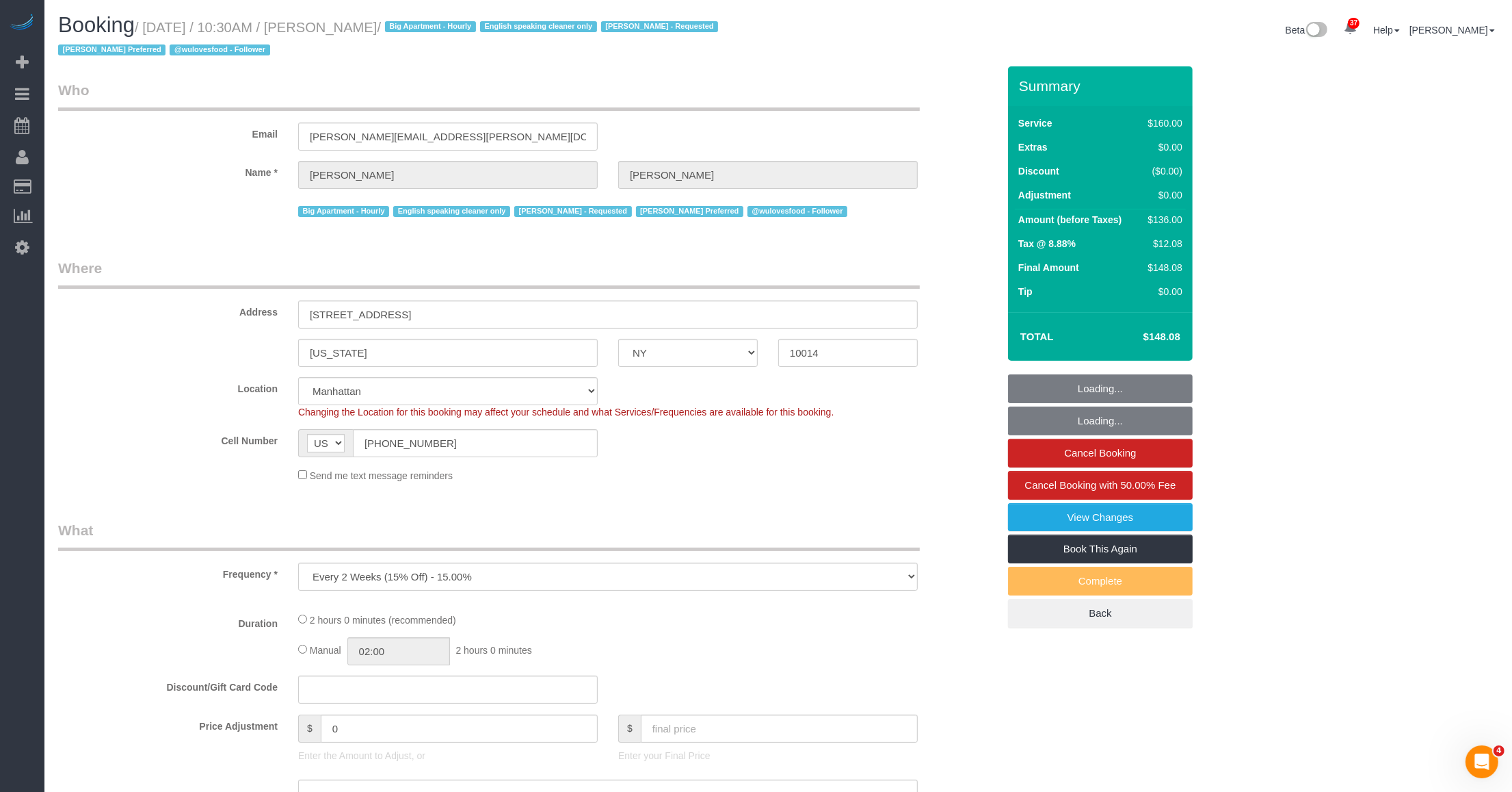
select select "number:15"
select select "number:5"
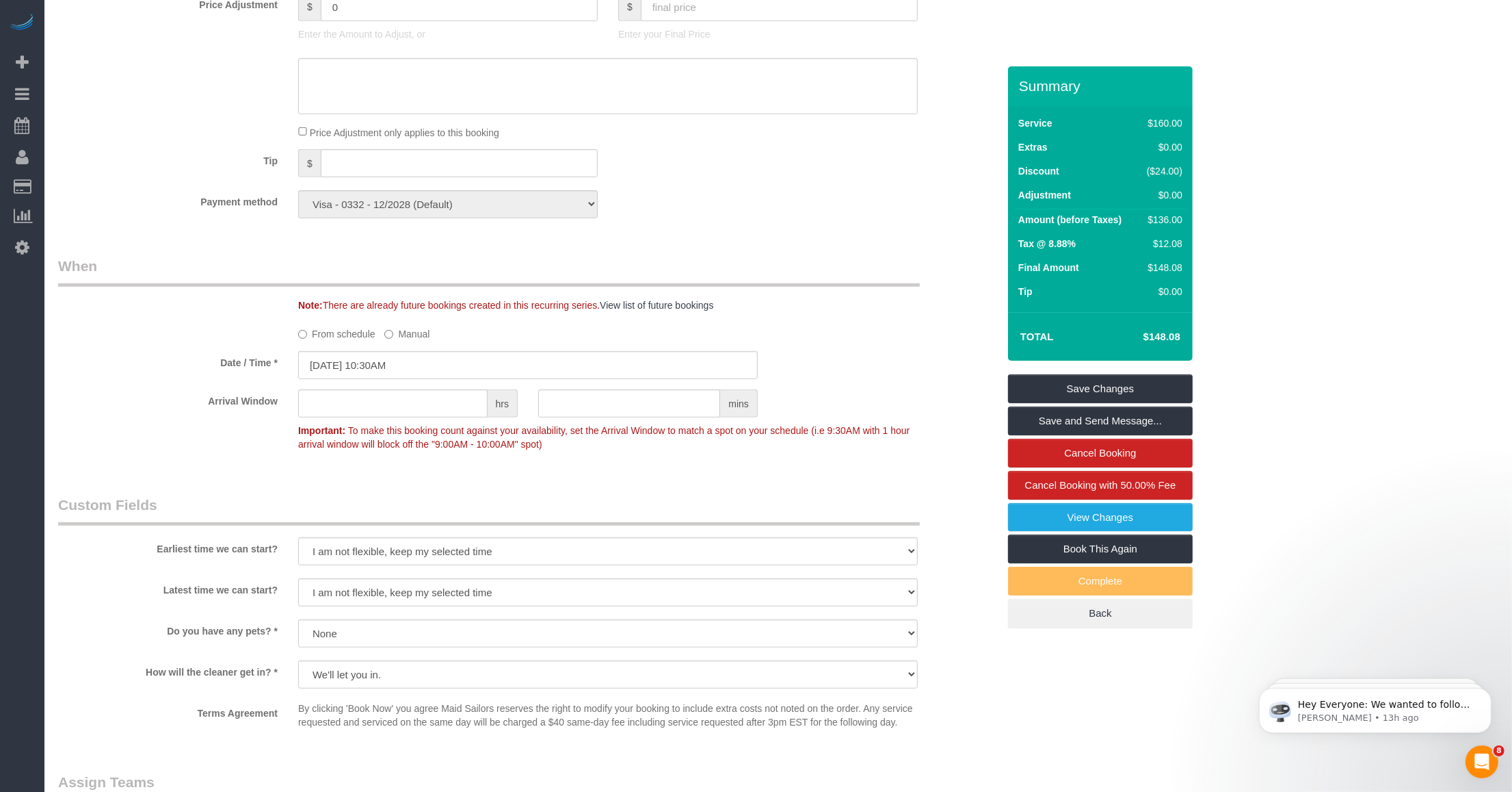
scroll to position [941, 0]
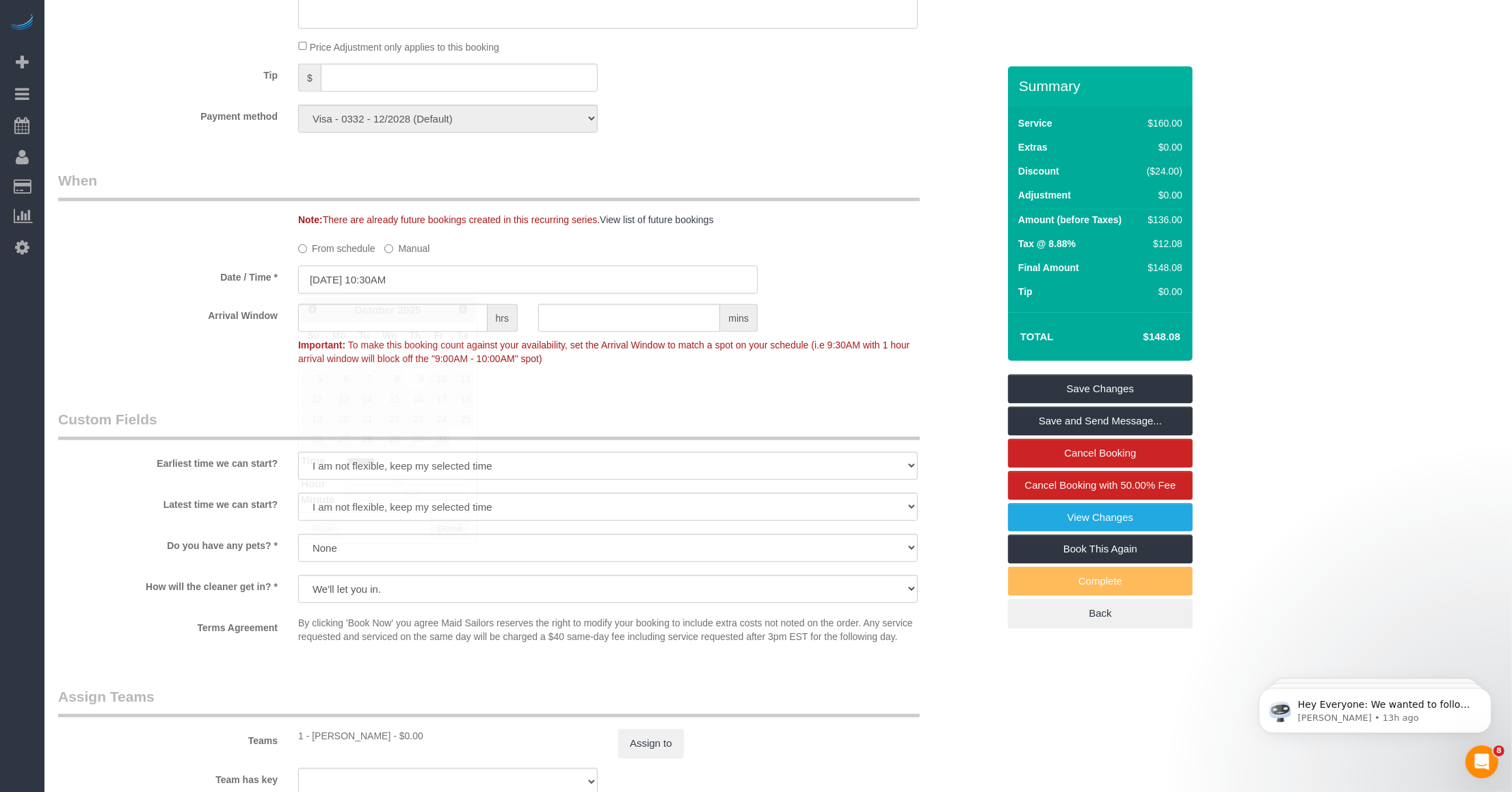
click at [437, 285] on input "[DATE] 10:30AM" at bounding box center [528, 279] width 460 height 28
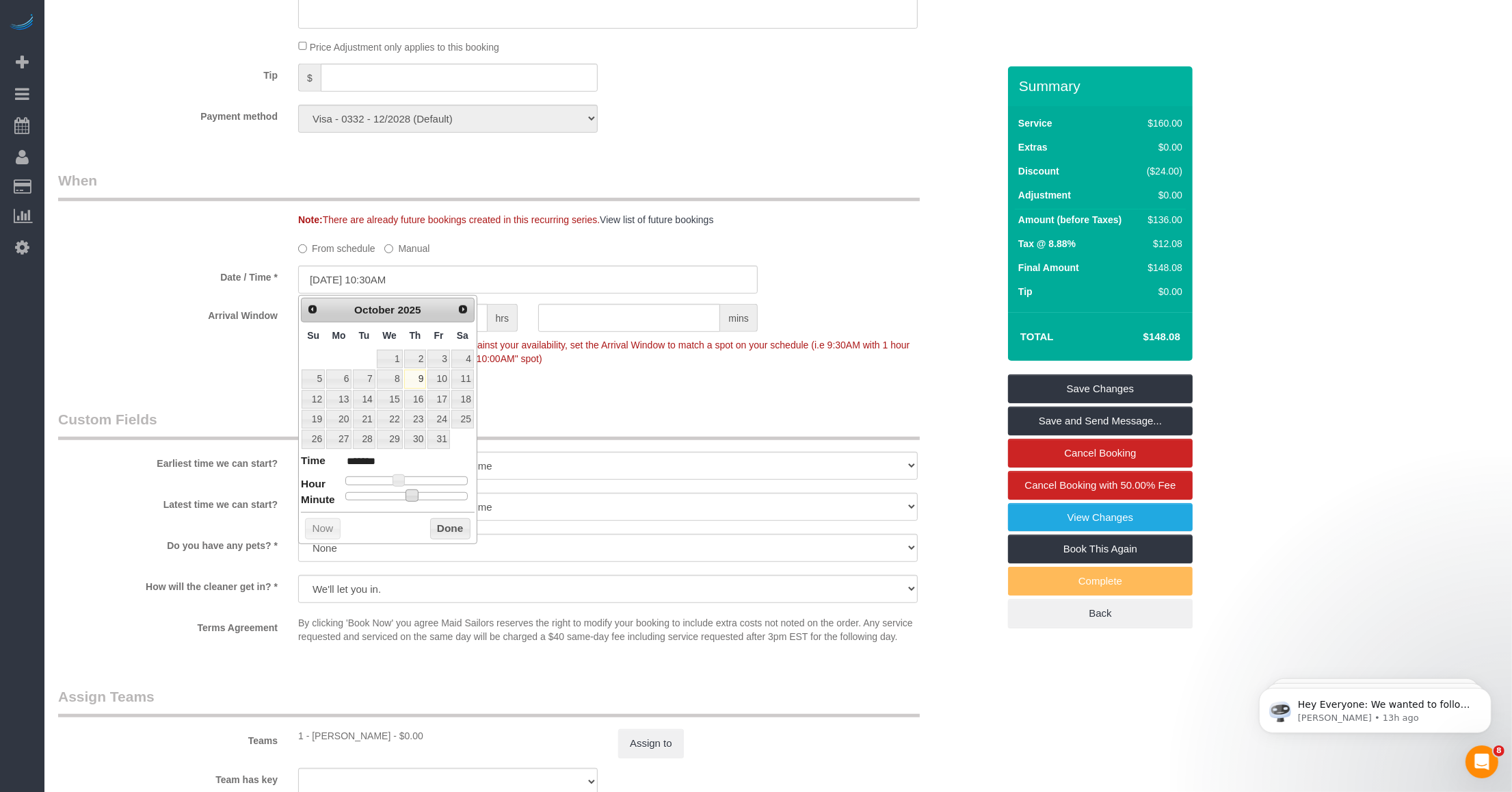
type input "[DATE] 10:25AM"
type input "*******"
type input "[DATE] 10:05AM"
type input "*******"
type input "[DATE] 10:00AM"
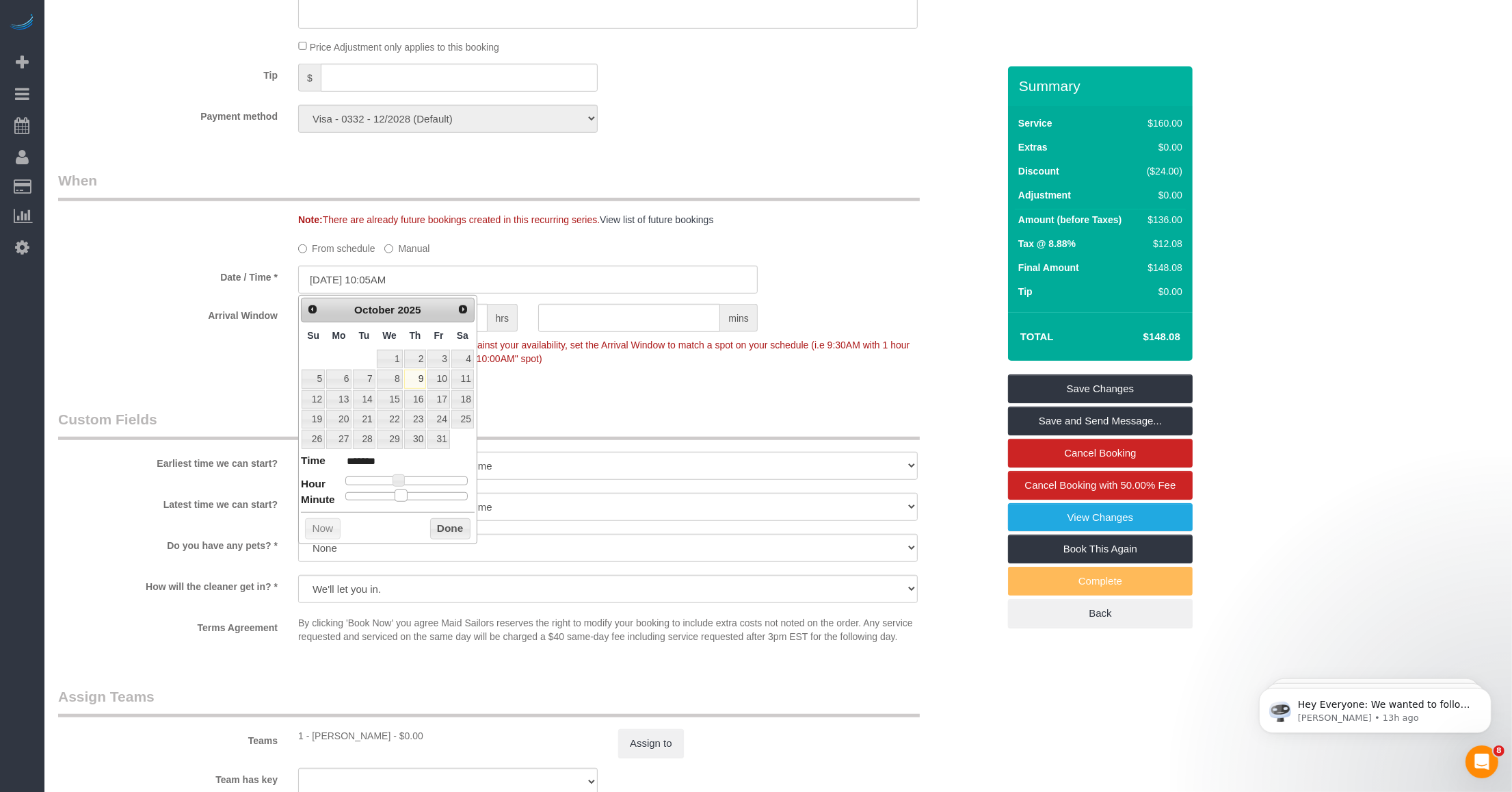
type input "*******"
drag, startPoint x: 408, startPoint y: 500, endPoint x: 326, endPoint y: 494, distance: 82.2
click at [326, 494] on dl "Time ******* Hour Minute Second Millisecond Microsecond Time Zone ***** ***** *…" at bounding box center [388, 477] width 174 height 47
type input "10/09/2025 12:00PM"
type input "*******"
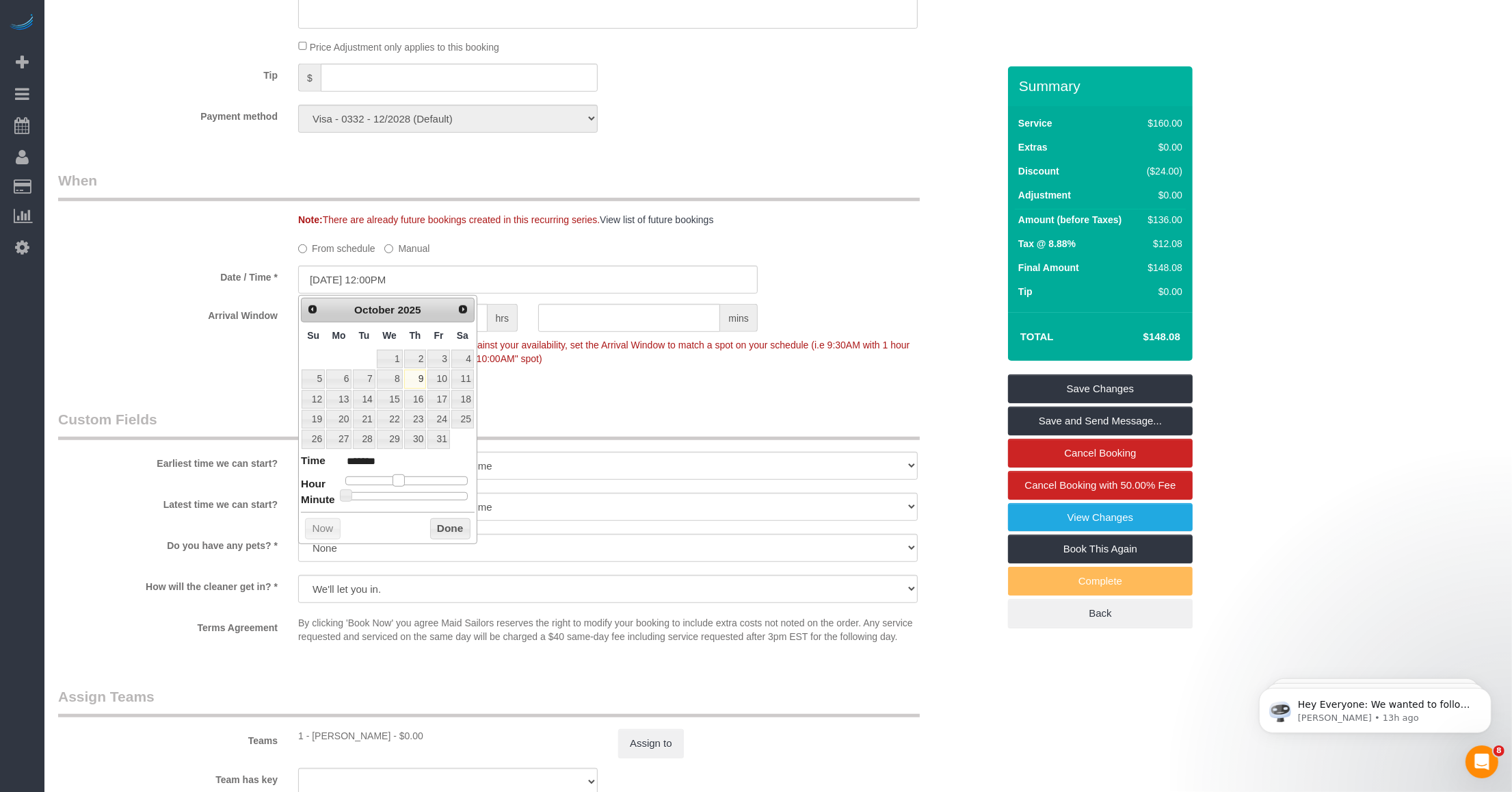
type input "10/09/2025 1:00PM"
type input "******"
type input "10/09/2025 2:00PM"
type input "******"
type input "10/09/2025 3:00PM"
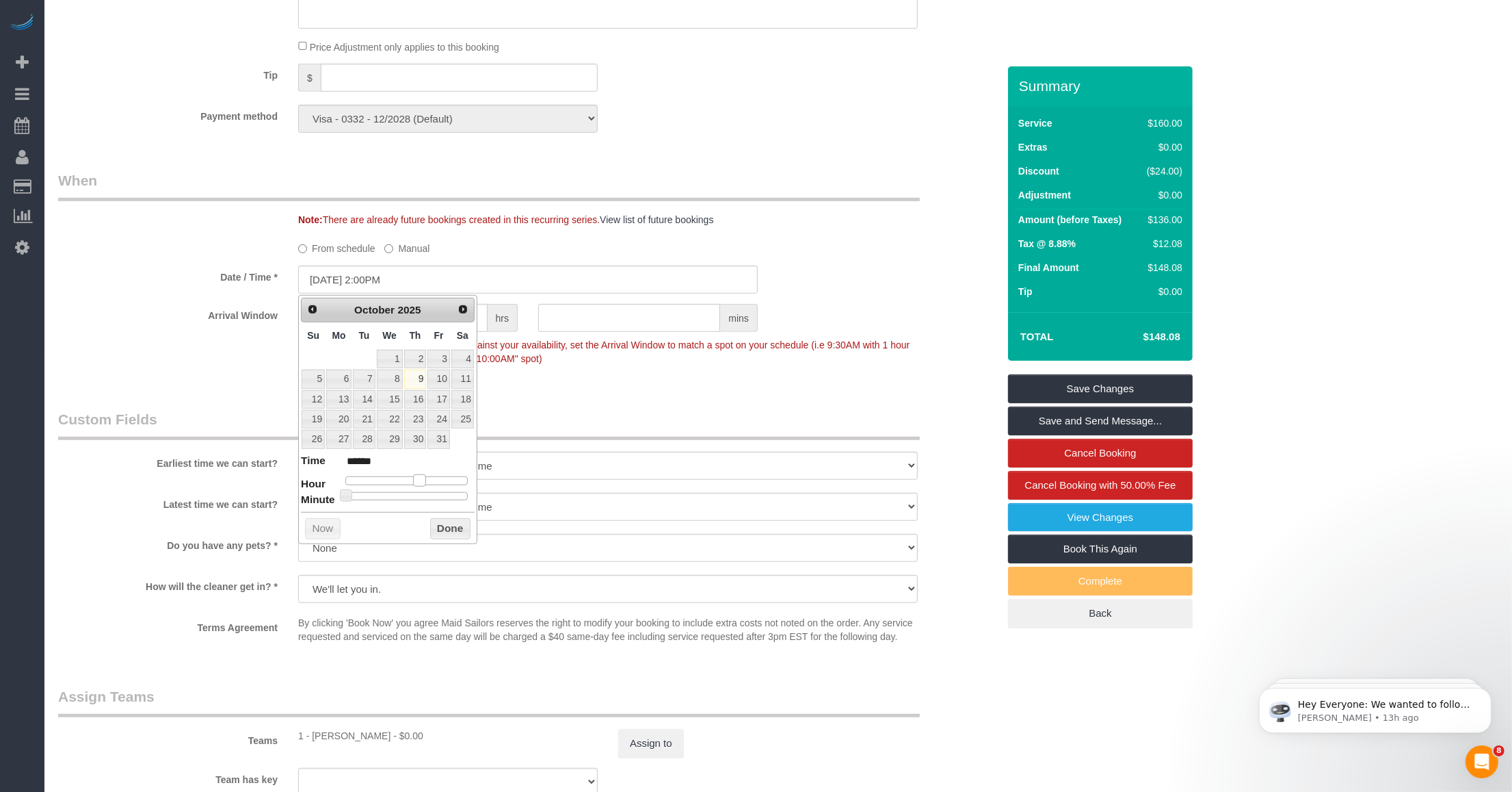
type input "******"
type input "10/09/2025 4:00PM"
type input "******"
drag, startPoint x: 401, startPoint y: 479, endPoint x: 433, endPoint y: 483, distance: 32.2
click at [433, 483] on span at bounding box center [430, 481] width 12 height 12
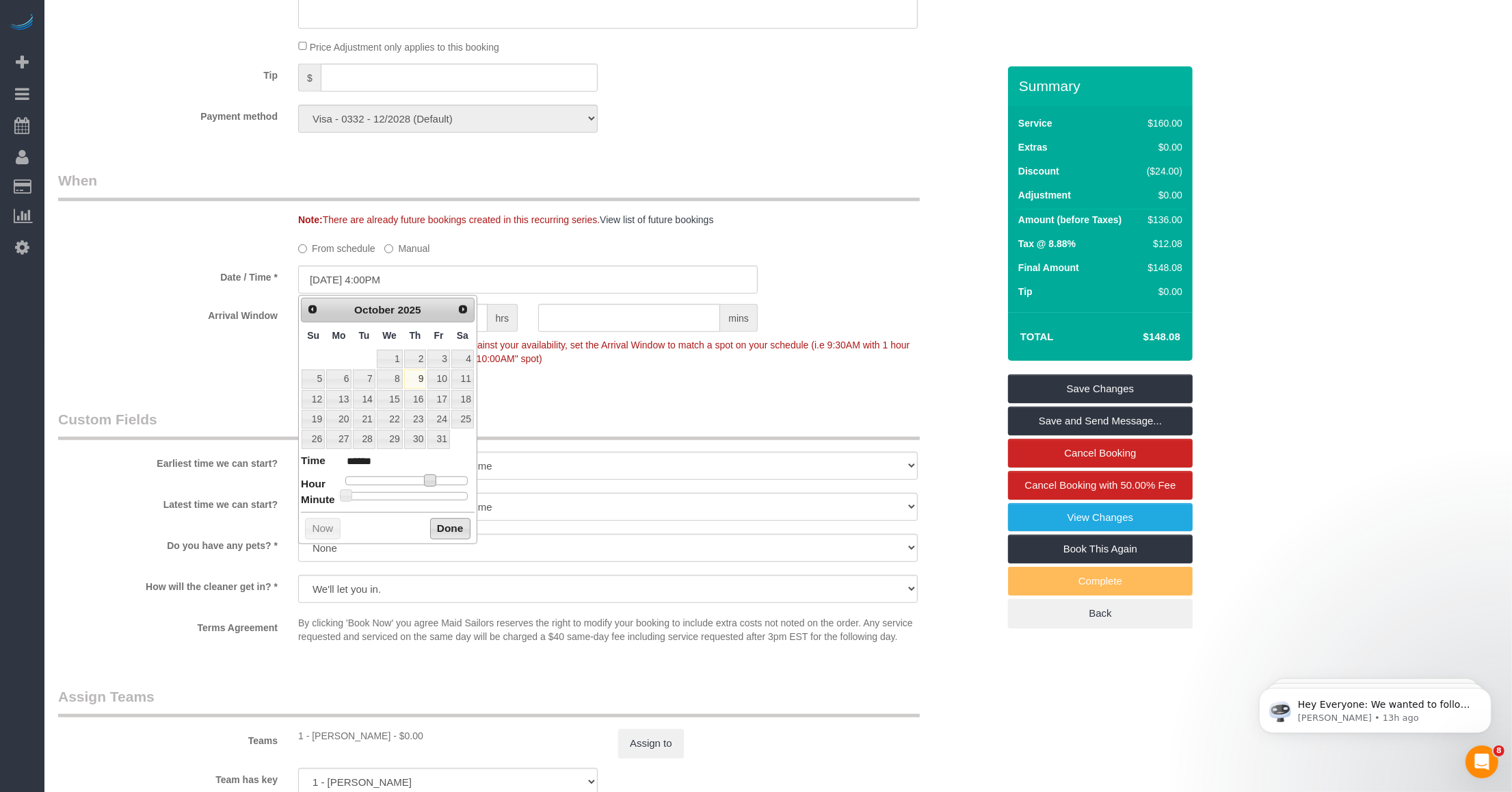
click at [442, 527] on button "Done" at bounding box center [450, 529] width 41 height 22
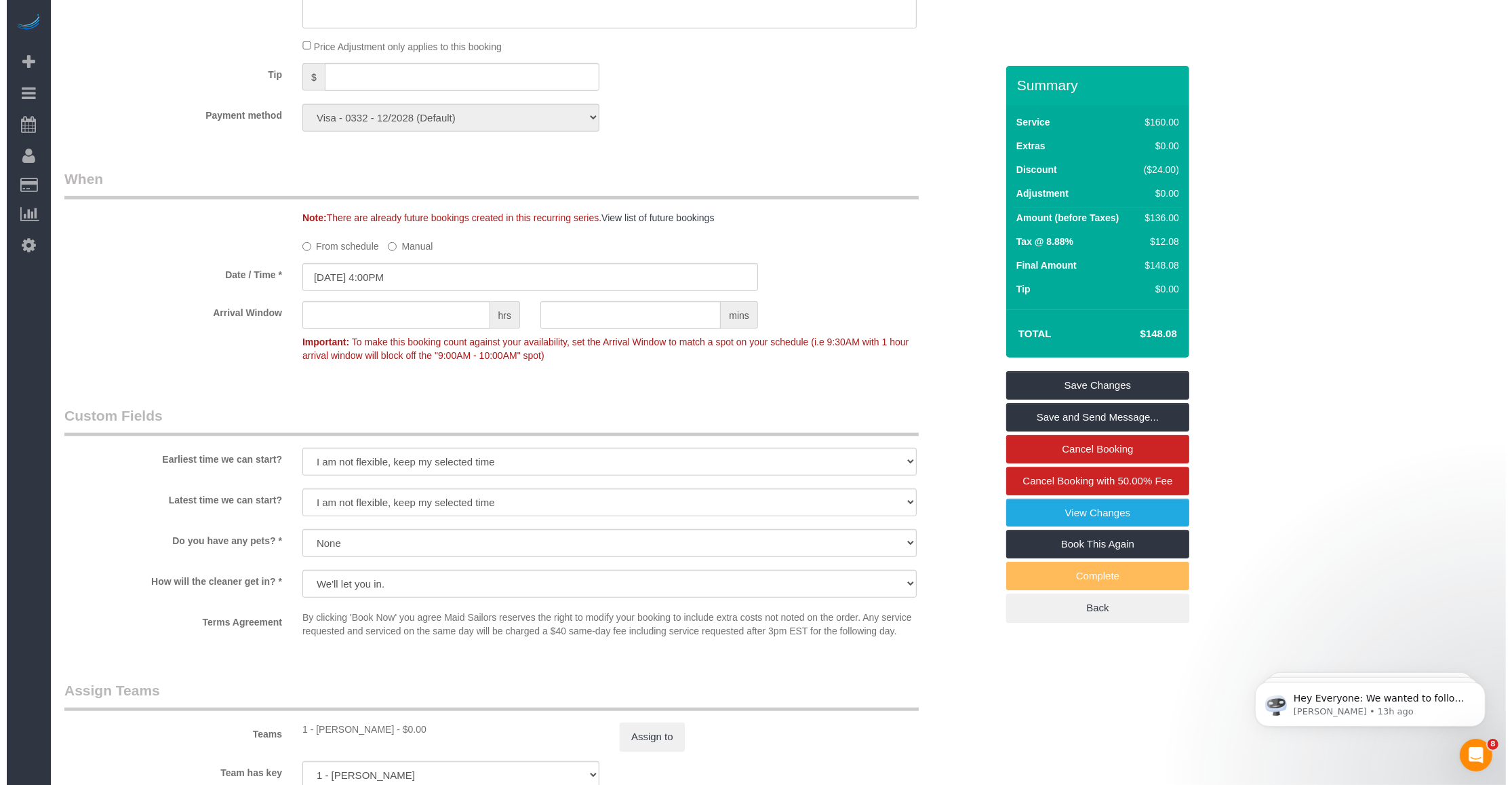
scroll to position [1187, 0]
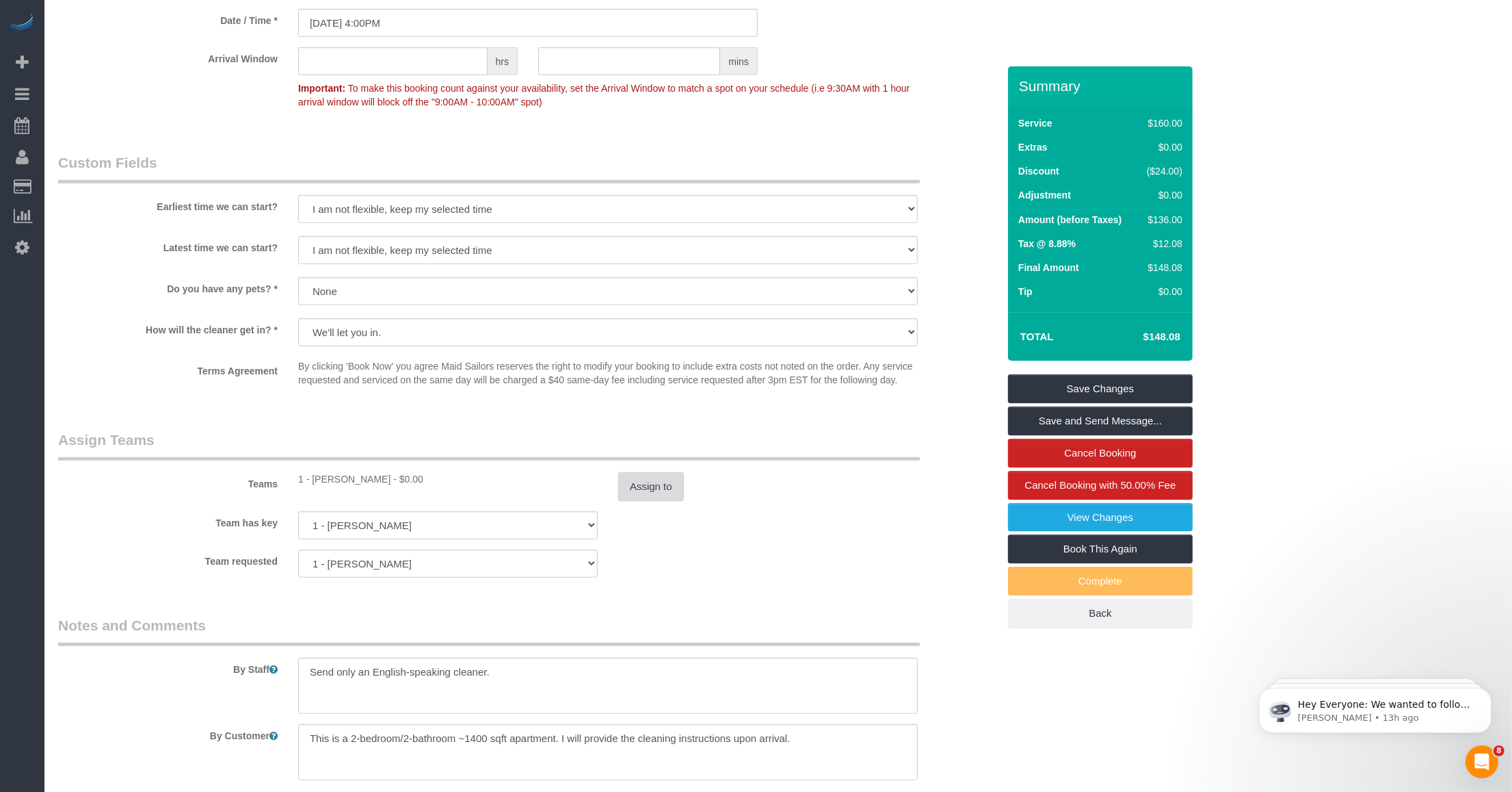
click at [645, 494] on button "Assign to" at bounding box center [651, 487] width 66 height 29
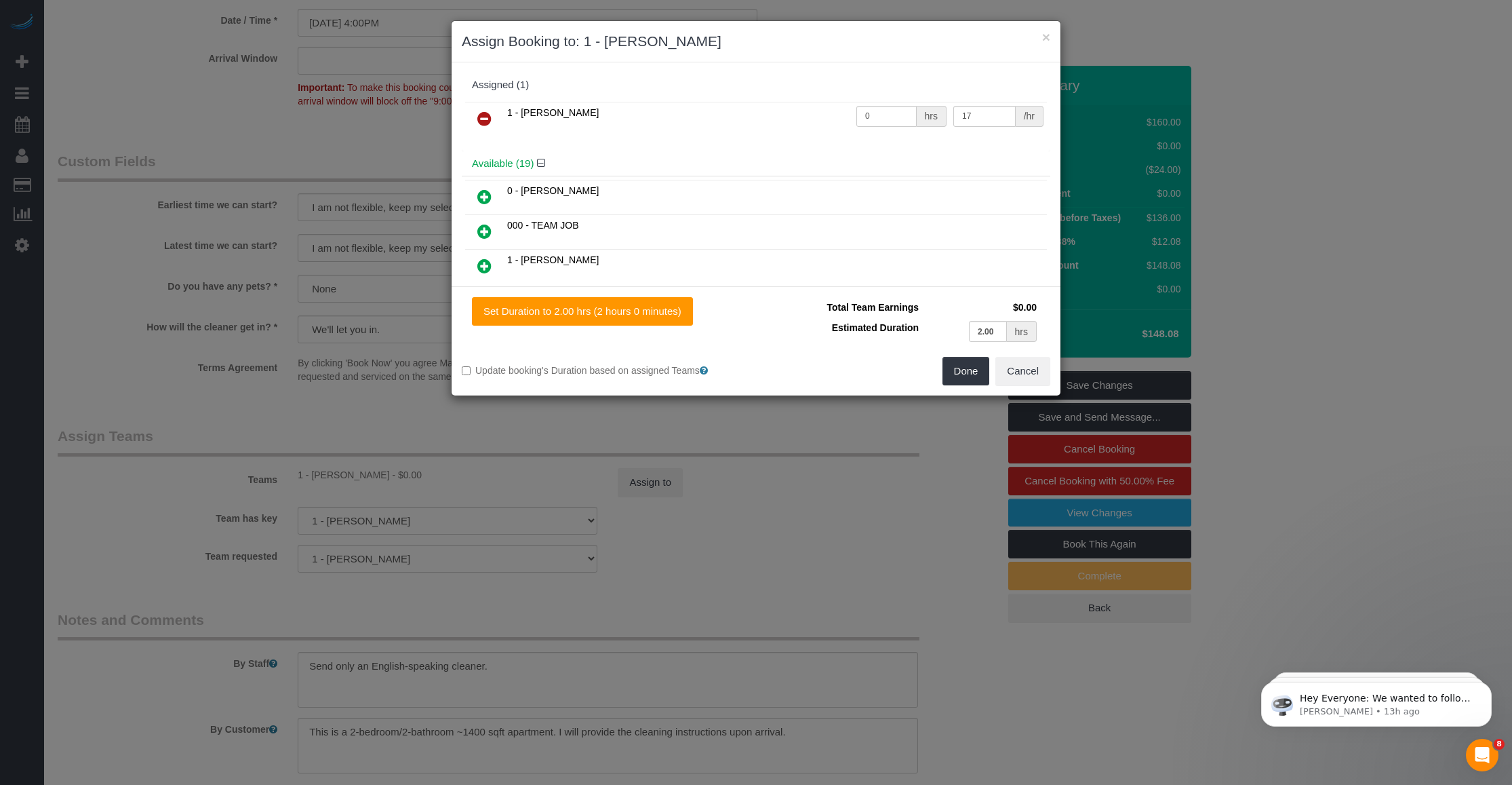
click at [489, 120] on icon at bounding box center [485, 118] width 14 height 16
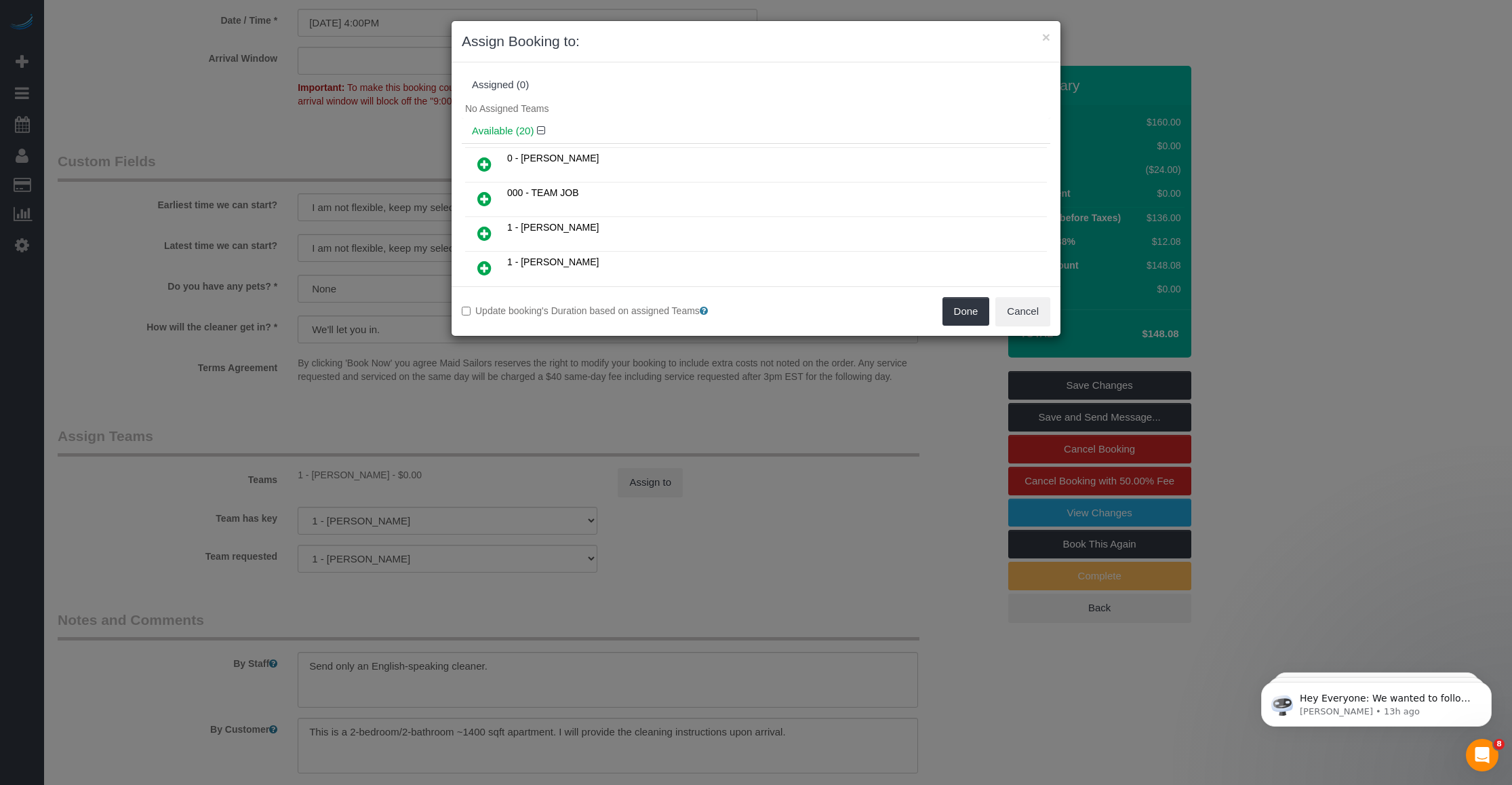
click at [692, 121] on div "Available (20)" at bounding box center [756, 131] width 588 height 25
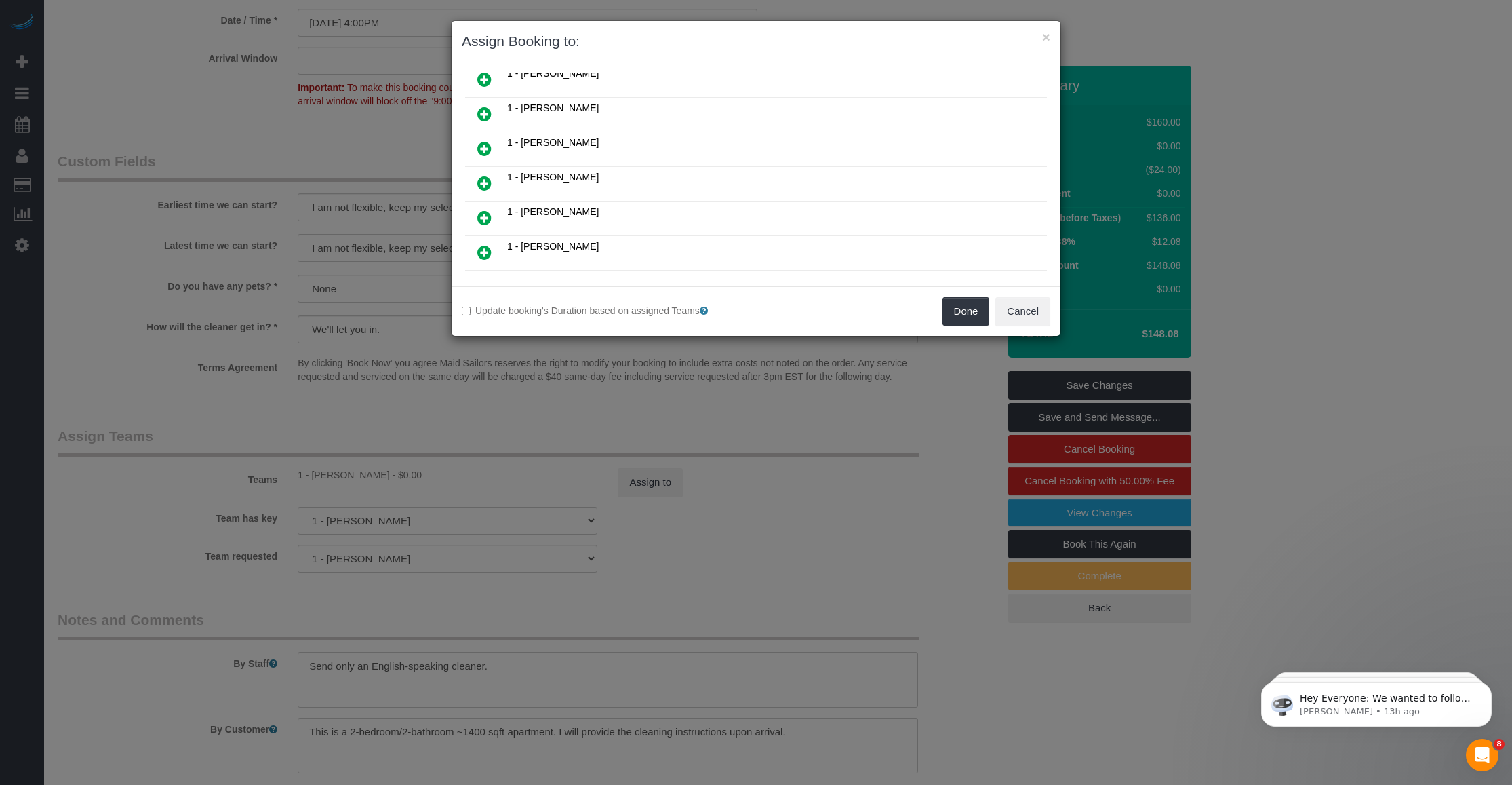
click at [485, 177] on icon at bounding box center [485, 183] width 14 height 16
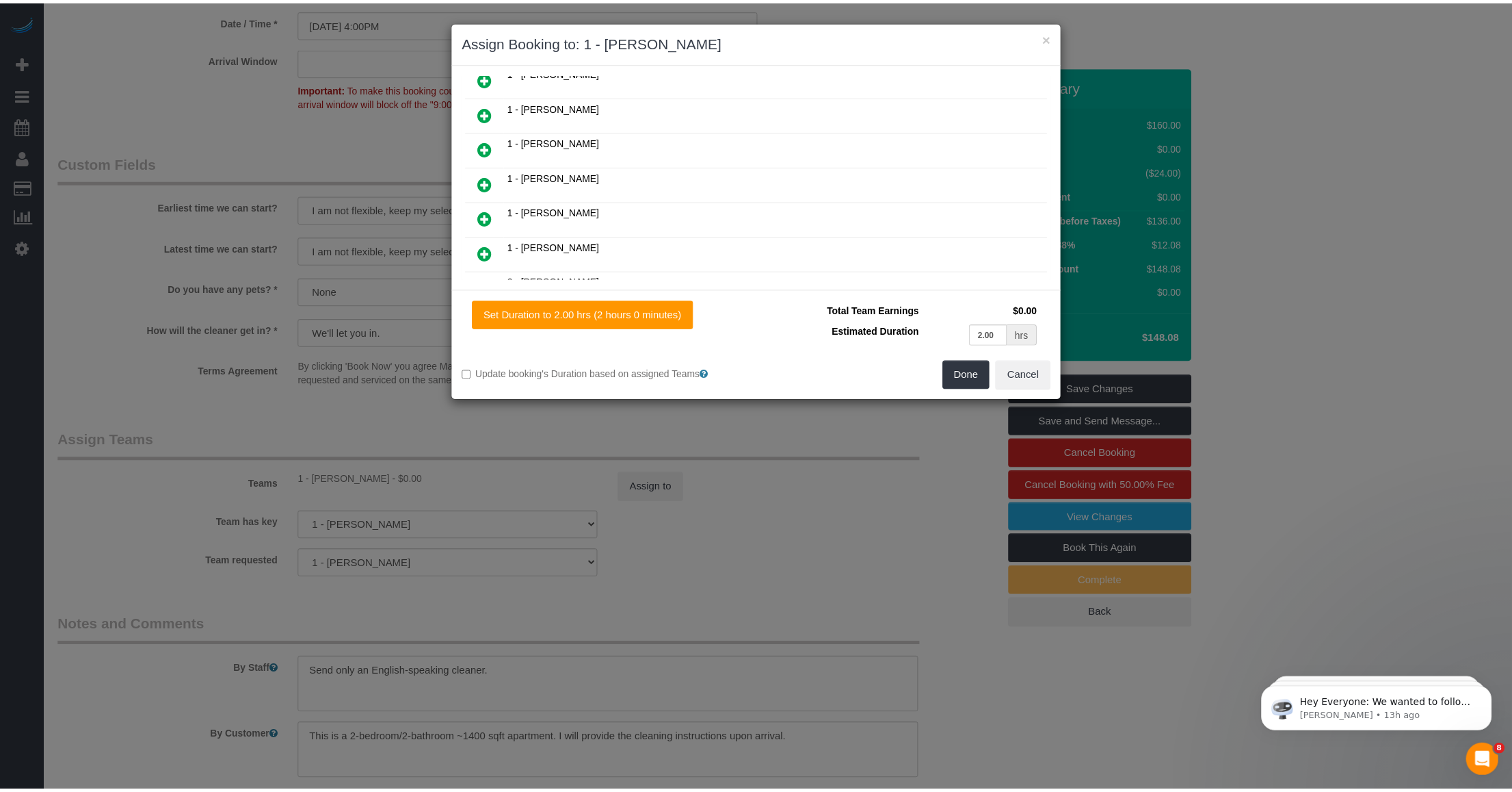
scroll to position [258, 0]
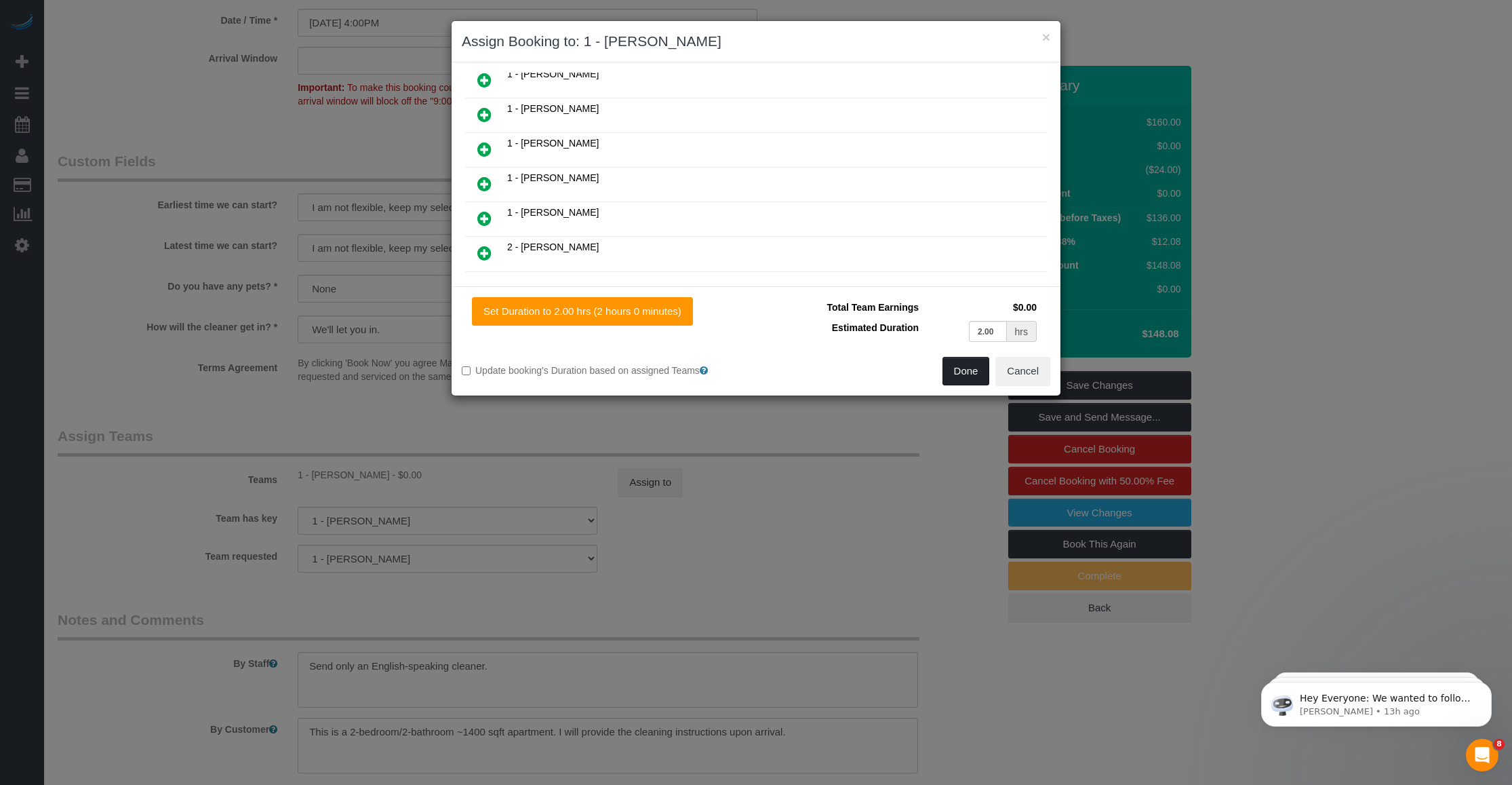
click at [951, 372] on button "Done" at bounding box center [966, 371] width 48 height 29
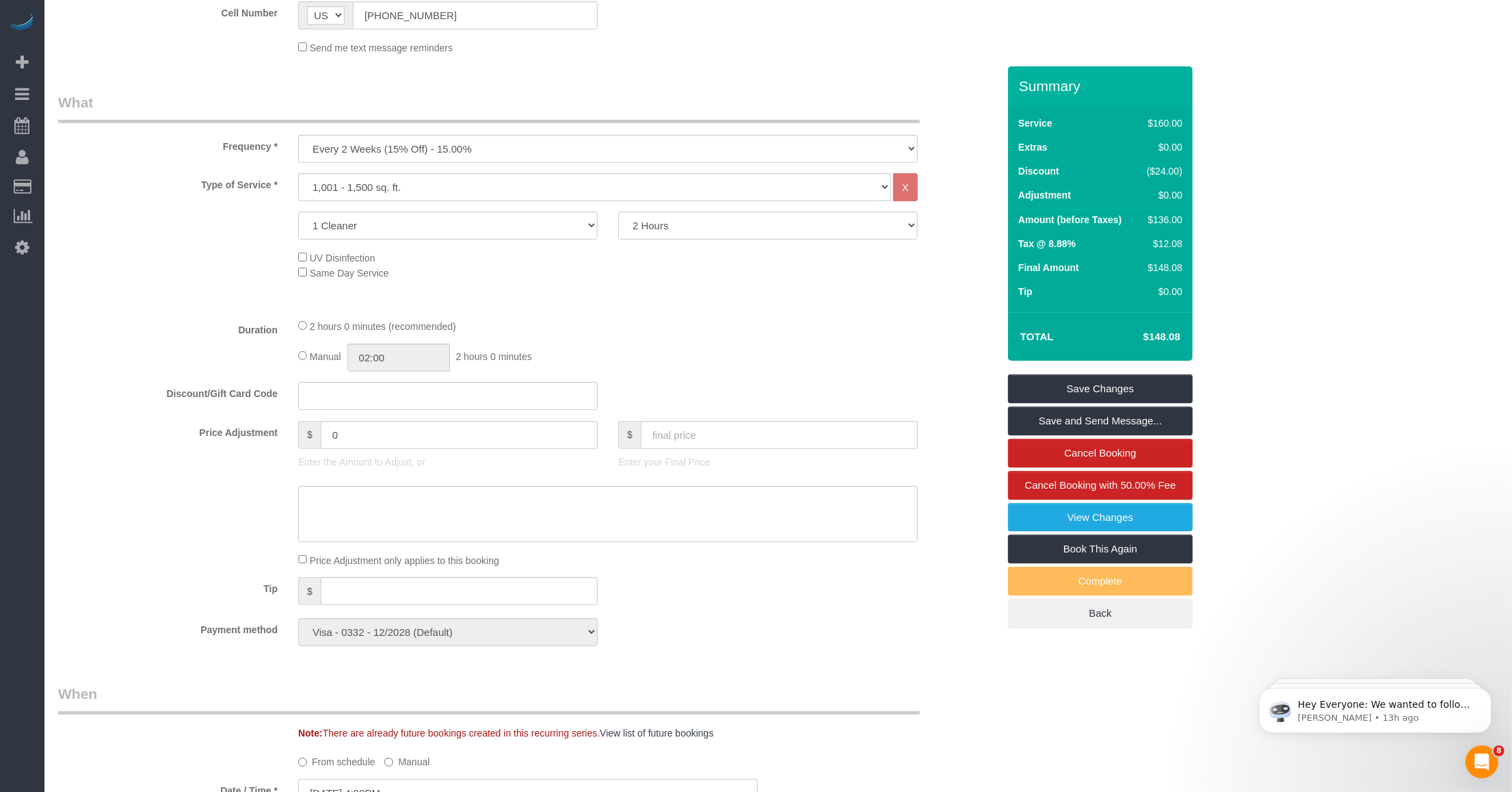
scroll to position [0, 0]
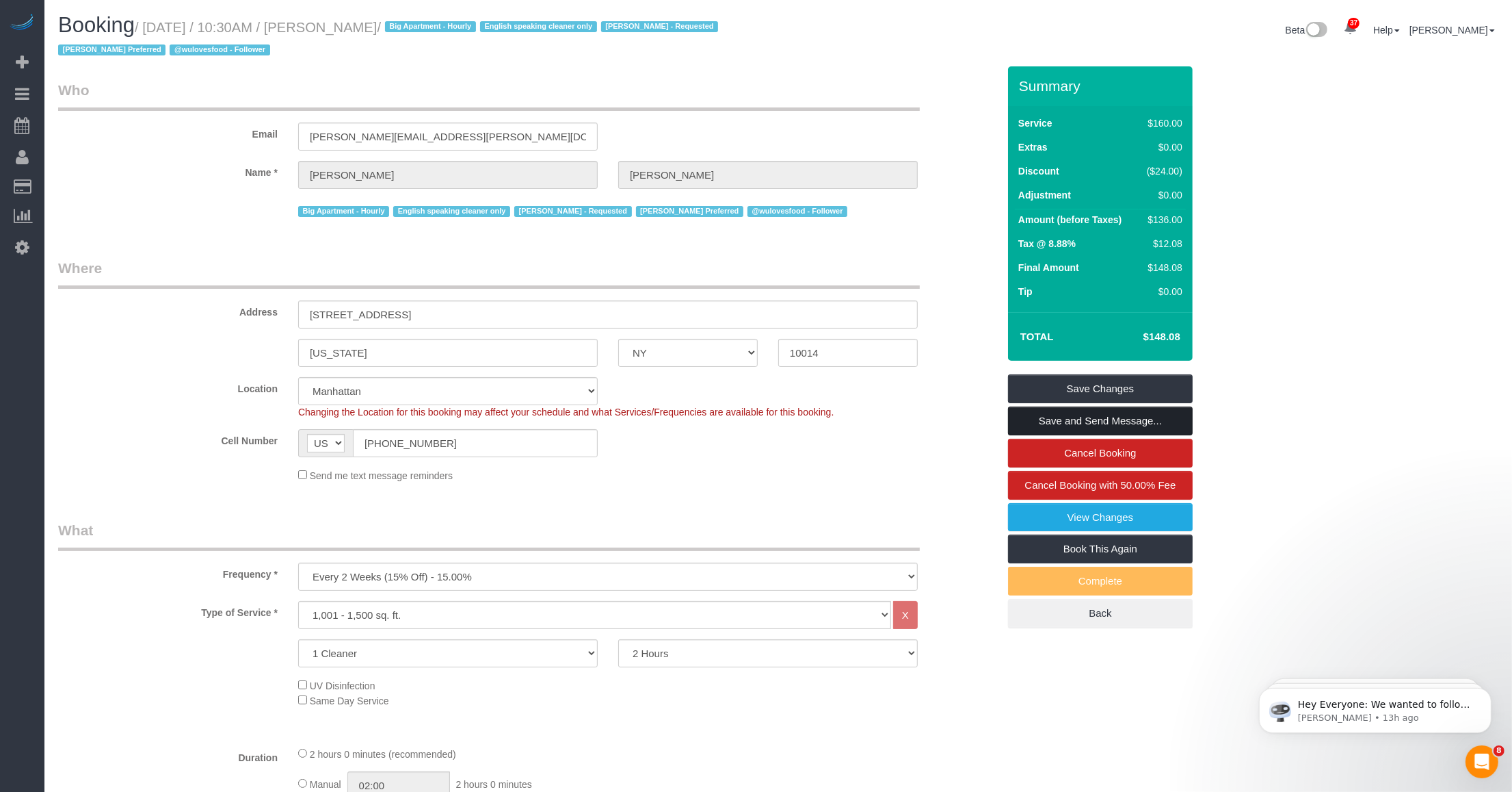
click at [1101, 418] on link "Save and Send Message..." at bounding box center [1100, 421] width 184 height 29
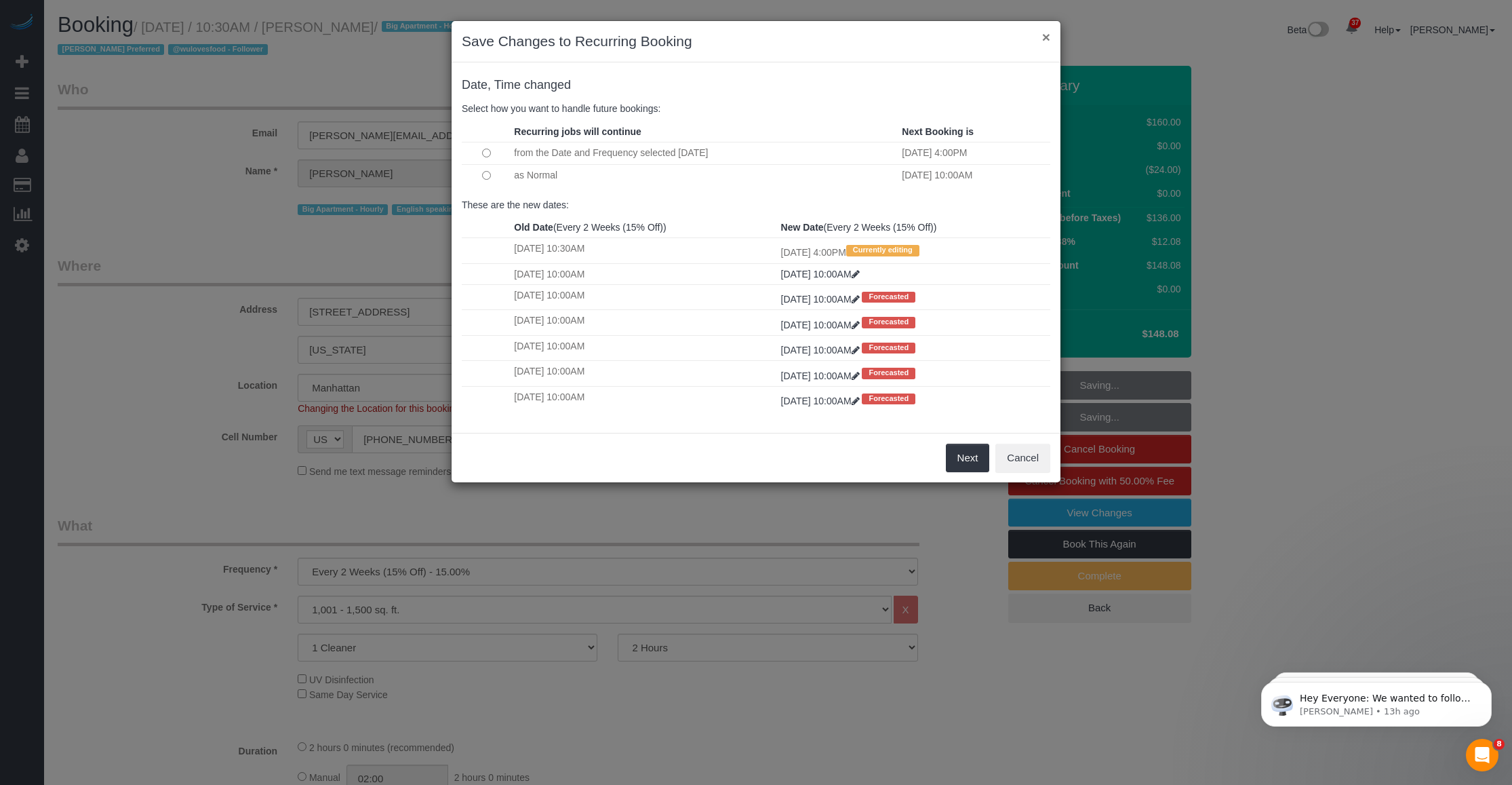
click at [1046, 36] on button "×" at bounding box center [1046, 36] width 8 height 14
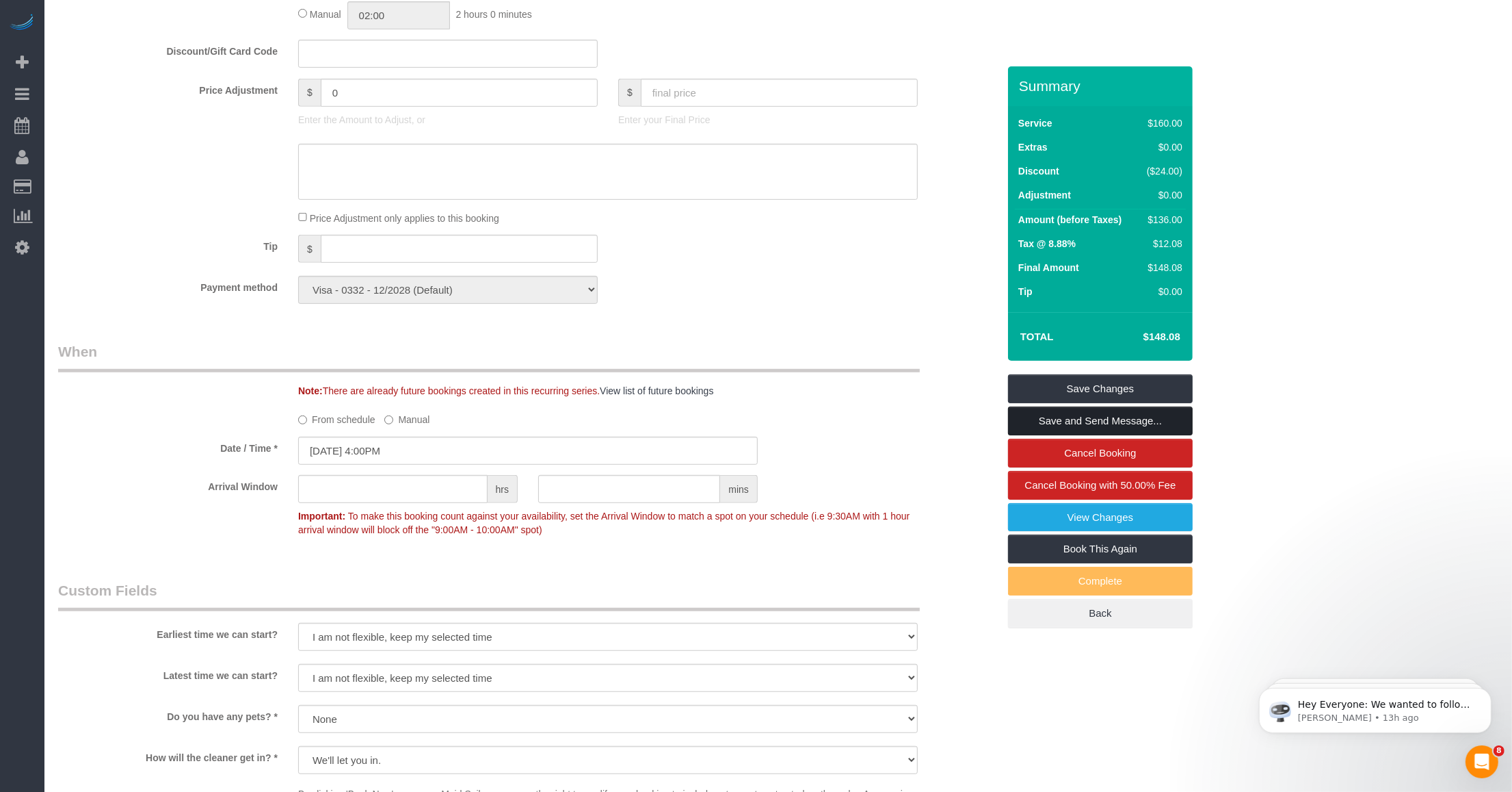
scroll to position [856, 0]
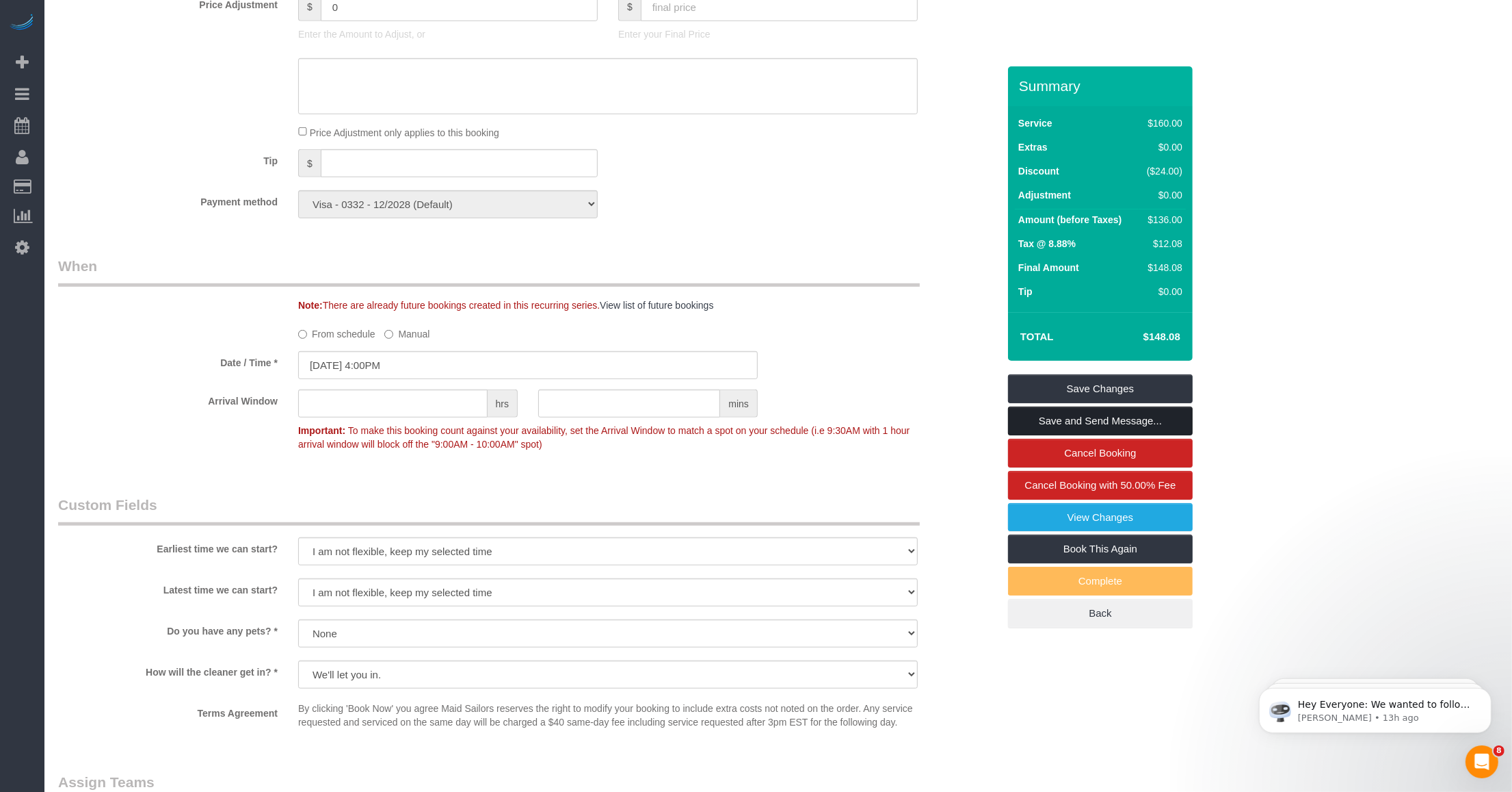
click at [1044, 424] on link "Save and Send Message..." at bounding box center [1100, 421] width 184 height 29
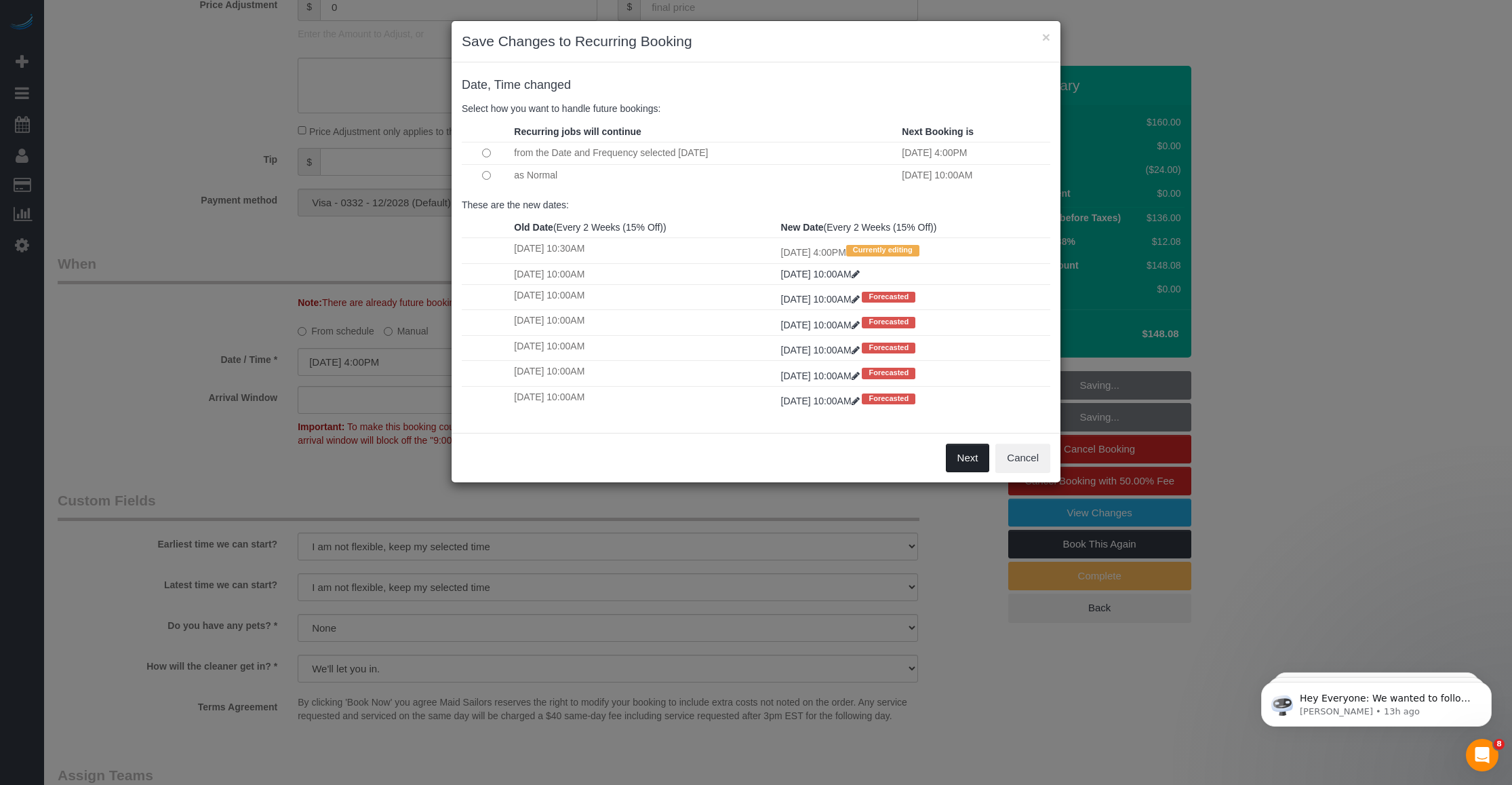
click at [965, 456] on button "Next" at bounding box center [968, 458] width 44 height 29
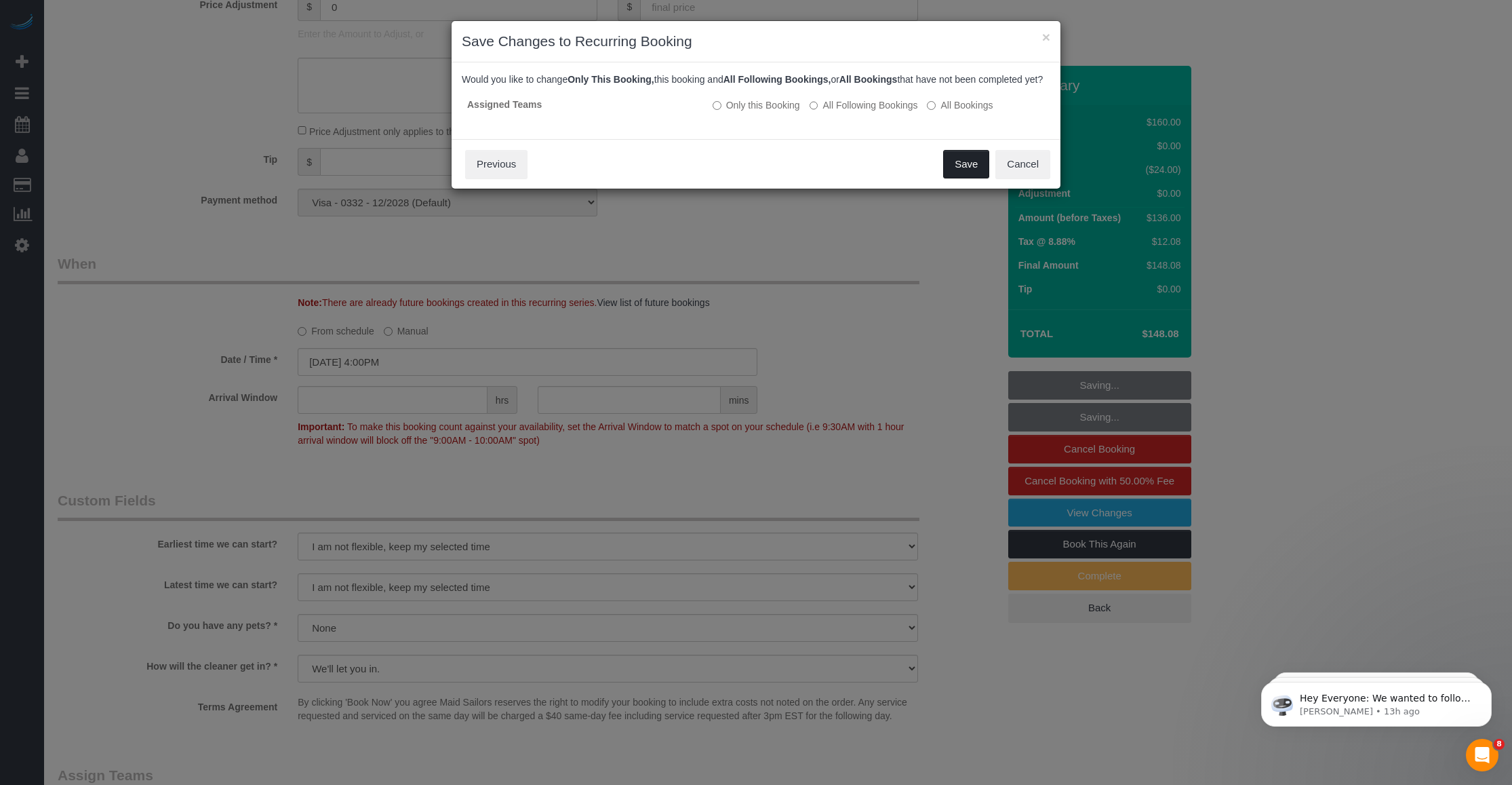
click at [955, 175] on button "Save" at bounding box center [966, 165] width 46 height 29
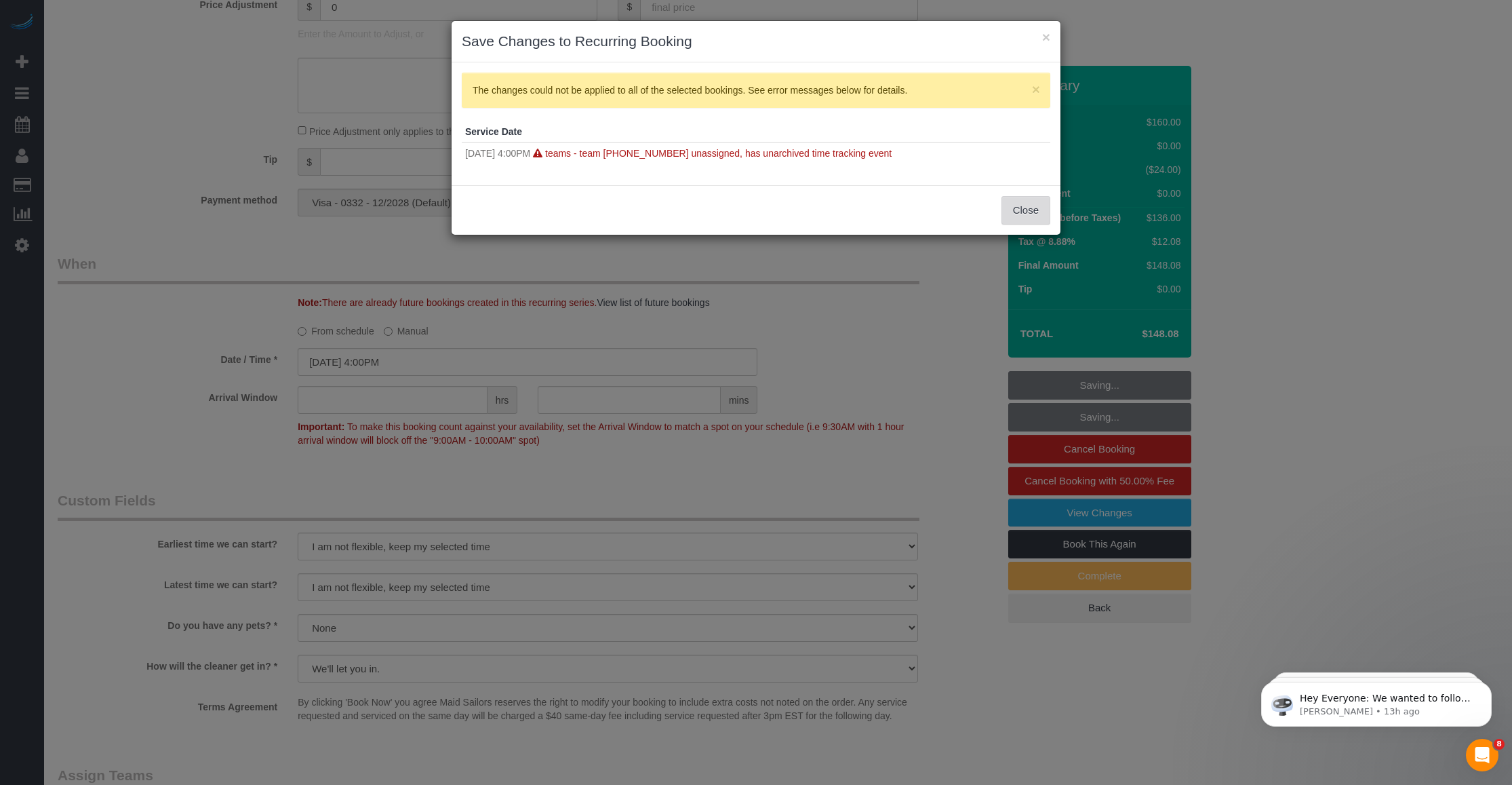
click at [1011, 212] on button "Close" at bounding box center [1026, 210] width 49 height 29
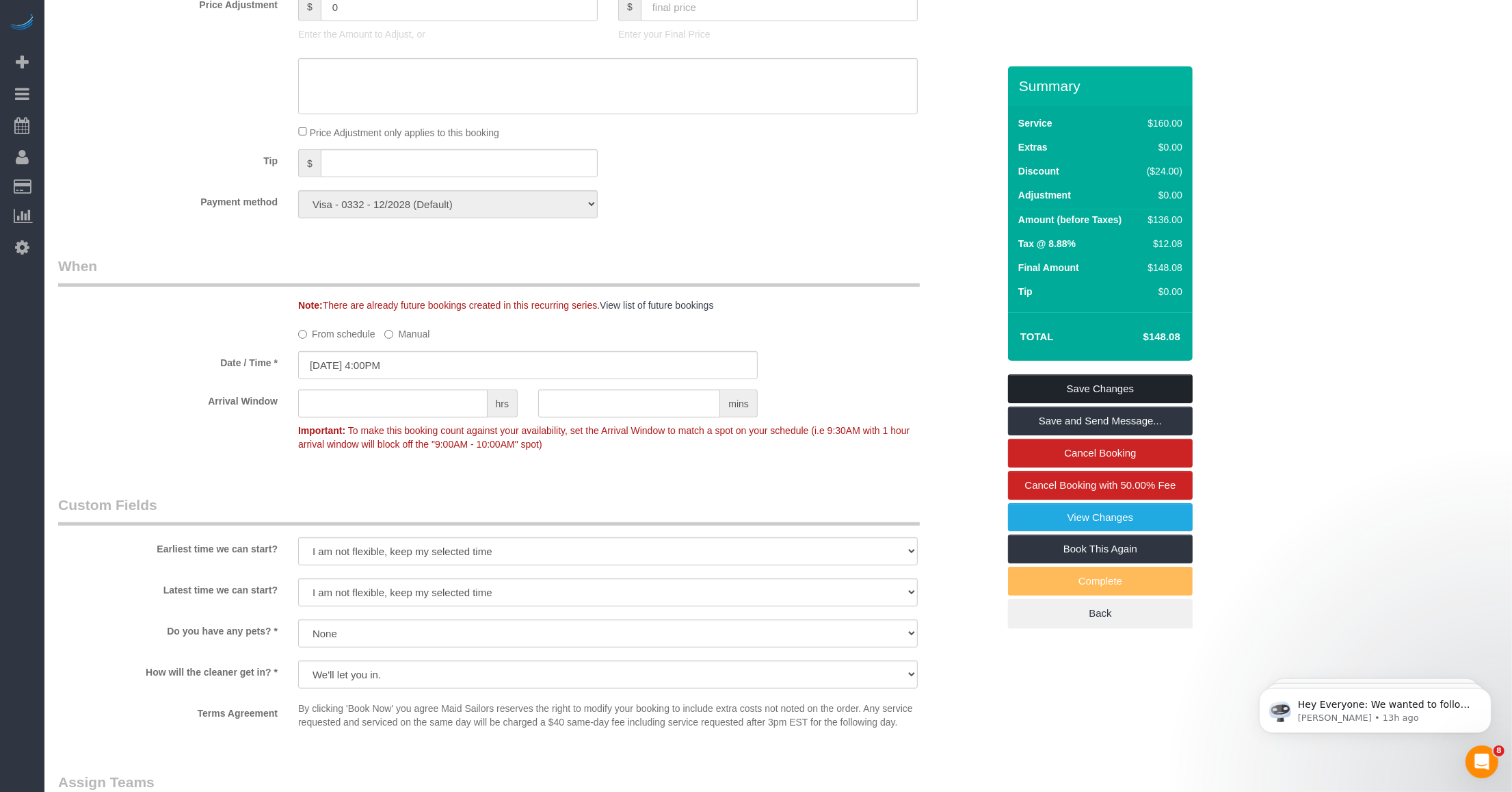
click at [1048, 382] on link "Save Changes" at bounding box center [1100, 389] width 184 height 29
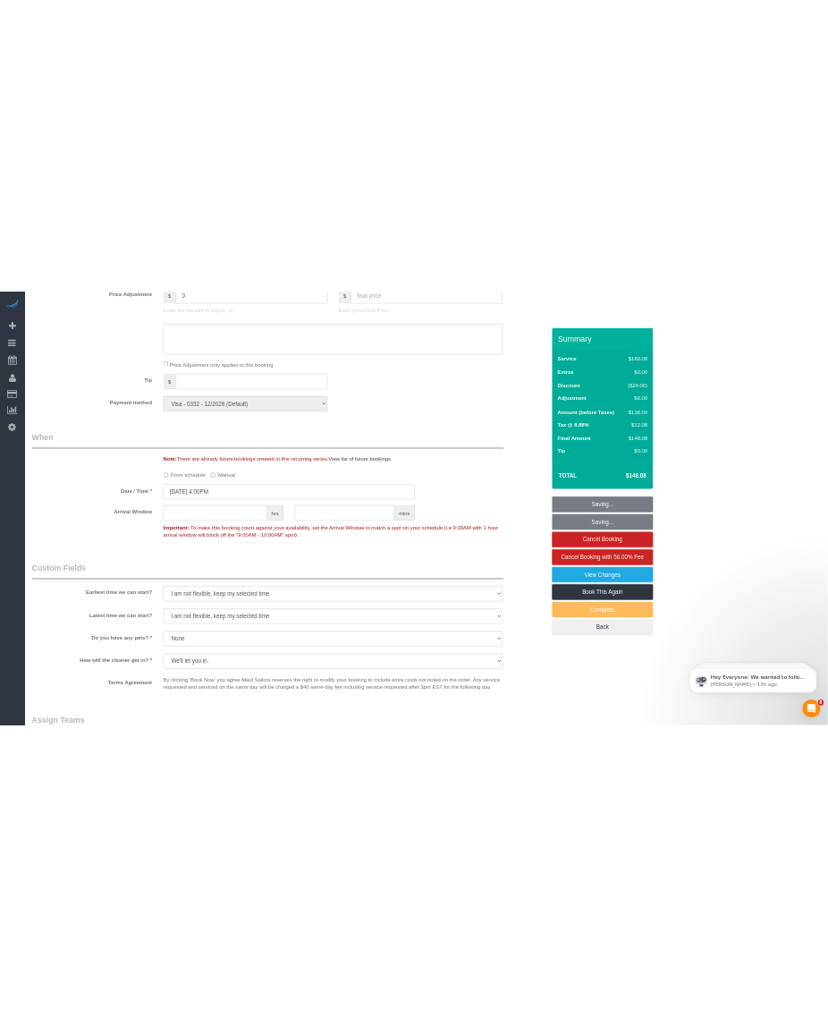
scroll to position [1342, 0]
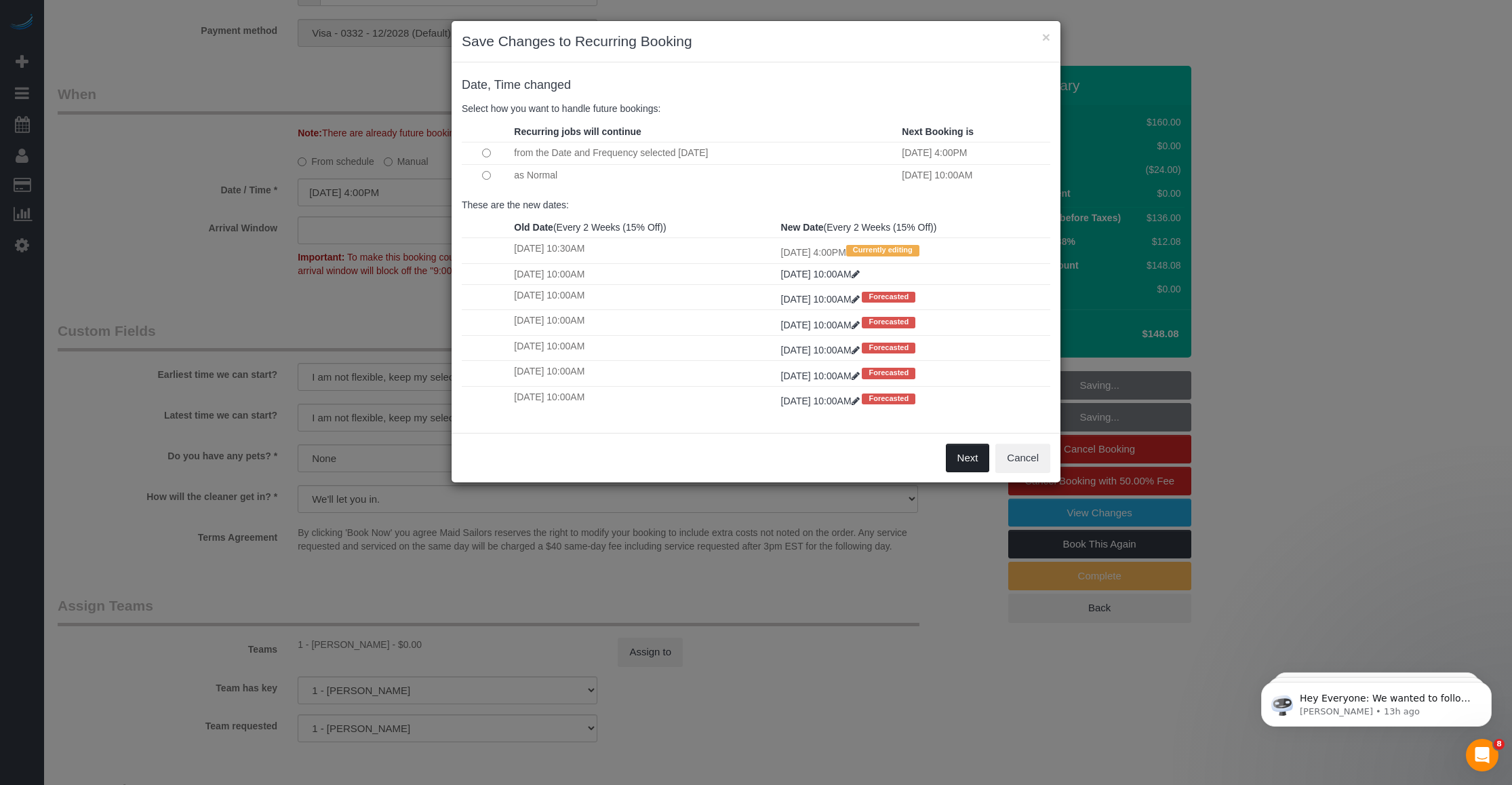
click at [956, 453] on button "Next" at bounding box center [968, 458] width 44 height 29
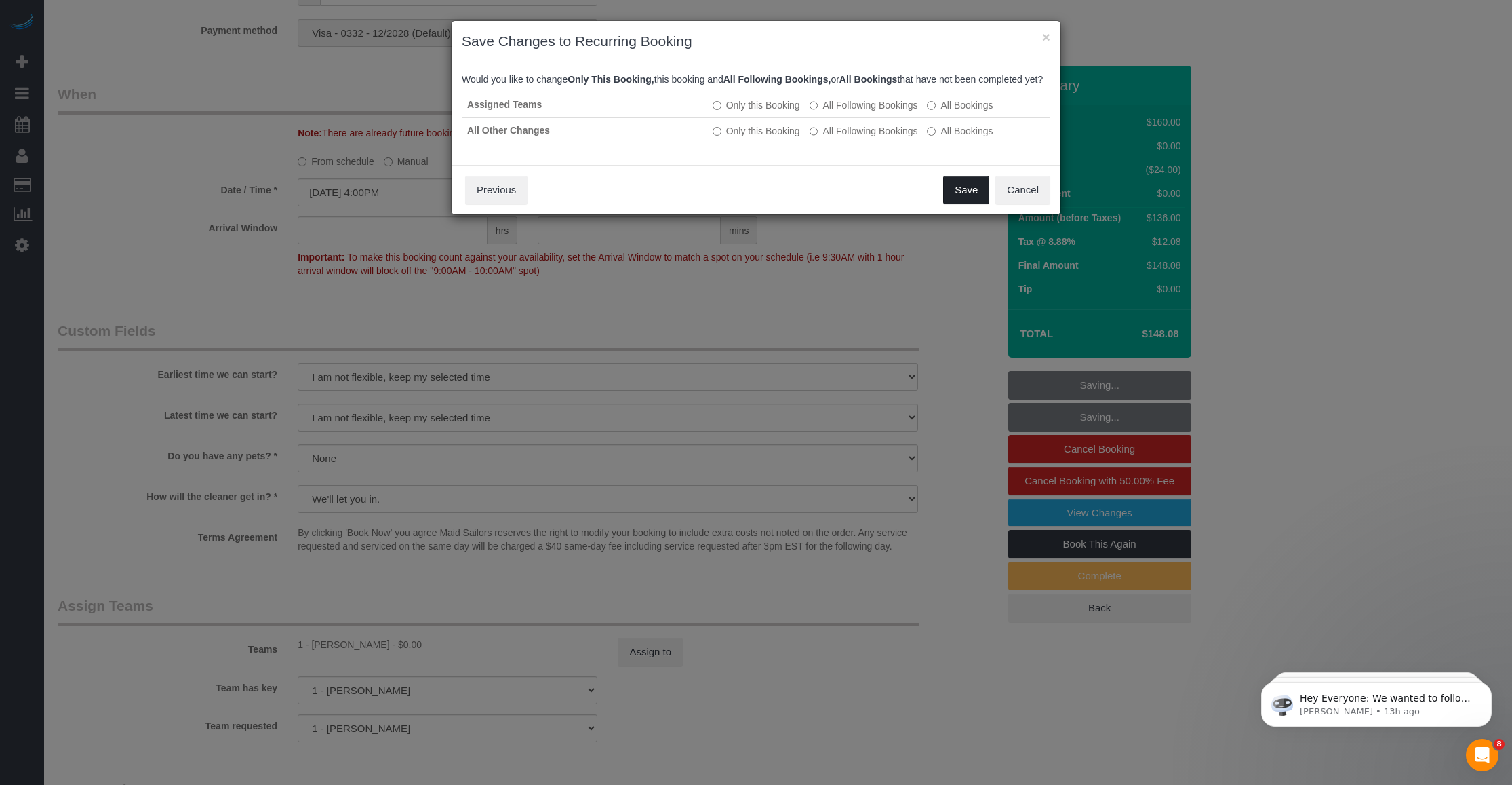
click at [950, 204] on button "Save" at bounding box center [966, 190] width 46 height 29
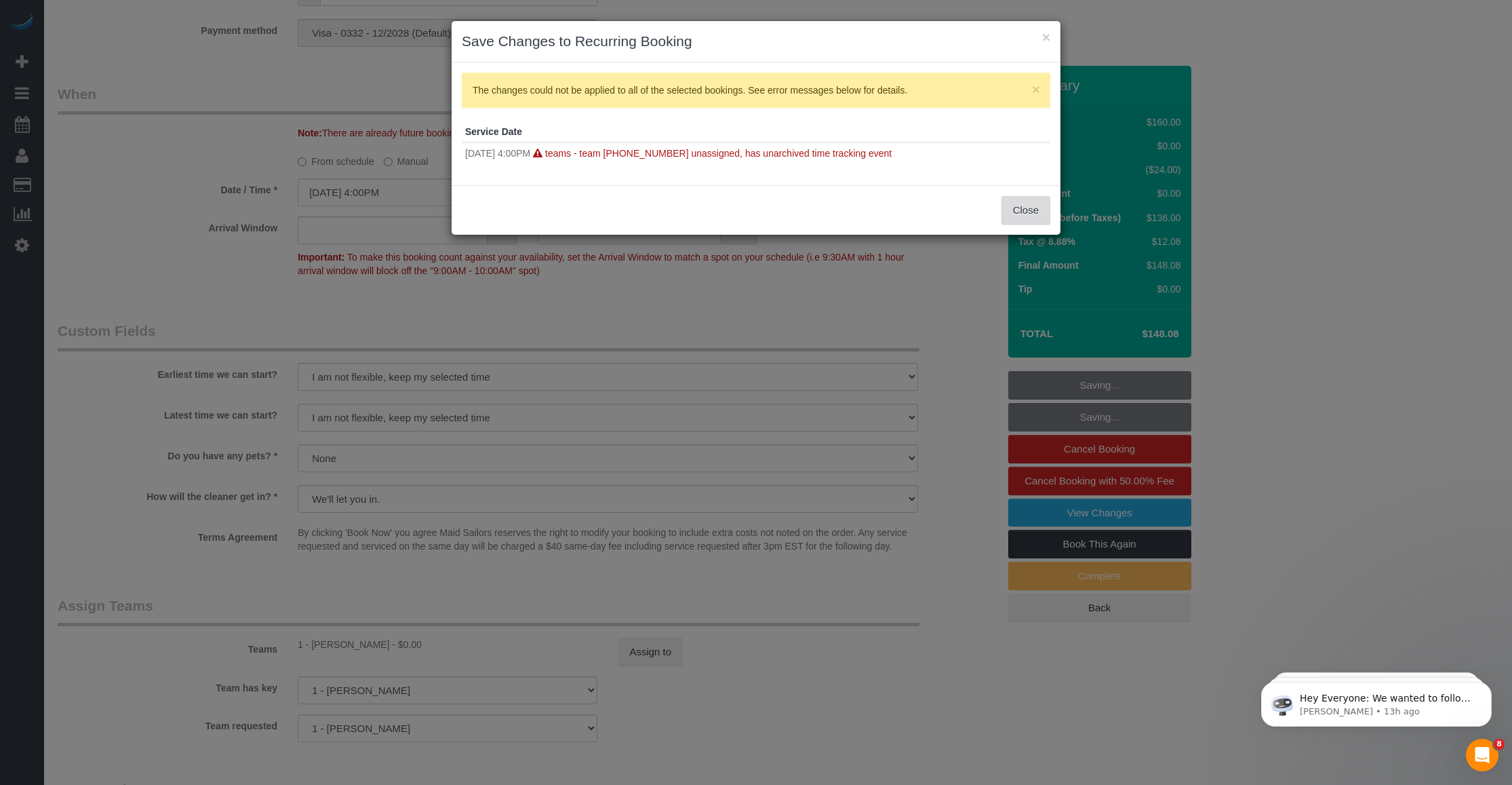
click at [1012, 215] on button "Close" at bounding box center [1026, 210] width 49 height 29
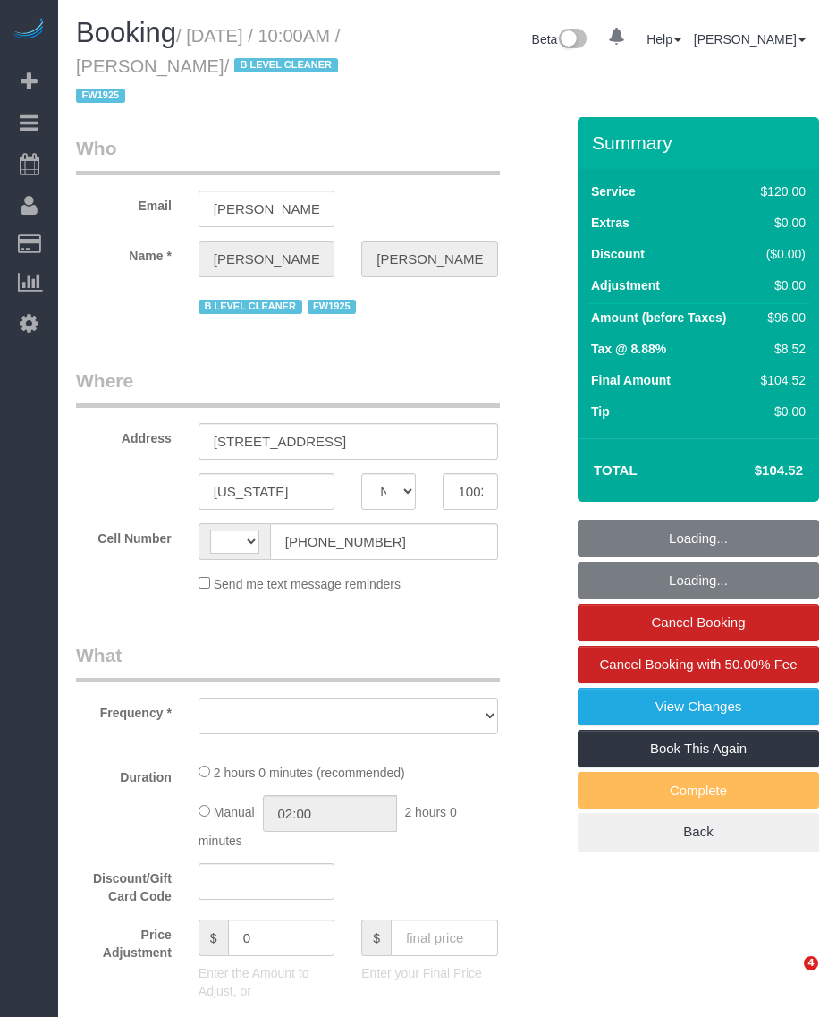
select select "NY"
select select "string:[GEOGRAPHIC_DATA]"
select select "string:stripe-card_1BJYOA4VGloSiKo7L5FS3sIi"
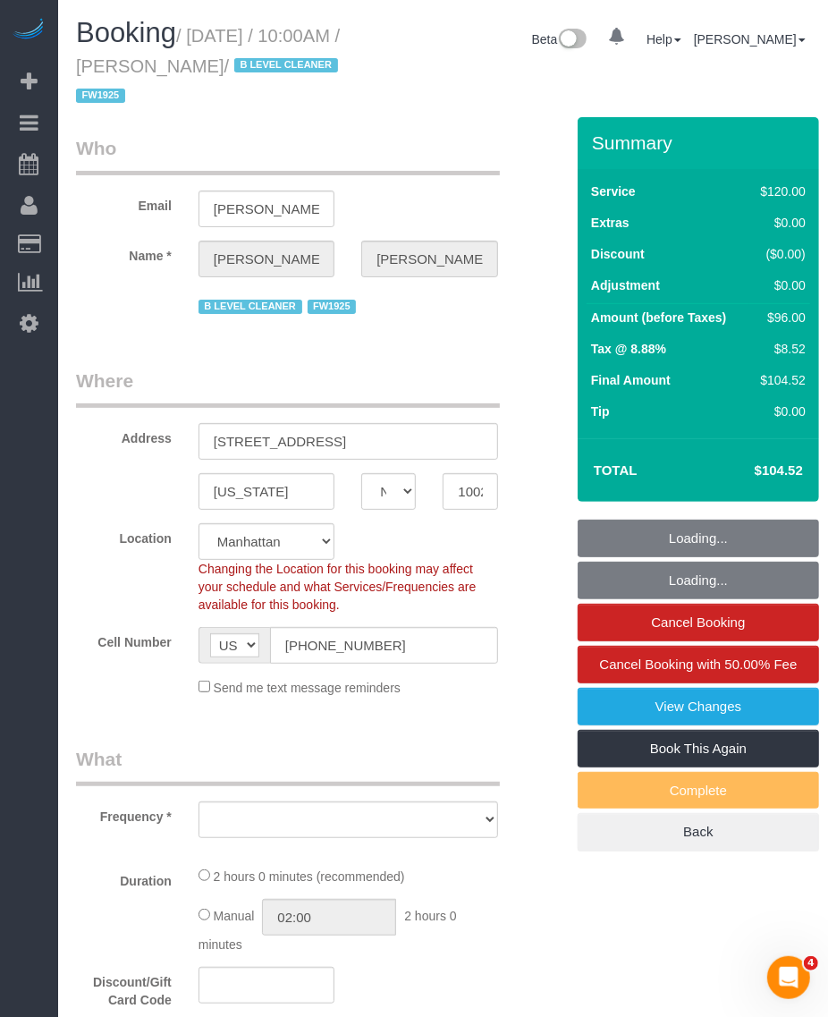
select select "object:830"
select select "spot1"
select select "number:89"
select select "number:90"
select select "number:15"
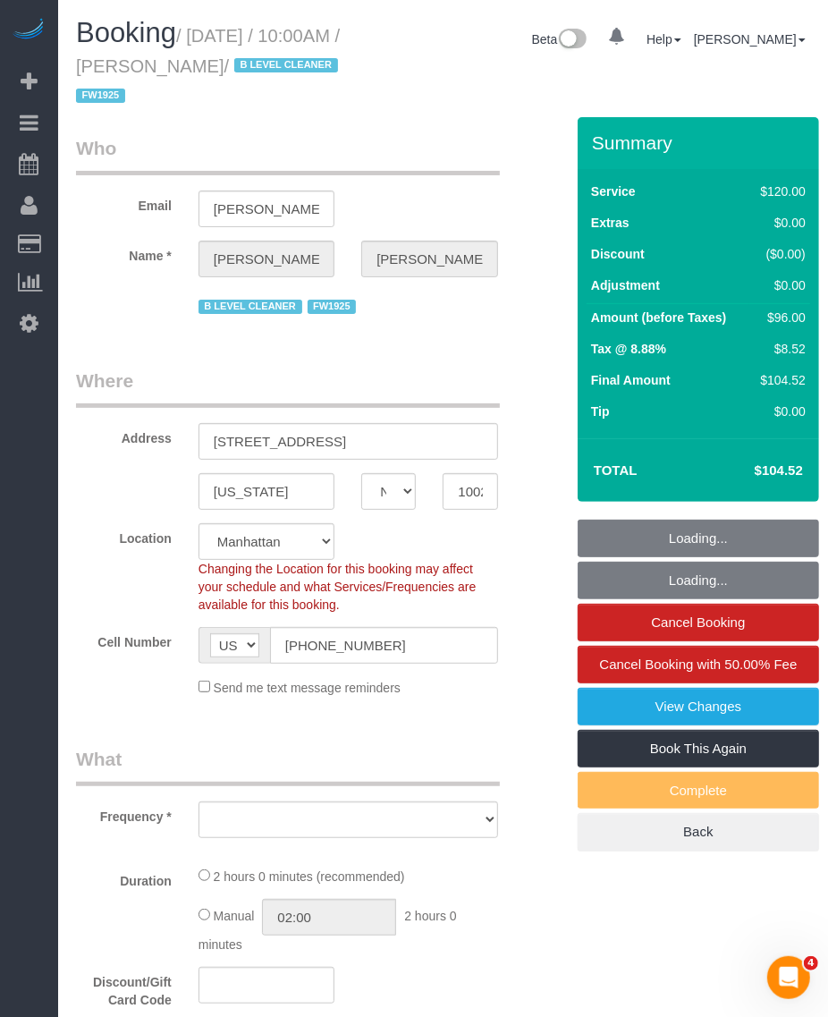
select select "number:5"
select select "number:21"
click at [261, 65] on small "/ [DATE] / 10:00AM / [PERSON_NAME] / B LEVEL CLEANER FW1925" at bounding box center [209, 66] width 267 height 80
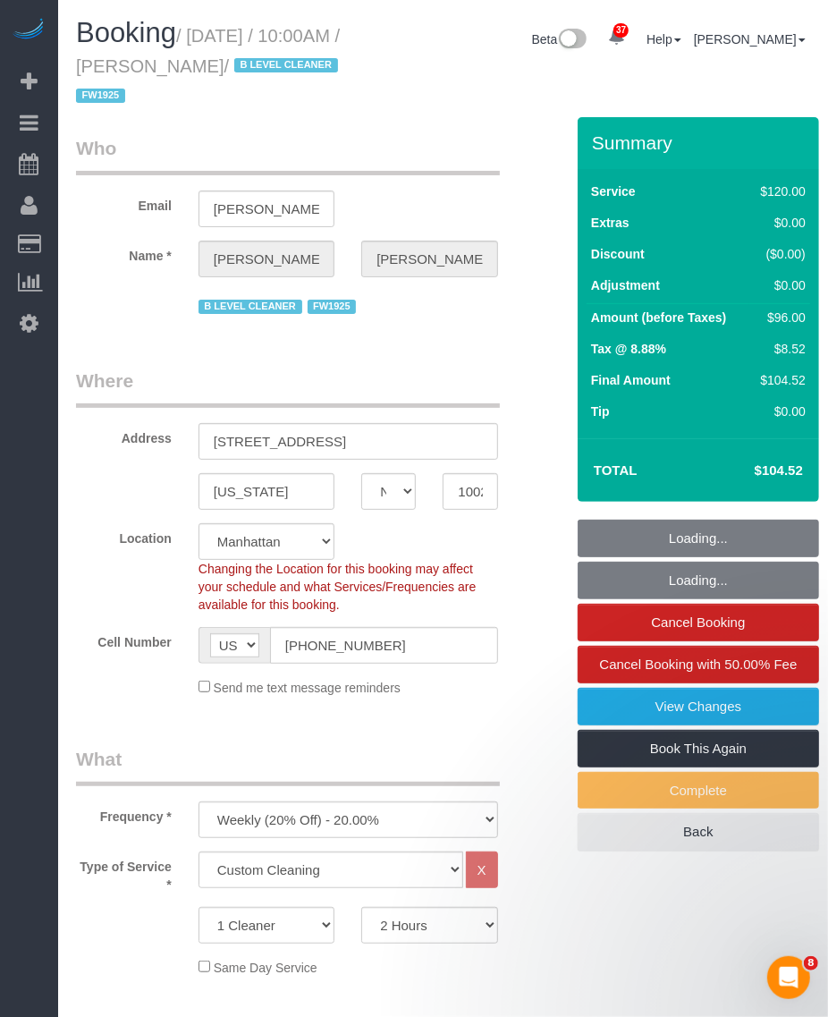
select select "object:1525"
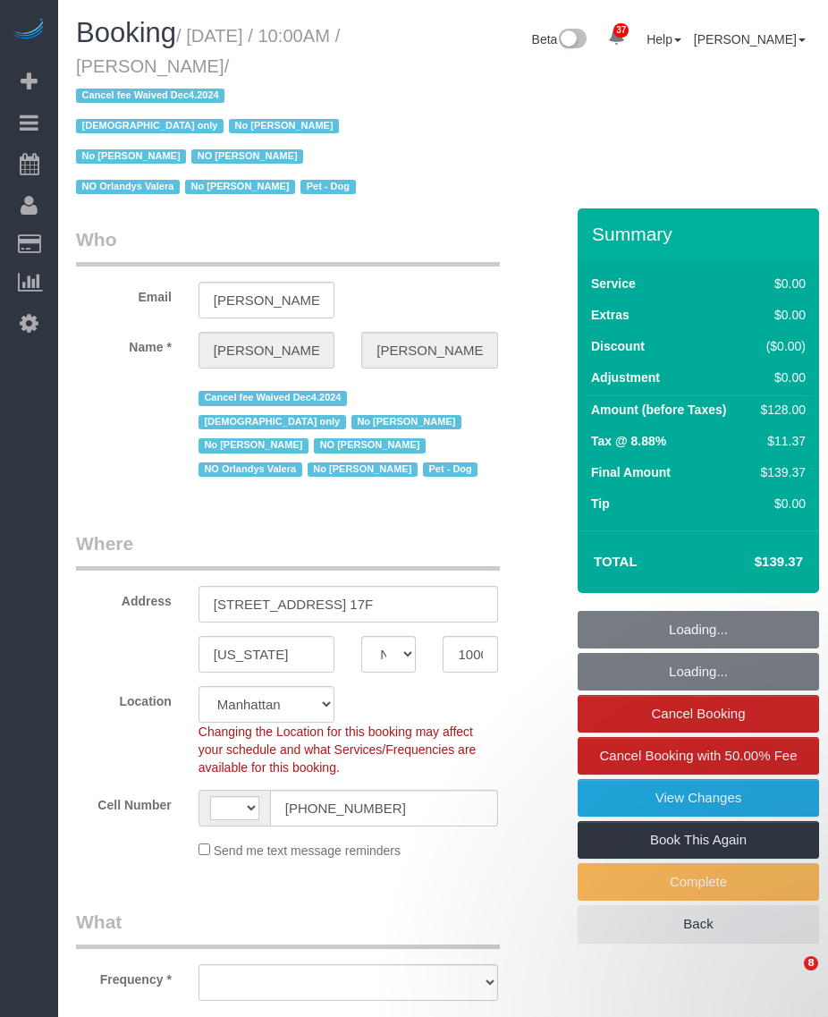
select select "NY"
select select "string:[GEOGRAPHIC_DATA]"
select select "1"
select select "number:58"
select select "number:72"
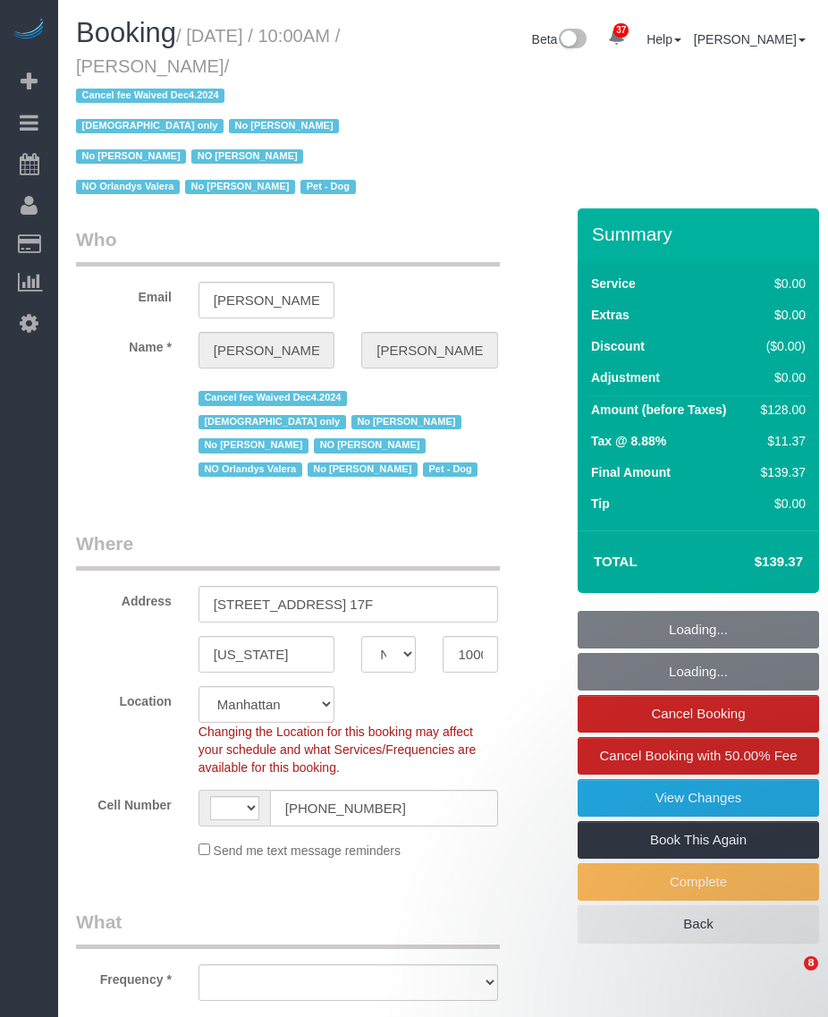
select select "number:13"
select select "number:5"
select select "object:1575"
select select "spot1"
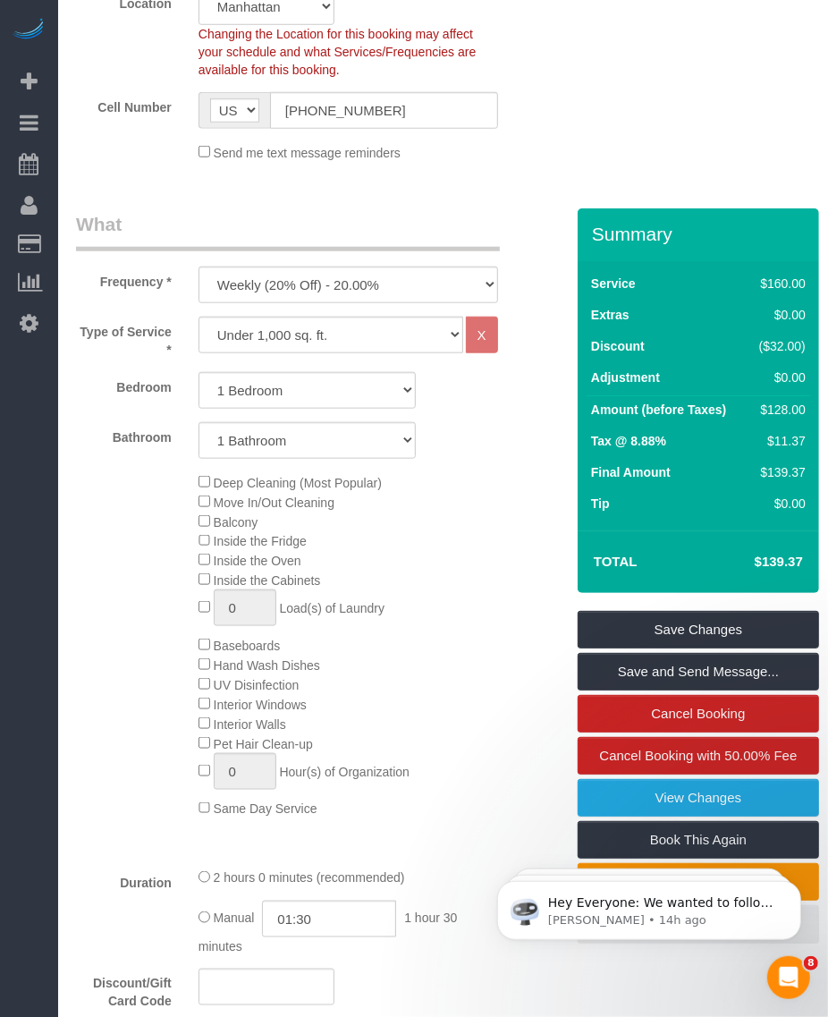
scroll to position [362, 0]
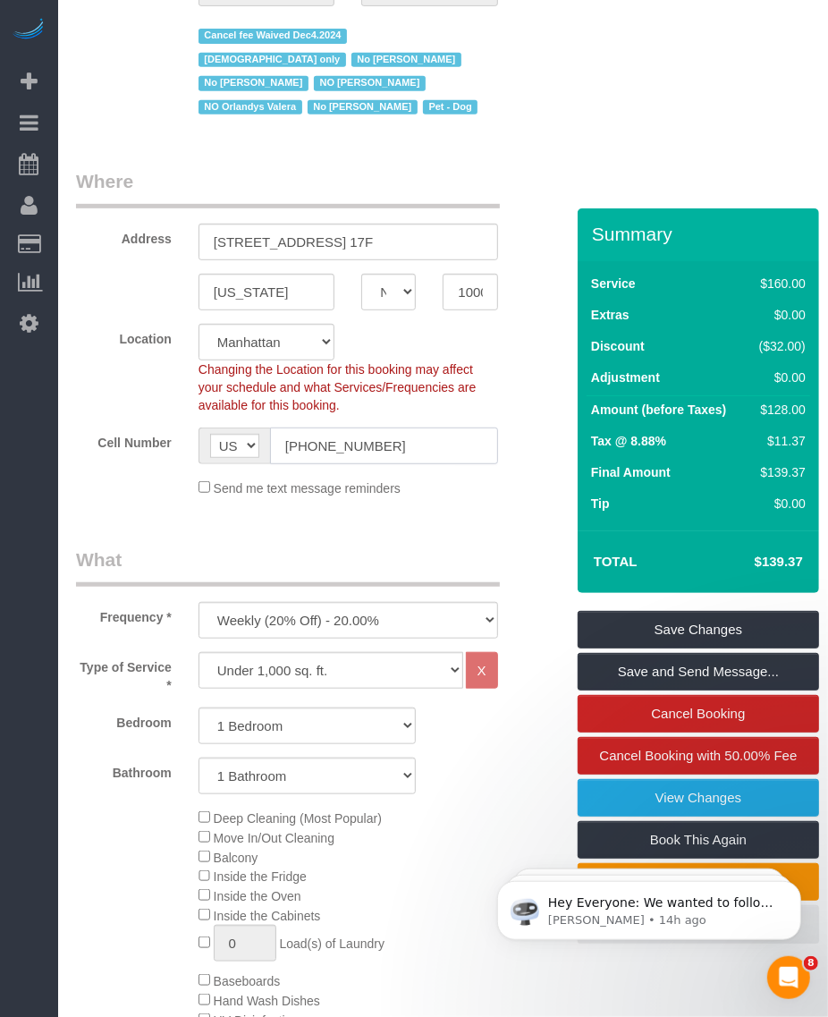
drag, startPoint x: 408, startPoint y: 449, endPoint x: 284, endPoint y: 453, distance: 123.5
click at [284, 453] on input "(908) 433-3987" at bounding box center [384, 445] width 228 height 37
click at [355, 443] on input "(908) 433-3987" at bounding box center [384, 445] width 228 height 37
drag, startPoint x: 404, startPoint y: 458, endPoint x: 259, endPoint y: 447, distance: 145.3
click at [259, 447] on div "AF AL DZ AD AO AI AQ AG AR AM AW AU AT AZ BS BH BD BB BY BE BZ BJ BM BT BO BA B…" at bounding box center [349, 445] width 300 height 37
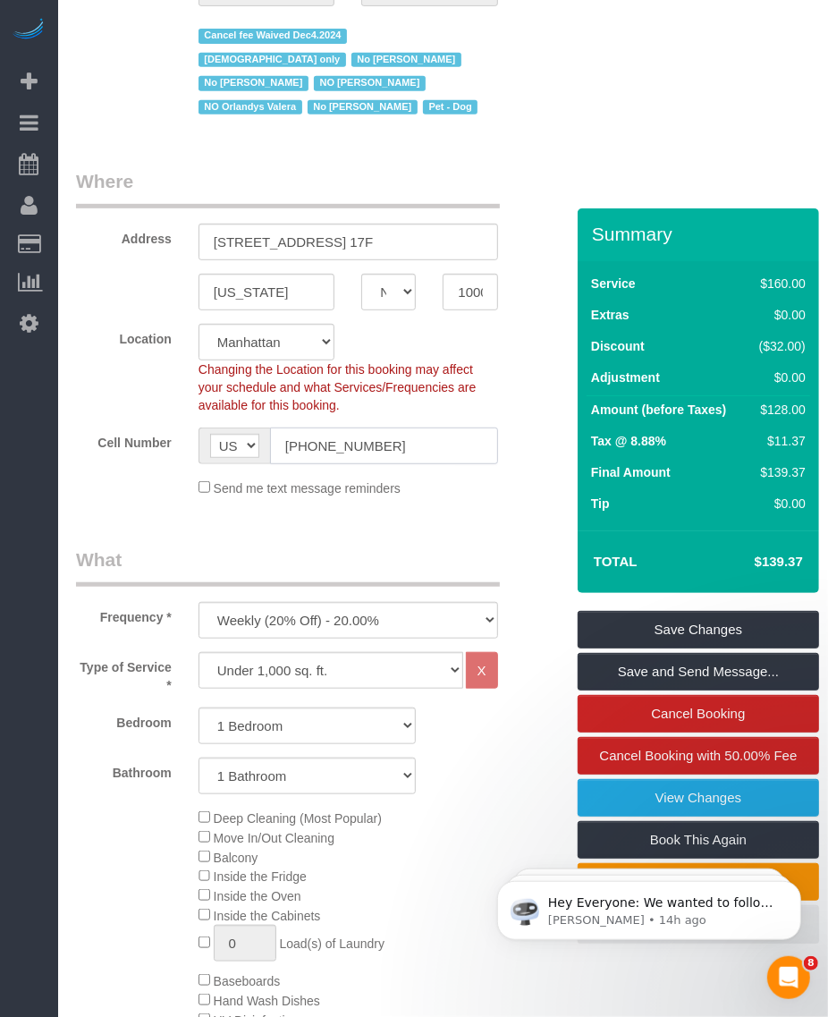
click at [358, 447] on input "(908) 433-3987" at bounding box center [384, 445] width 228 height 37
click at [729, 414] on td "Amount (before Taxes)" at bounding box center [668, 411] width 162 height 32
drag, startPoint x: 774, startPoint y: 409, endPoint x: 801, endPoint y: 413, distance: 28.1
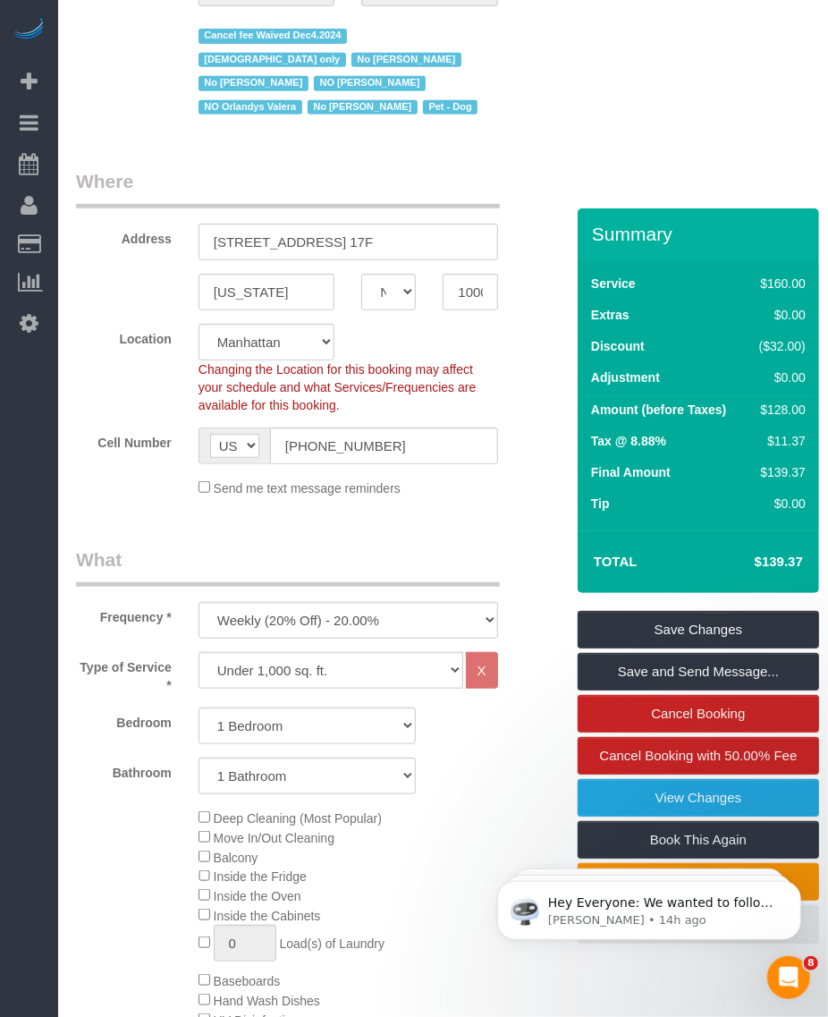
click at [801, 413] on div "$128.00" at bounding box center [780, 410] width 54 height 18
drag, startPoint x: 801, startPoint y: 413, endPoint x: 758, endPoint y: 411, distance: 43.9
click at [758, 411] on div "$128.00" at bounding box center [780, 410] width 54 height 18
drag, startPoint x: 753, startPoint y: 408, endPoint x: 796, endPoint y: 407, distance: 42.9
click at [796, 407] on div "$128.00" at bounding box center [780, 410] width 54 height 18
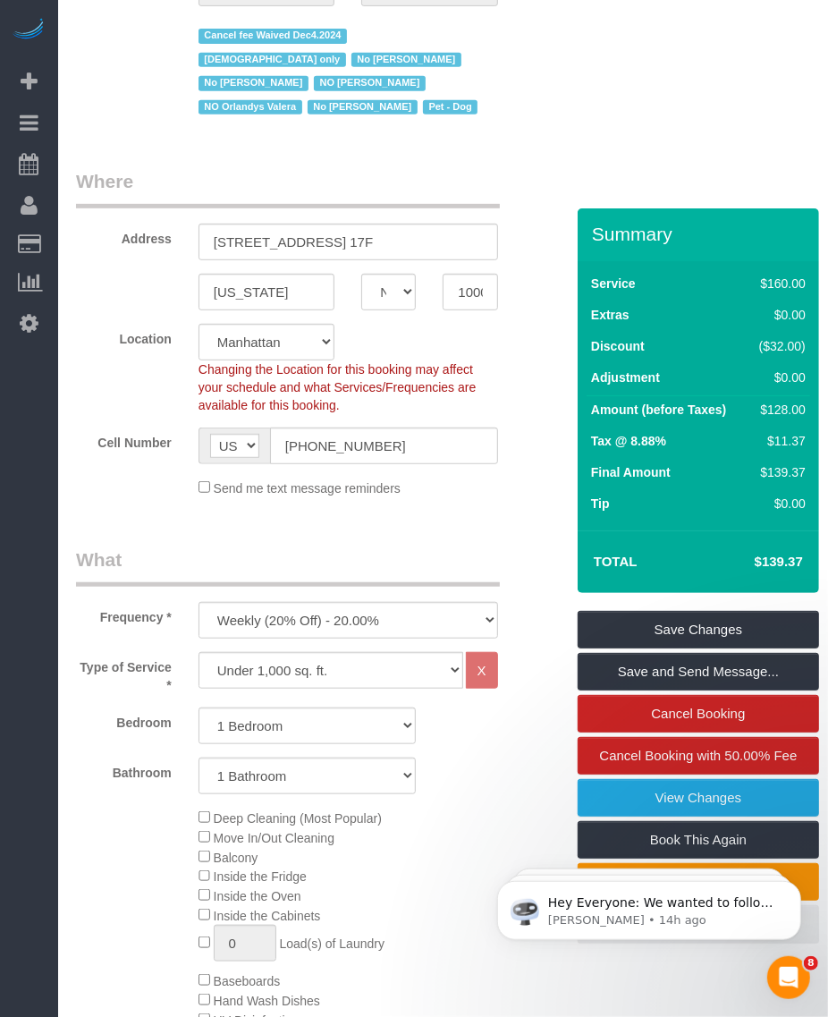
drag, startPoint x: 671, startPoint y: 419, endPoint x: 657, endPoint y: 416, distance: 13.7
click at [669, 419] on td "Amount (before Taxes)" at bounding box center [668, 411] width 162 height 32
click at [645, 411] on label "Amount (before Taxes)" at bounding box center [658, 410] width 135 height 18
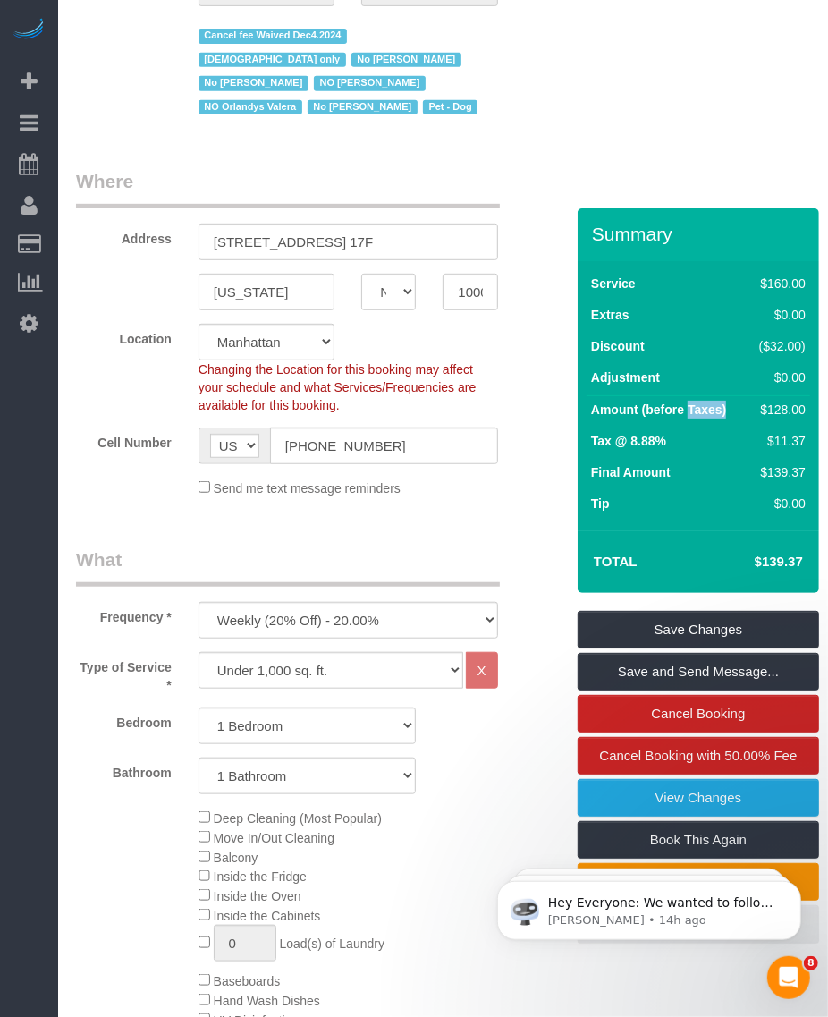
drag, startPoint x: 645, startPoint y: 411, endPoint x: 596, endPoint y: 405, distance: 49.6
click at [596, 405] on label "Amount (before Taxes)" at bounding box center [658, 410] width 135 height 18
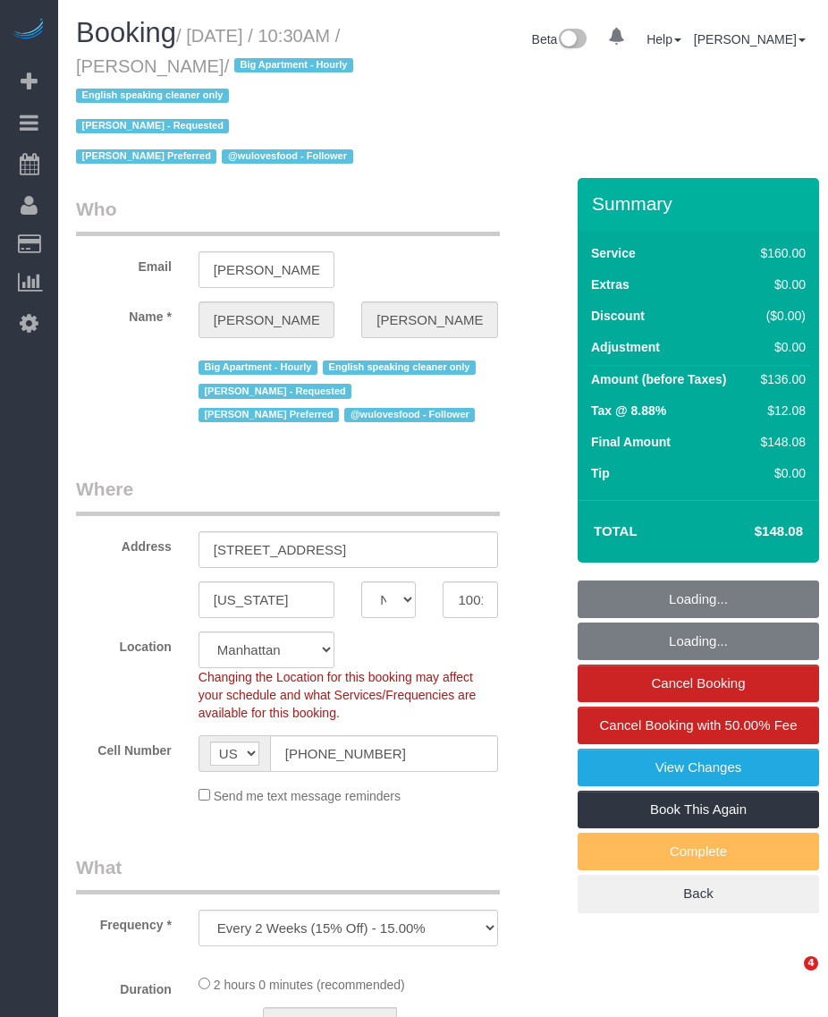
select select "NY"
select select "object:845"
select select "string:stripe-pm_1PMbKH4VGloSiKo7I2gXikHa"
select select "number:89"
select select "number:90"
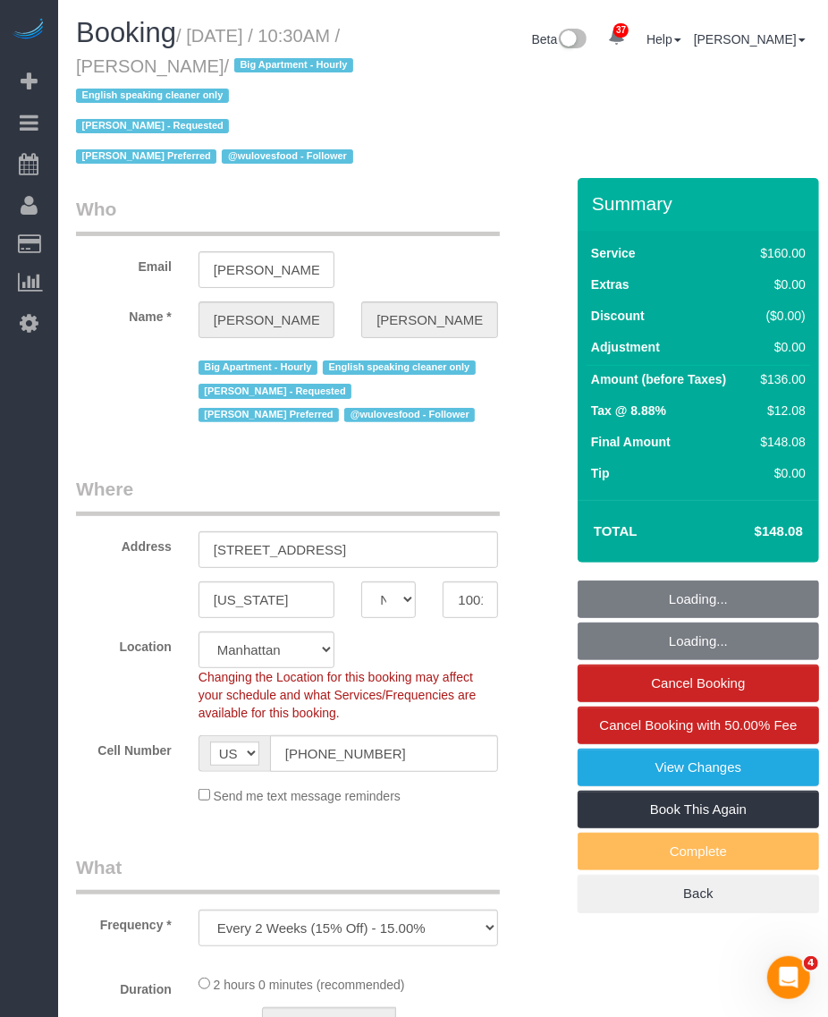
select select "number:15"
select select "number:5"
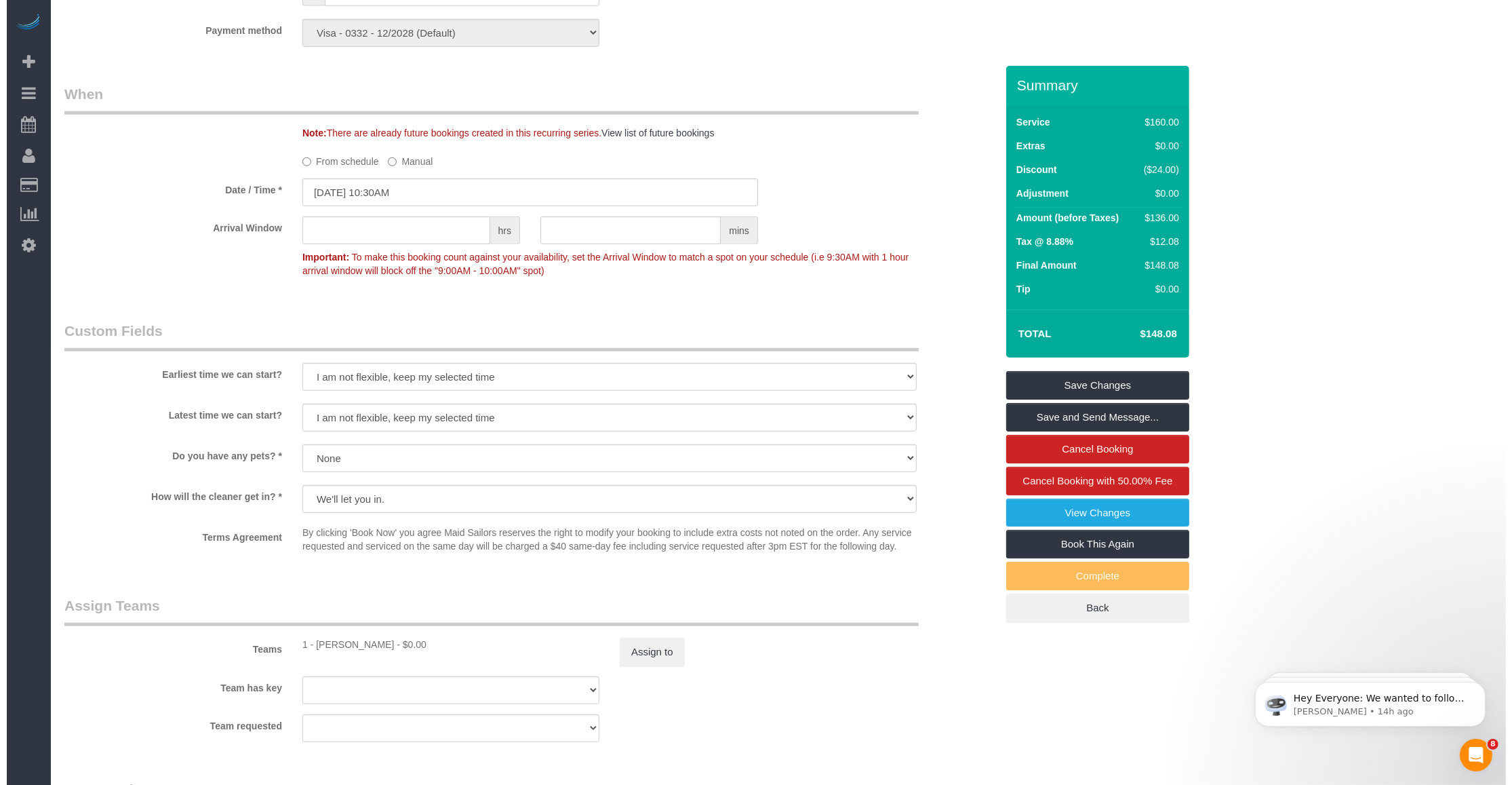
scroll to position [1102, 0]
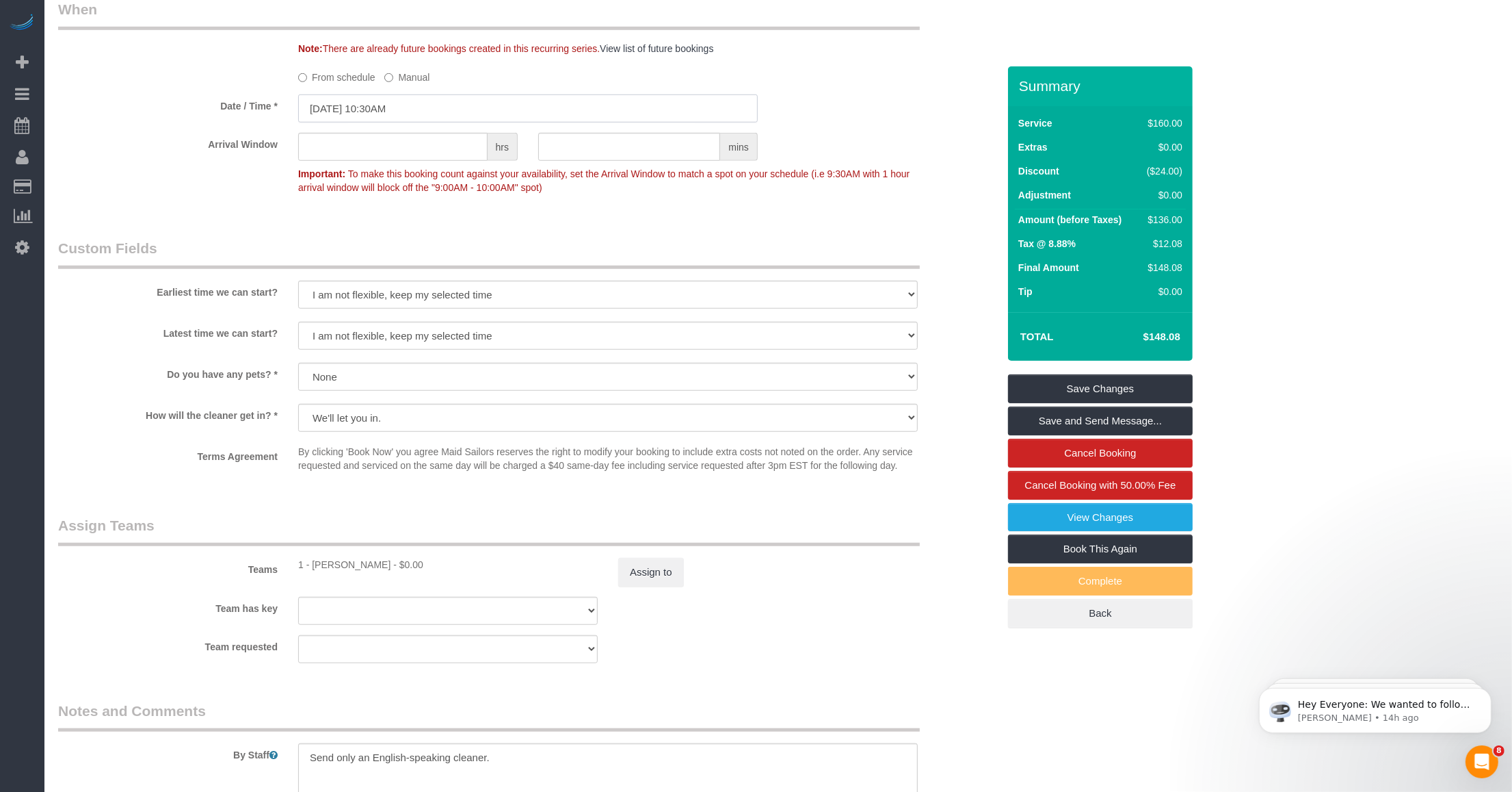
click at [416, 109] on input "[DATE] 10:30AM" at bounding box center [528, 108] width 460 height 28
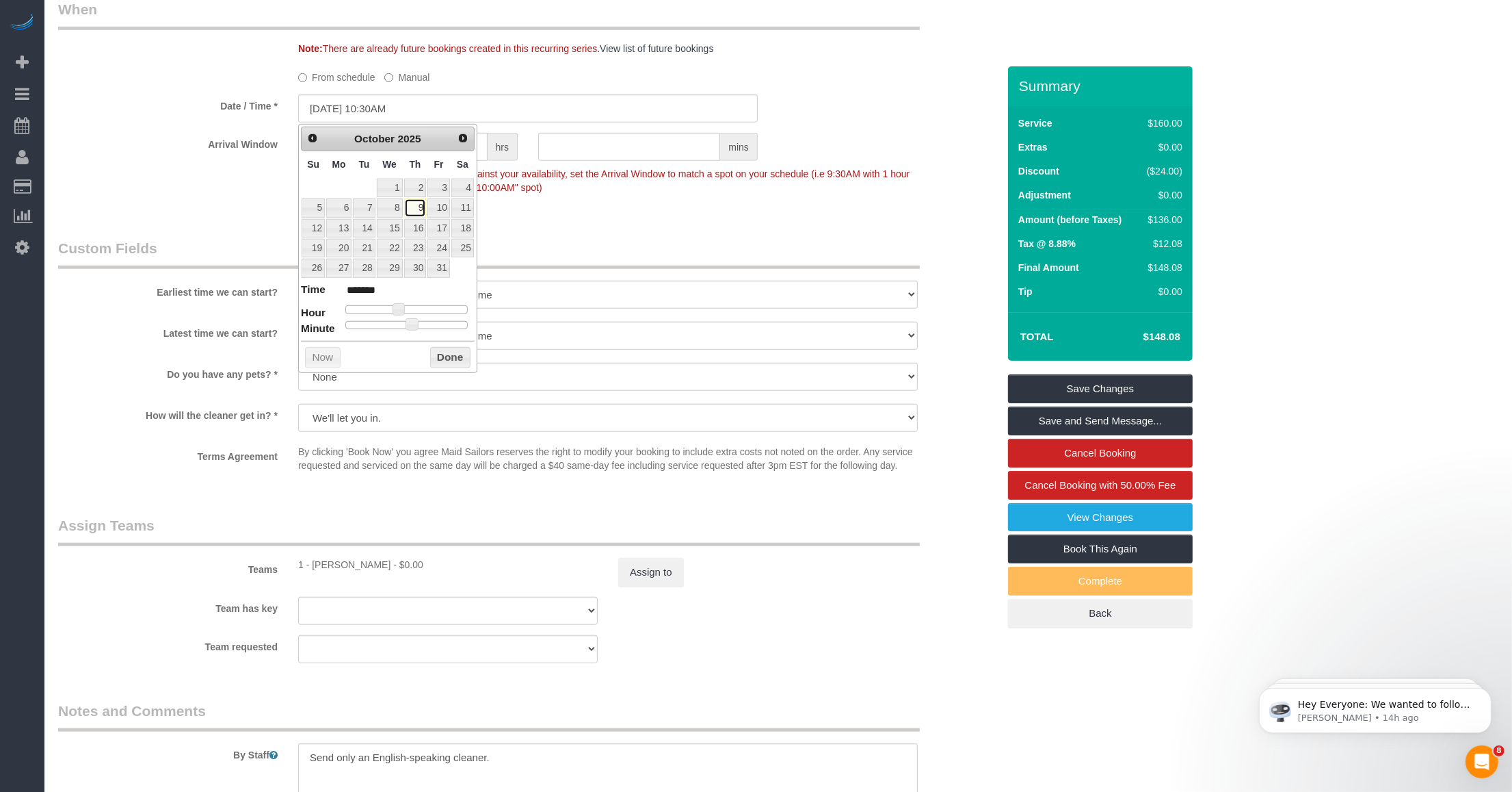
click at [416, 206] on link "9" at bounding box center [416, 207] width 23 height 18
type input "[DATE] 10:00AM"
type input "*******"
drag, startPoint x: 411, startPoint y: 325, endPoint x: 309, endPoint y: 329, distance: 102.1
click at [309, 329] on dl "Time ******* Hour Minute Second Millisecond Microsecond Time Zone ***** ***** *…" at bounding box center [388, 305] width 174 height 47
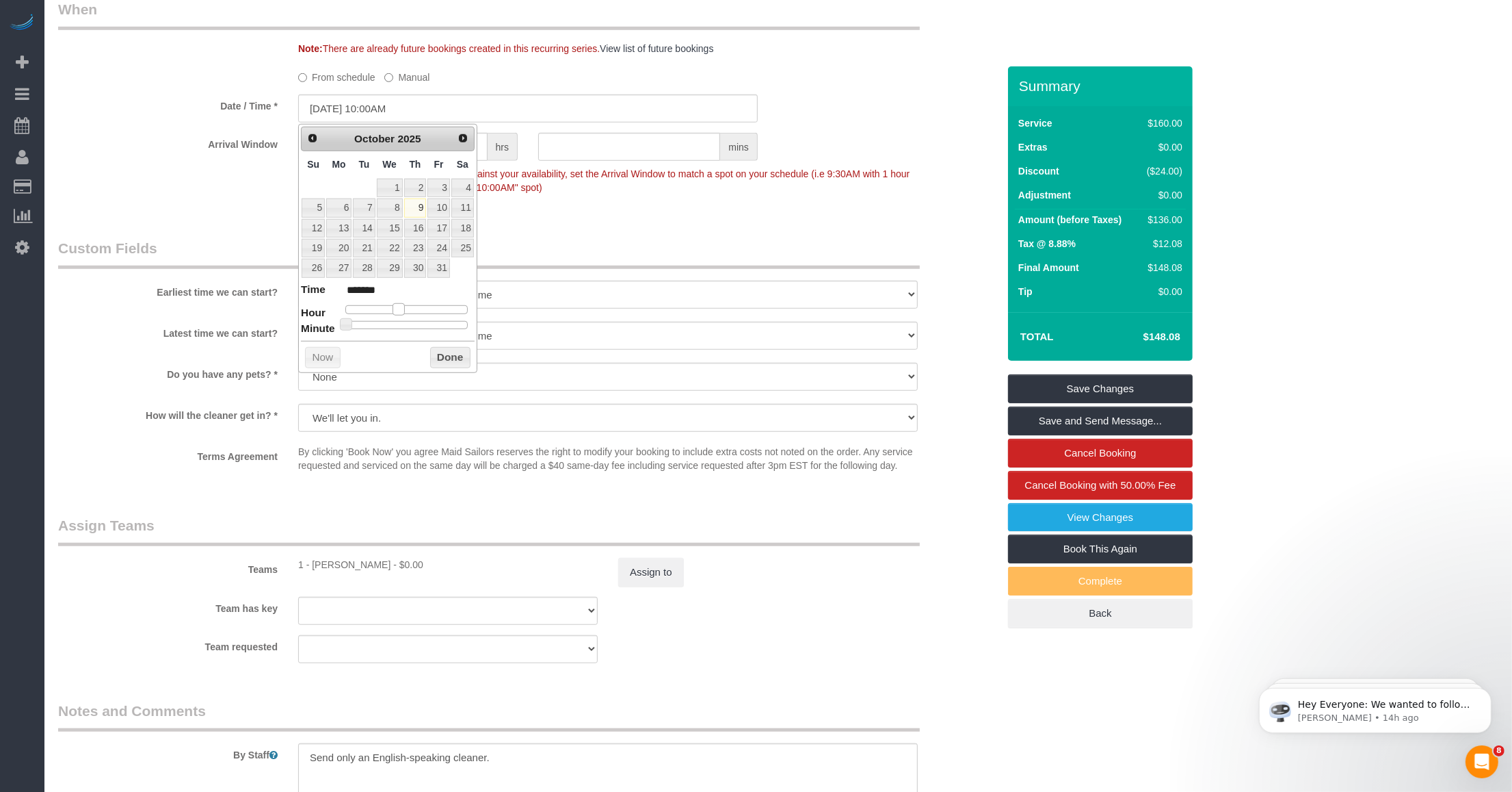
type input "[DATE] 9:00AM"
type input "******"
type input "[DATE] 8:00AM"
type input "******"
type input "[DATE] 9:00AM"
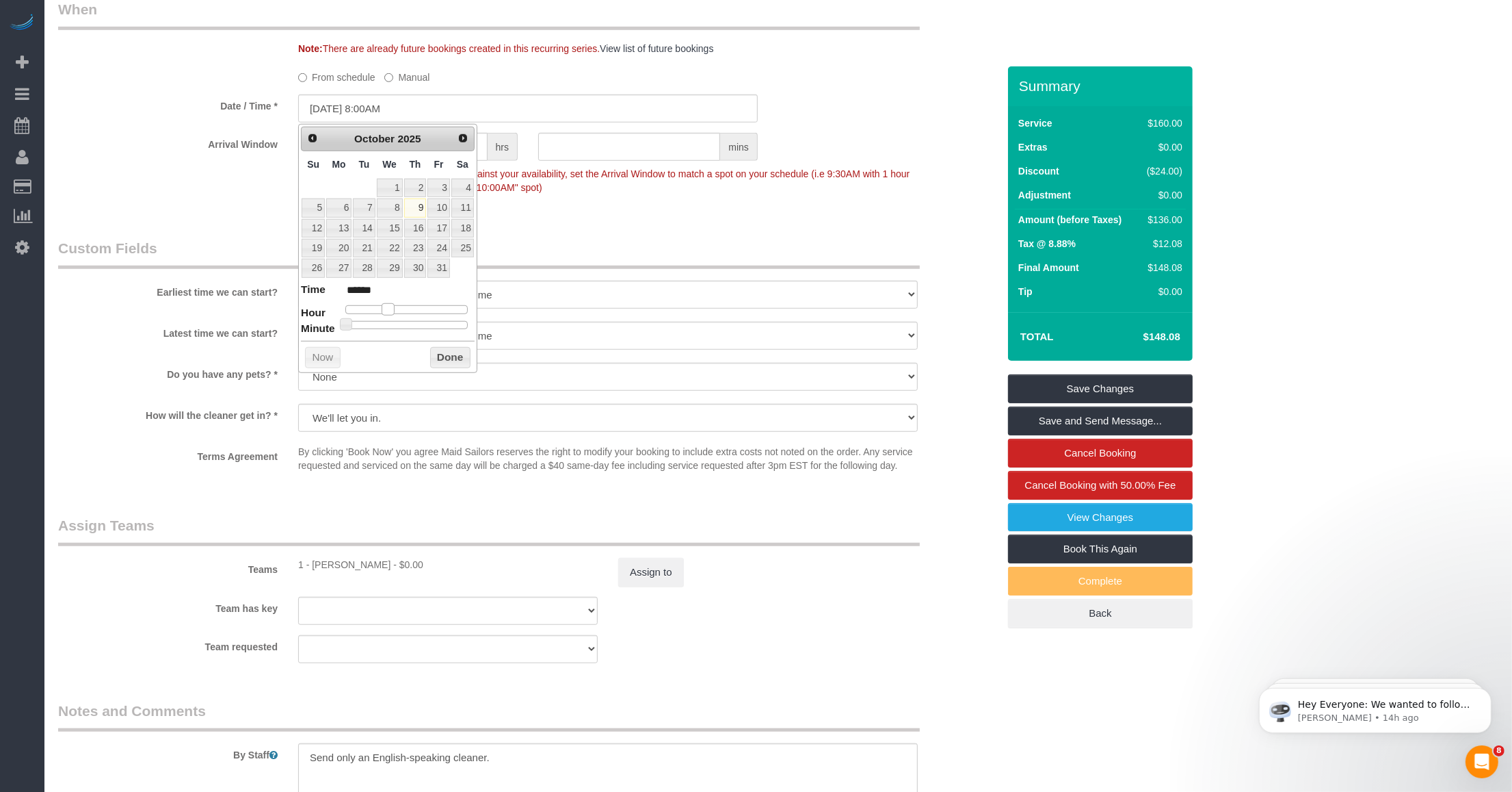
type input "******"
type input "[DATE] 4:00PM"
type input "******"
type input "[DATE] 5:00PM"
type input "******"
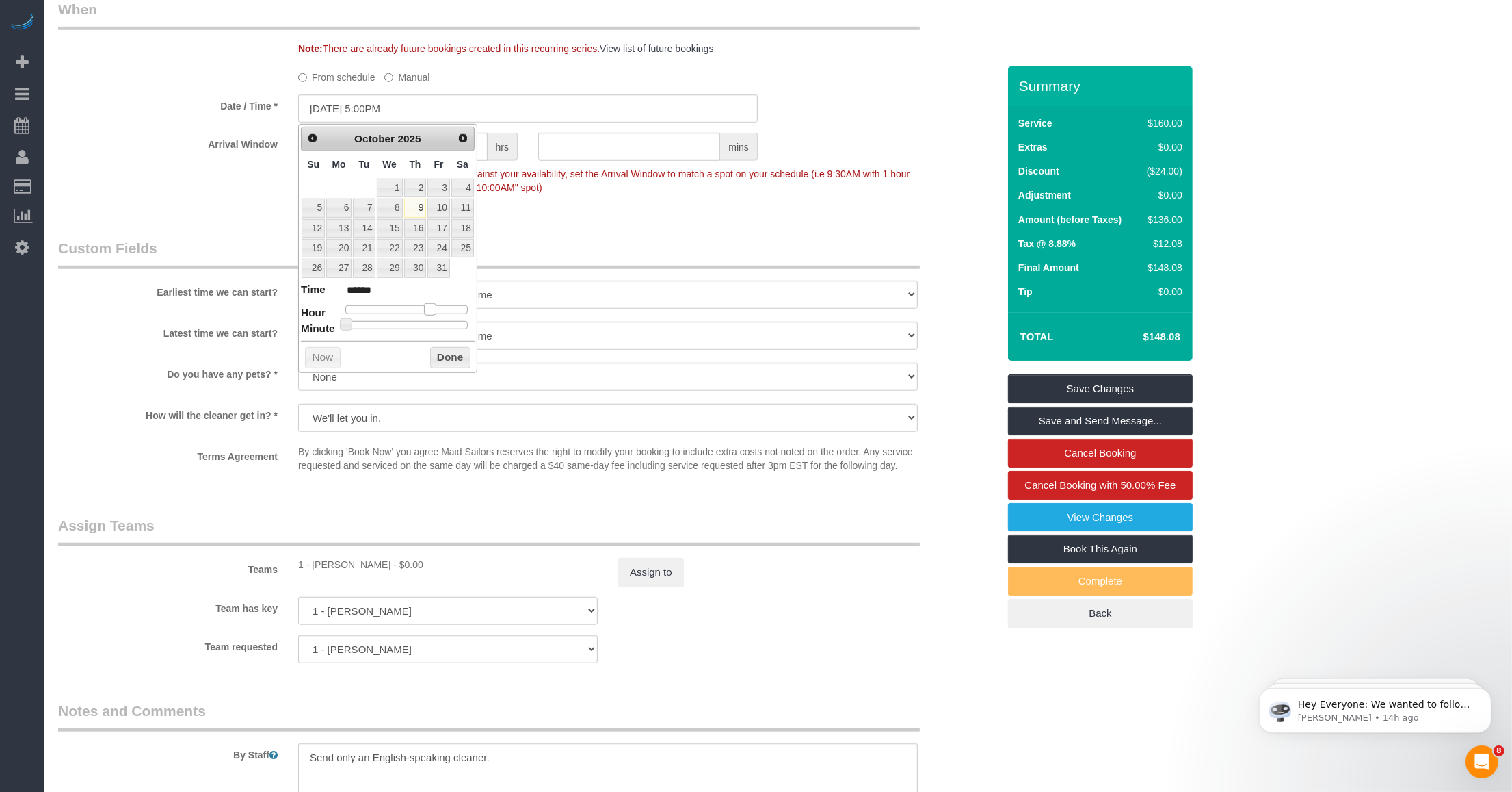
type input "[DATE] 6:00PM"
type input "******"
type input "[DATE] 7:00PM"
type input "******"
type input "[DATE] 8:00PM"
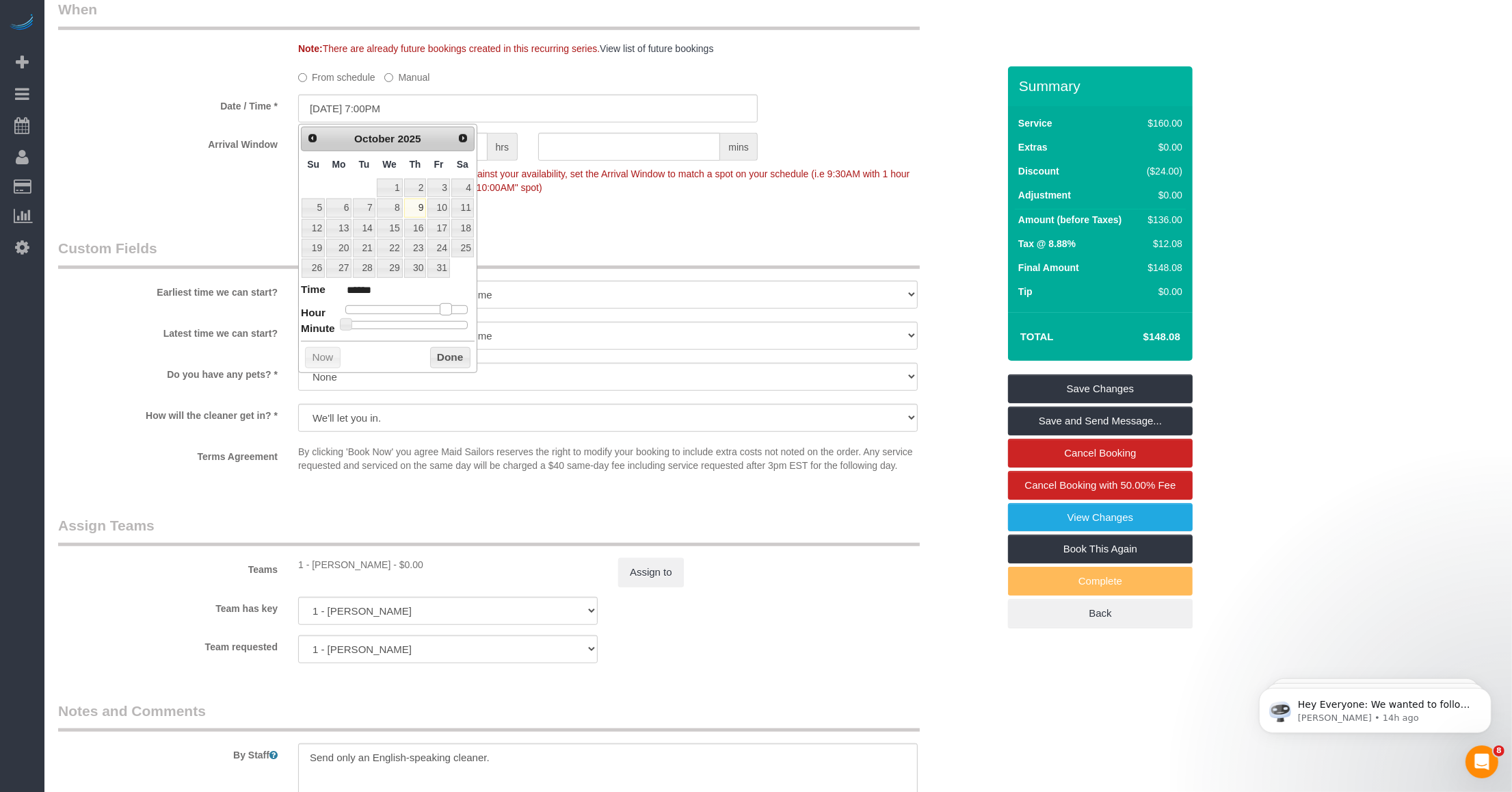
type input "******"
type input "[DATE] 7:00PM"
type input "******"
type input "[DATE] 6:00PM"
type input "******"
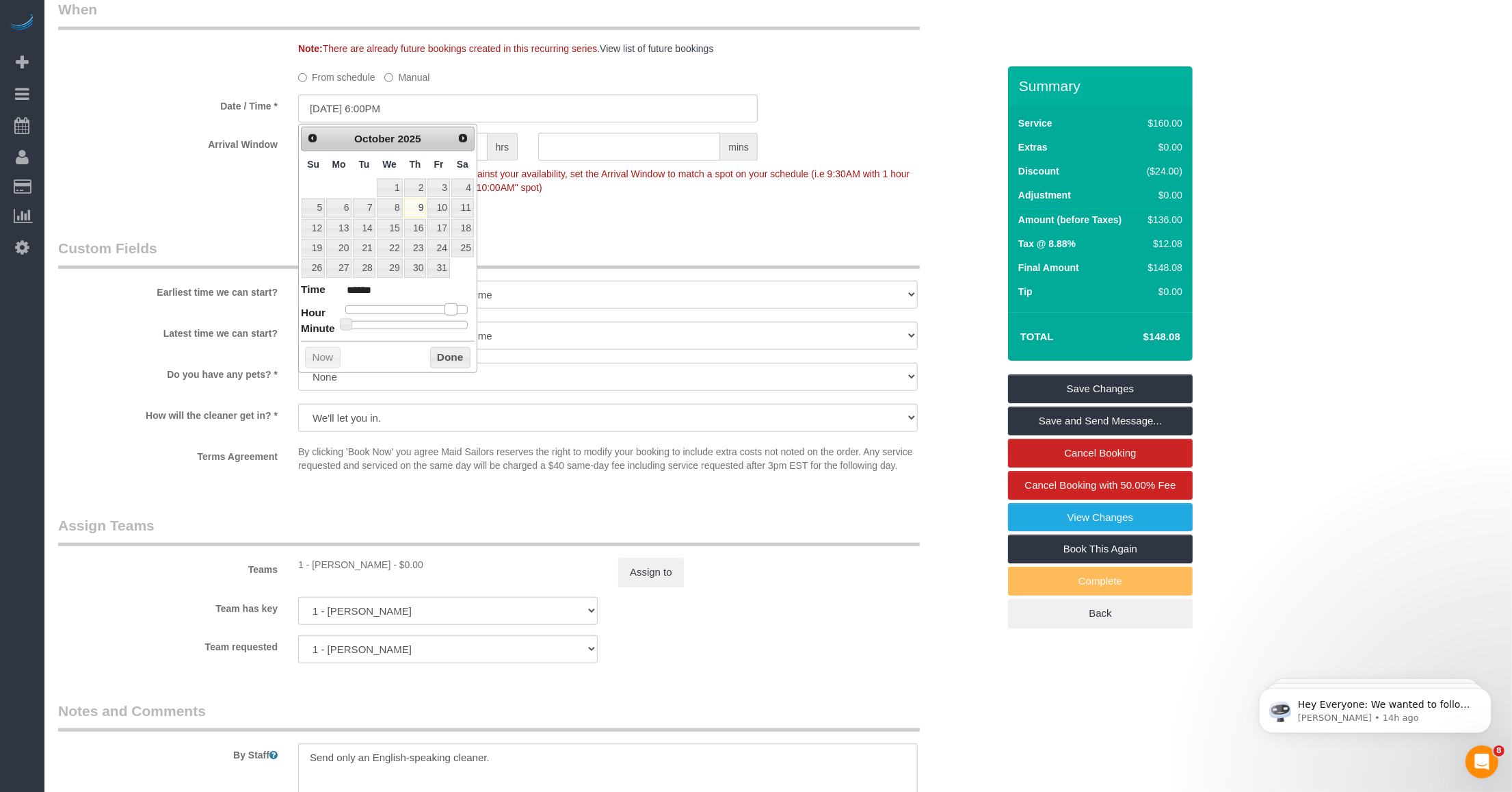
type input "[DATE] 4:00PM"
type input "******"
type input "[DATE] 3:00PM"
type input "******"
type input "[DATE] 2:00PM"
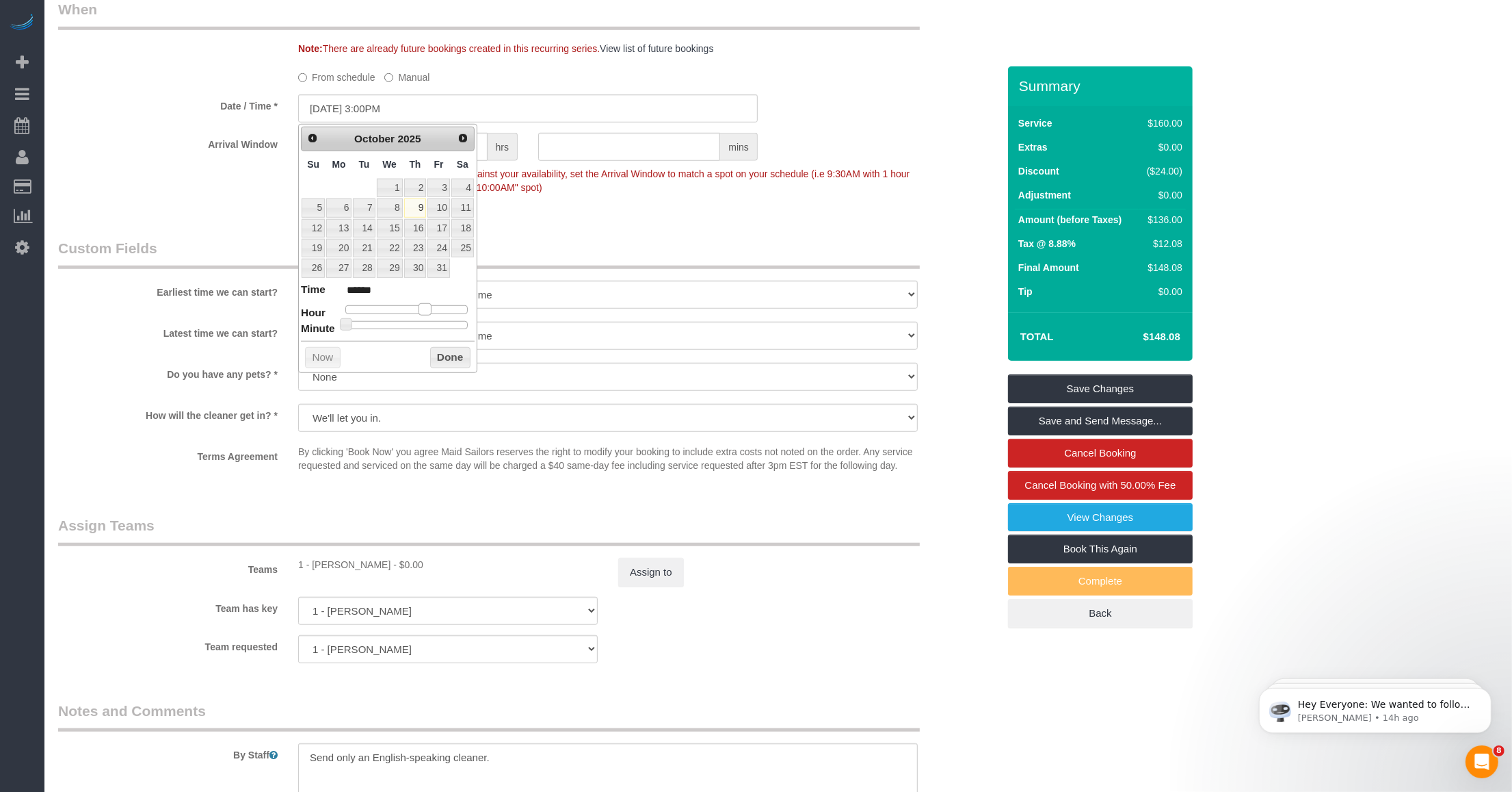
type input "******"
type input "[DATE] 1:00PM"
type input "******"
type input "[DATE] 12:00PM"
type input "*******"
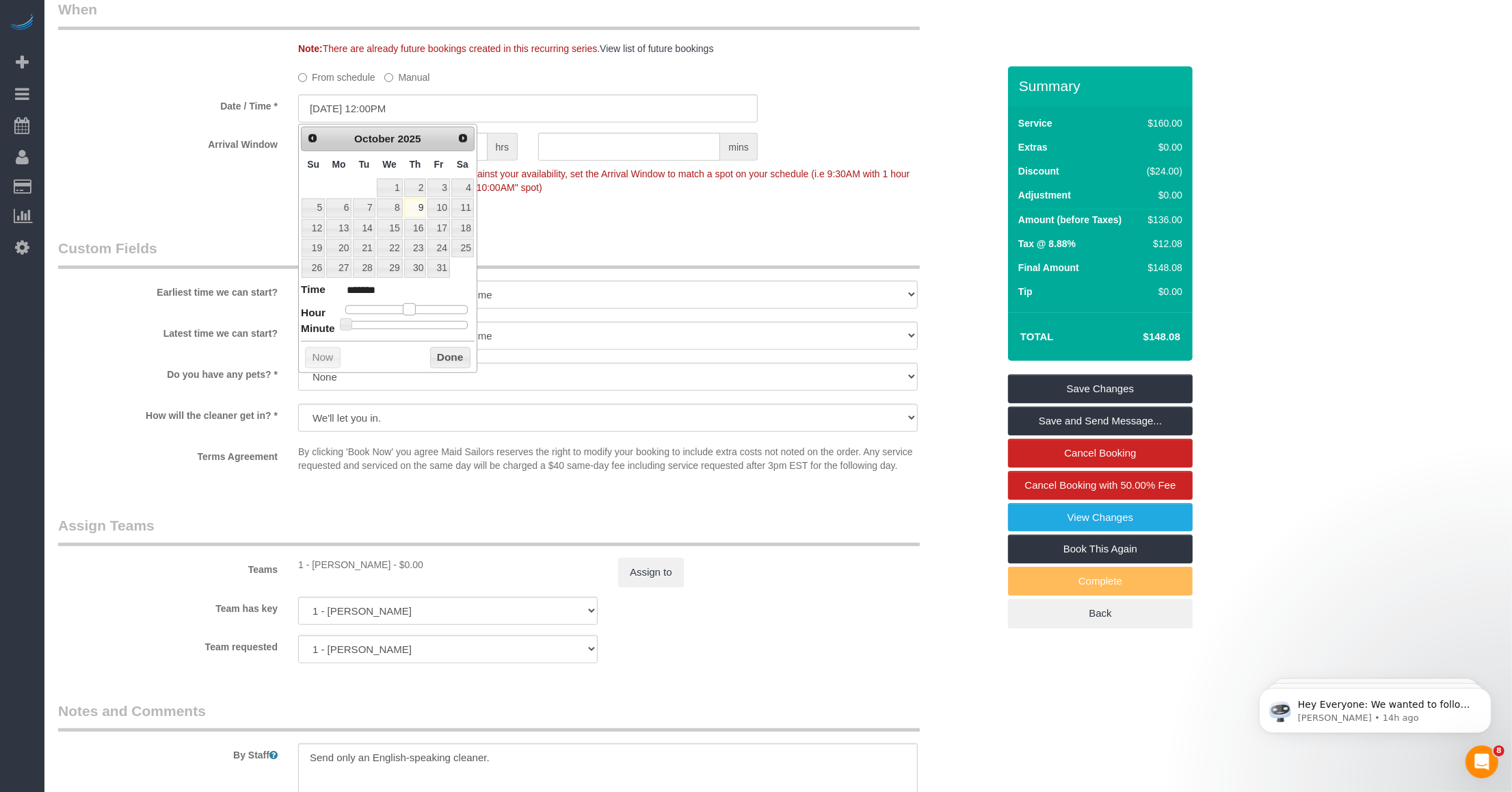
type input "[DATE] 1:00PM"
type input "******"
type input "[DATE] 2:00PM"
type input "******"
type input "[DATE] 3:00PM"
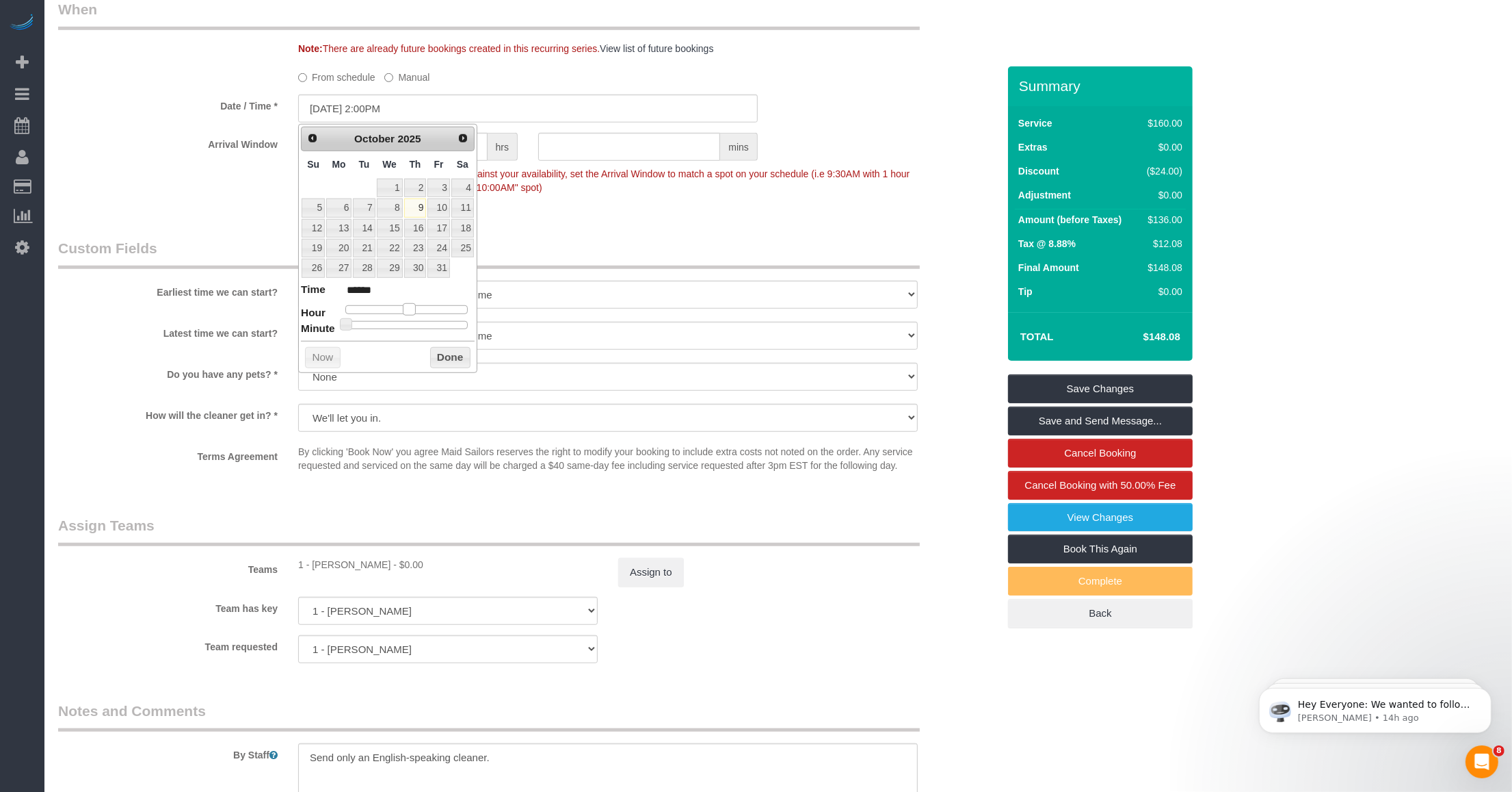
type input "******"
type input "[DATE] 4:00PM"
type input "******"
type input "10/09/2025 6:00PM"
type input "******"
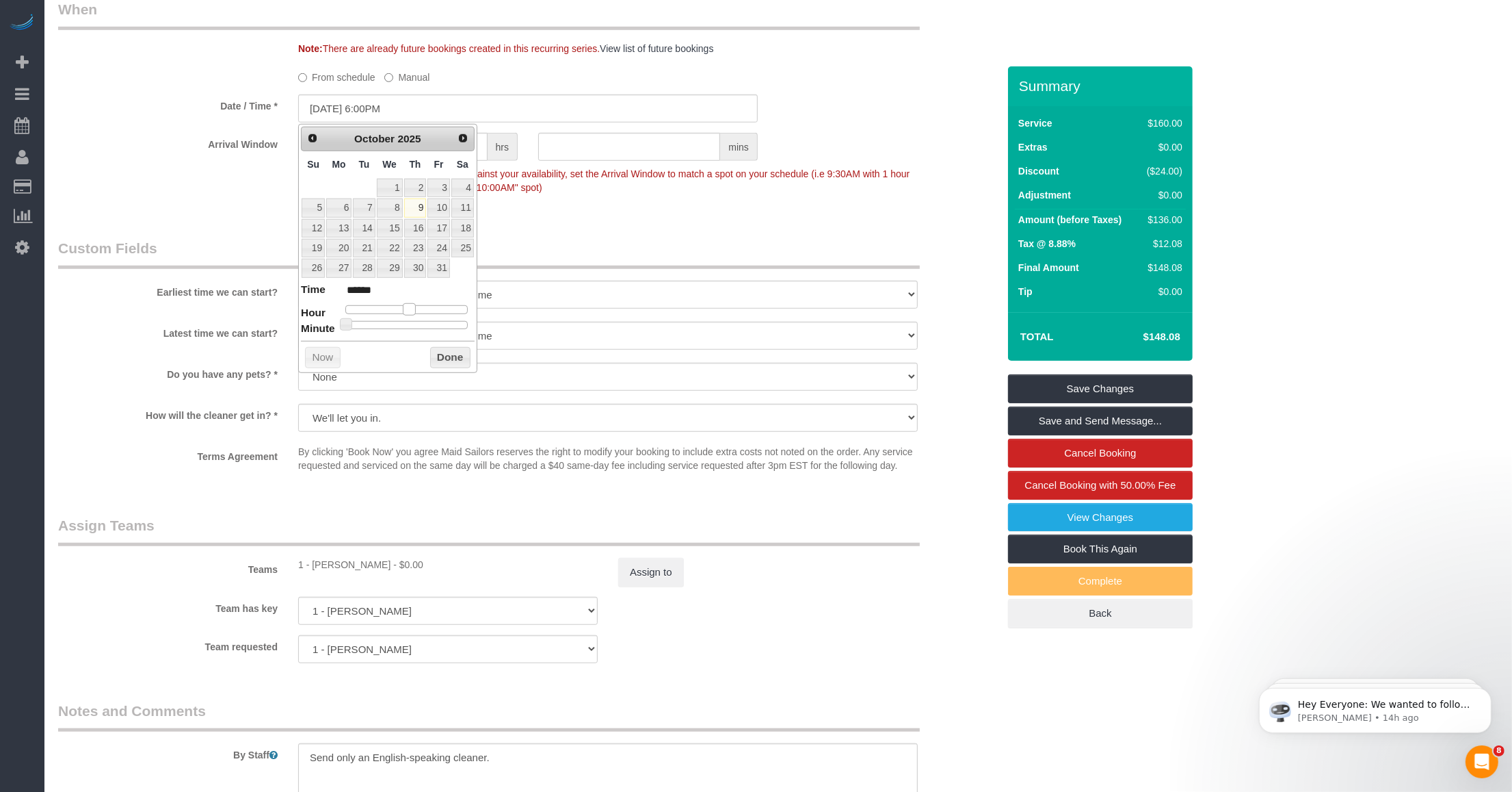
type input "10/09/2025 7:00PM"
type input "******"
type input "10/09/2025 6:00PM"
type input "******"
type input "10/09/2025 5:00PM"
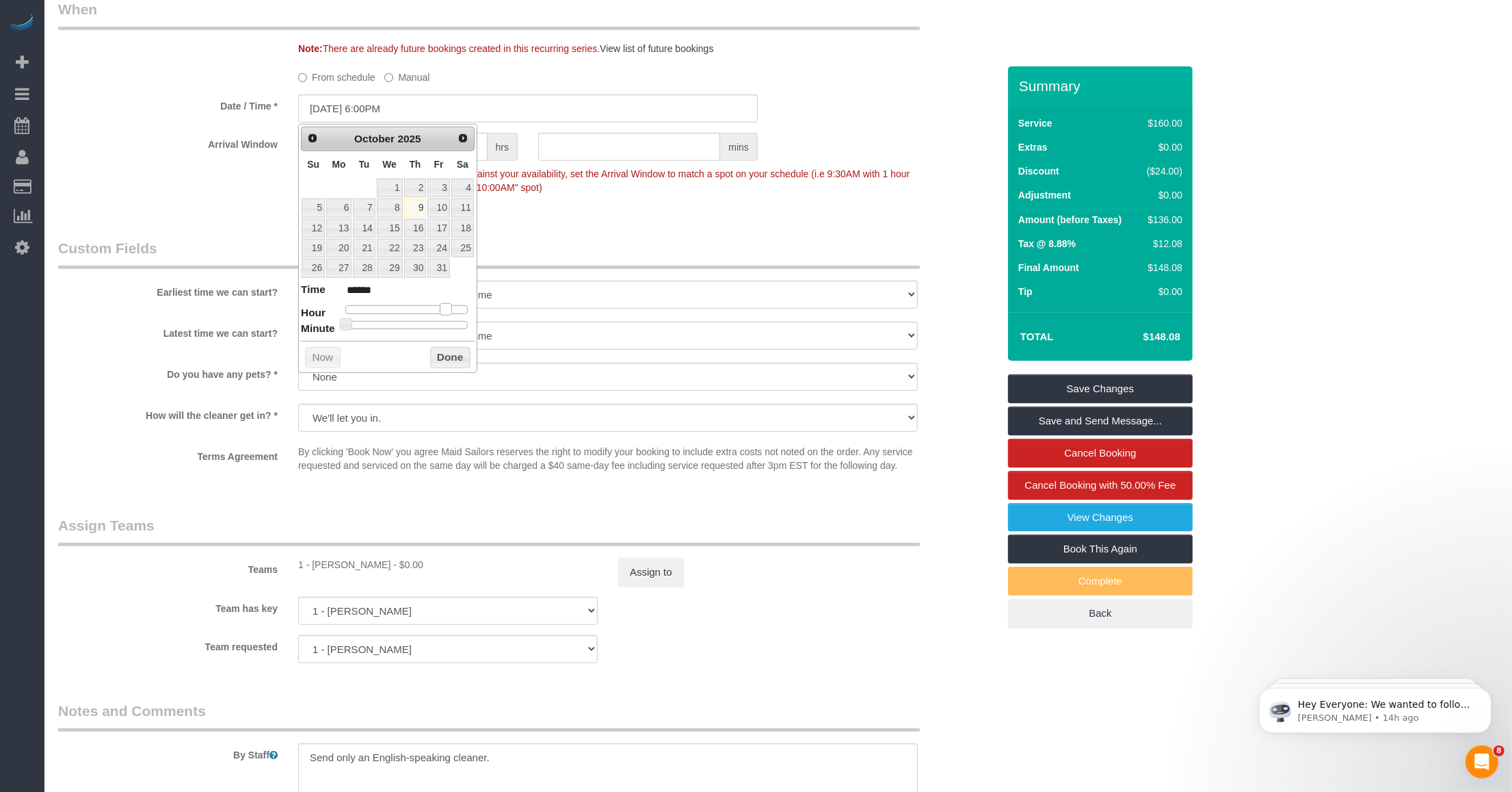
type input "******"
type input "10/09/2025 4:00PM"
type input "******"
drag, startPoint x: 398, startPoint y: 309, endPoint x: 432, endPoint y: 311, distance: 34.1
click at [432, 311] on span at bounding box center [430, 309] width 12 height 12
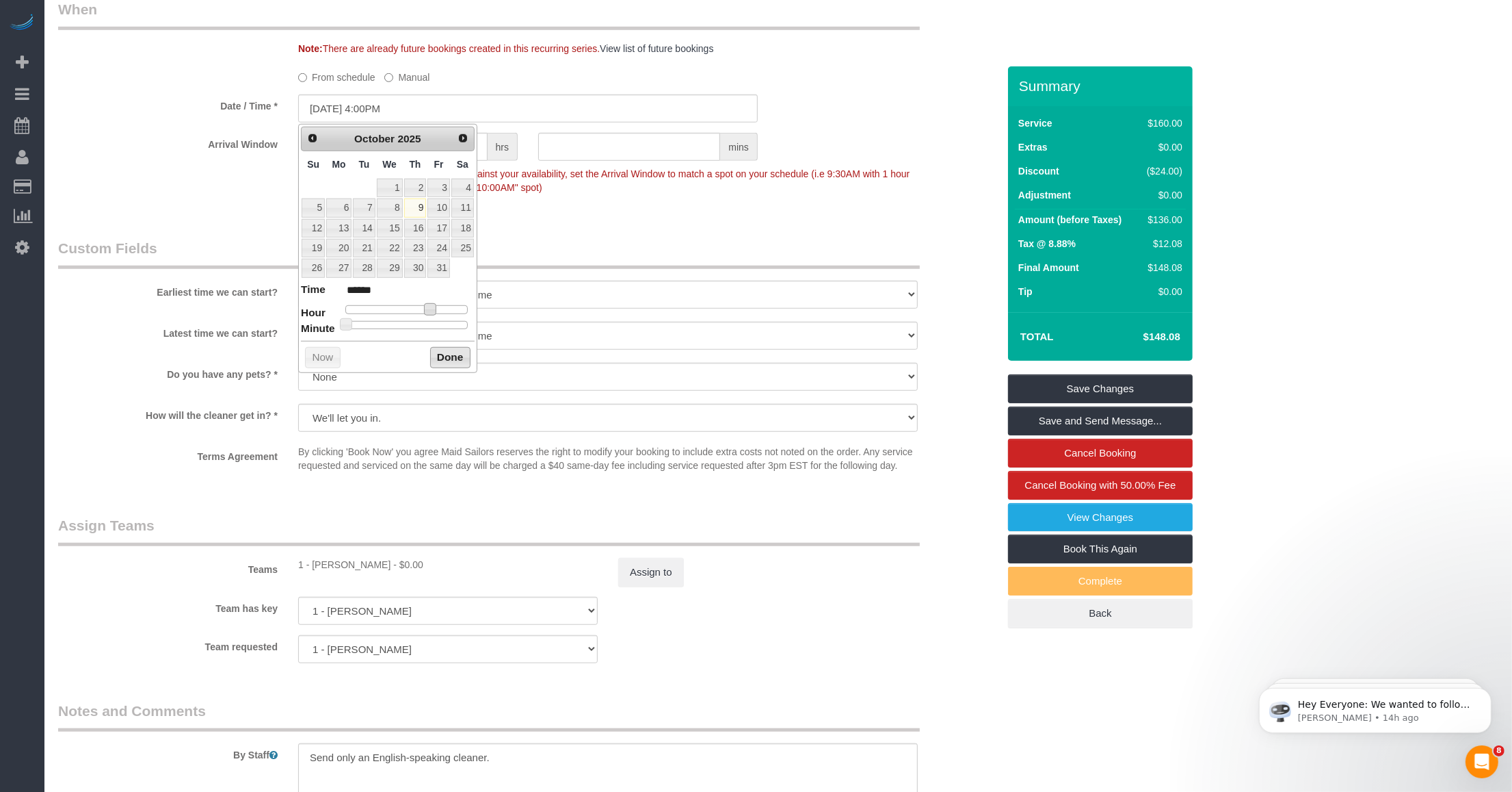
click at [437, 360] on button "Done" at bounding box center [450, 357] width 41 height 22
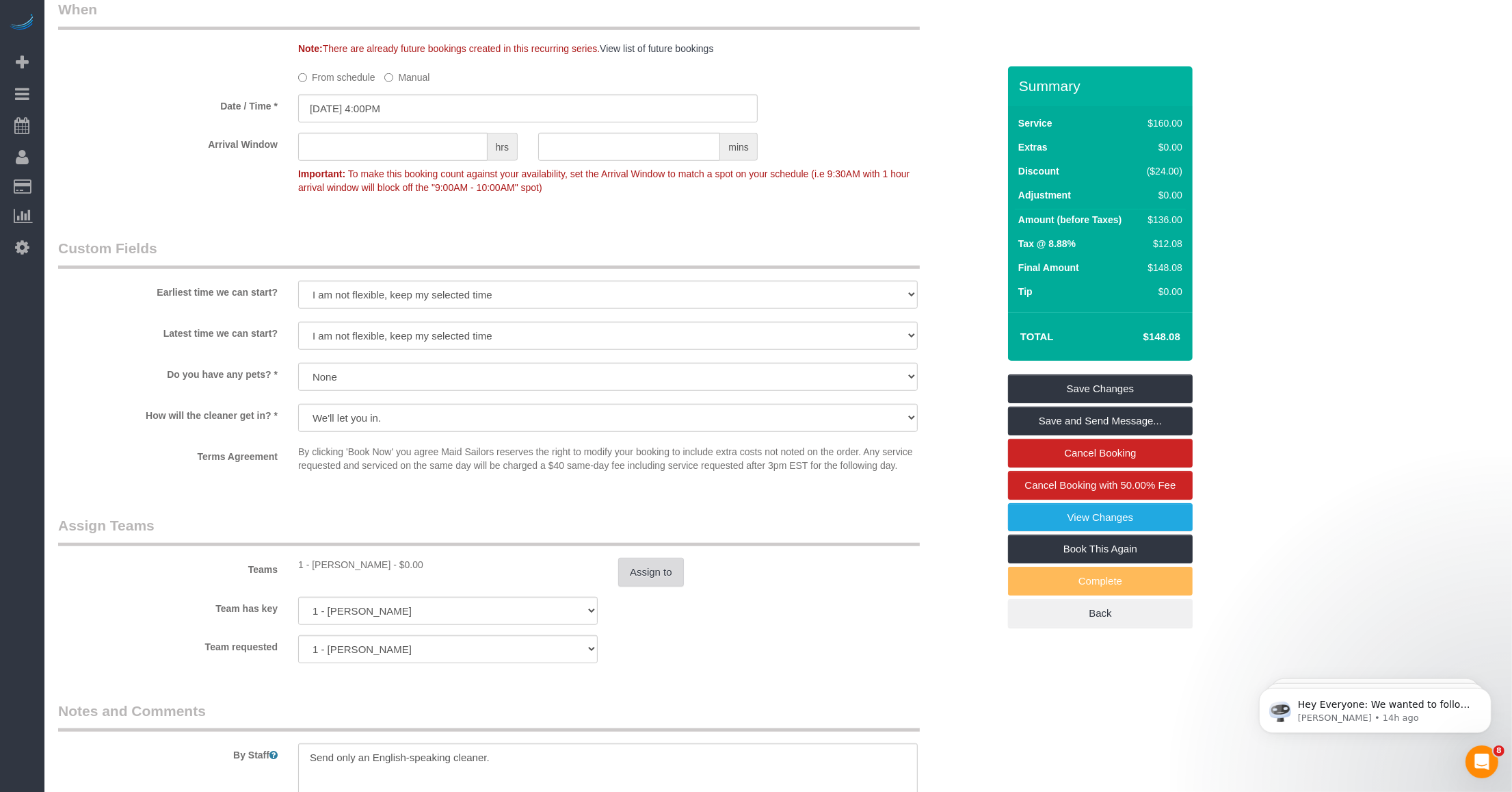
click at [631, 577] on button "Assign to" at bounding box center [651, 572] width 66 height 29
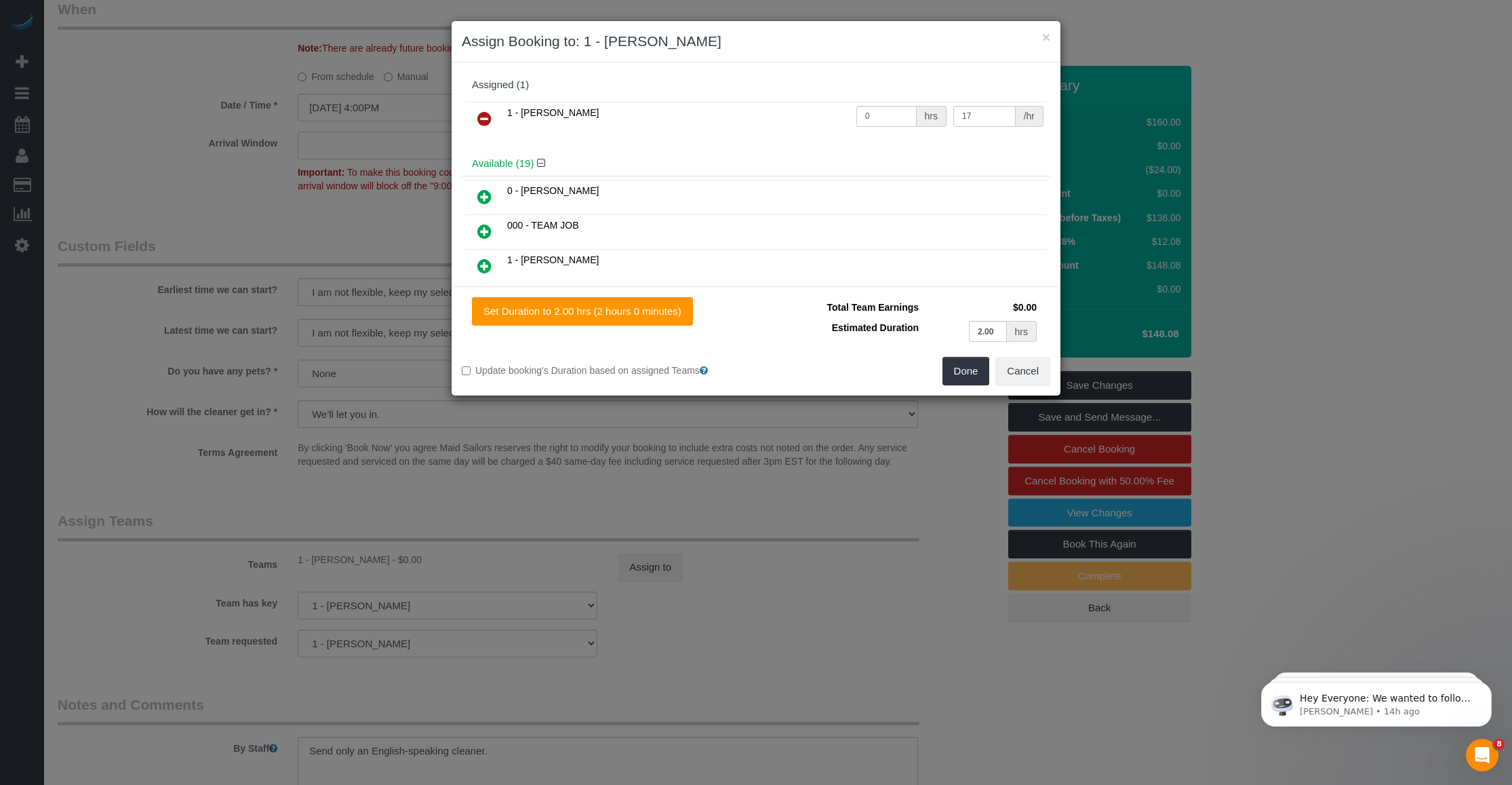
click at [486, 120] on icon at bounding box center [485, 118] width 14 height 16
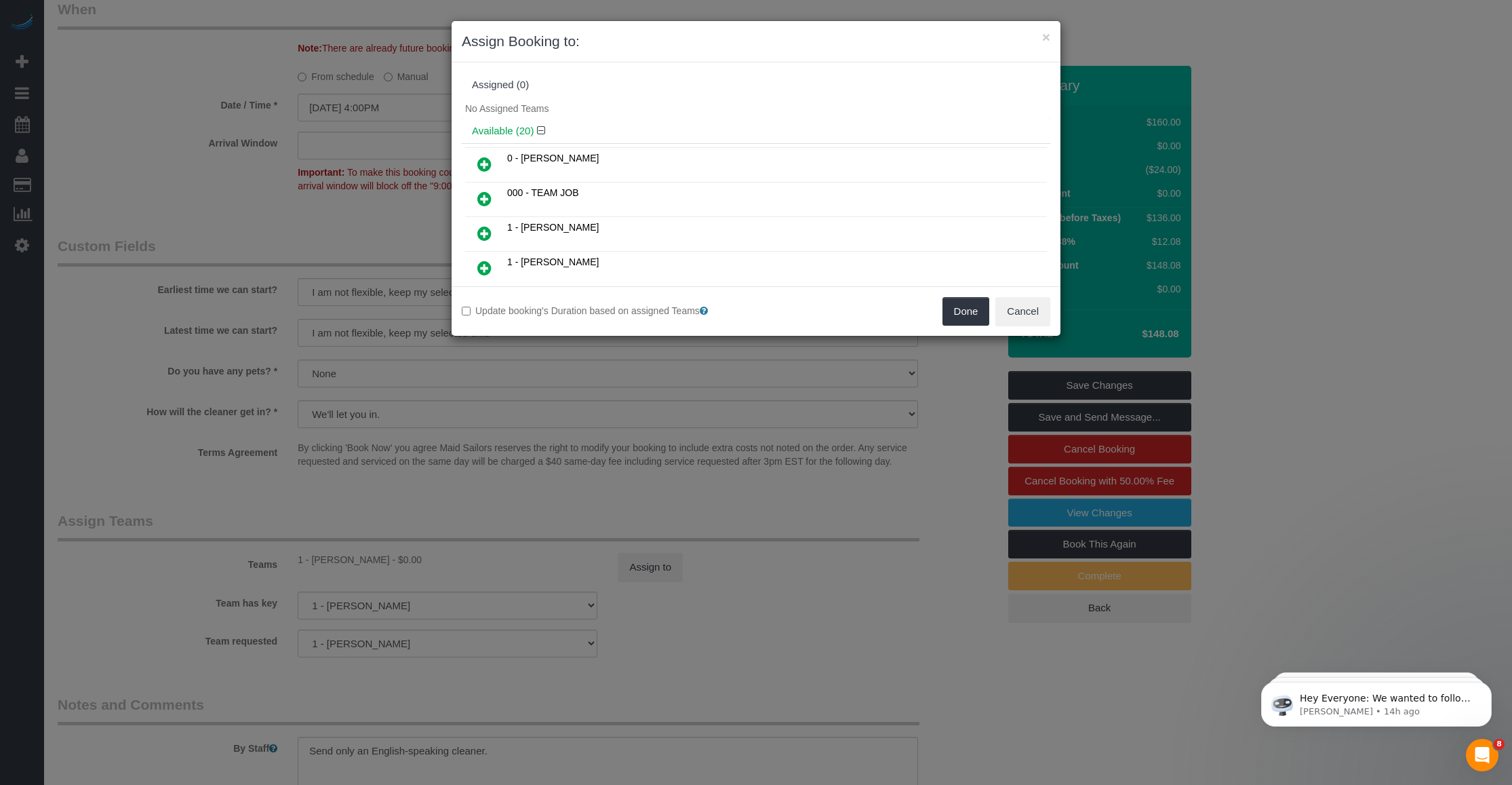
scroll to position [224, 0]
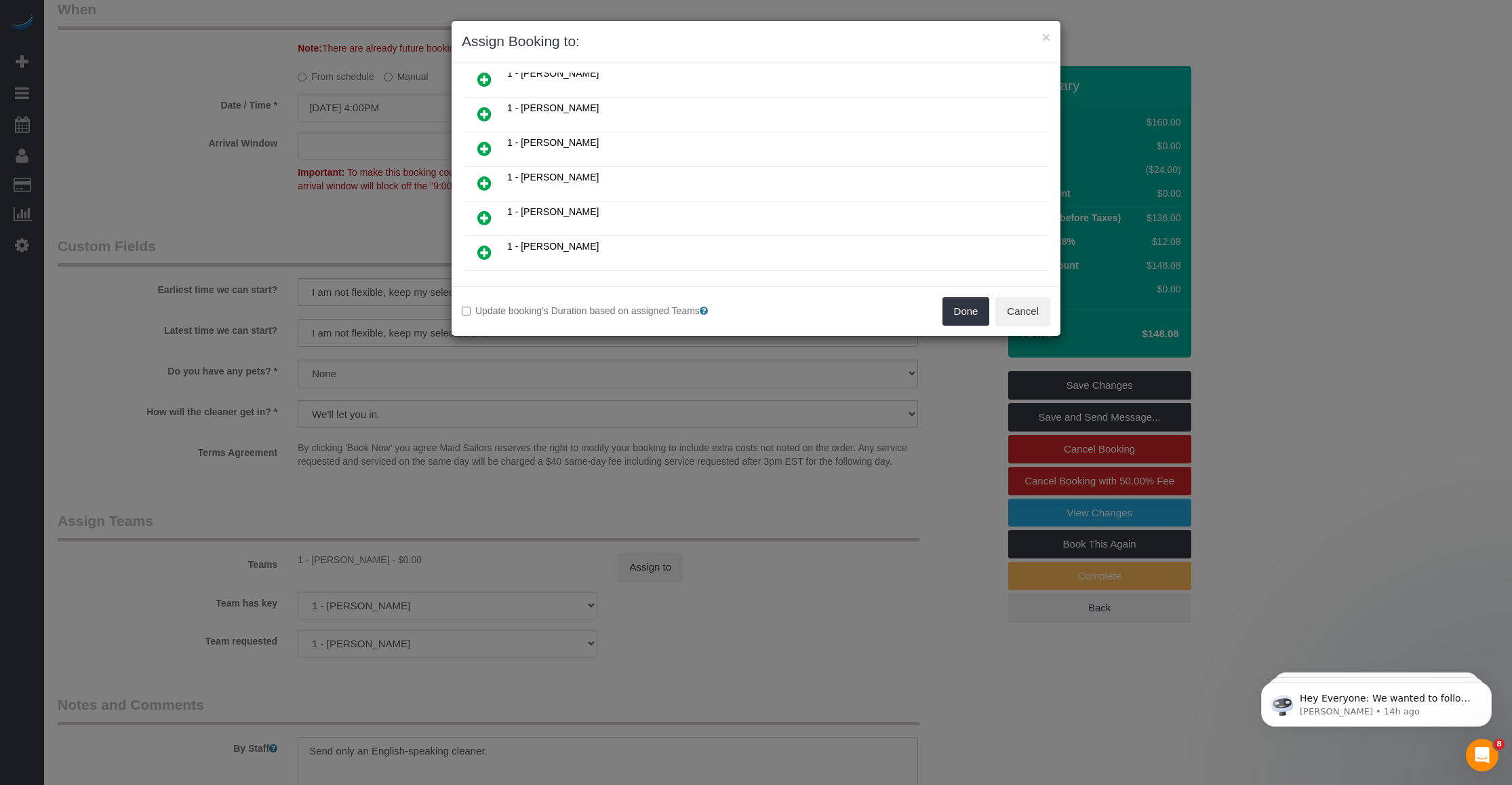
click at [485, 175] on icon at bounding box center [485, 183] width 14 height 16
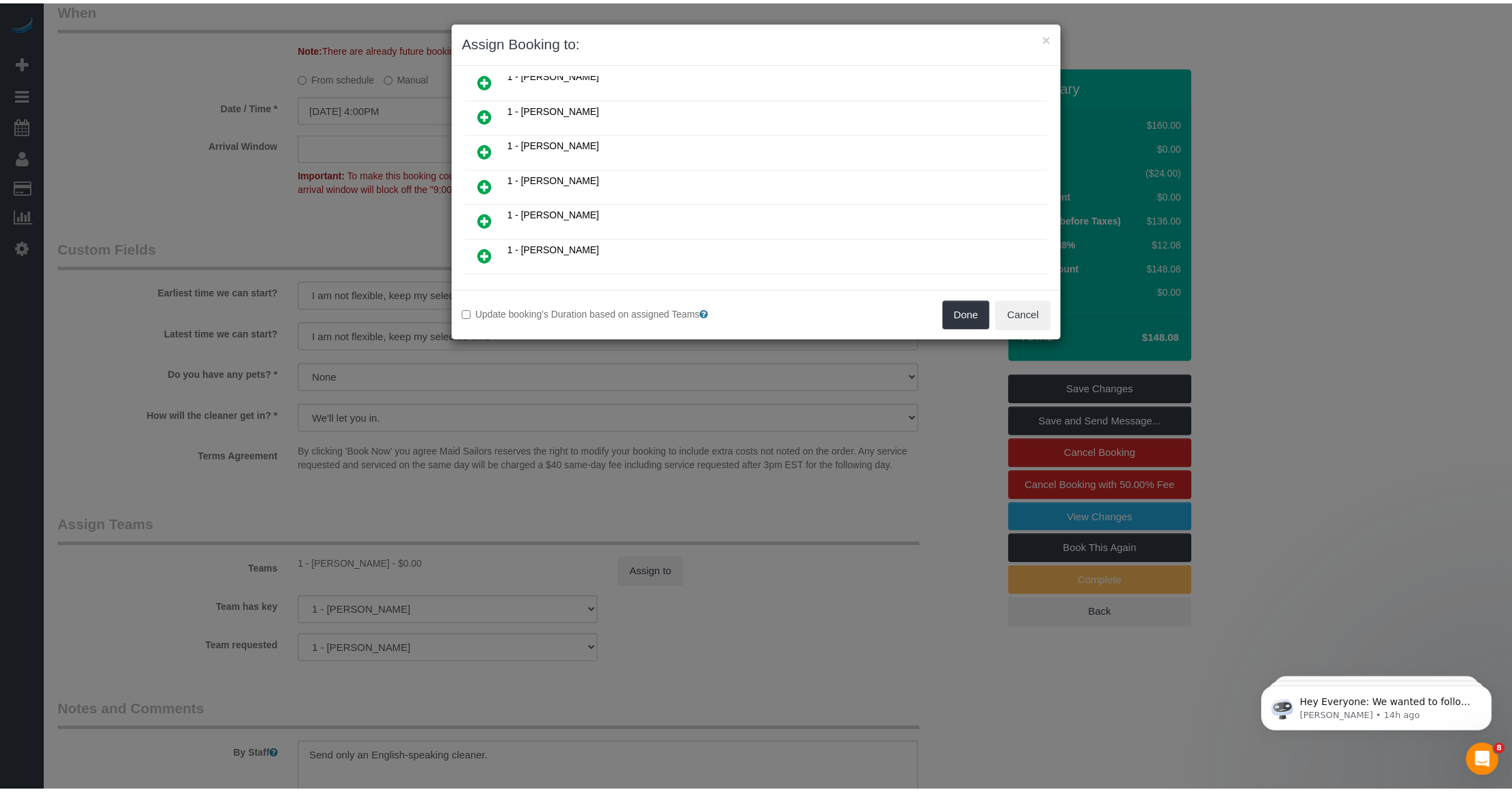
scroll to position [258, 0]
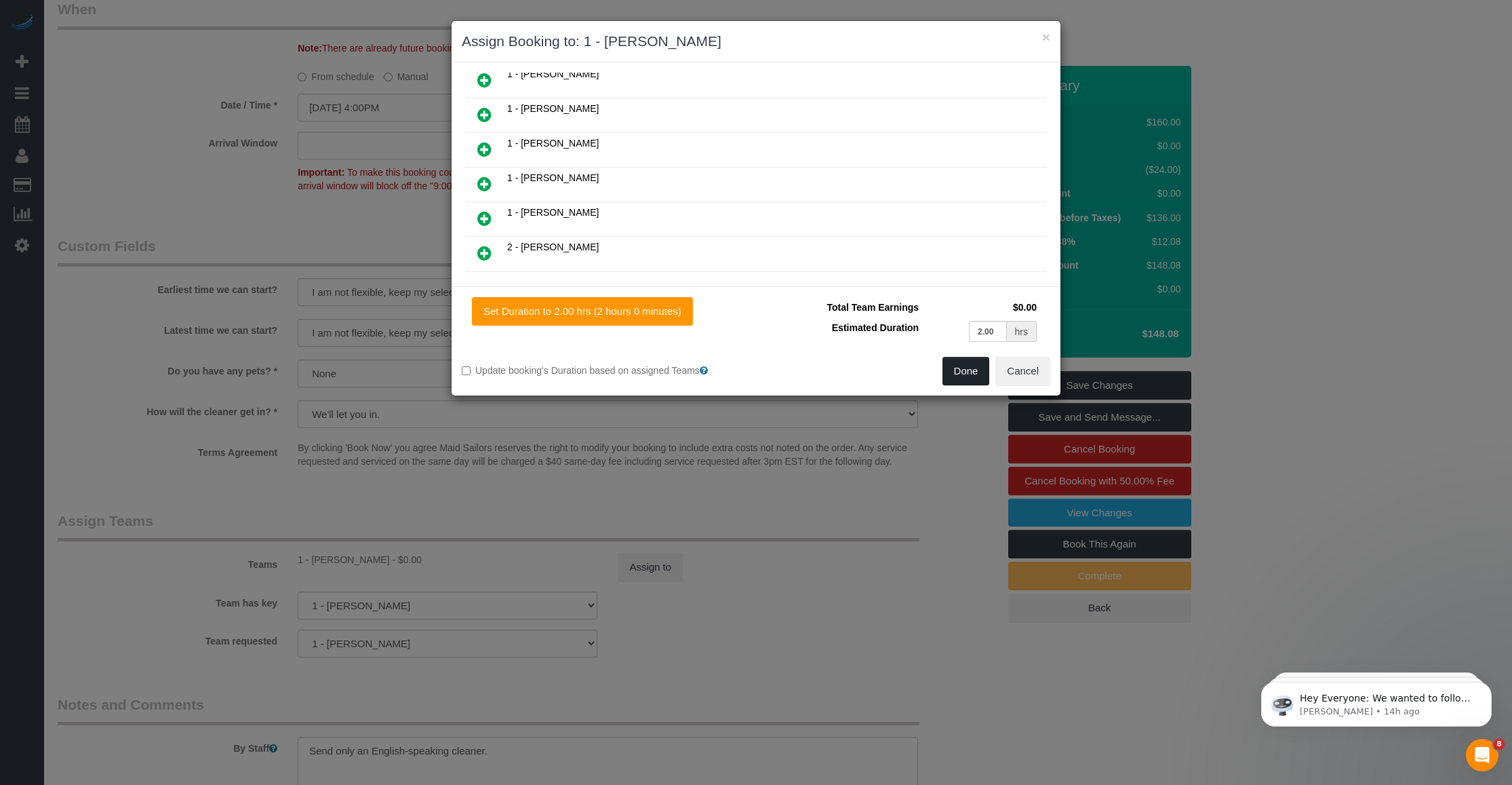
click at [627, 371] on button "Done" at bounding box center [966, 371] width 48 height 29
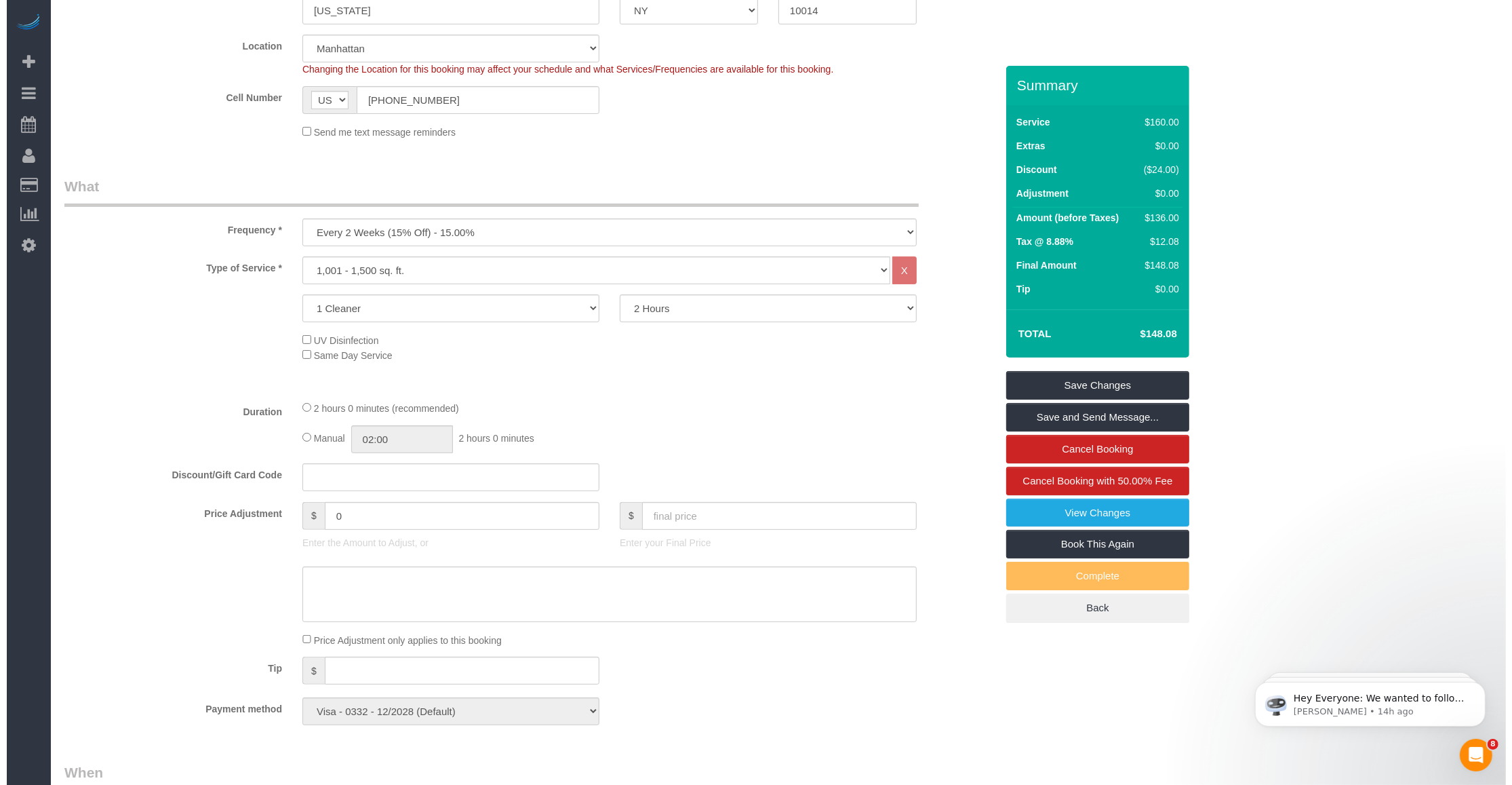
scroll to position [0, 0]
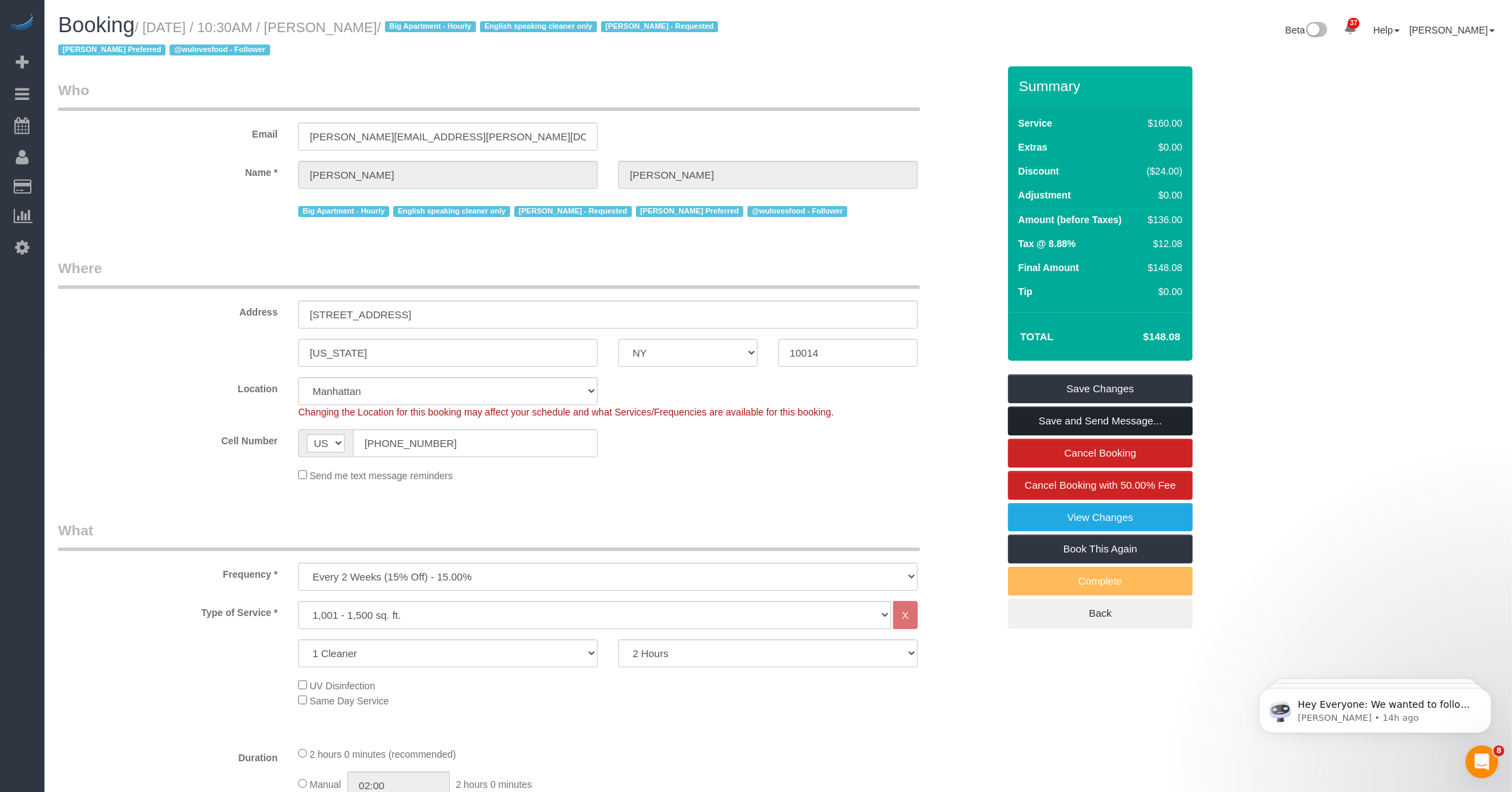
click at [632, 418] on link "Save and Send Message..." at bounding box center [1100, 421] width 184 height 29
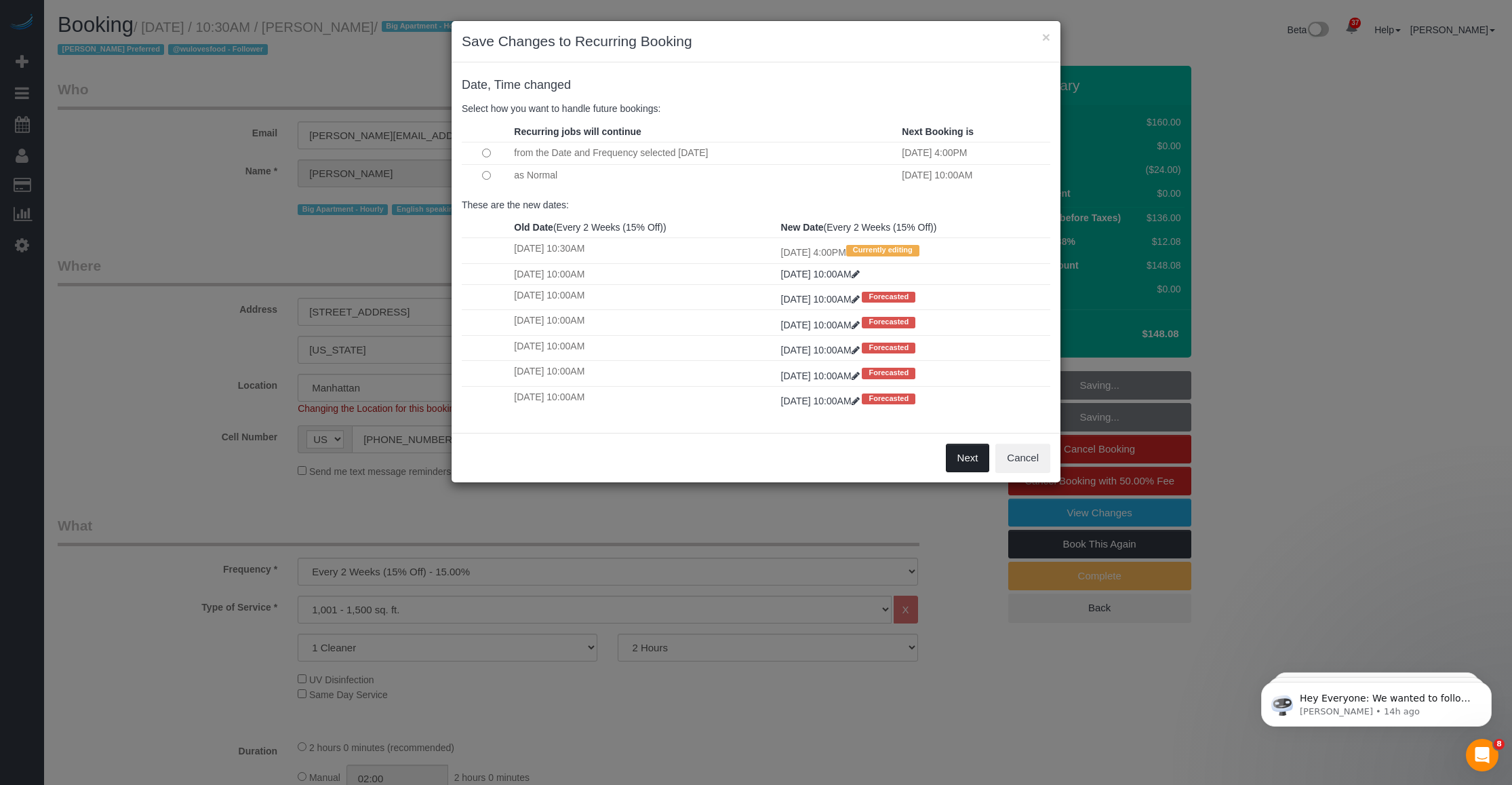
click at [627, 459] on button "Next" at bounding box center [968, 458] width 44 height 29
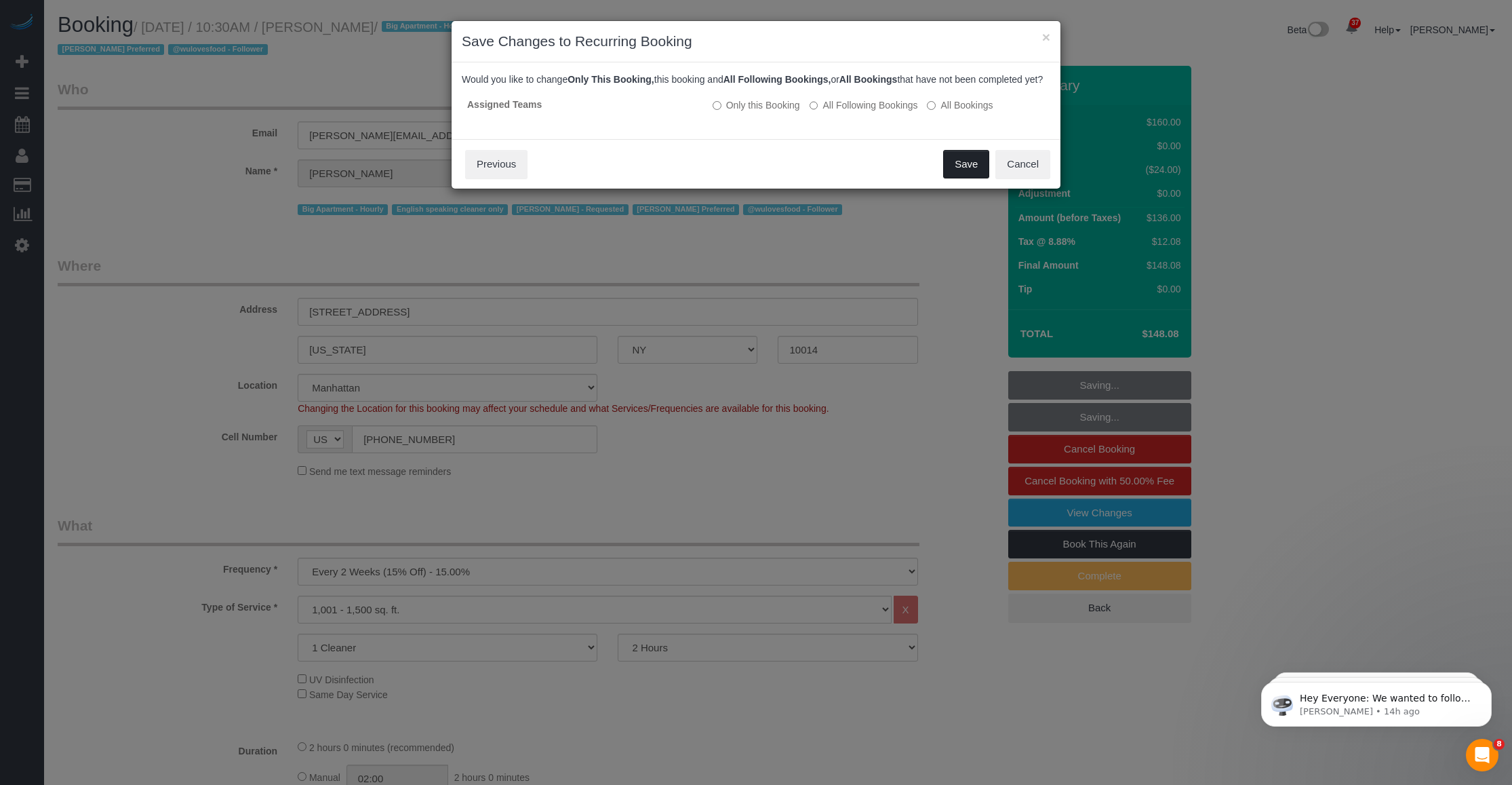
click at [627, 178] on button "Save" at bounding box center [966, 165] width 46 height 29
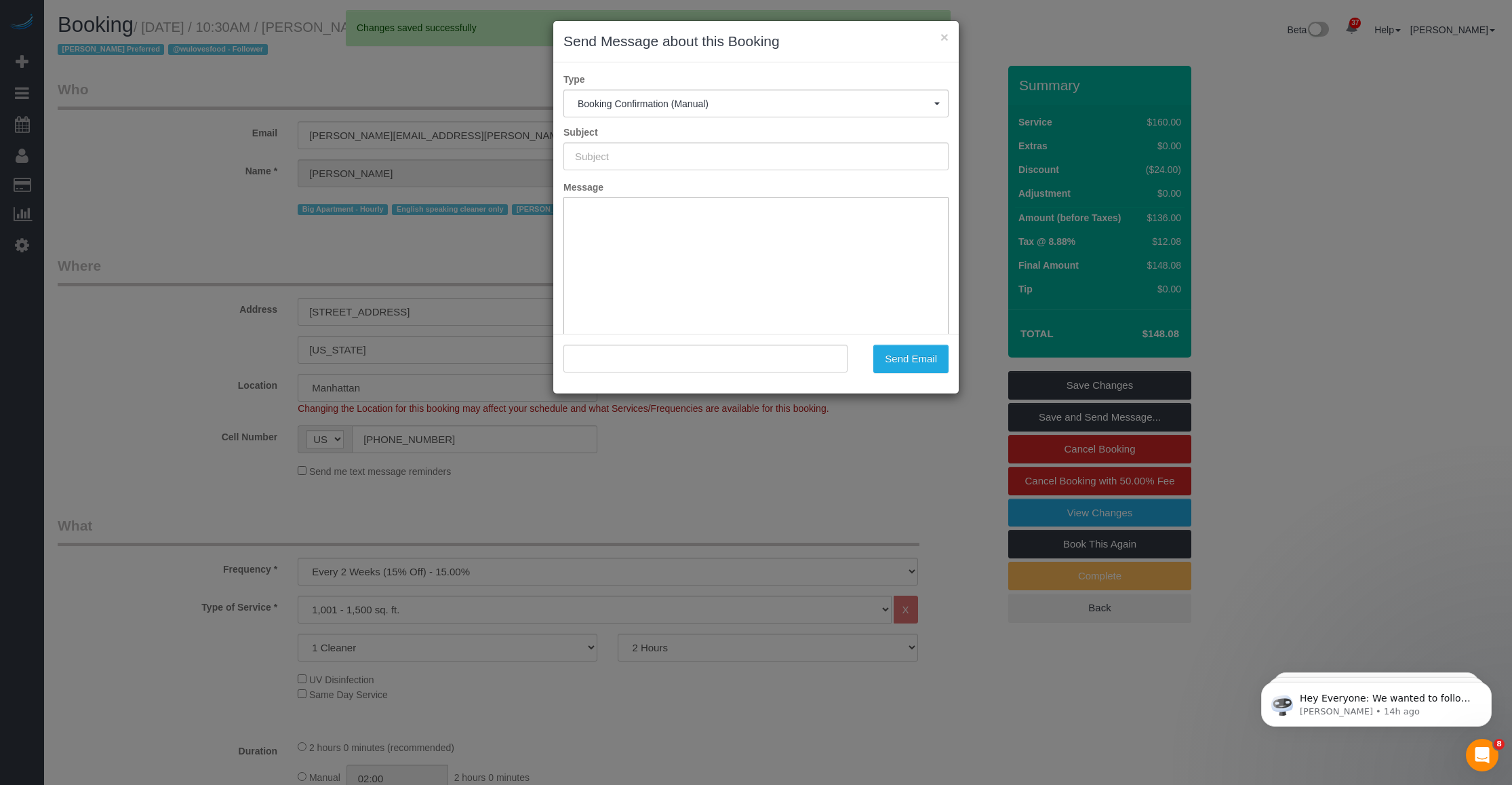
type input "Cleaning Confirmed for 10/09/2025 at 4:00pm"
type input ""Kruti Sheth" <kruti.l.sheth@gmail.com>"
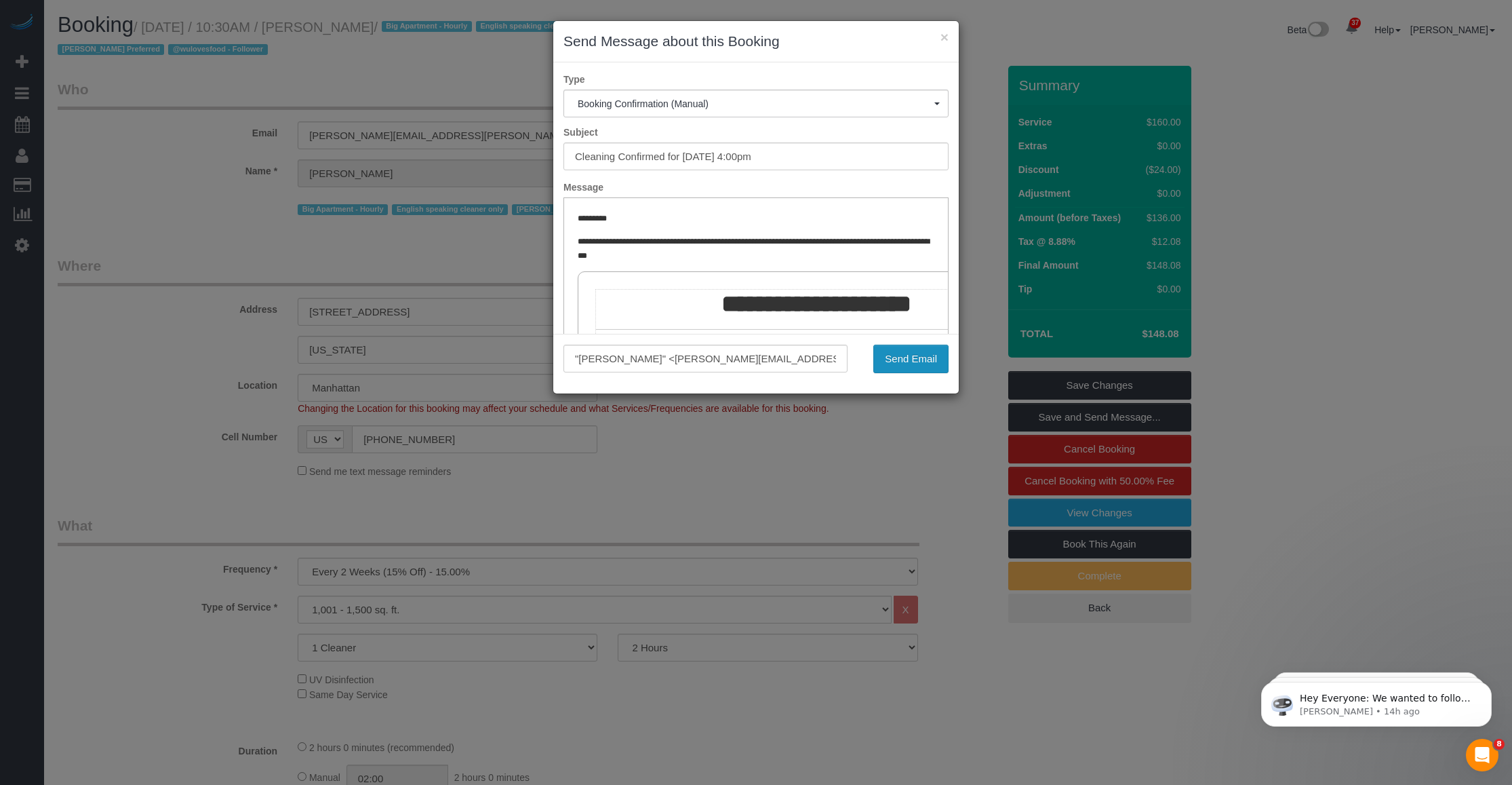
click at [627, 360] on button "Send Email" at bounding box center [911, 359] width 75 height 29
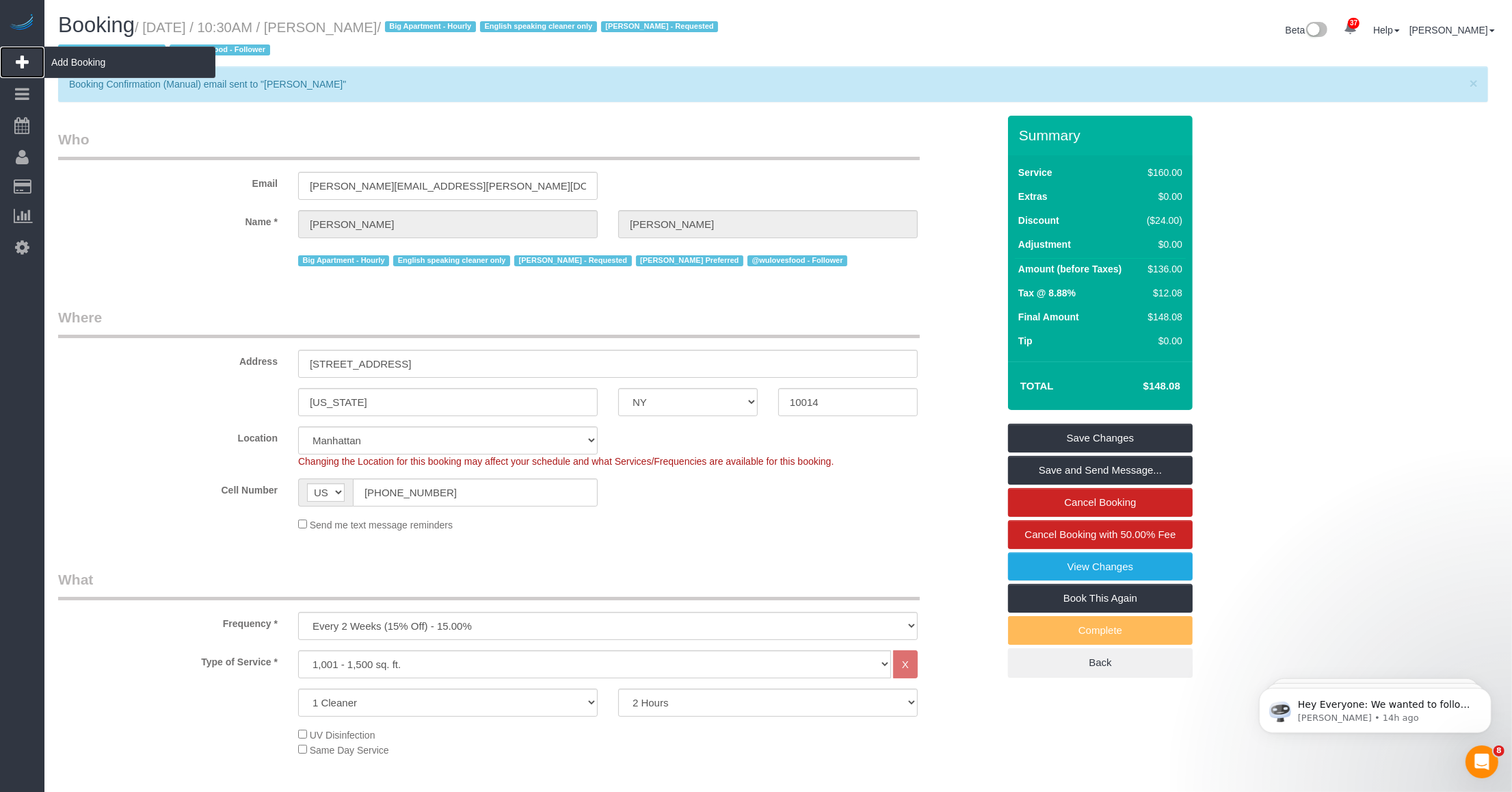
click at [75, 63] on span "Add Booking" at bounding box center [130, 62] width 171 height 31
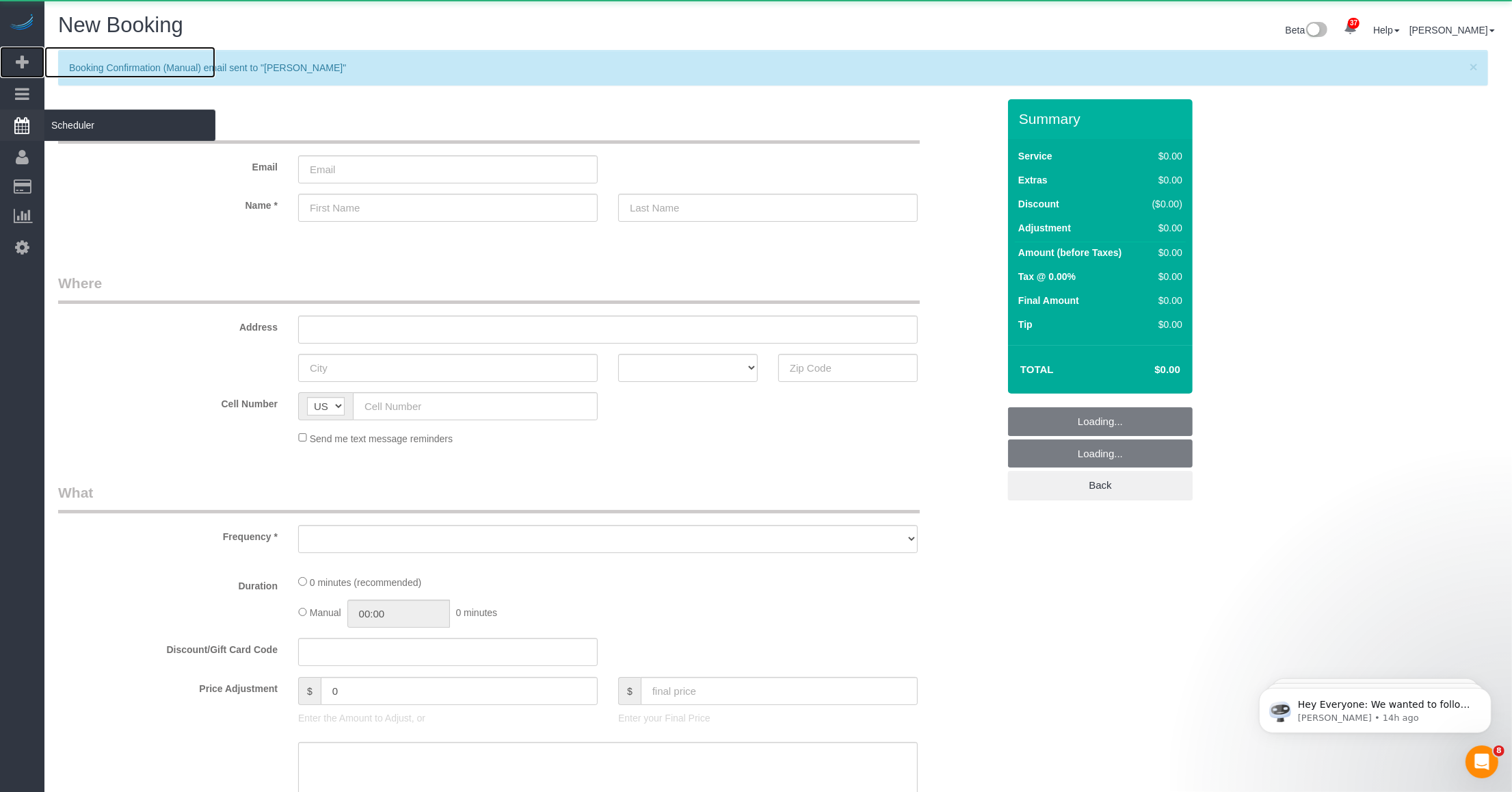
select select "number:89"
select select "number:90"
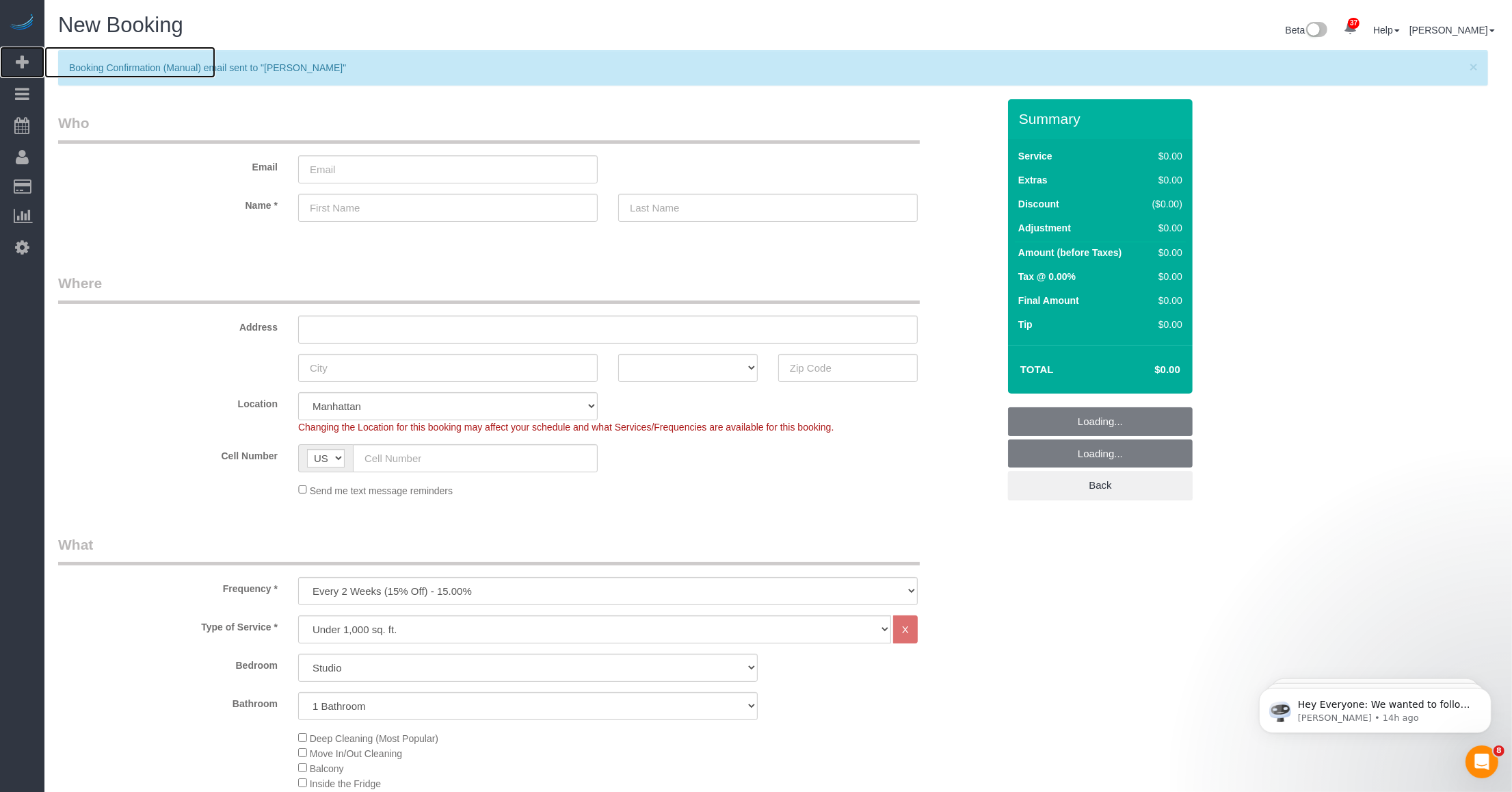
select select "object:5038"
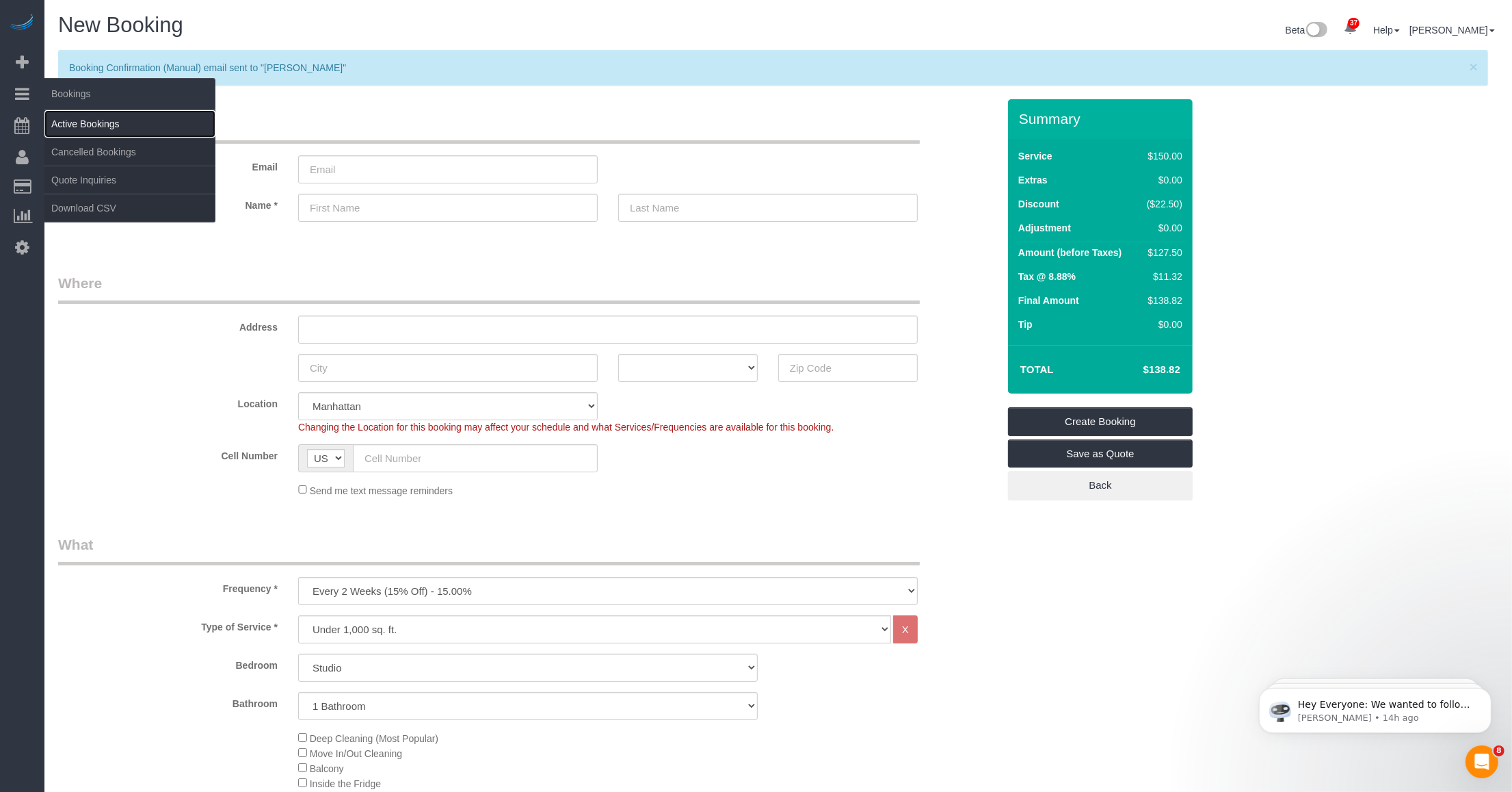
click at [62, 118] on link "Active Bookings" at bounding box center [130, 124] width 171 height 28
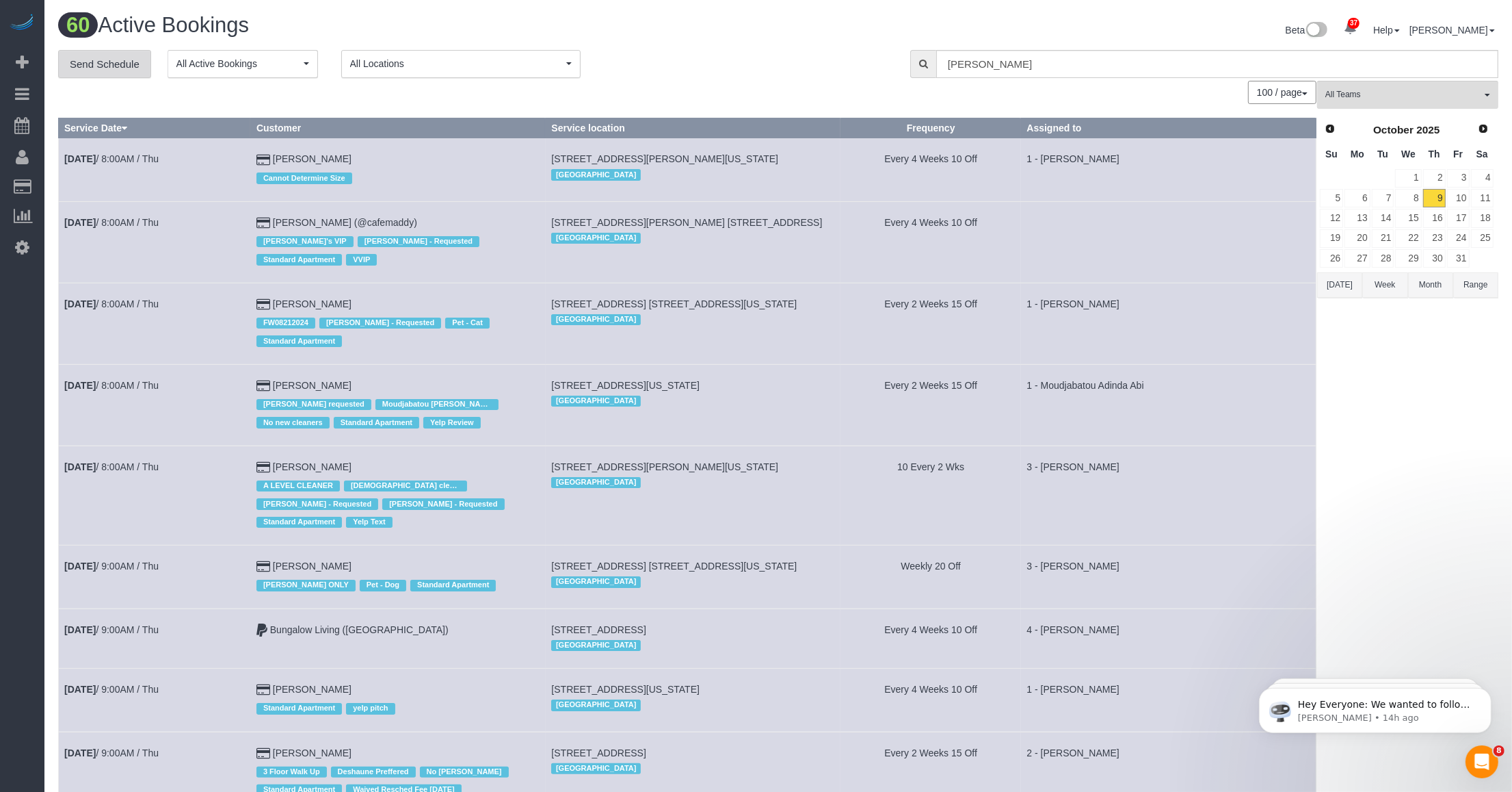
click at [106, 60] on link "Send Schedule" at bounding box center [105, 64] width 93 height 29
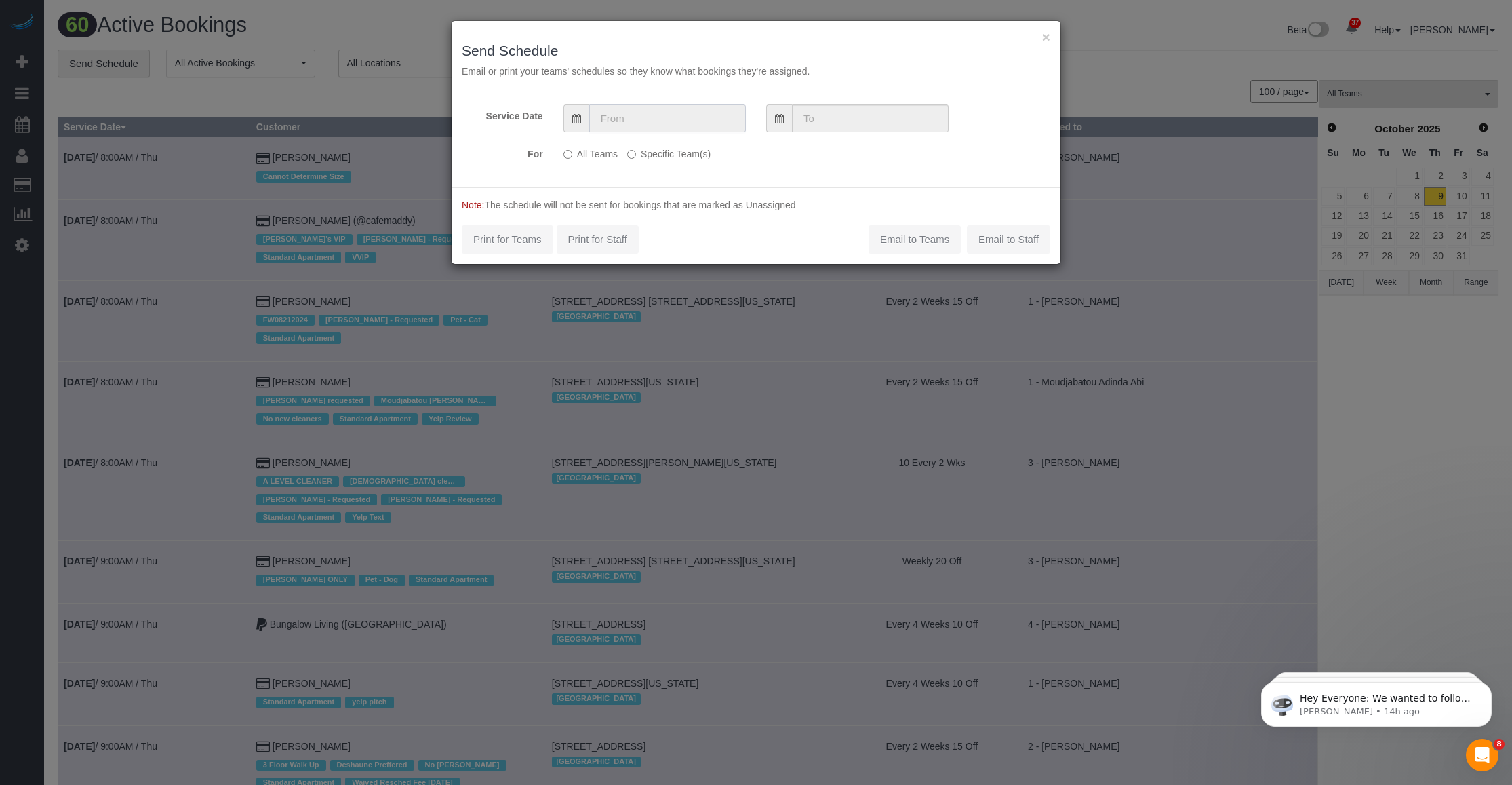
click at [627, 121] on input "text" at bounding box center [667, 118] width 157 height 28
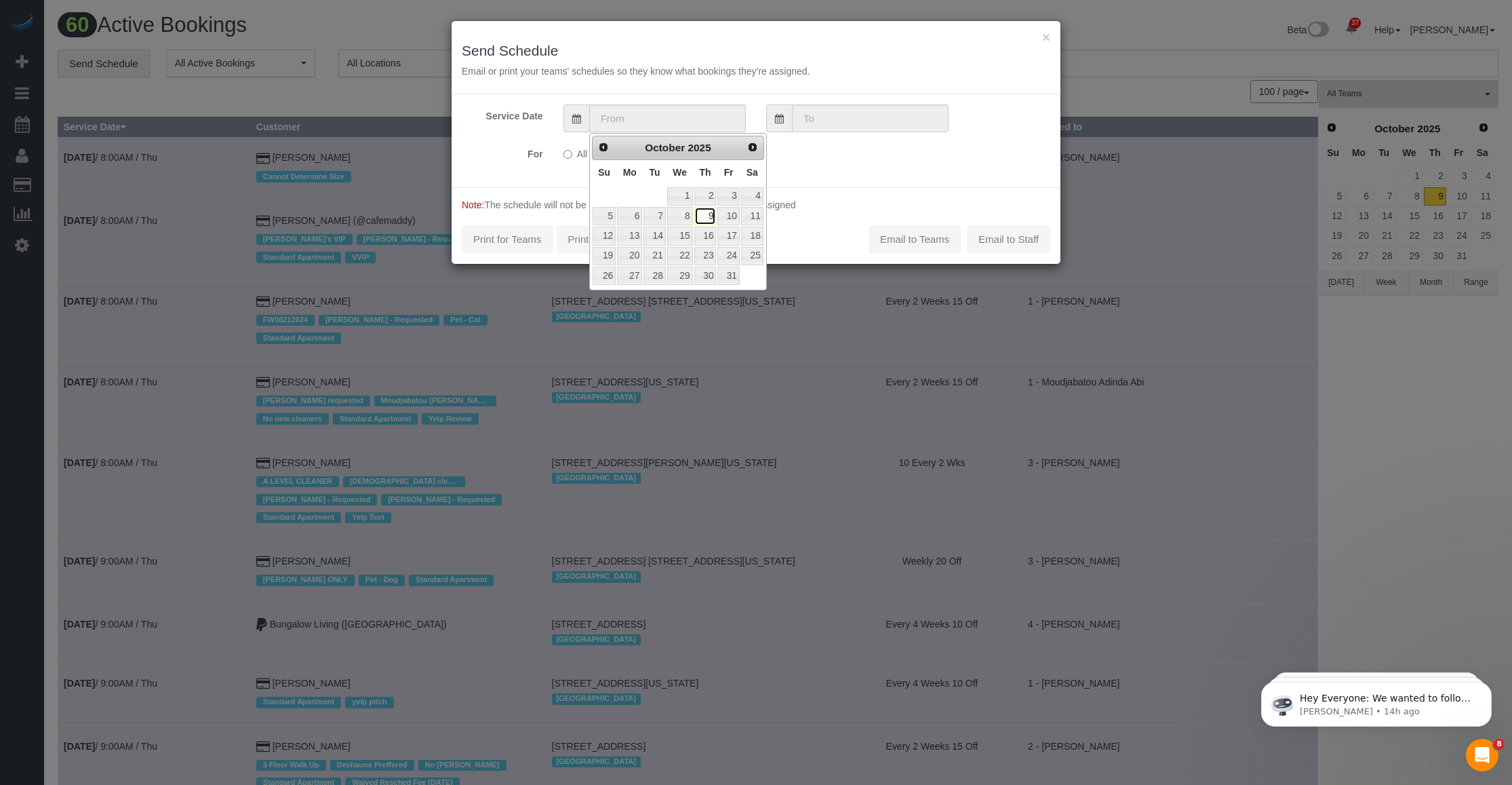
click at [627, 215] on link "9" at bounding box center [706, 216] width 23 height 18
type input "10/09/2025"
click at [627, 215] on link "9" at bounding box center [706, 216] width 23 height 18
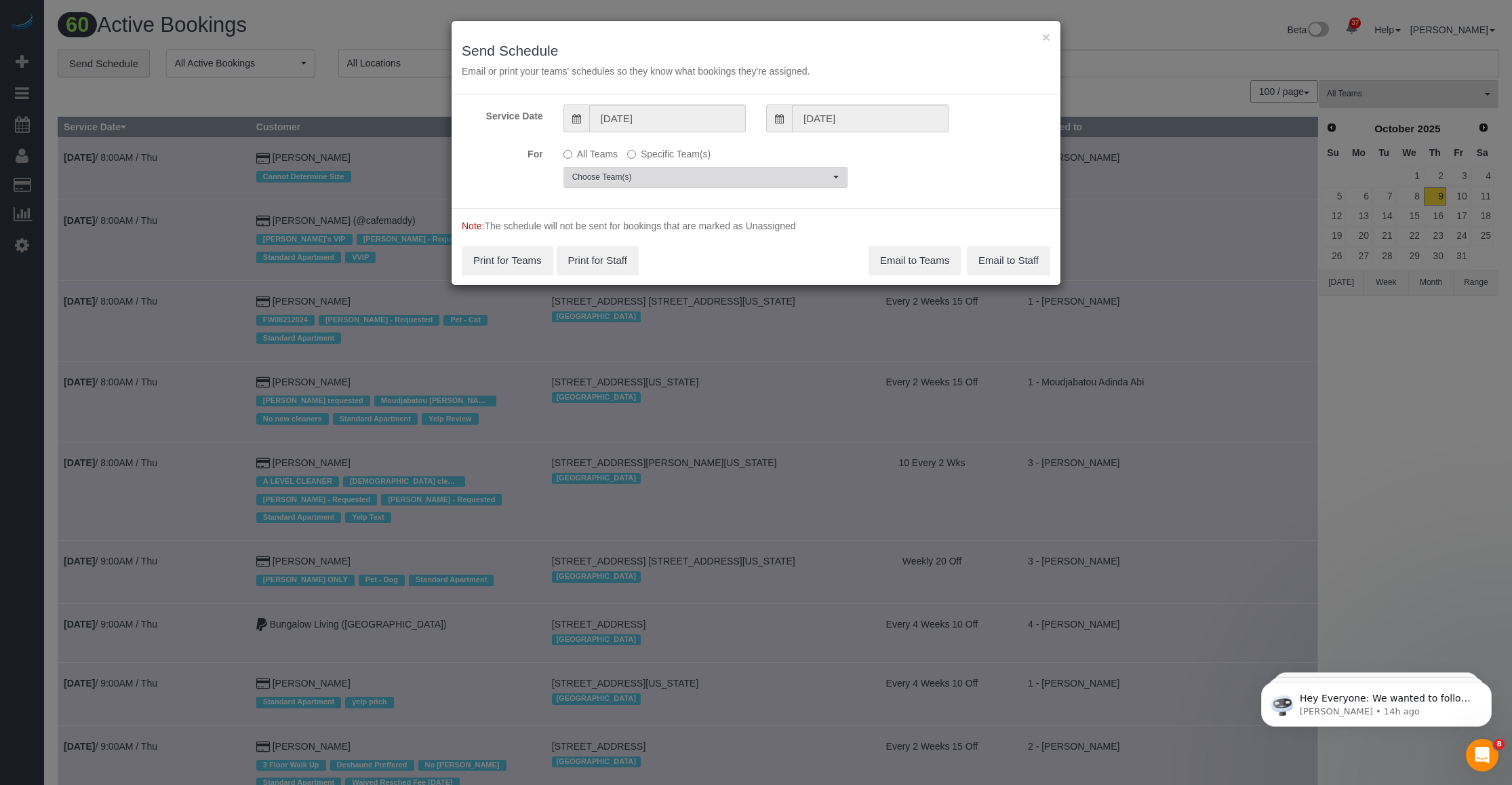
click at [627, 177] on span "Choose Team(s)" at bounding box center [701, 177] width 258 height 11
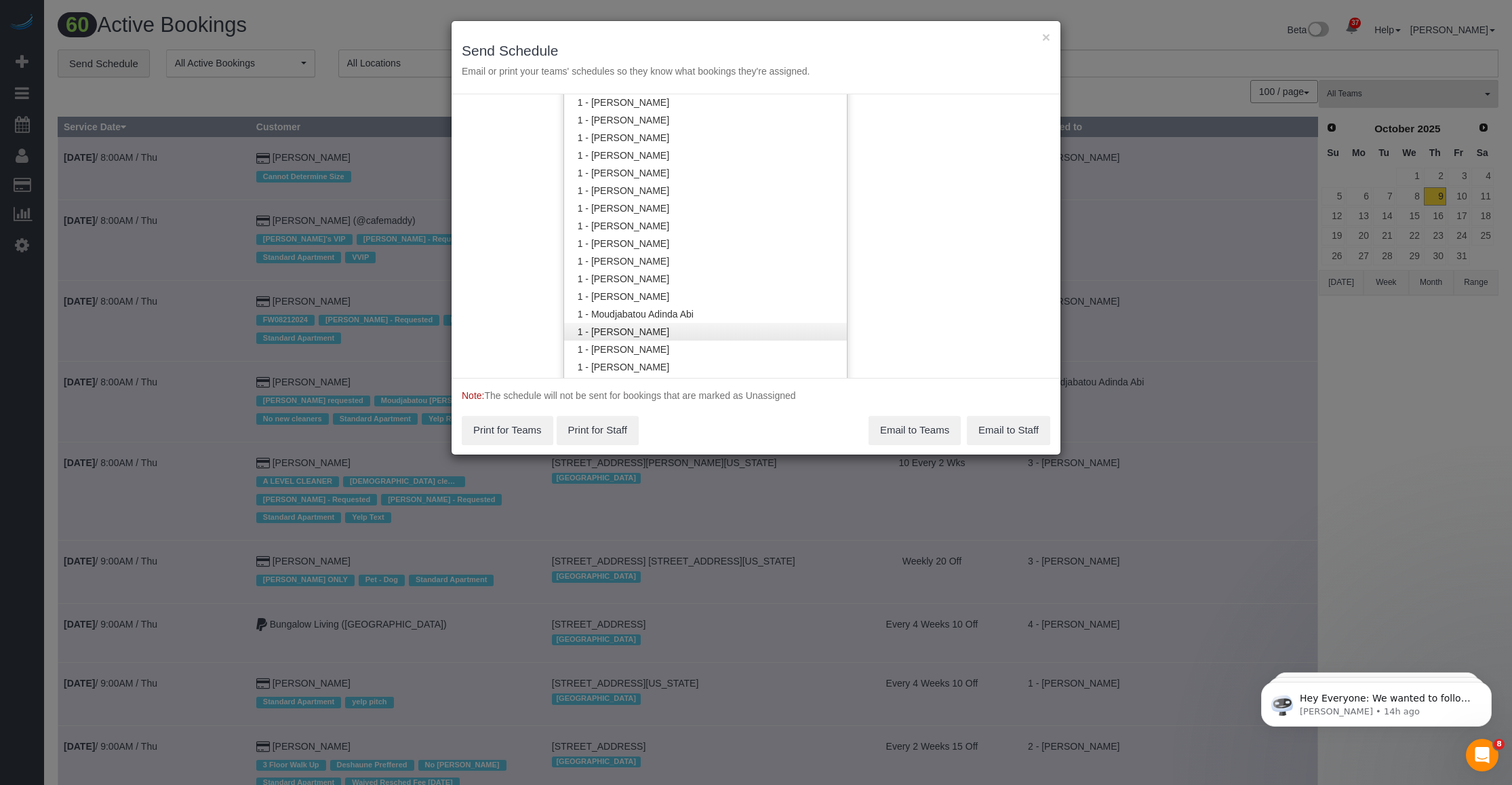
scroll to position [678, 0]
click at [627, 121] on link "1 - [PERSON_NAME]" at bounding box center [705, 123] width 283 height 17
click at [627, 163] on div "Service Date 10/09/2025 10/09/2025 For All Teams Specific Team(s) 1 - Joselin C…" at bounding box center [756, 236] width 609 height 284
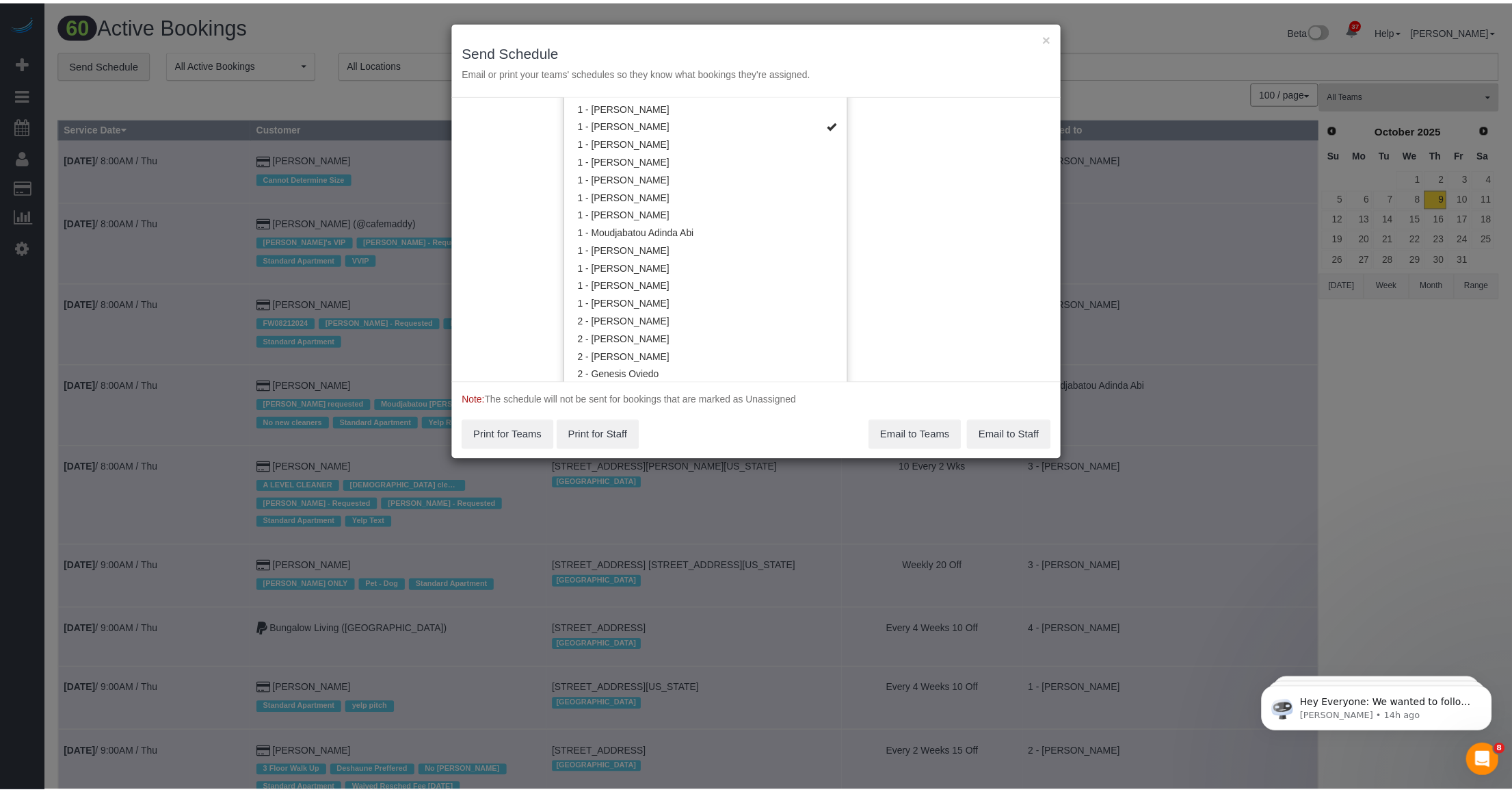
scroll to position [0, 0]
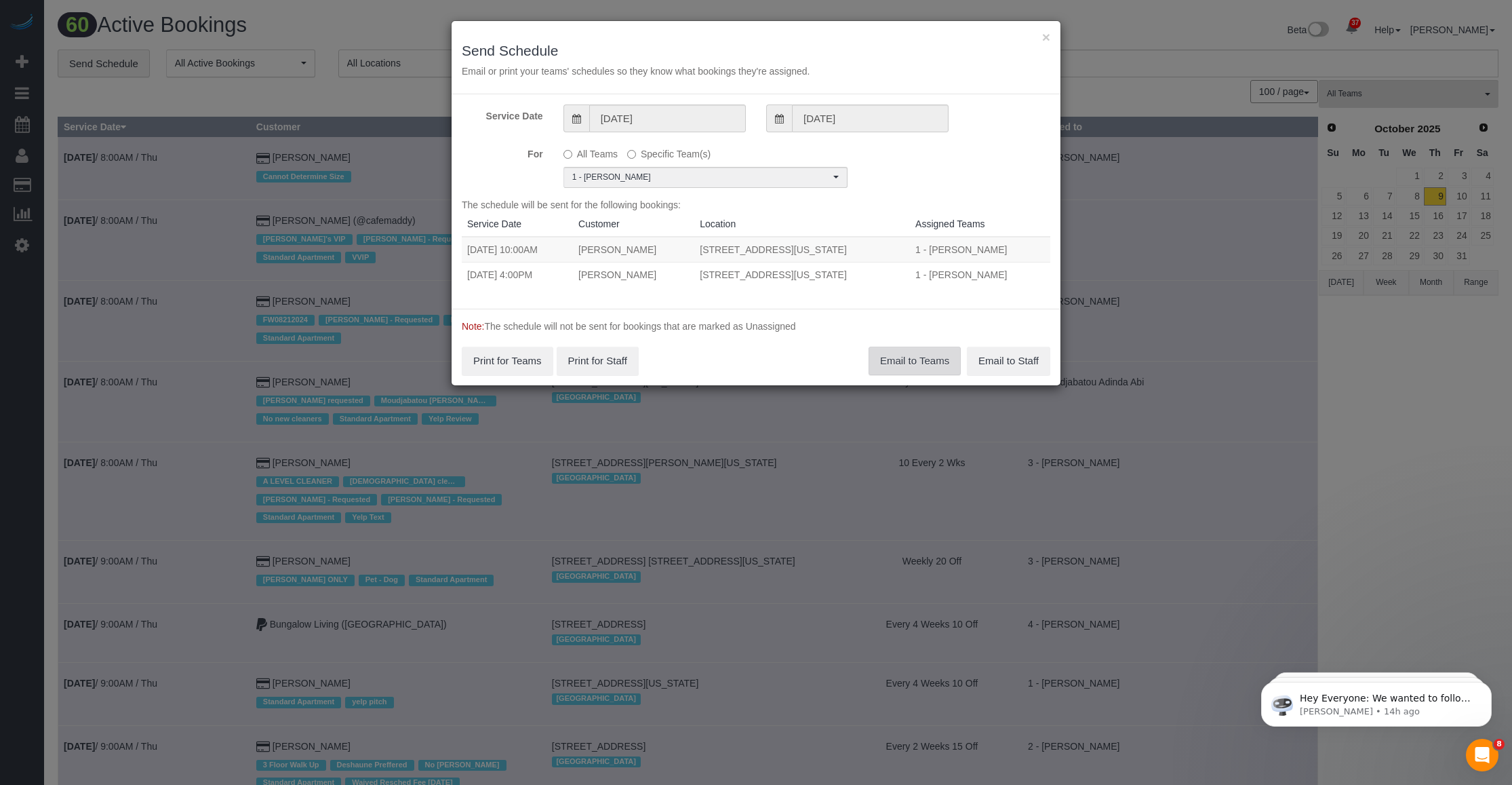
click at [627, 369] on button "Email to Teams" at bounding box center [915, 361] width 93 height 29
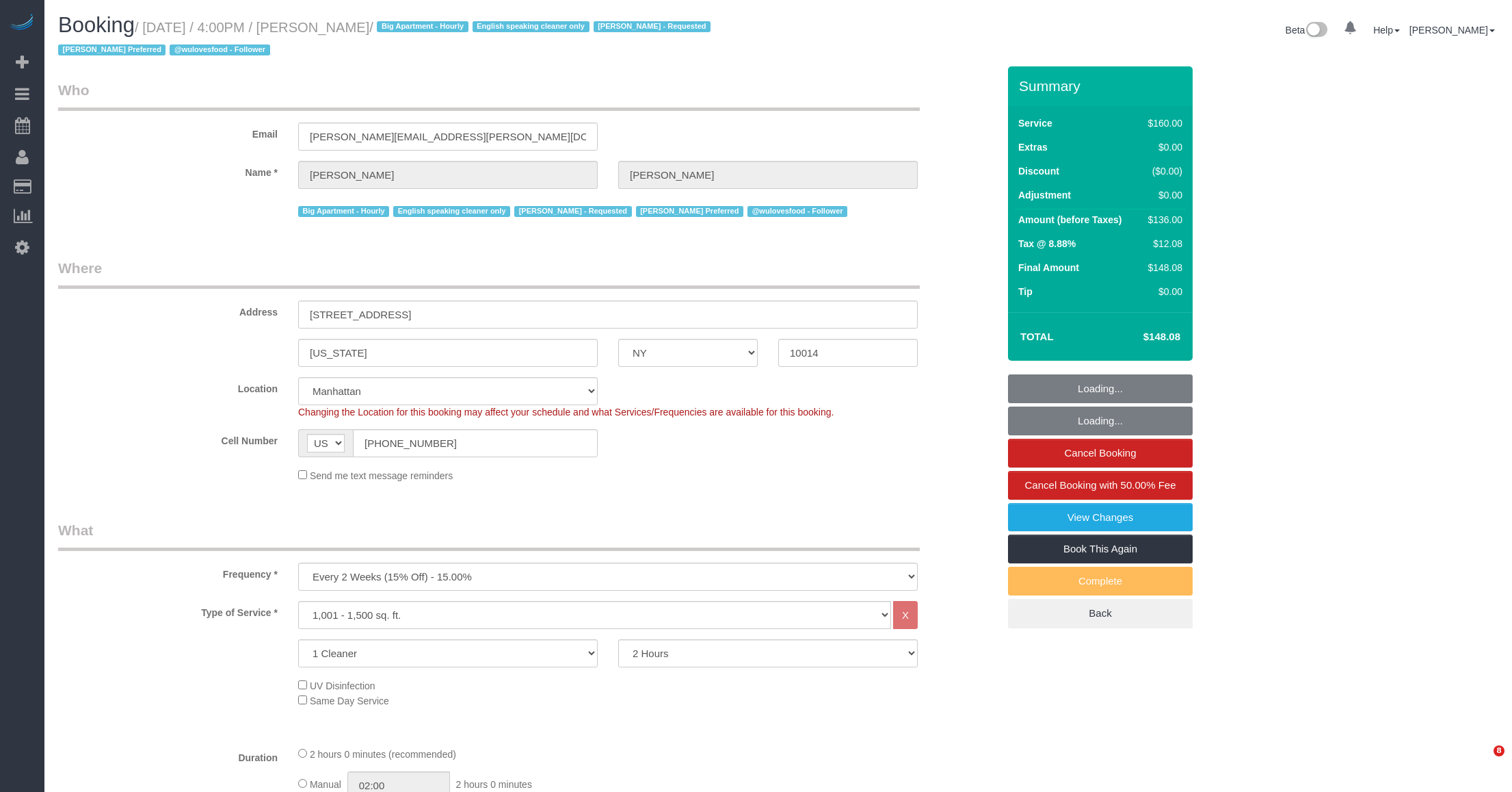
select select "NY"
select select "spot1"
select select "number:89"
select select "number:90"
select select "number:15"
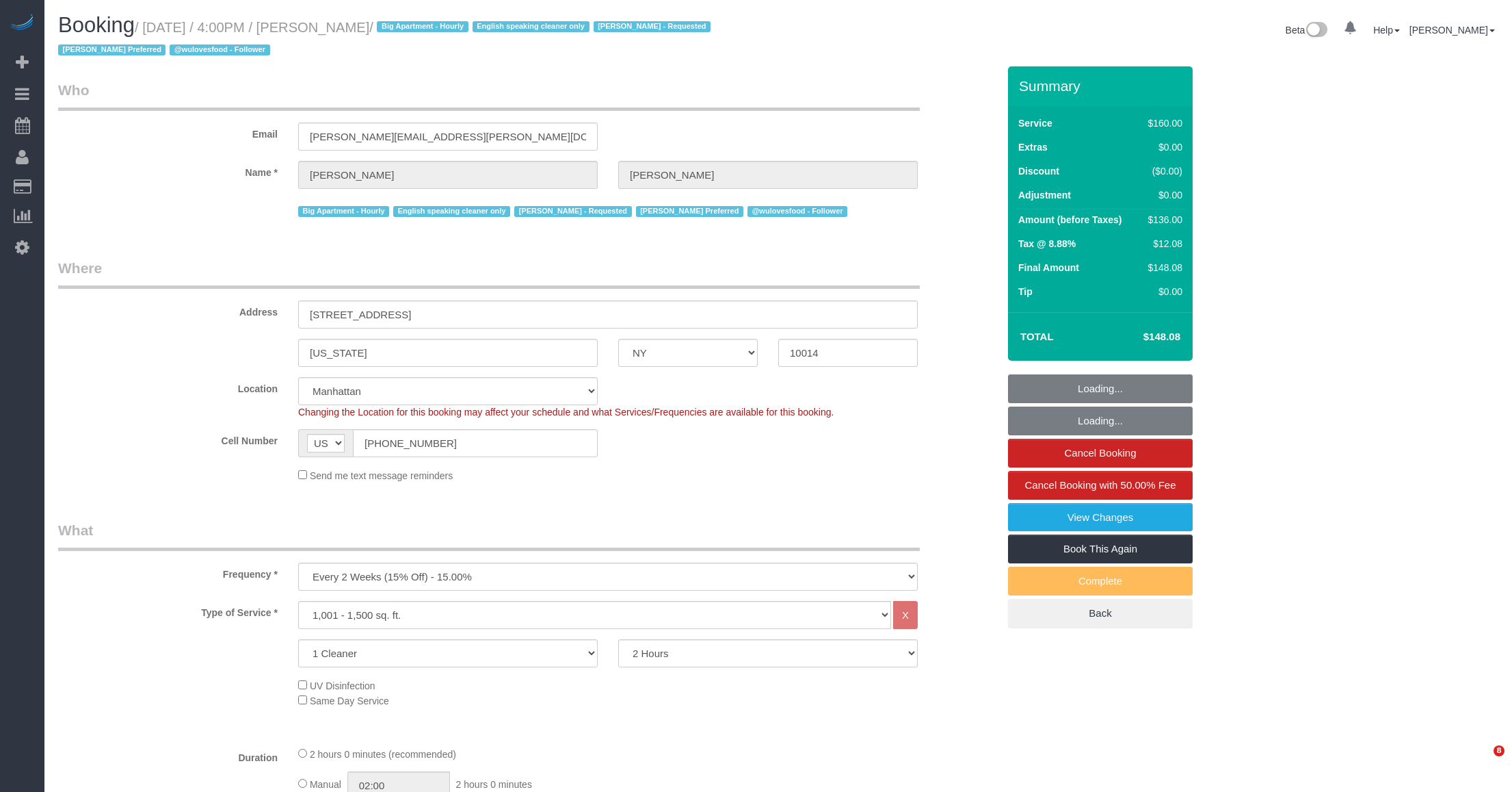
select select "number:5"
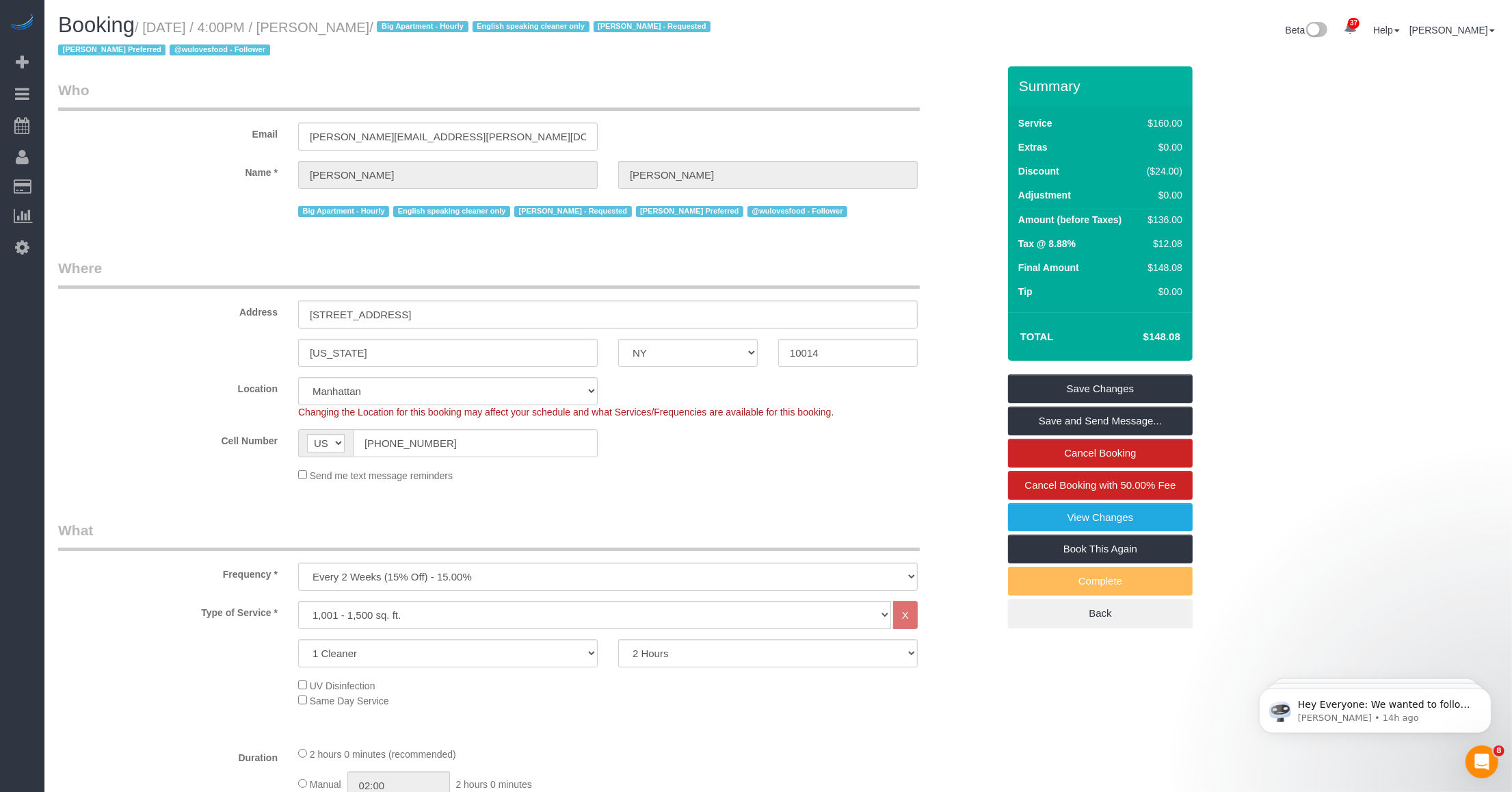
drag, startPoint x: 148, startPoint y: 29, endPoint x: 398, endPoint y: 29, distance: 250.0
click at [398, 29] on small "/ [DATE] / 4:00PM / [PERSON_NAME] / Big Apartment - Hourly English speaking cle…" at bounding box center [386, 39] width 657 height 38
copy small "[DATE] / 4:00PM / [PERSON_NAME]"
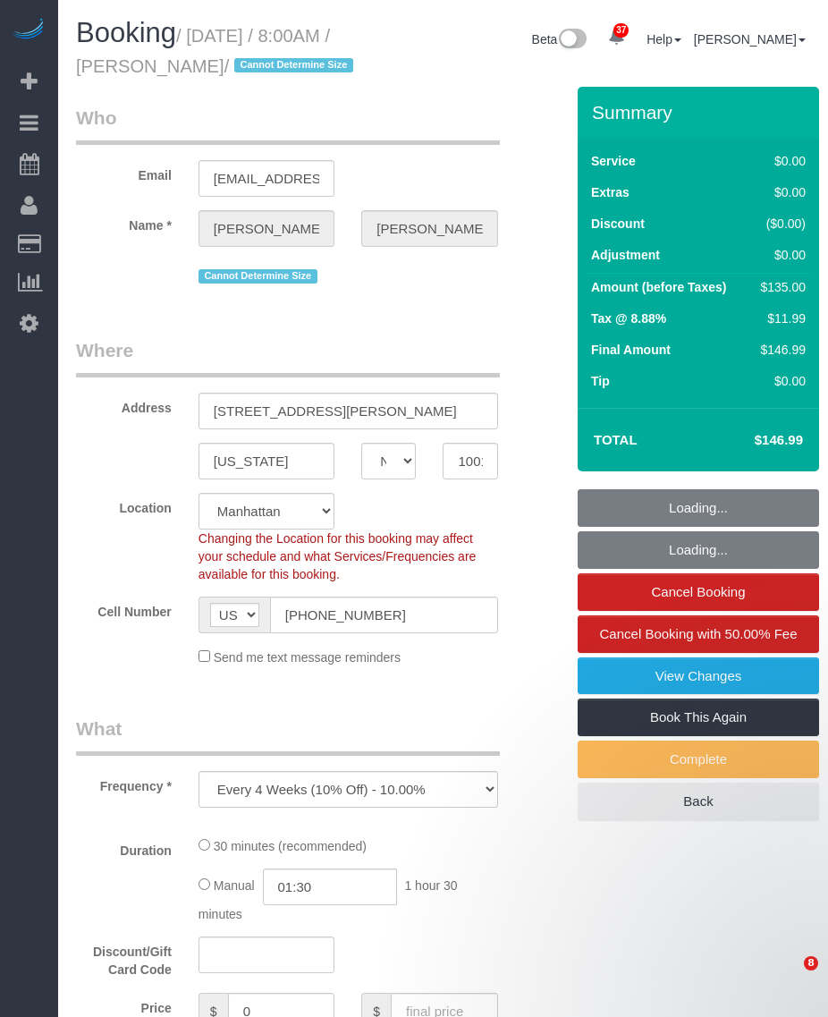
select select "NY"
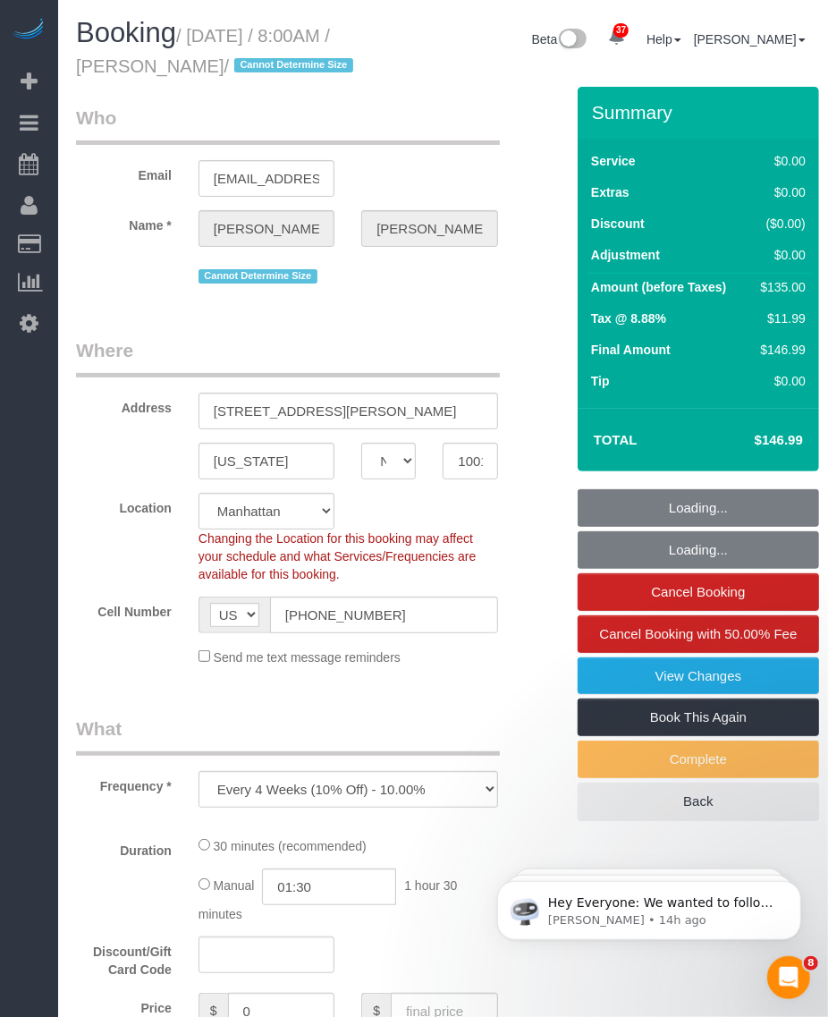
select select "object:928"
select select "string:stripe-pm_1MT9Cu4VGloSiKo7ShjcfBCC"
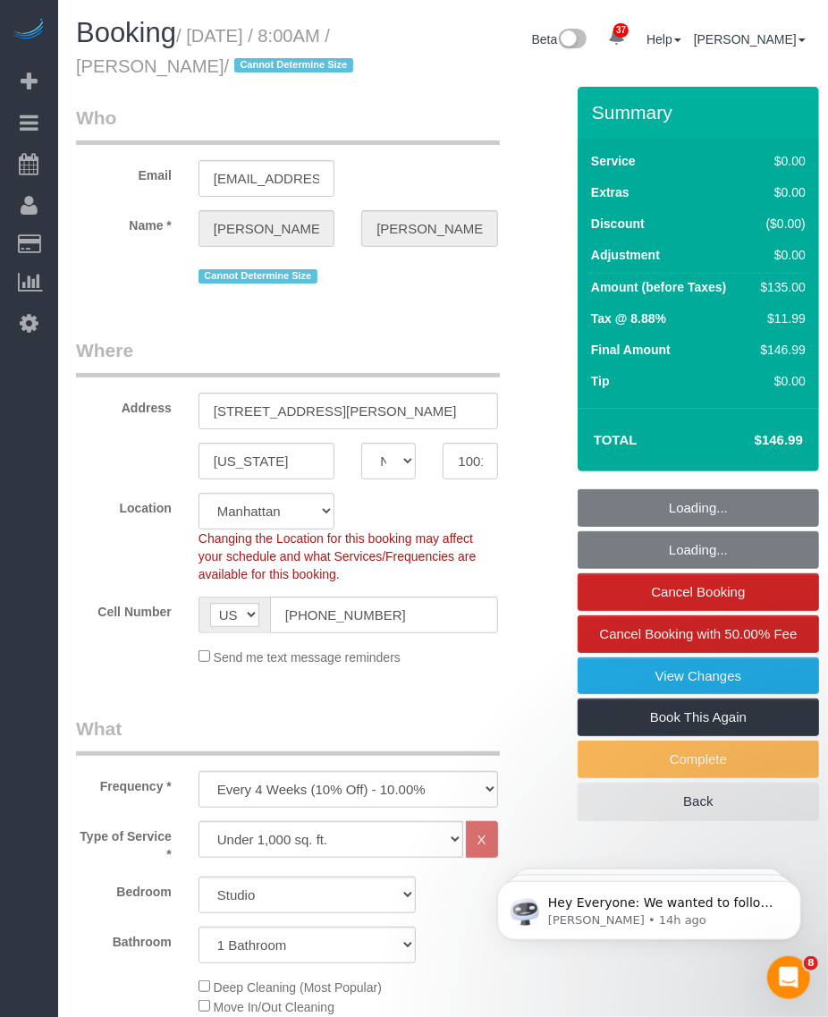
select select "spot1"
select select "number:89"
select select "number:90"
select select "number:15"
select select "number:5"
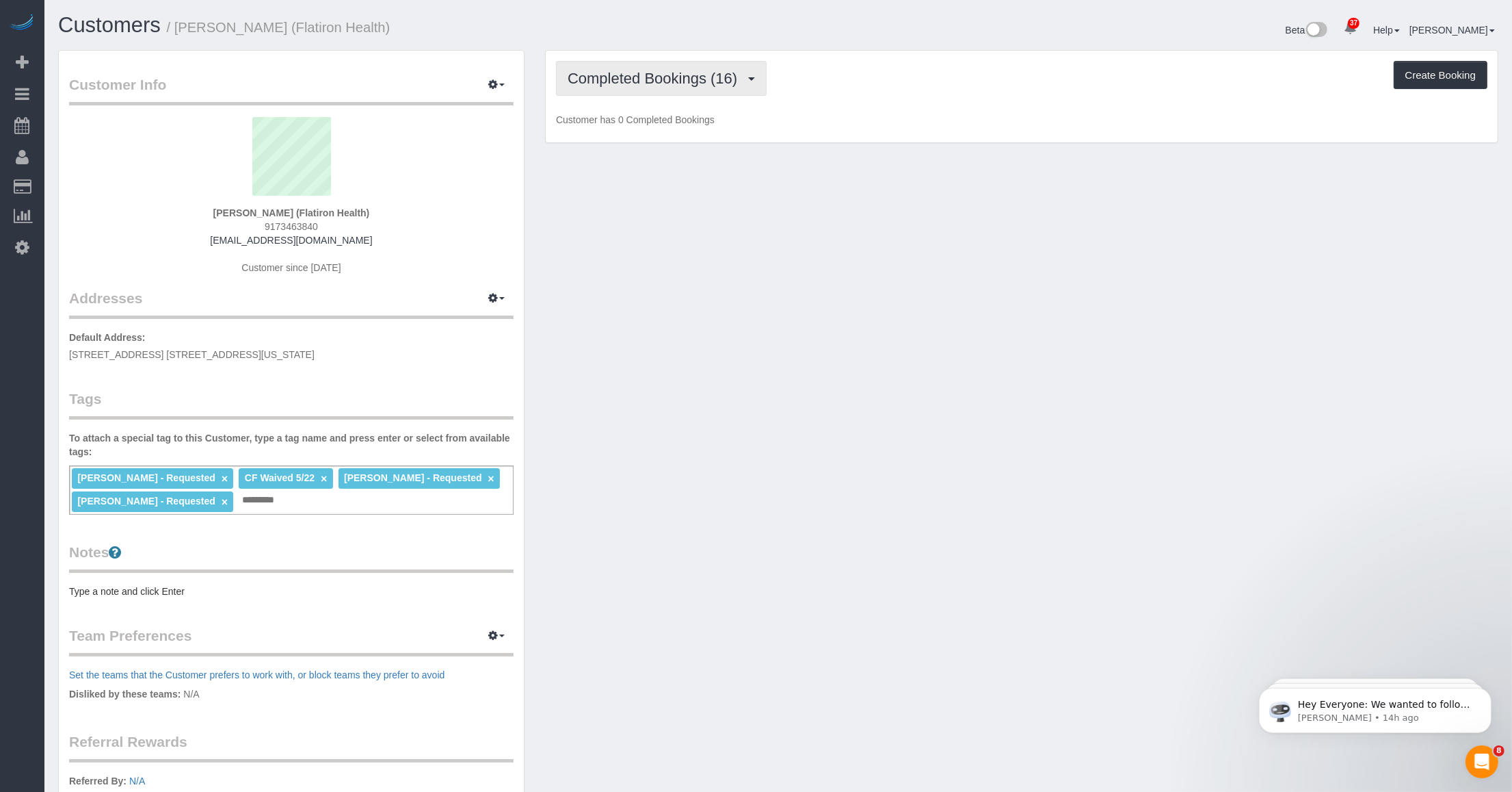
click at [643, 79] on span "Completed Bookings (16)" at bounding box center [655, 78] width 177 height 17
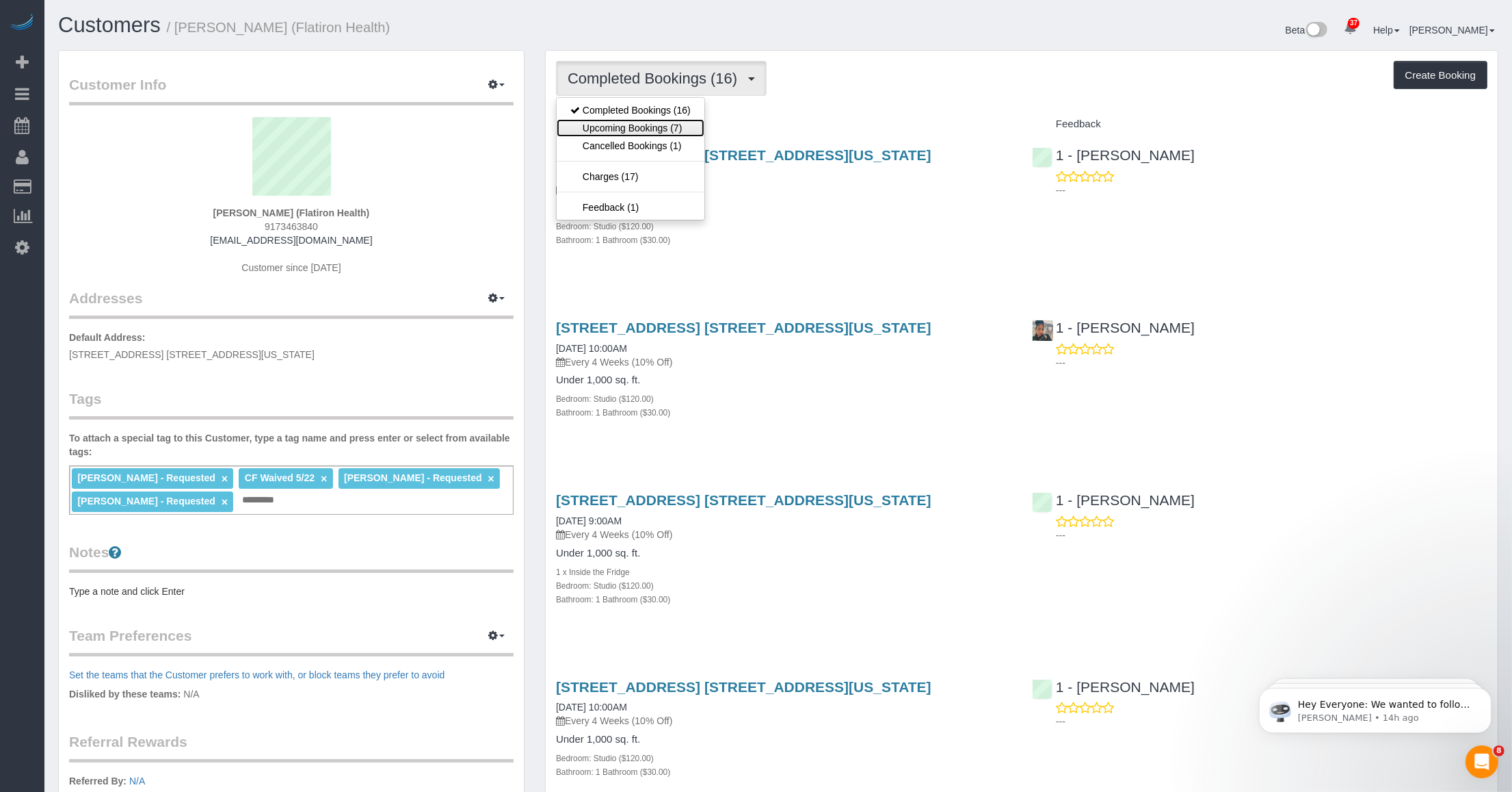
click at [632, 121] on link "Upcoming Bookings (7)" at bounding box center [630, 128] width 148 height 18
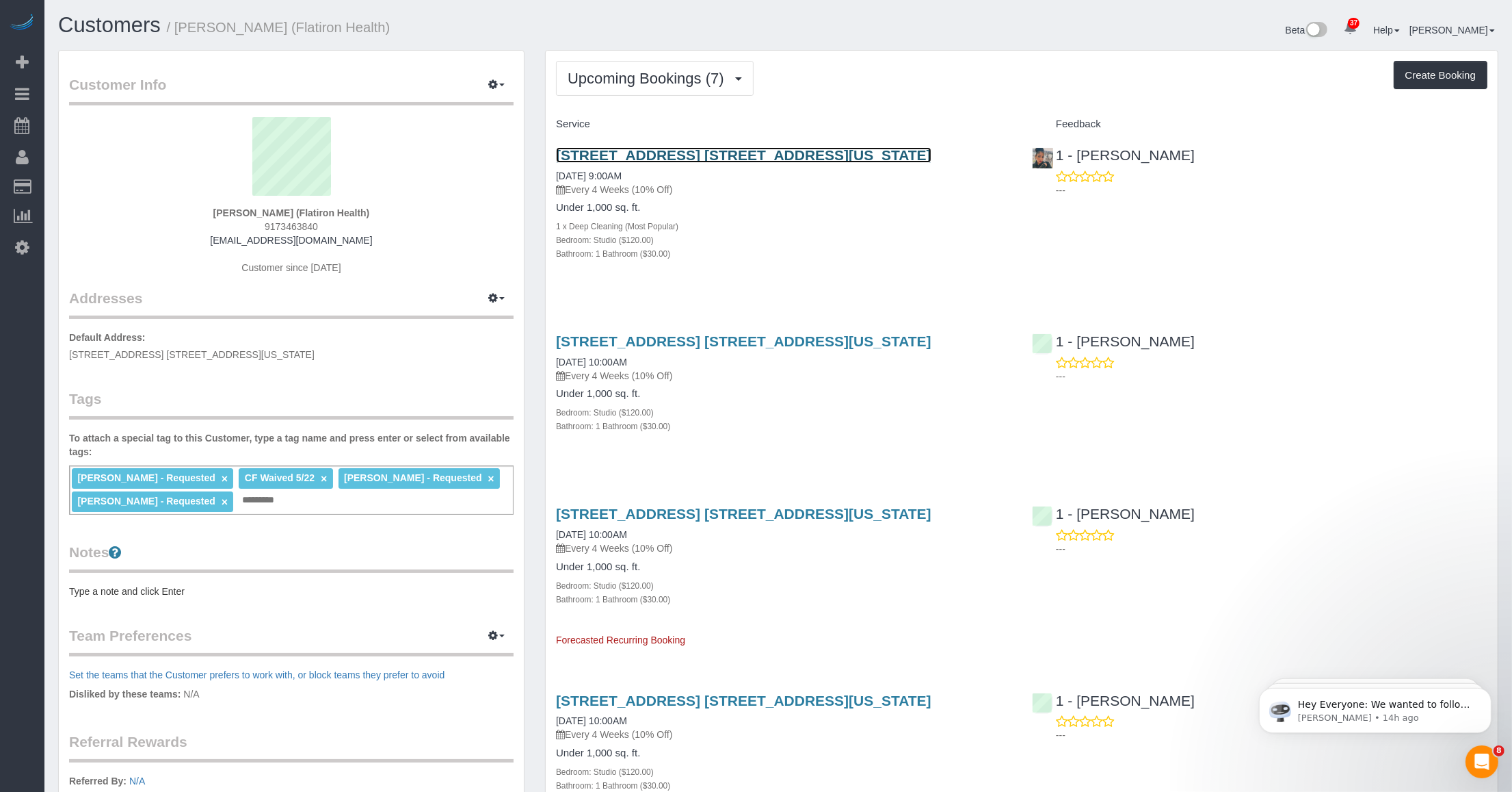
click at [651, 154] on link "[STREET_ADDRESS] [STREET_ADDRESS][US_STATE]" at bounding box center [743, 155] width 376 height 16
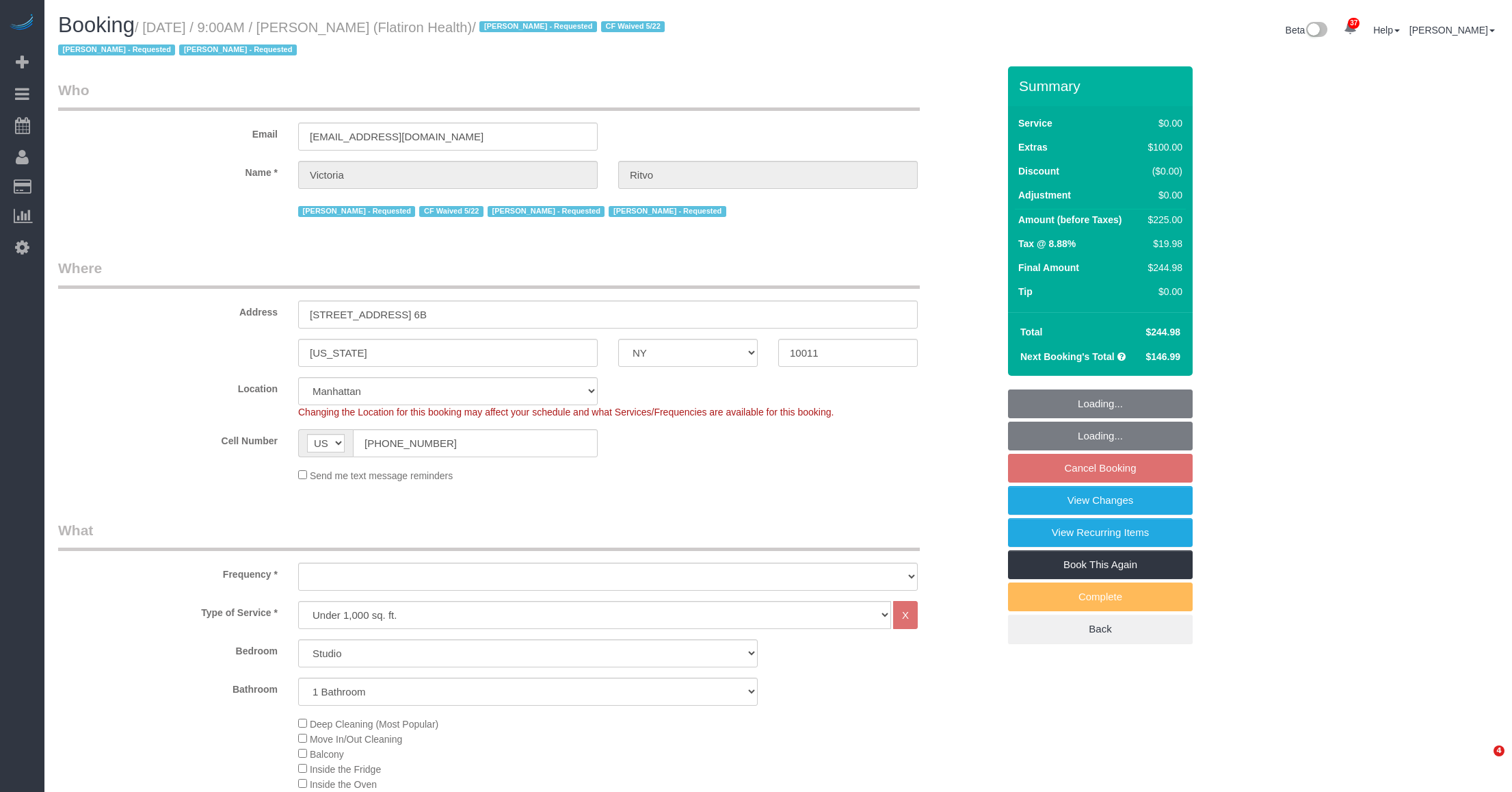
select select "NY"
select select "number:89"
select select "number:90"
select select "number:15"
select select "number:5"
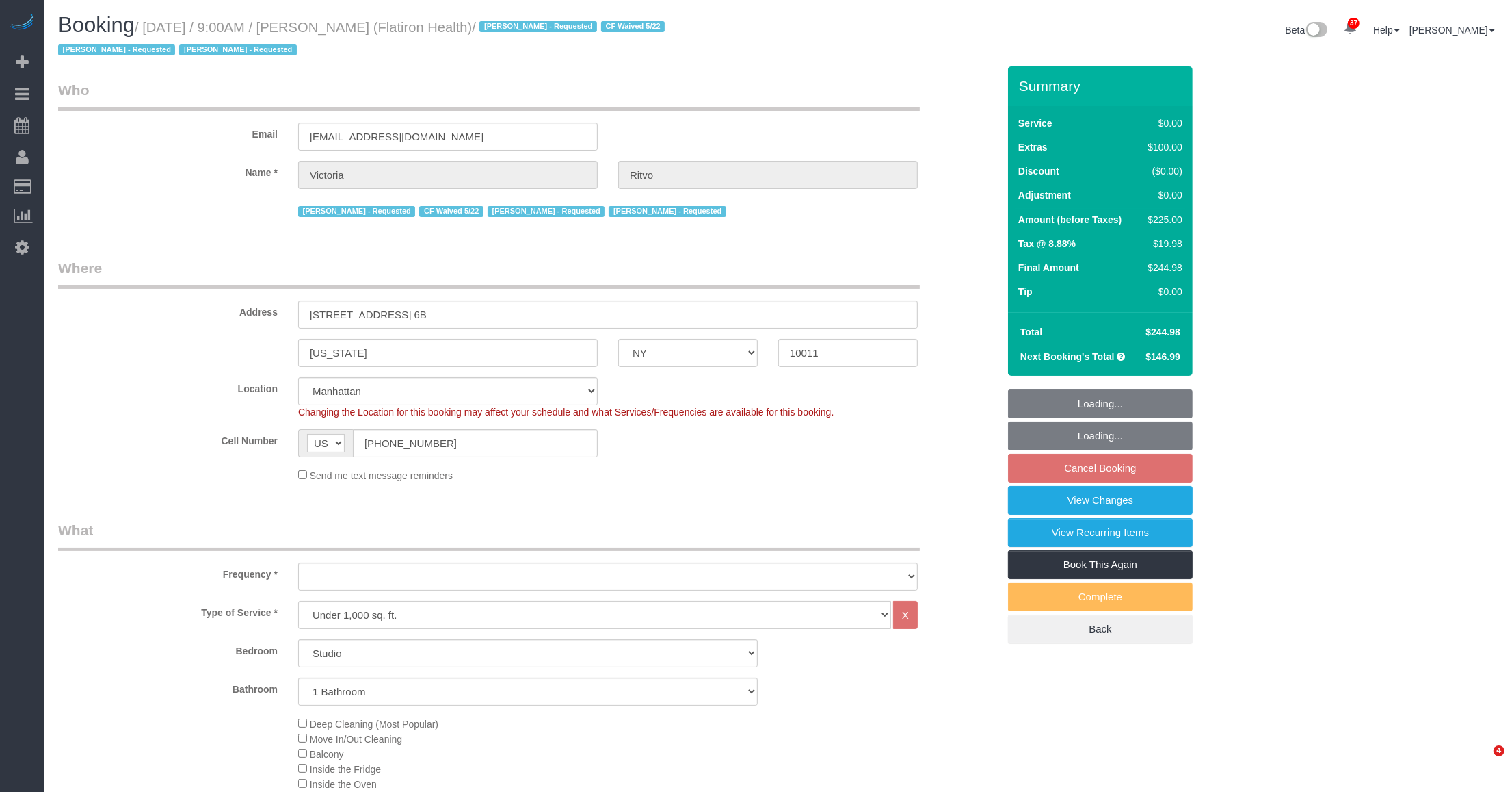
select select "object:1527"
select select "spot2"
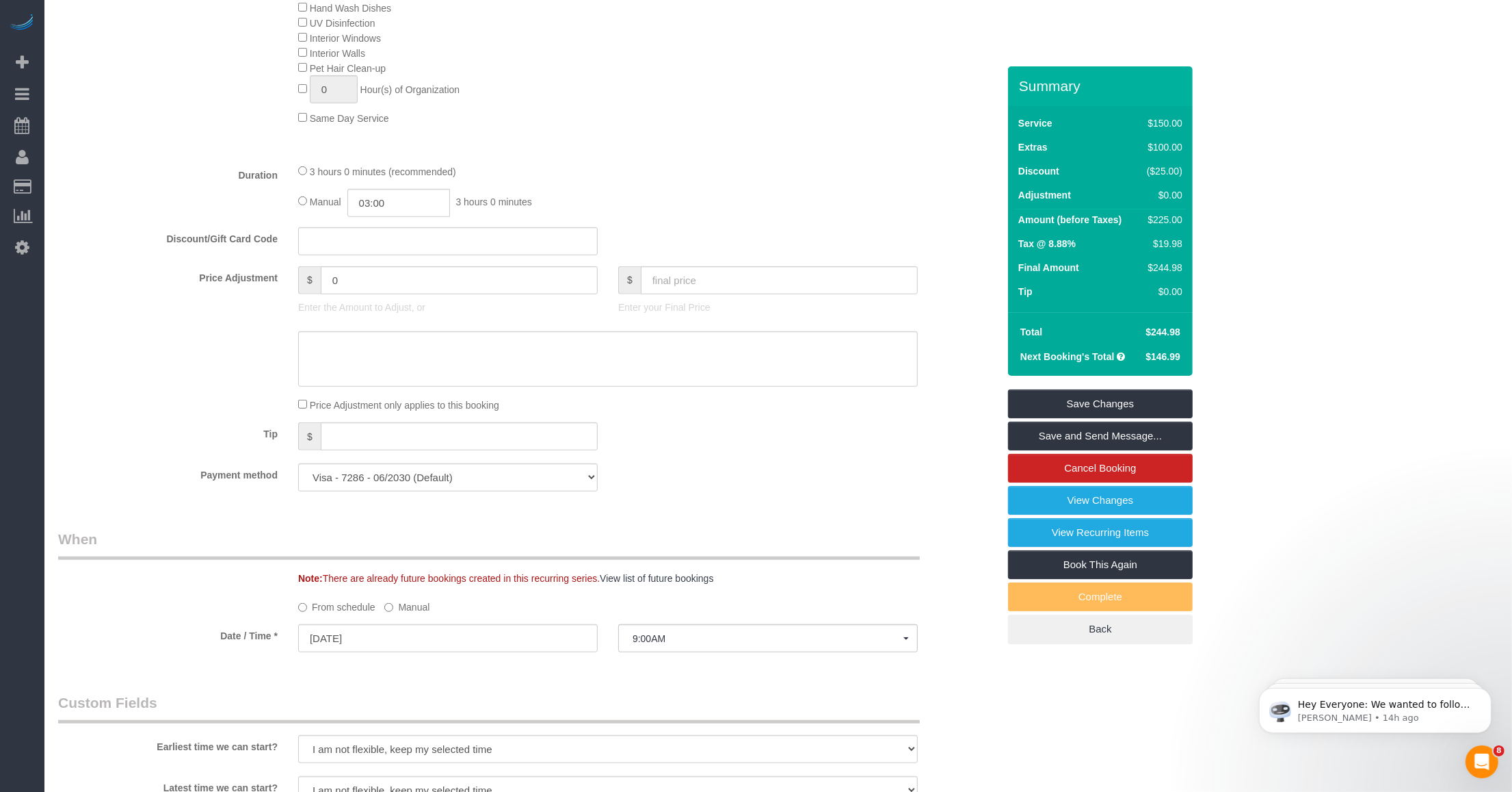
scroll to position [1198, 0]
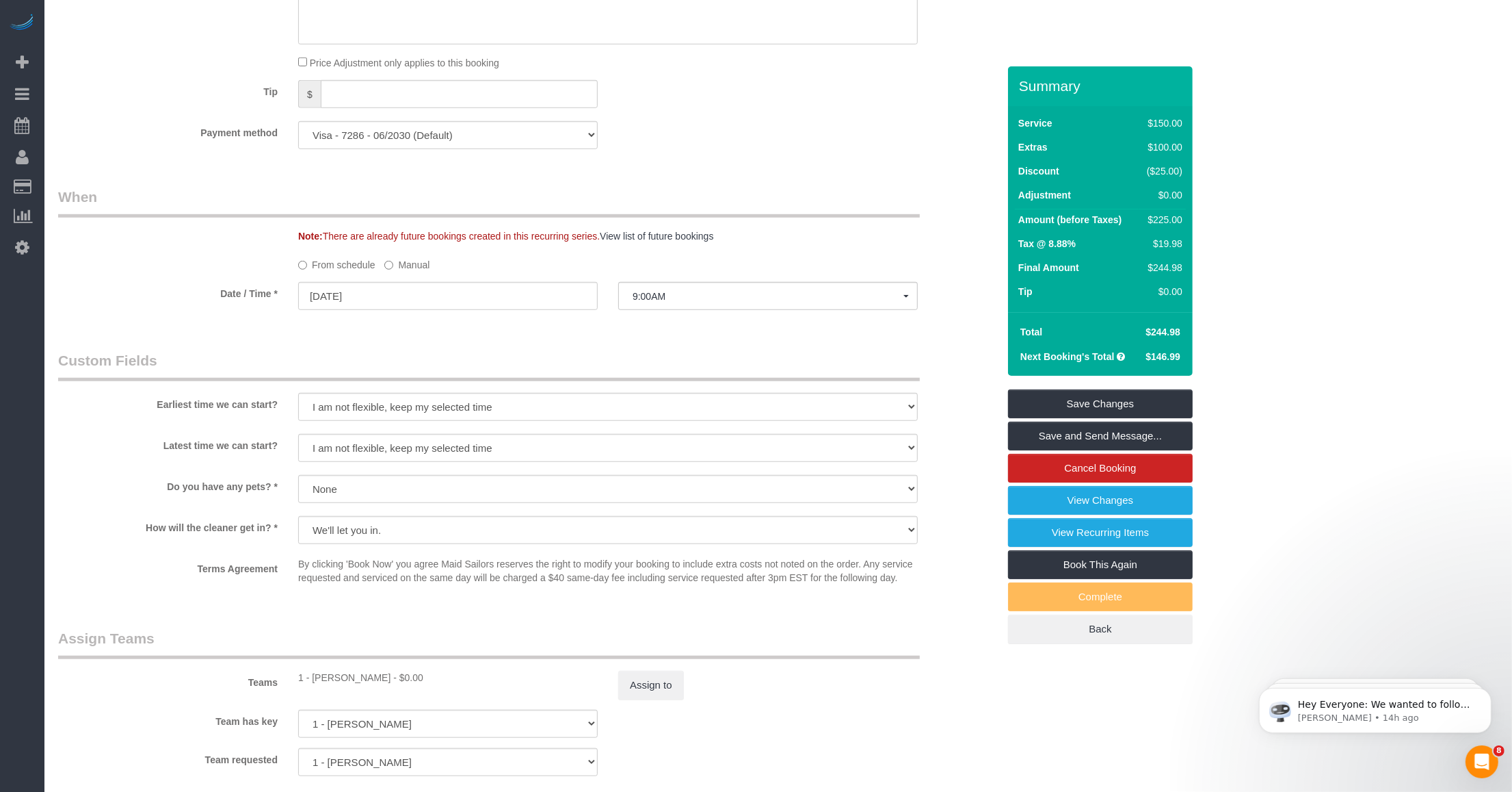
click at [333, 688] on div "Teams 1 - Marlenyn Robles - $0.00 Assign to" at bounding box center [528, 663] width 961 height 71
click at [330, 684] on div "1 - Marlenyn Robles - $0.00" at bounding box center [448, 677] width 300 height 14
click at [325, 677] on div "1 - Marlenyn Robles - $0.00" at bounding box center [448, 677] width 300 height 14
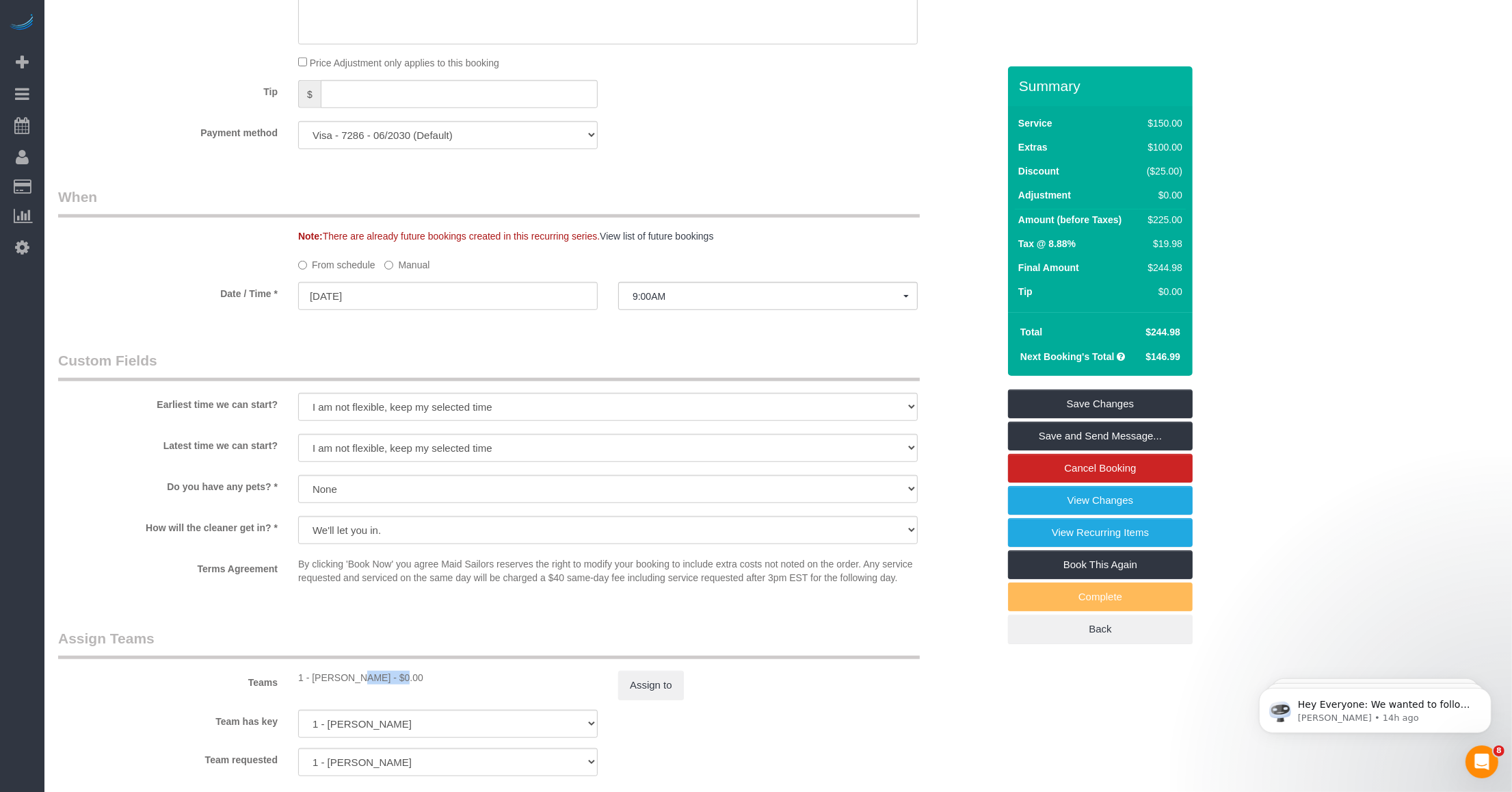
copy div "Marlenyn"
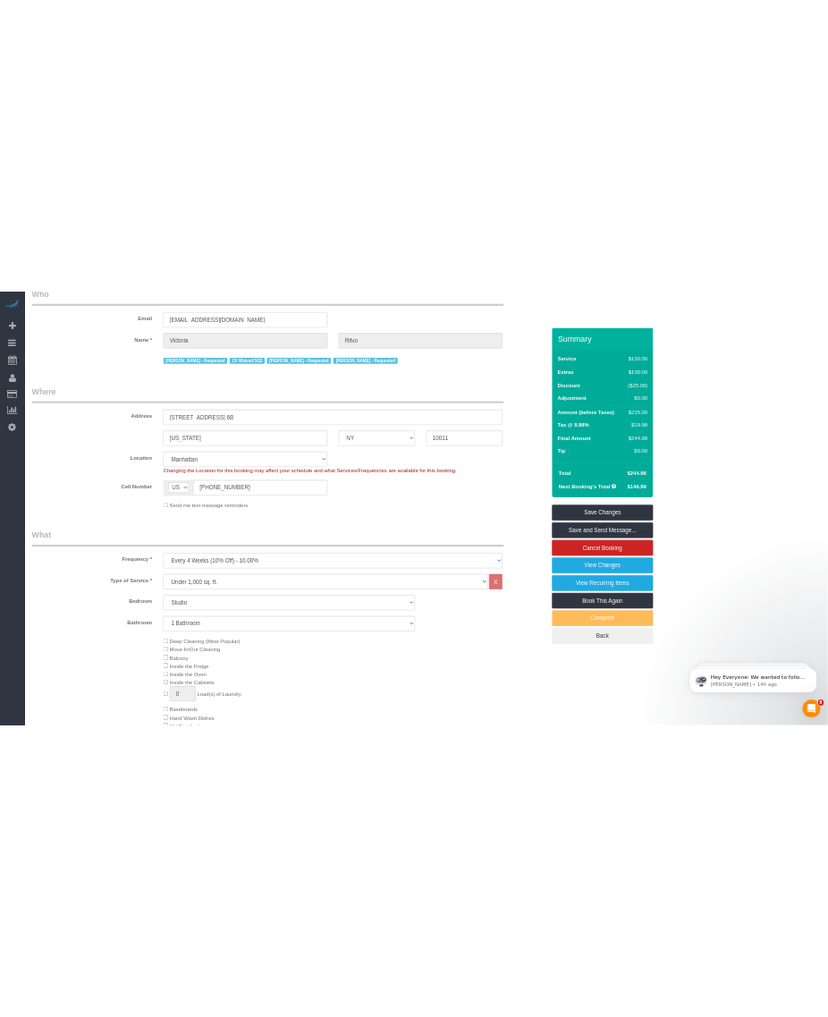
scroll to position [0, 0]
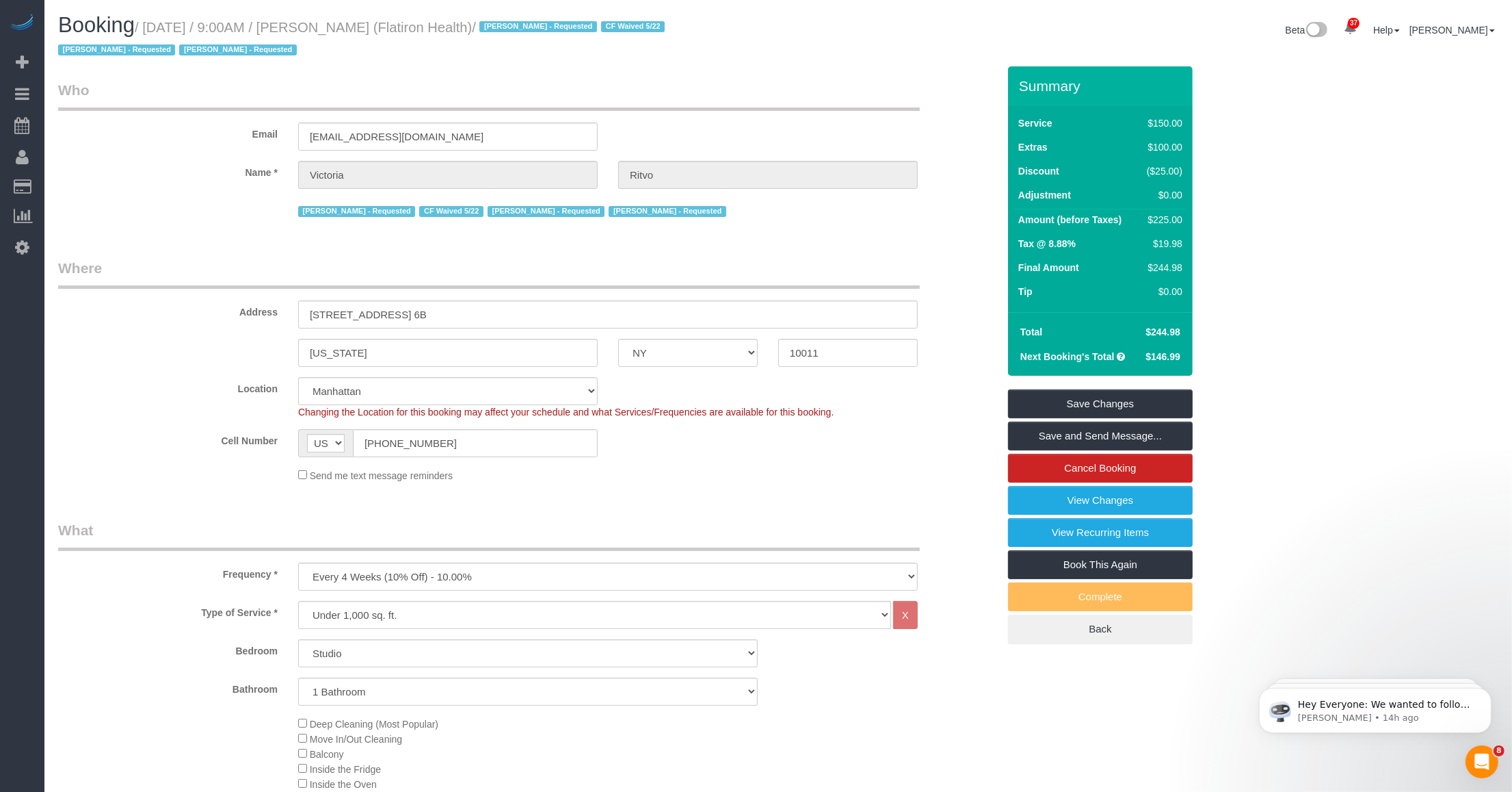
drag, startPoint x: 330, startPoint y: 31, endPoint x: 508, endPoint y: 29, distance: 178.0
click at [508, 29] on small "/ October 14, 2025 / 9:00AM / Victoria Ritvo (Flatiron Health) / Alketa Tomaj -…" at bounding box center [363, 39] width 611 height 38
copy small "October 14, 2025 / 9:00AM / Victoria Ritvo (Flatiron Health)"
click at [438, 86] on legend "Who" at bounding box center [489, 96] width 862 height 31
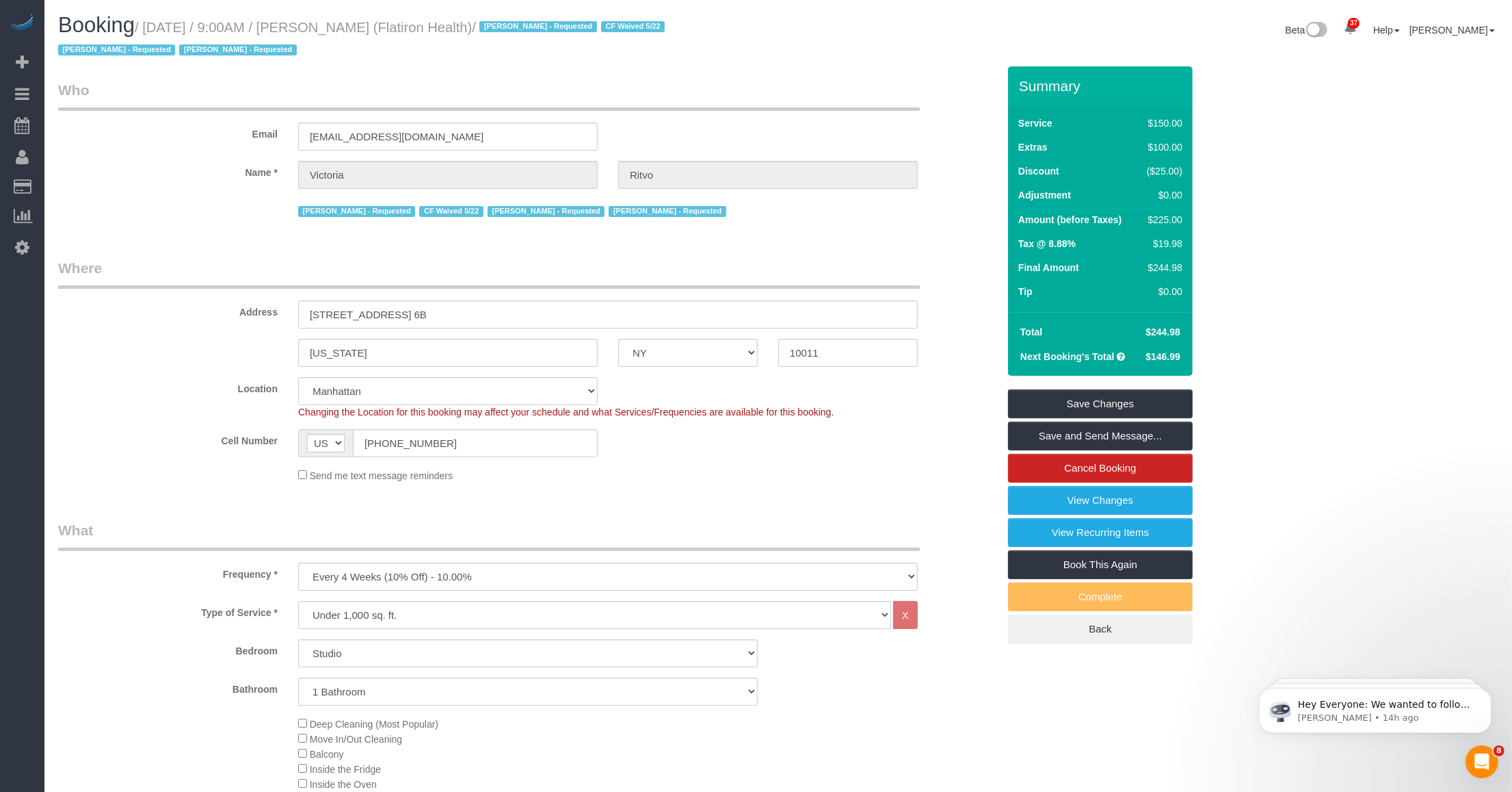
click at [671, 82] on legend "Who" at bounding box center [489, 96] width 862 height 31
drag, startPoint x: 778, startPoint y: 77, endPoint x: 332, endPoint y: 53, distance: 446.6
click at [332, 53] on h1 "Booking / October 14, 2025 / 9:00AM / Victoria Ritvo (Flatiron Health) / Alketa…" at bounding box center [413, 37] width 710 height 47
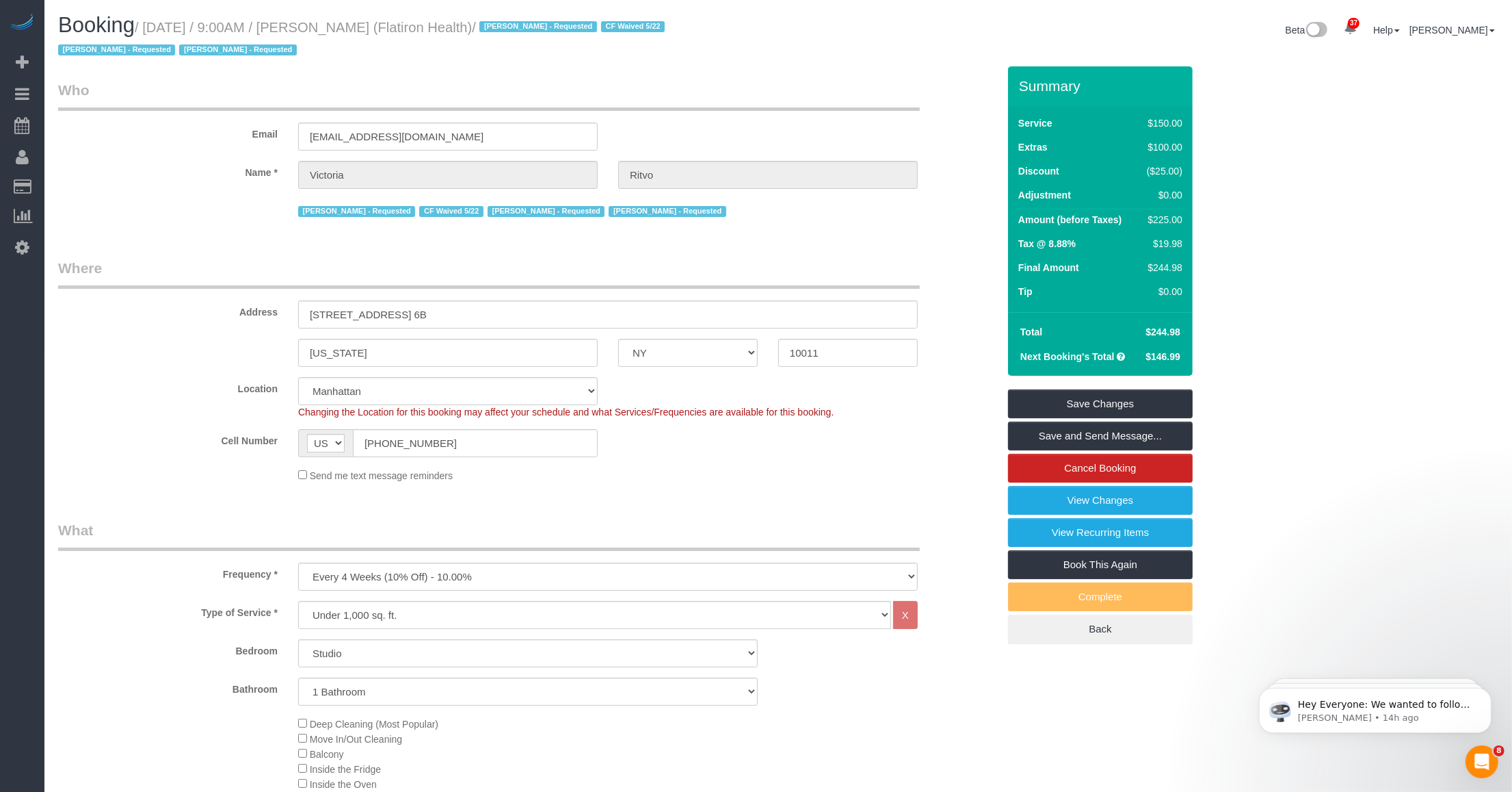
drag, startPoint x: 149, startPoint y: 23, endPoint x: 508, endPoint y: 24, distance: 359.0
click at [509, 24] on small "/ October 14, 2025 / 9:00AM / Victoria Ritvo (Flatiron Health) / Alketa Tomaj -…" at bounding box center [363, 39] width 611 height 38
copy small "October 14, 2025 / 9:00AM / Victoria Ritvo (Flatiron Health)"
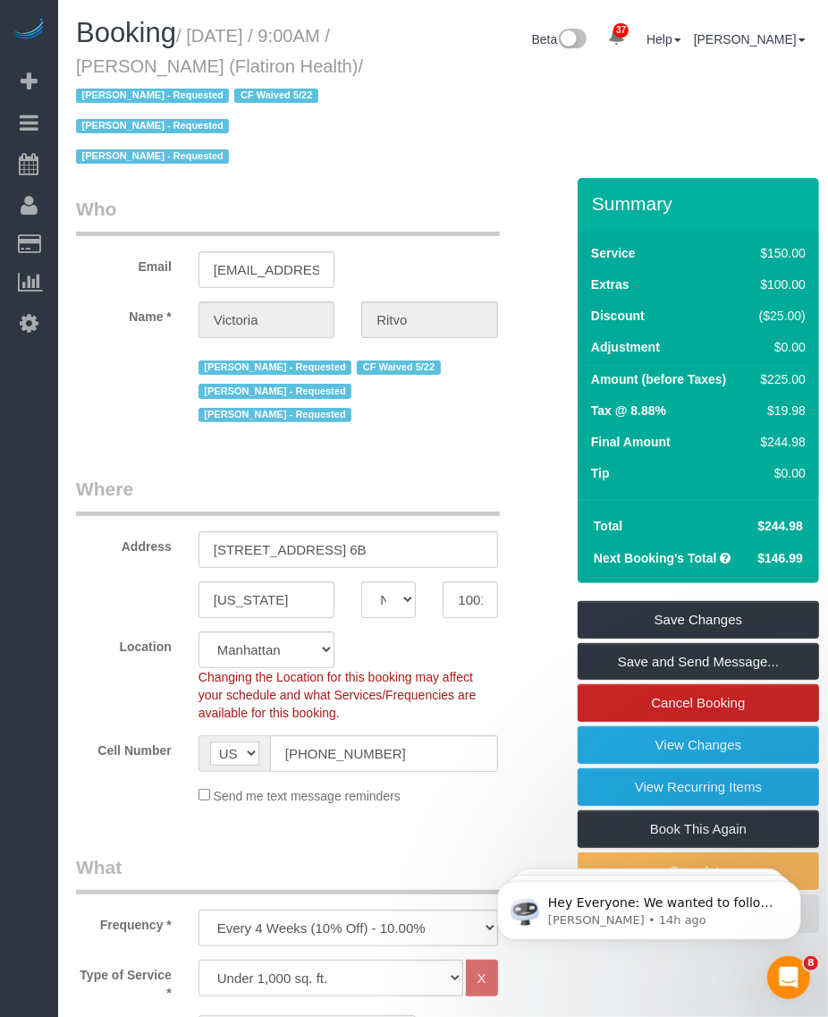
click at [360, 170] on h1 "Booking / October 14, 2025 / 9:00AM / Victoria Ritvo (Flatiron Health) / Alketa…" at bounding box center [221, 94] width 291 height 152
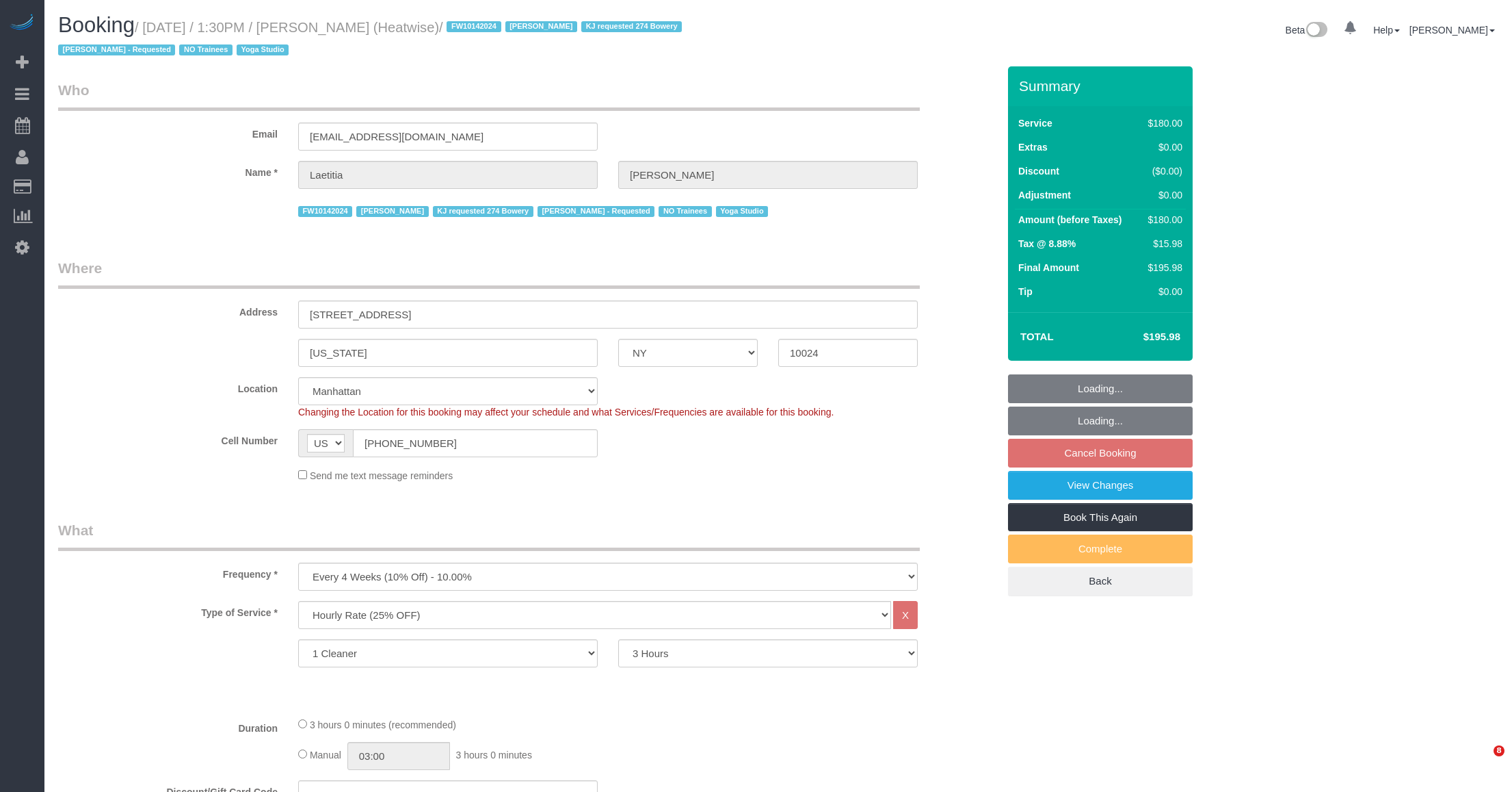
select select "NY"
select select "180"
select select "number:89"
select select "number:90"
select select "number:15"
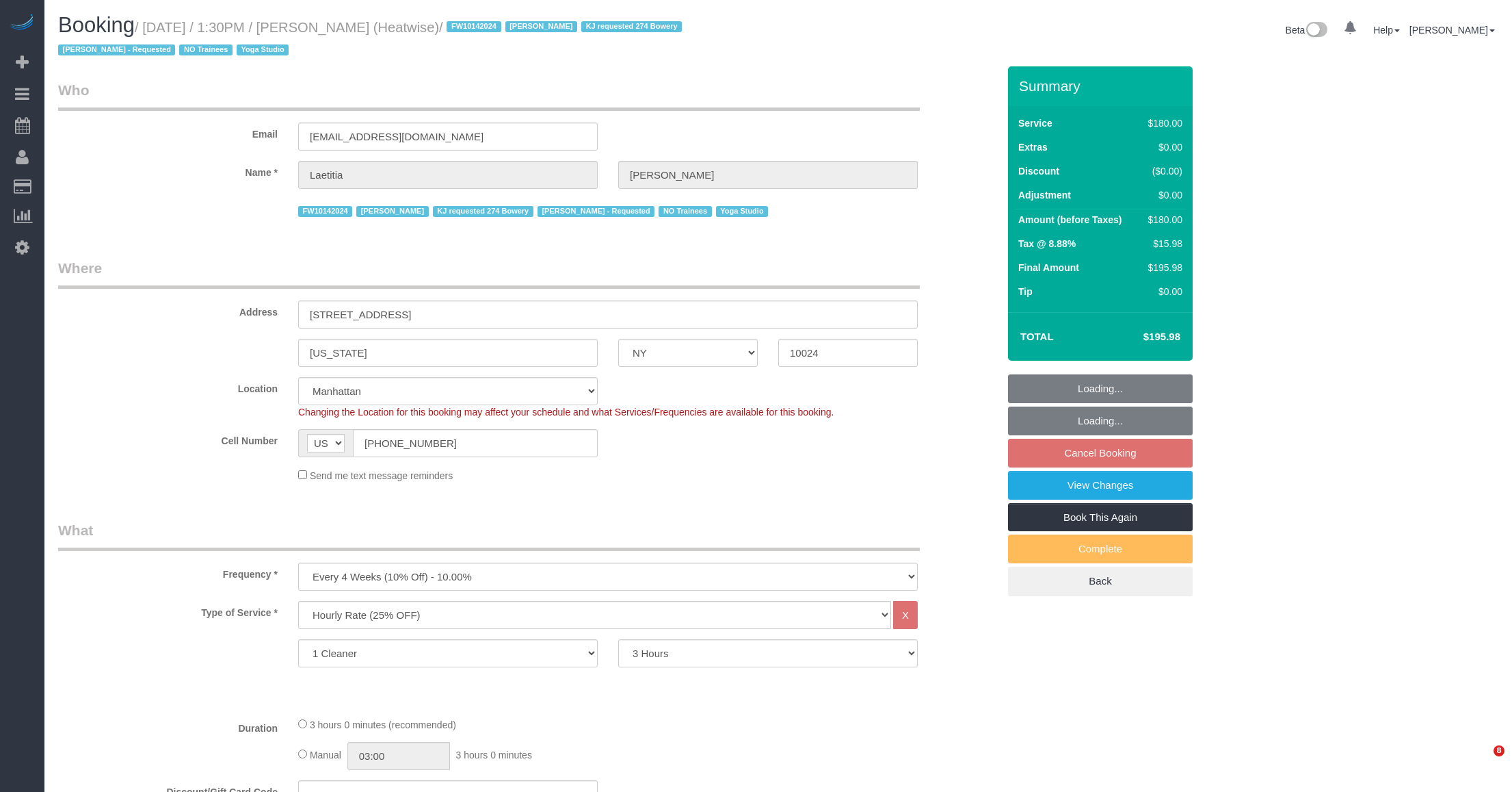
select select "number:7"
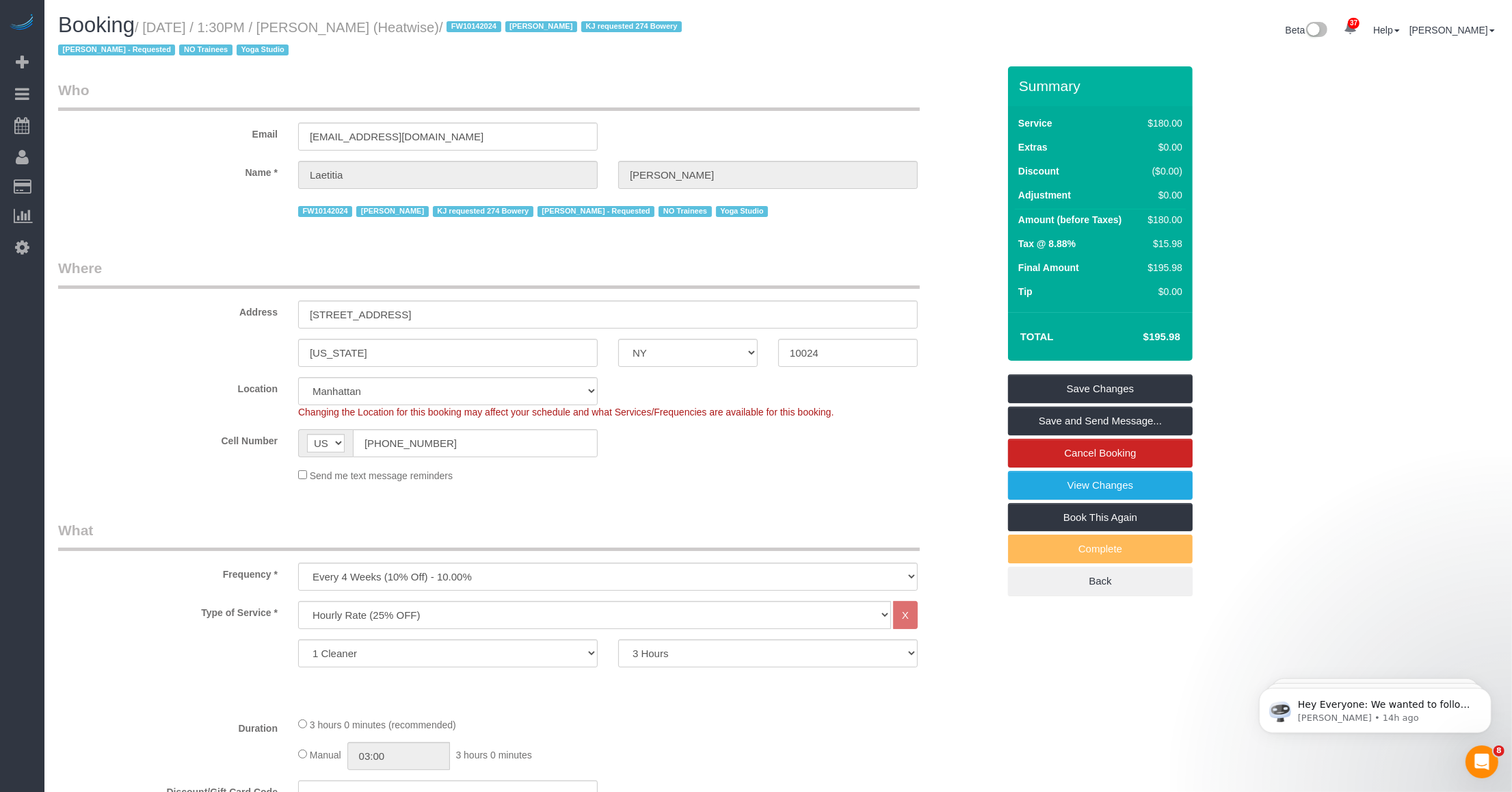
click at [408, 267] on legend "Where" at bounding box center [489, 273] width 862 height 31
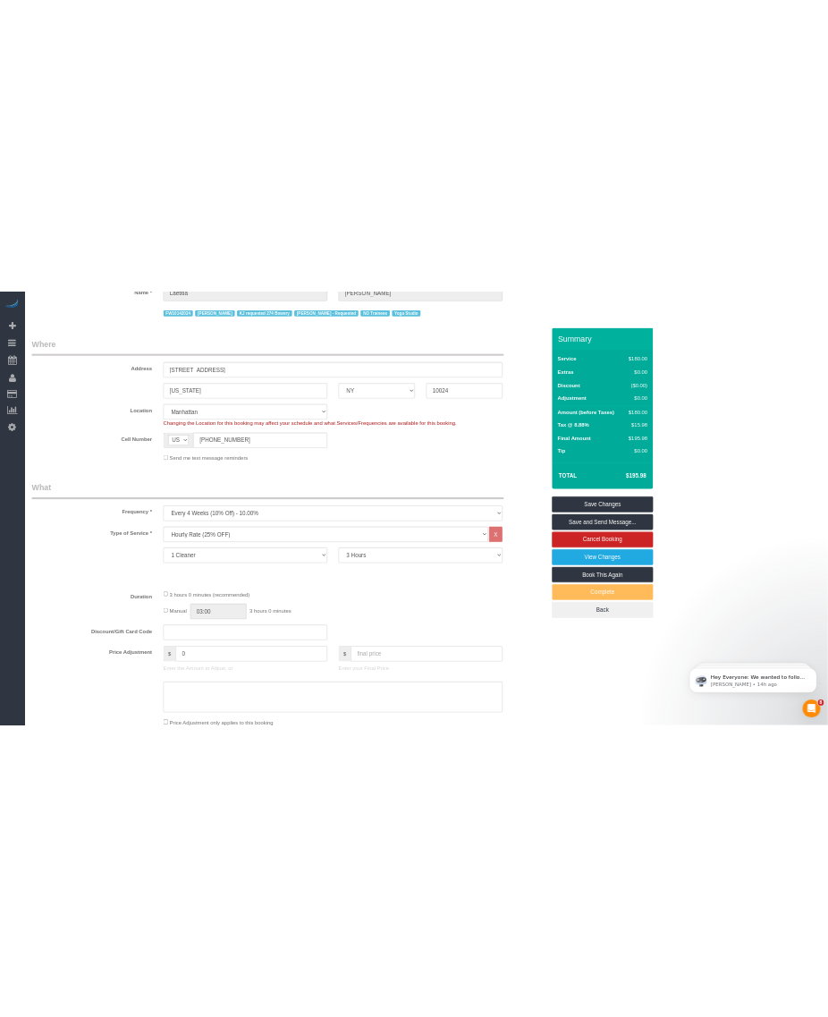
scroll to position [447, 0]
